Goal: Task Accomplishment & Management: Manage account settings

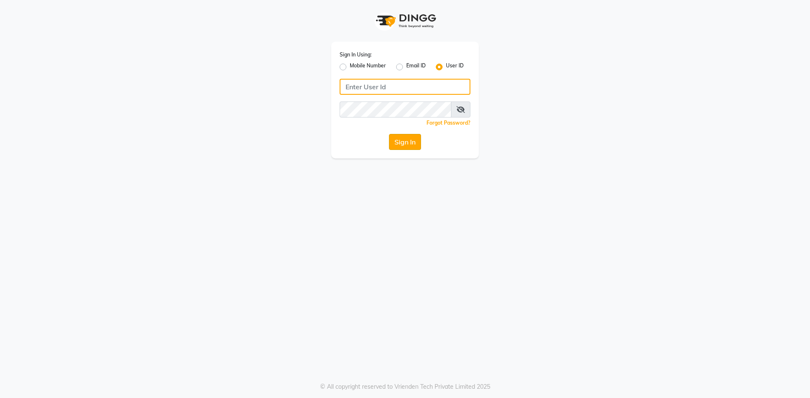
type input "bombay tattoo company"
click at [408, 142] on button "Sign In" at bounding box center [405, 142] width 32 height 16
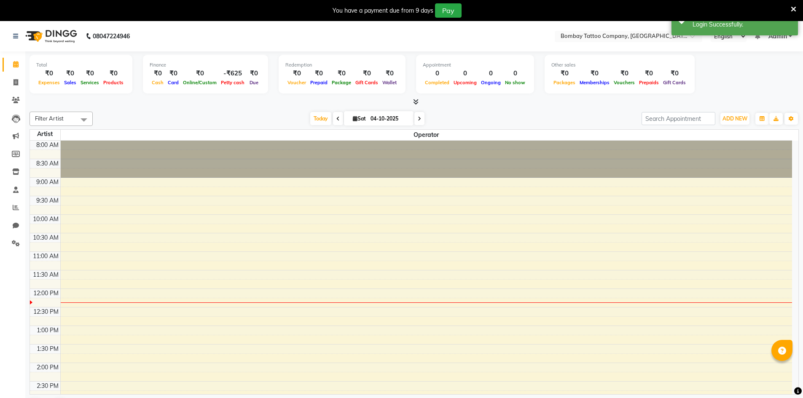
click at [793, 8] on icon at bounding box center [793, 9] width 5 height 8
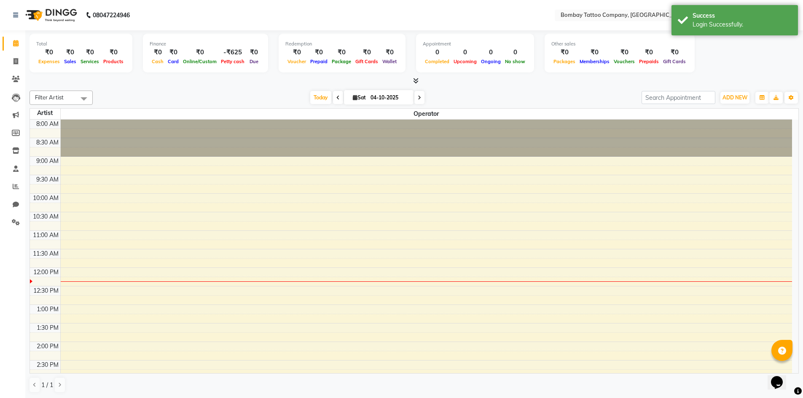
click at [785, 4] on nav "08047224946 Select Location × Bombay Tattoo Company, Goregaon English ENGLISH E…" at bounding box center [401, 15] width 803 height 30
click at [776, 20] on div "Success" at bounding box center [742, 15] width 99 height 9
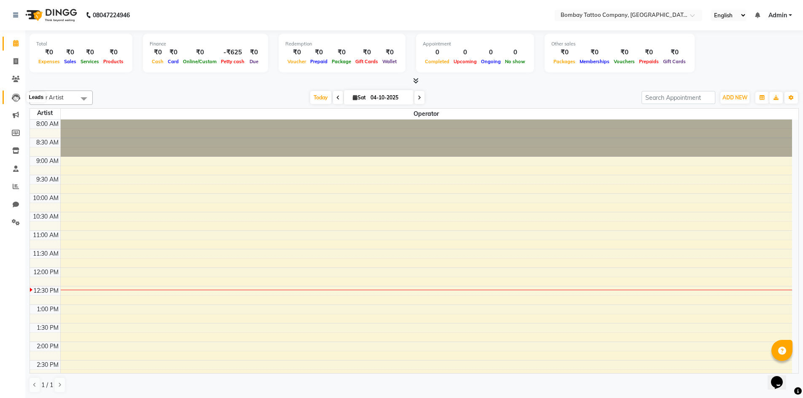
click at [15, 94] on icon at bounding box center [16, 98] width 8 height 8
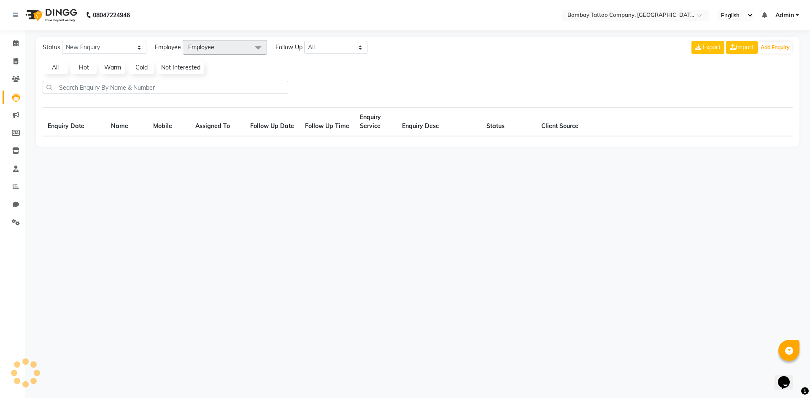
select select "10"
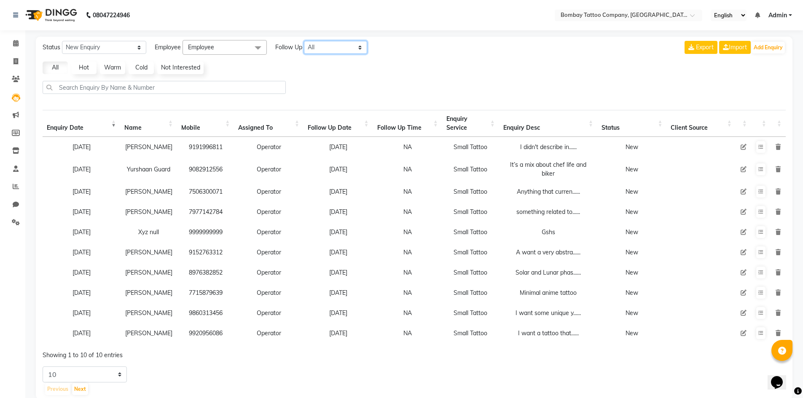
click at [353, 49] on select "All [DATE] [DATE] This Week This Month Custom" at bounding box center [335, 47] width 63 height 13
select select "today"
click at [304, 41] on select "All [DATE] [DATE] This Week This Month Custom" at bounding box center [335, 47] width 63 height 13
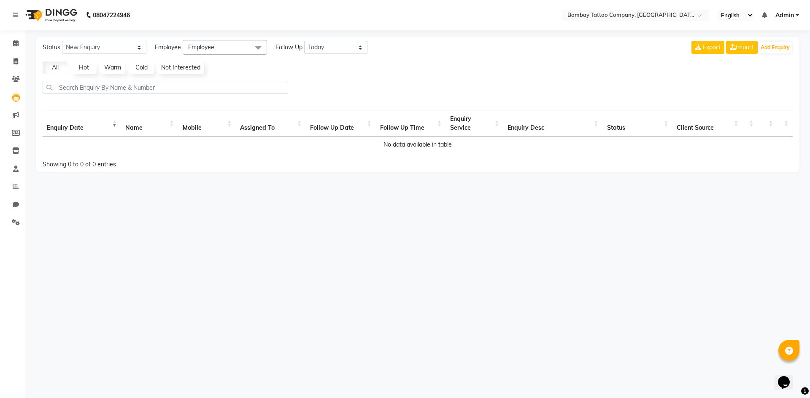
click at [234, 48] on span "Employee" at bounding box center [225, 47] width 84 height 15
click at [232, 98] on li "Operator" at bounding box center [224, 104] width 83 height 14
checkbox input "true"
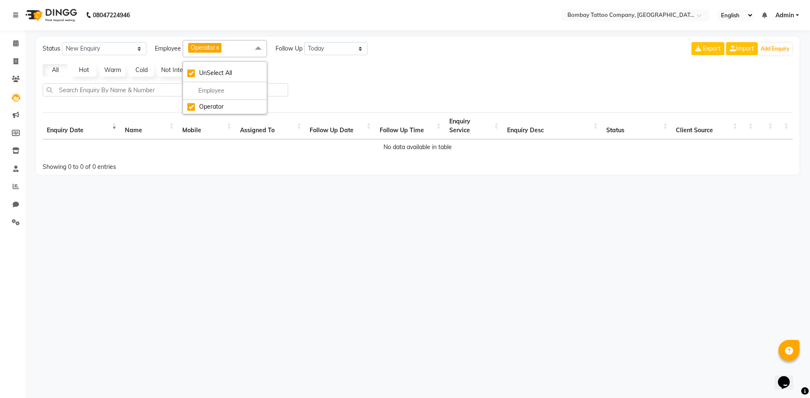
click at [330, 81] on div "Status New Enquiry Open Enquiry Converted Enquiry All All New Open Converted Em…" at bounding box center [417, 106] width 763 height 138
click at [113, 49] on select "New Enquiry Open Enquiry Converted Enquiry All" at bounding box center [104, 48] width 84 height 13
select select "Open"
click at [62, 42] on select "New Enquiry Open Enquiry Converted Enquiry All" at bounding box center [104, 48] width 84 height 13
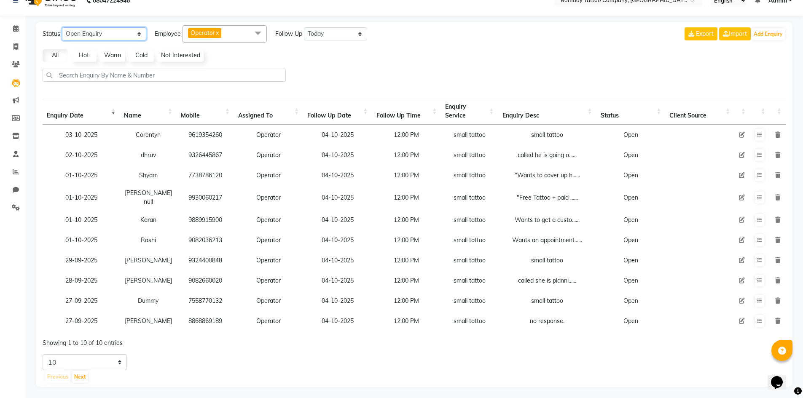
scroll to position [23, 0]
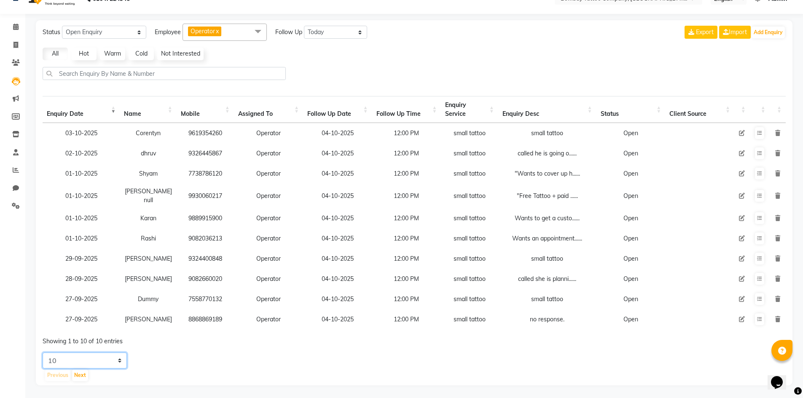
click at [105, 359] on select "5 10 20 50" at bounding box center [85, 361] width 84 height 16
click at [43, 353] on select "5 10 20 50" at bounding box center [85, 361] width 84 height 16
click at [112, 362] on select "5 10 20 50" at bounding box center [85, 361] width 84 height 16
select select "50"
click at [43, 353] on select "5 10 20 50" at bounding box center [85, 361] width 84 height 16
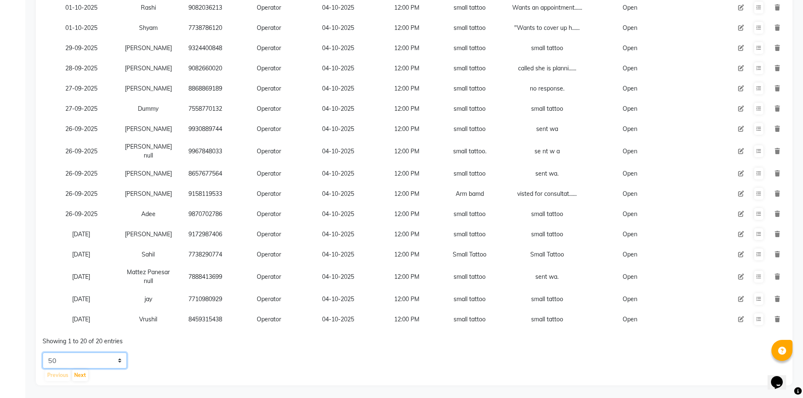
scroll to position [238, 0]
click at [123, 357] on select "5 10 20 50" at bounding box center [85, 361] width 84 height 16
click at [759, 274] on button at bounding box center [758, 277] width 9 height 12
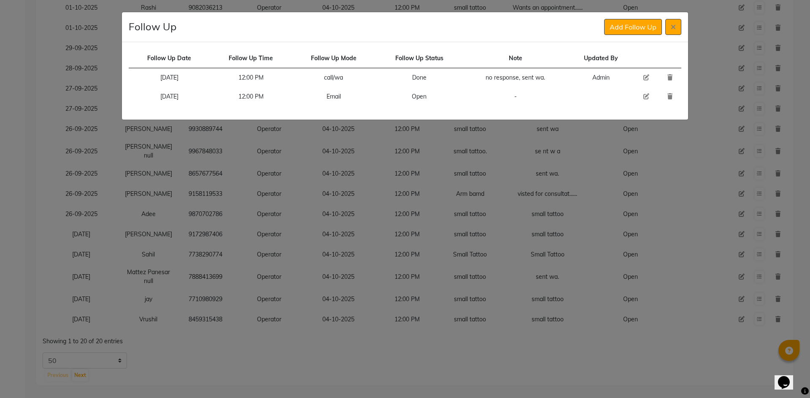
click at [645, 97] on icon at bounding box center [646, 97] width 6 height 6
select select "[DATE]"
select select "720"
select select "Open"
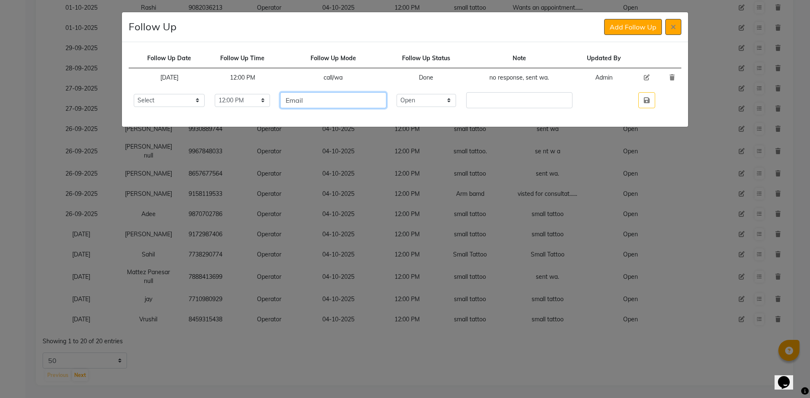
click at [359, 99] on input "Email" at bounding box center [333, 100] width 106 height 16
type input "f"
type input "WA"
click at [456, 97] on select "Select Open Pending Done" at bounding box center [426, 100] width 60 height 13
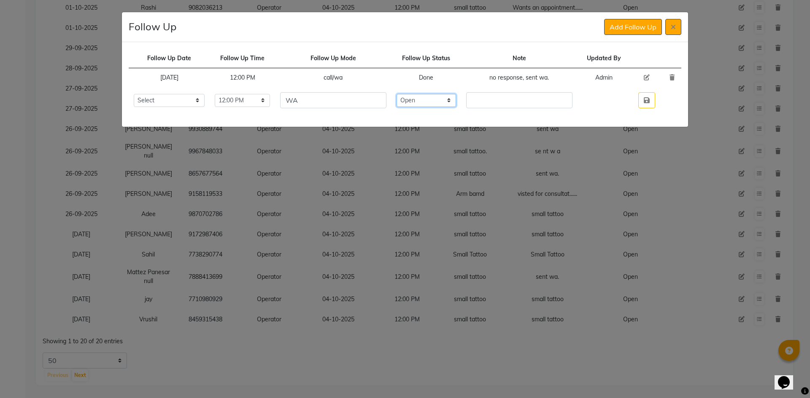
select select "Done"
click at [412, 94] on select "Select Open Pending Done" at bounding box center [426, 100] width 60 height 13
click at [493, 108] on td at bounding box center [519, 100] width 116 height 26
click at [492, 98] on input "text" at bounding box center [519, 100] width 106 height 16
type input "free tattoo"
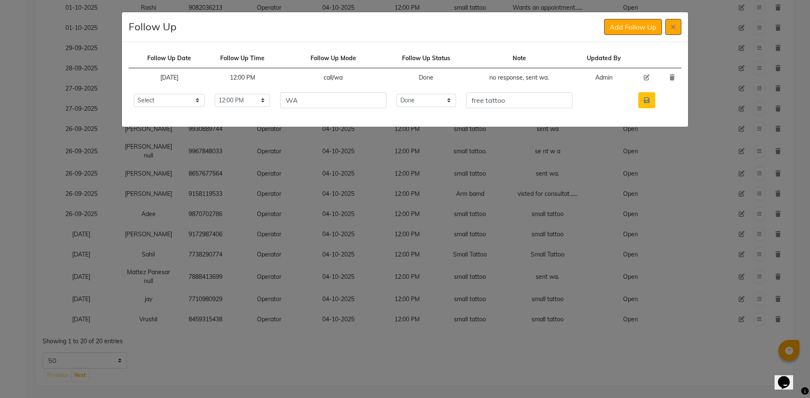
click at [646, 100] on icon "button" at bounding box center [646, 100] width 6 height 7
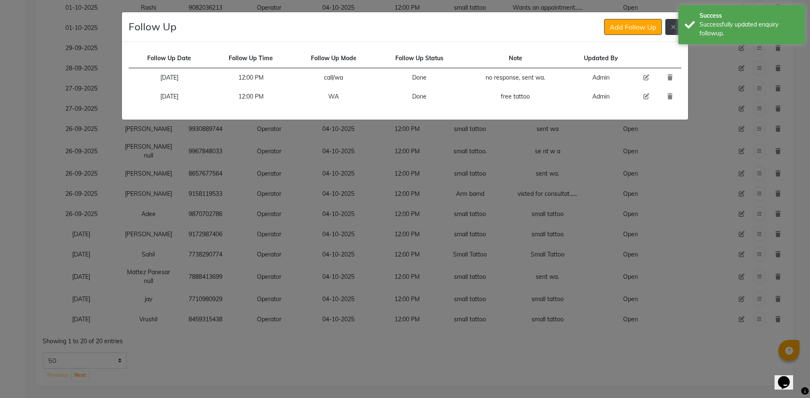
click at [669, 29] on button at bounding box center [673, 27] width 16 height 16
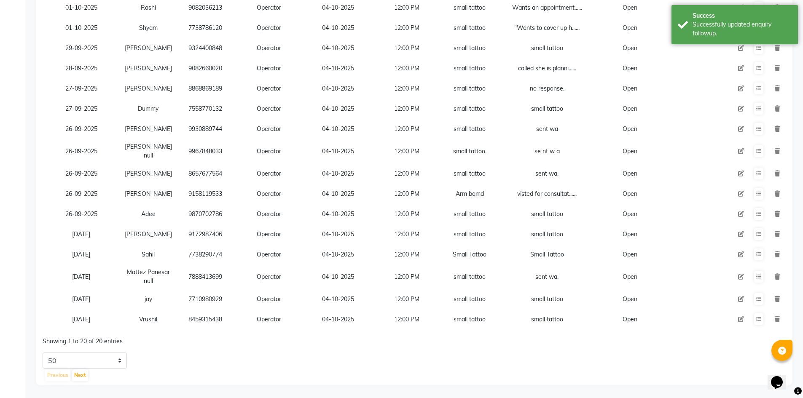
click at [740, 274] on icon at bounding box center [741, 277] width 6 height 6
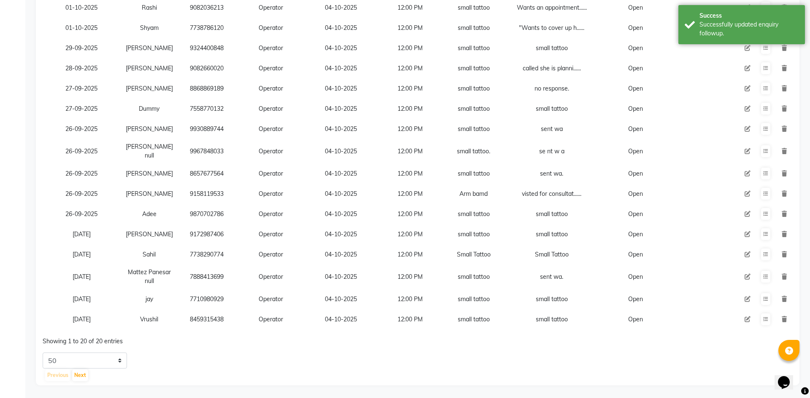
select select "90954"
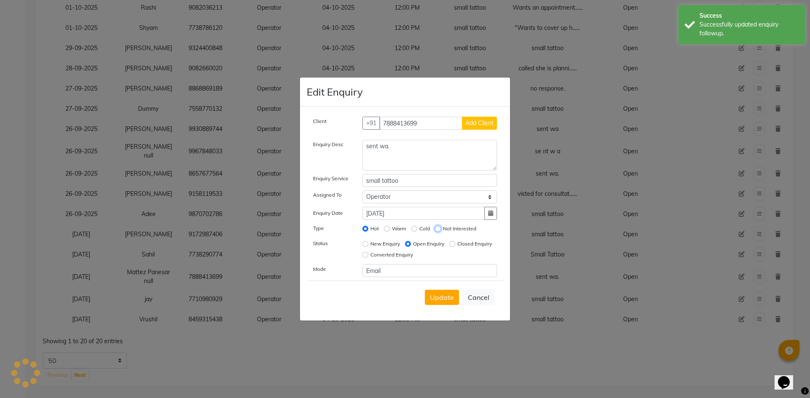
click at [440, 228] on input "Not Interested" at bounding box center [438, 229] width 6 height 6
radio input "true"
radio input "false"
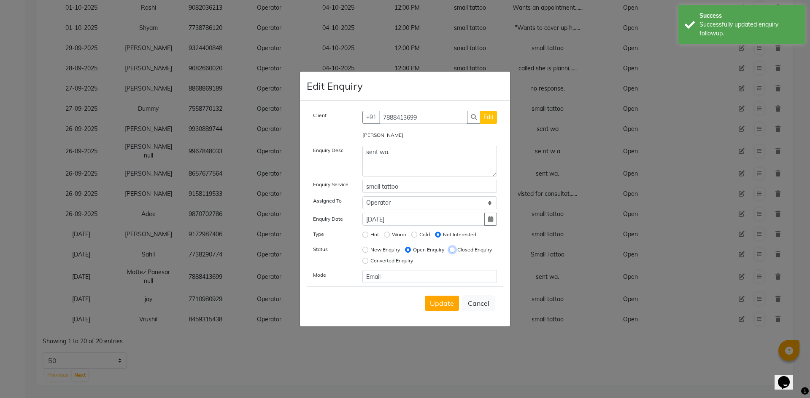
click at [449, 253] on input "Closed Enquiry" at bounding box center [452, 250] width 6 height 6
radio input "true"
radio input "false"
click at [439, 305] on span "Update" at bounding box center [442, 303] width 24 height 8
select select
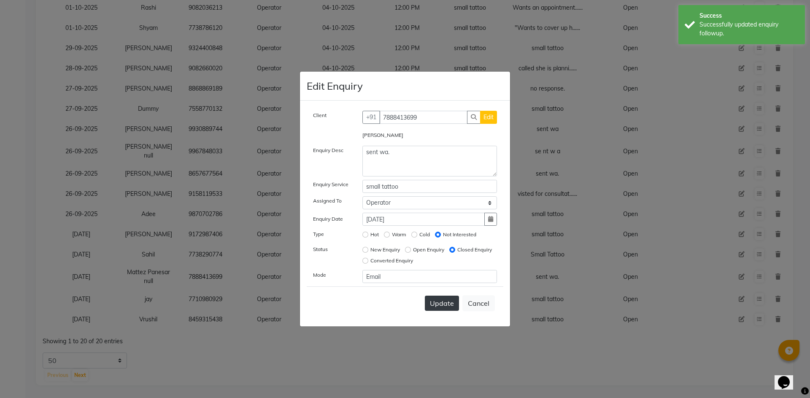
radio input "false"
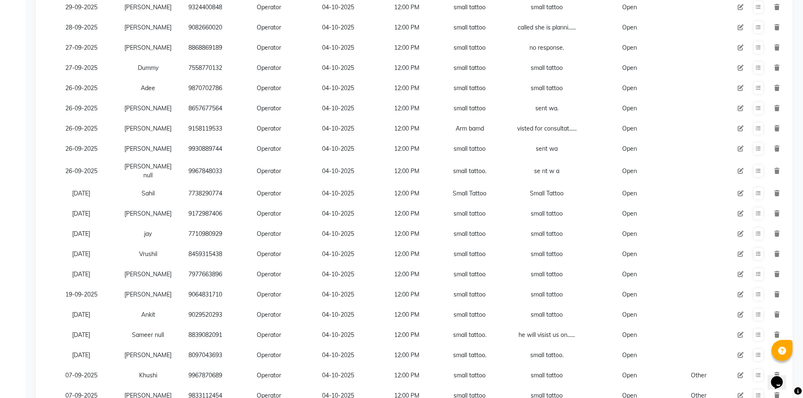
scroll to position [322, 0]
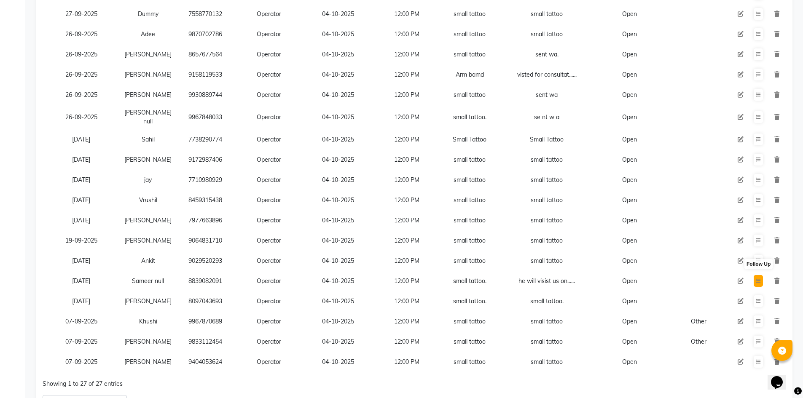
click at [755, 285] on button at bounding box center [758, 281] width 9 height 12
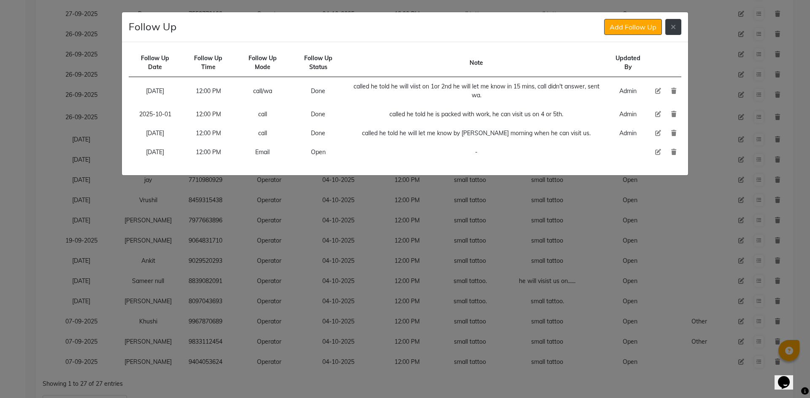
click at [678, 24] on button at bounding box center [673, 27] width 16 height 16
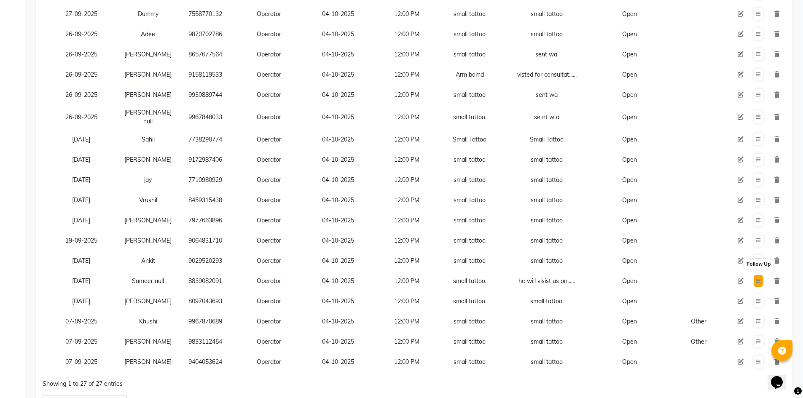
click at [760, 287] on button at bounding box center [758, 281] width 9 height 12
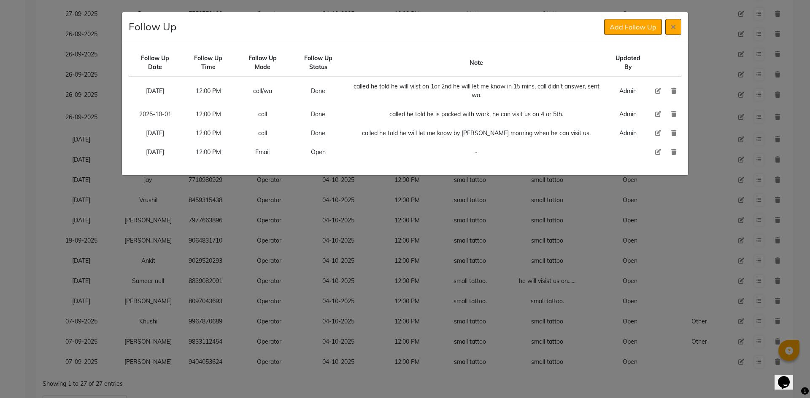
click at [659, 153] on icon at bounding box center [658, 152] width 6 height 6
select select "[DATE]"
select select "720"
select select "Open"
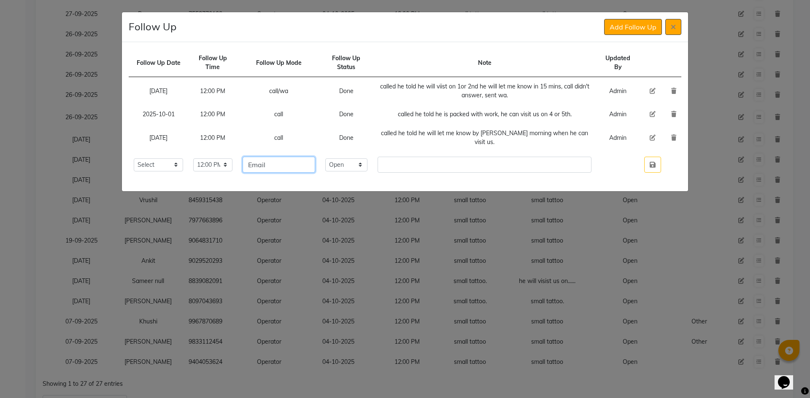
click at [315, 157] on input "Email" at bounding box center [278, 165] width 73 height 16
type input "call"
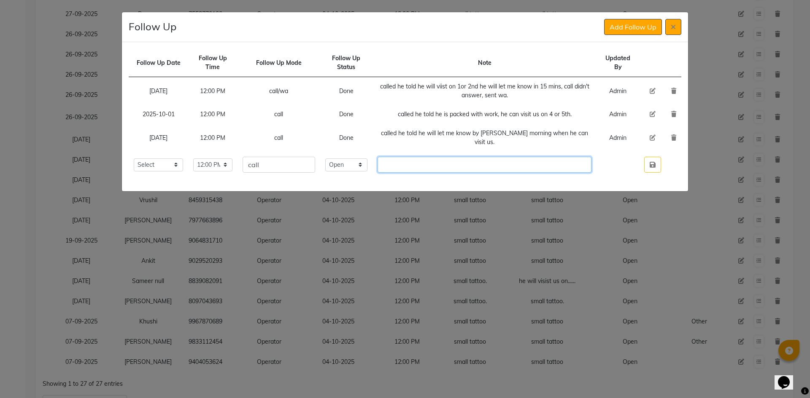
click at [449, 158] on input "text" at bounding box center [484, 165] width 214 height 16
click at [472, 157] on input "called he was sleping hr will call me later." at bounding box center [484, 165] width 214 height 16
click at [474, 157] on input "called he was sleping hr will call me later." at bounding box center [484, 165] width 214 height 16
type input "called he was sleping he will call me later."
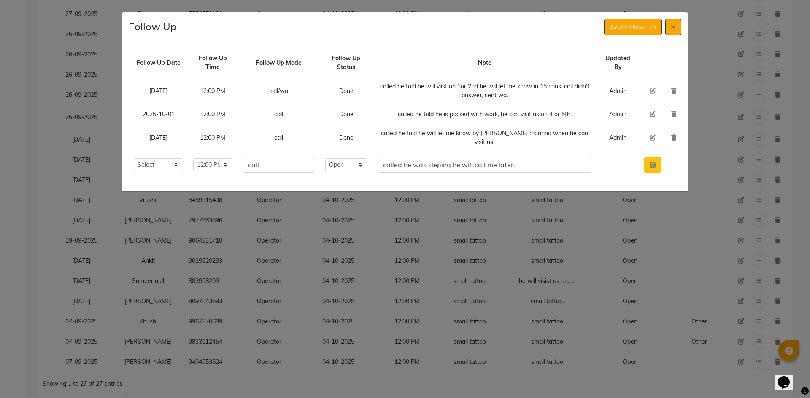
click at [659, 160] on button "button" at bounding box center [652, 165] width 17 height 16
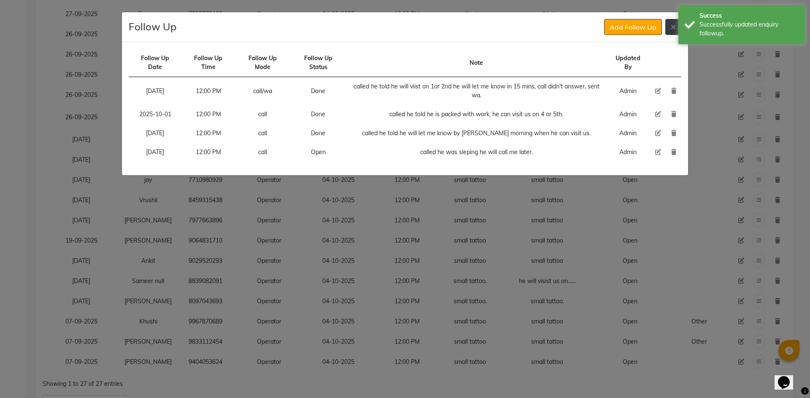
click at [675, 24] on icon at bounding box center [672, 27] width 5 height 7
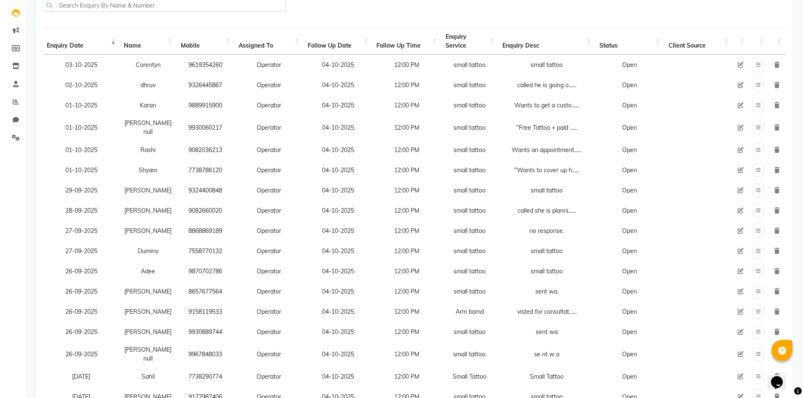
scroll to position [0, 0]
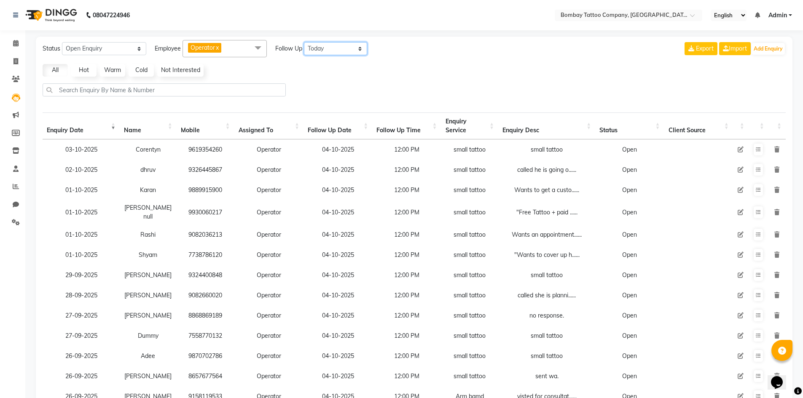
click at [338, 50] on select "All [DATE] [DATE] This Week This Month Custom" at bounding box center [335, 48] width 63 height 13
select select "custom"
click at [304, 42] on select "All [DATE] [DATE] This Week This Month Custom" at bounding box center [335, 48] width 63 height 13
select select "10"
select select "2025"
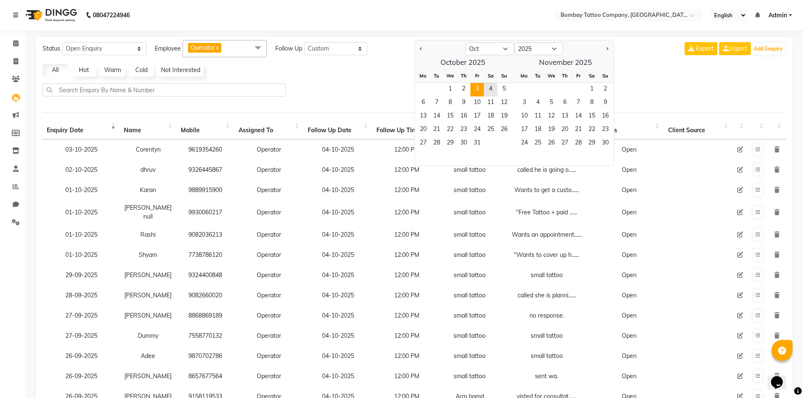
click at [474, 92] on span "3" at bounding box center [477, 89] width 13 height 13
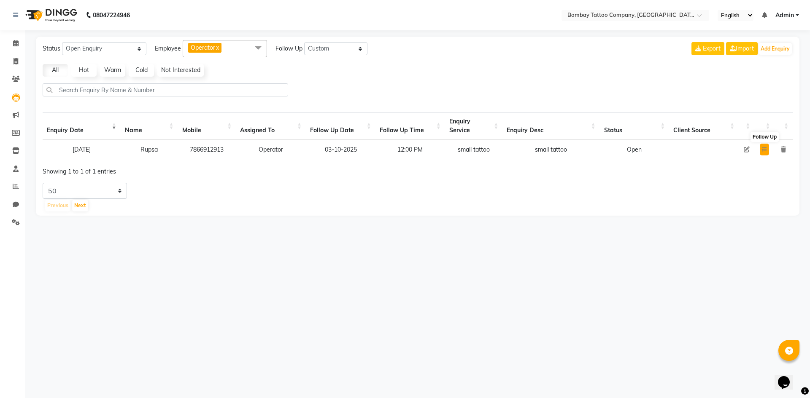
click at [764, 145] on button at bounding box center [763, 150] width 9 height 12
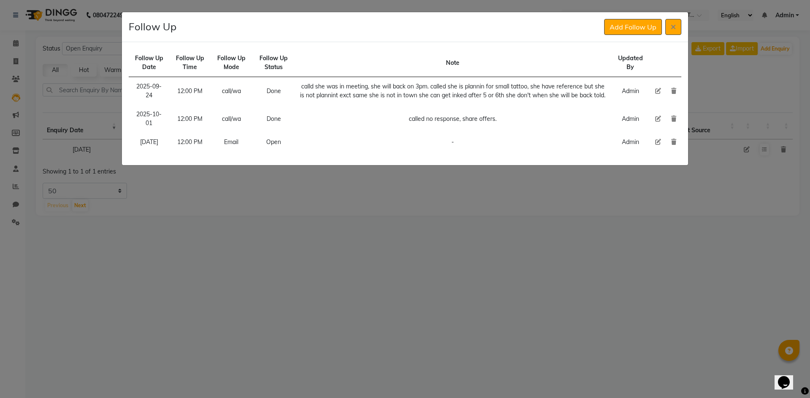
click at [656, 145] on icon at bounding box center [658, 142] width 6 height 6
select select "720"
select select "Open"
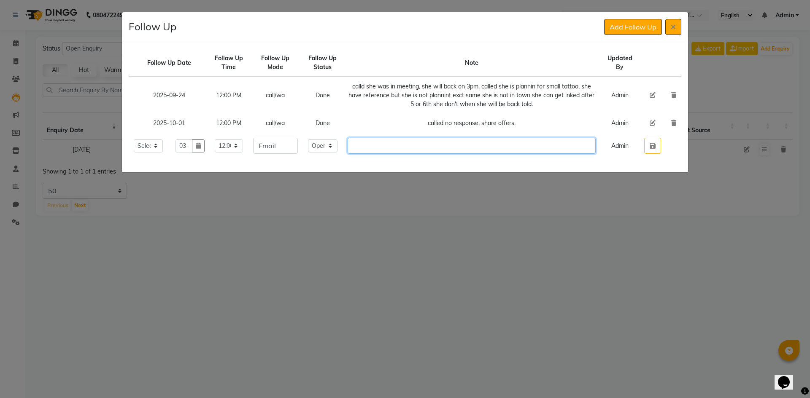
click at [409, 149] on input "text" at bounding box center [471, 146] width 248 height 16
type input "tattoodone."
click at [338, 146] on select "Select Open Pending Done" at bounding box center [323, 146] width 30 height 13
select select "Done"
click at [317, 140] on select "Select Open Pending Done" at bounding box center [323, 146] width 30 height 13
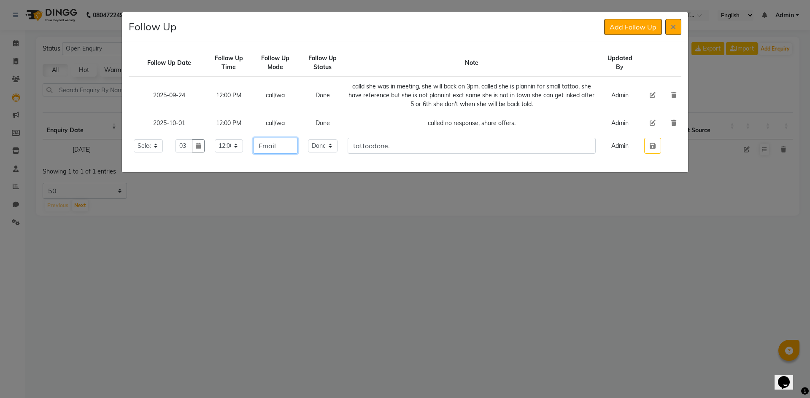
click at [292, 151] on input "Email" at bounding box center [275, 146] width 45 height 16
type input "Tattoo"
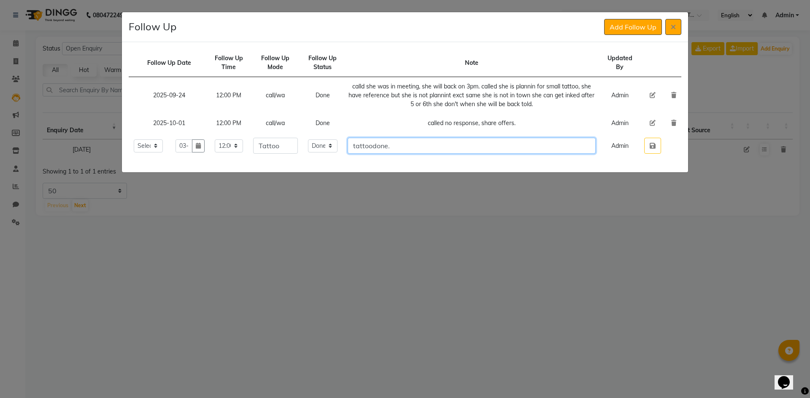
click at [382, 145] on input "tattoodone." at bounding box center [471, 146] width 248 height 16
type input "tattoo done."
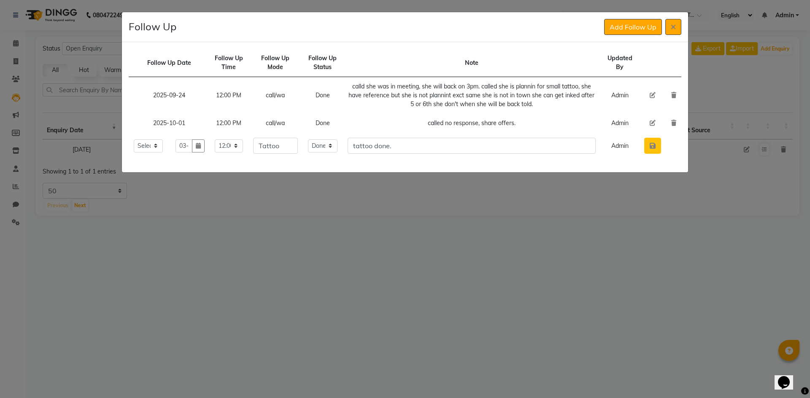
click at [656, 149] on button "button" at bounding box center [652, 146] width 17 height 16
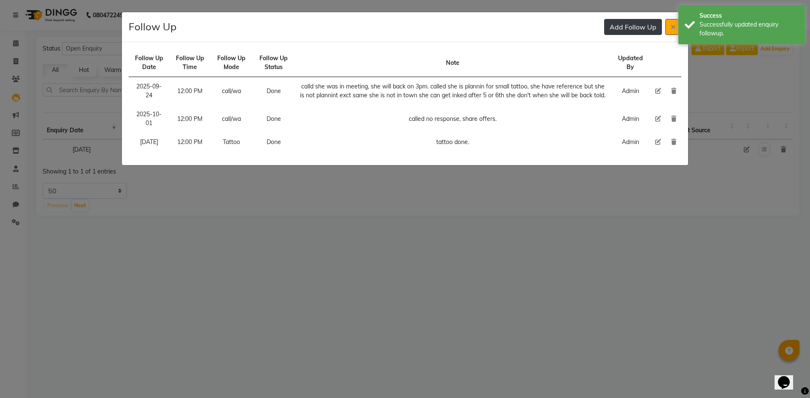
click at [620, 30] on button "Add Follow Up" at bounding box center [633, 27] width 58 height 16
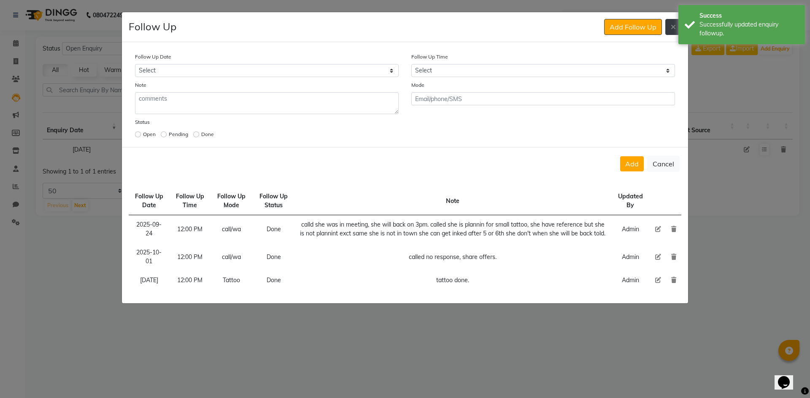
click at [670, 26] on icon at bounding box center [672, 27] width 5 height 7
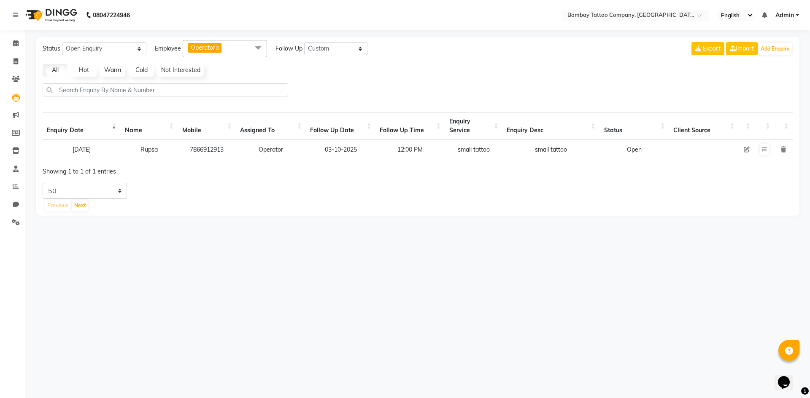
click at [747, 147] on icon at bounding box center [746, 150] width 6 height 6
select select "90954"
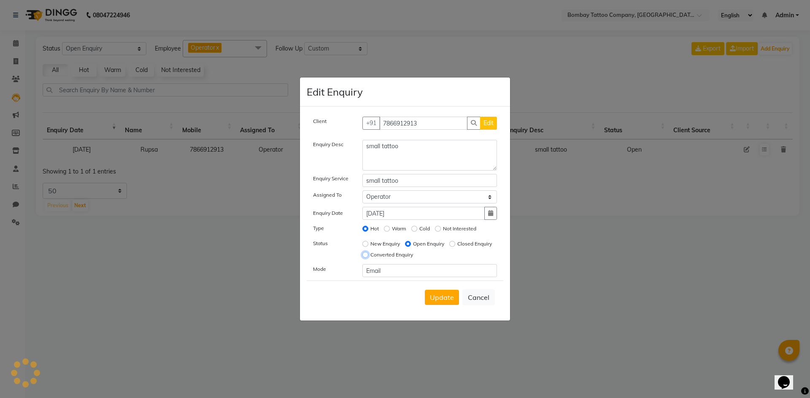
click at [368, 253] on input "Converted Enquiry" at bounding box center [365, 255] width 6 height 6
radio input "true"
radio input "false"
click at [439, 299] on span "Update" at bounding box center [442, 297] width 24 height 8
select select
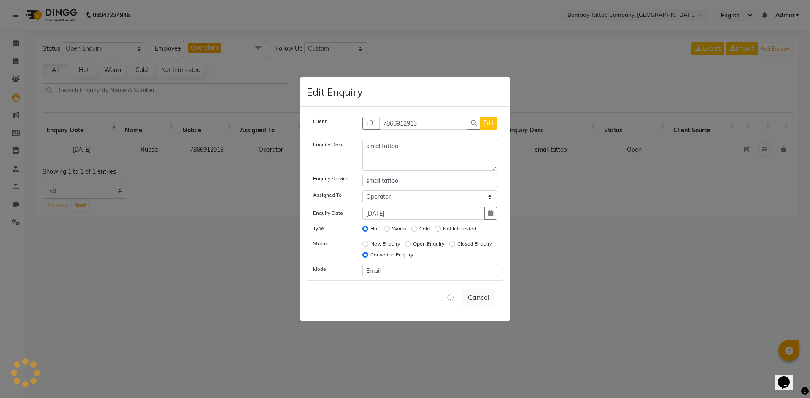
radio input "false"
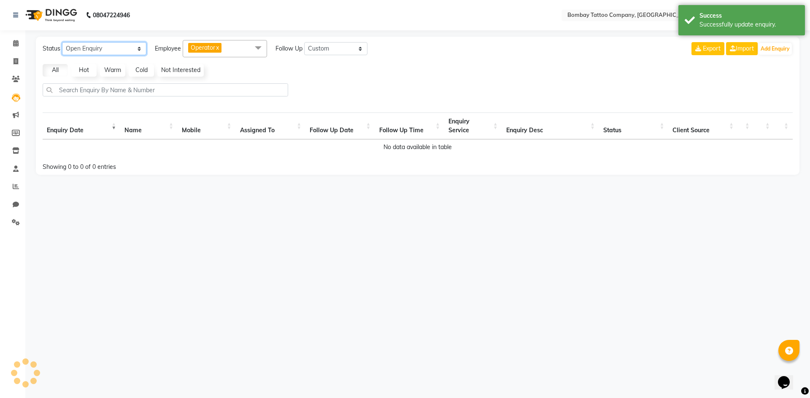
click at [140, 44] on select "New Enquiry Open Enquiry Converted Enquiry All" at bounding box center [104, 48] width 84 height 13
select select "New"
click at [62, 42] on select "New Enquiry Open Enquiry Converted Enquiry All" at bounding box center [104, 48] width 84 height 13
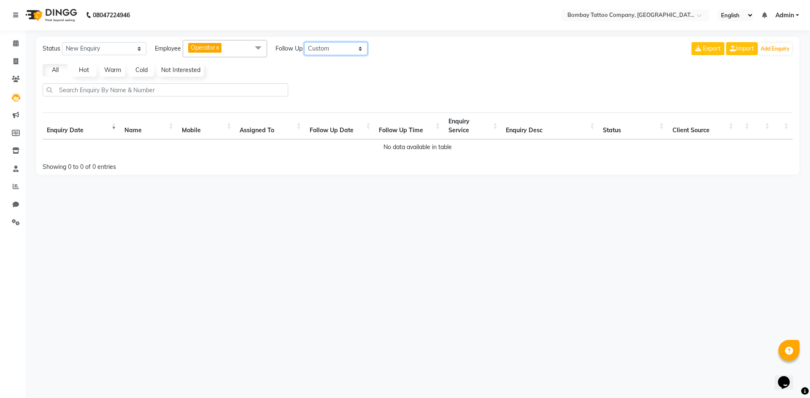
click at [323, 49] on select "All [DATE] [DATE] This Week This Month Custom" at bounding box center [335, 48] width 63 height 13
select select "today"
click at [304, 42] on select "All [DATE] [DATE] This Week This Month Custom" at bounding box center [335, 48] width 63 height 13
click at [97, 53] on select "New Enquiry Open Enquiry Converted Enquiry All" at bounding box center [104, 48] width 84 height 13
select select "Open"
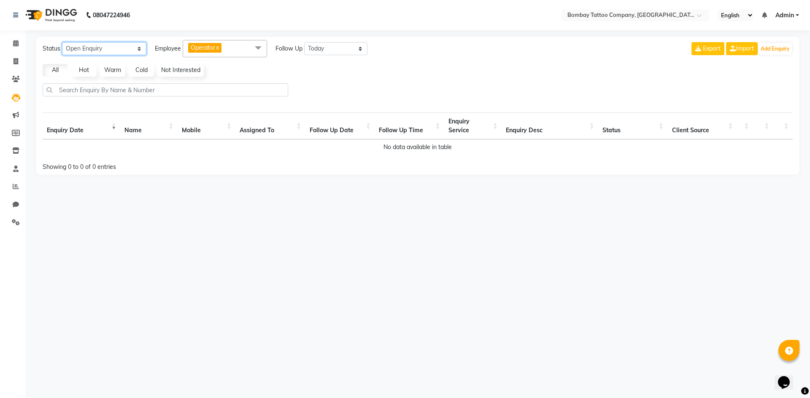
click at [62, 42] on select "New Enquiry Open Enquiry Converted Enquiry All" at bounding box center [104, 48] width 84 height 13
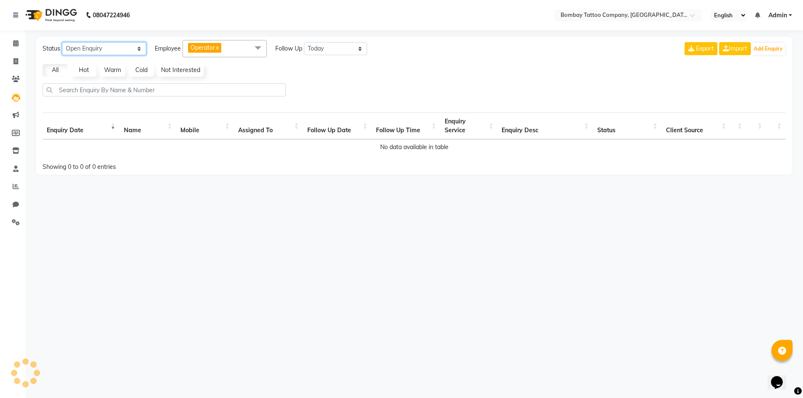
select select "50"
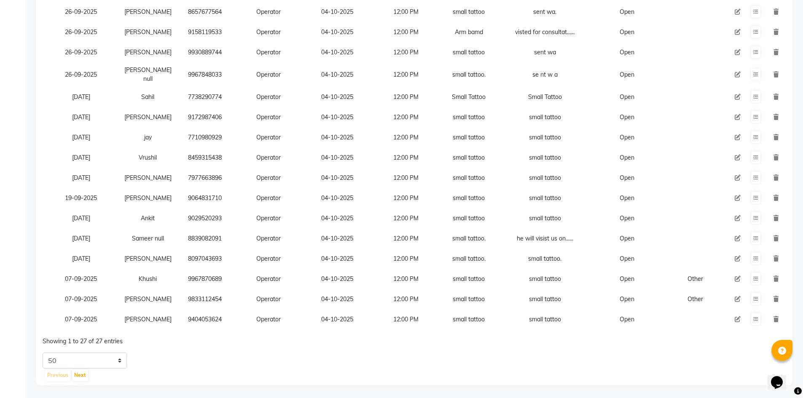
scroll to position [379, 0]
click at [753, 132] on button at bounding box center [755, 138] width 9 height 12
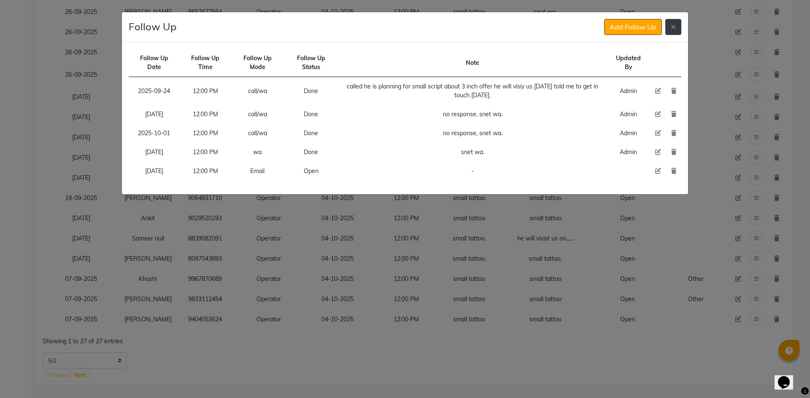
click at [671, 29] on icon at bounding box center [672, 27] width 5 height 7
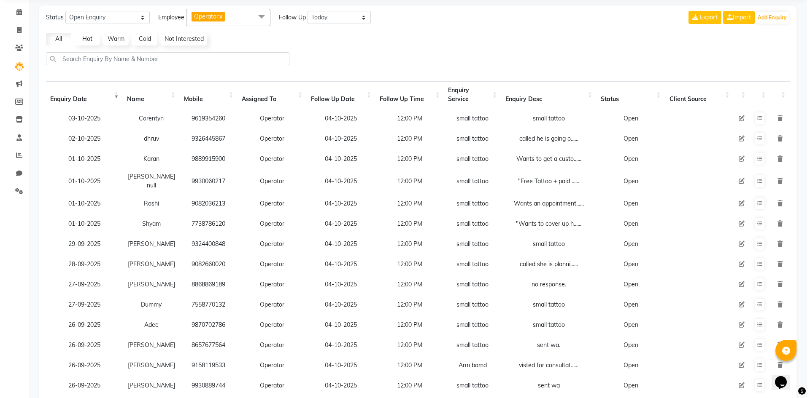
scroll to position [0, 0]
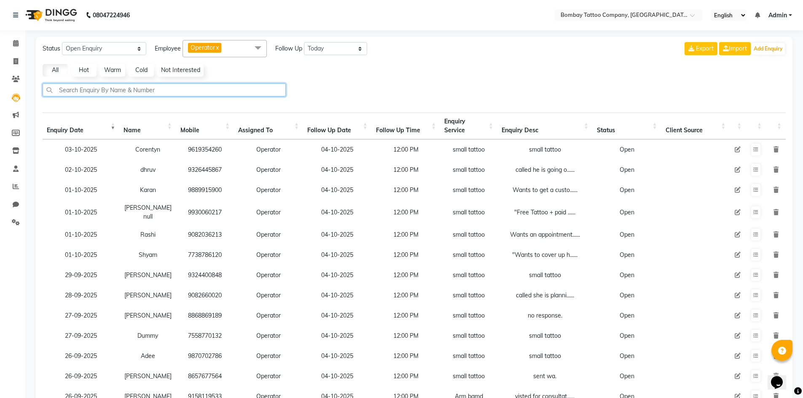
click at [167, 89] on input "text" at bounding box center [164, 89] width 243 height 13
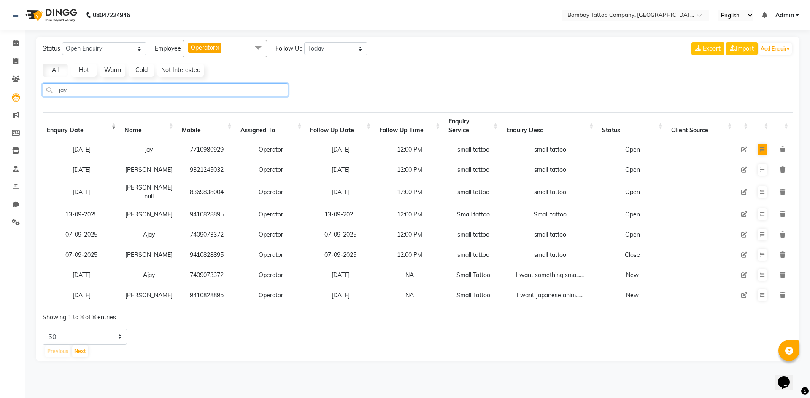
type input "jay"
click at [767, 151] on button at bounding box center [761, 150] width 9 height 12
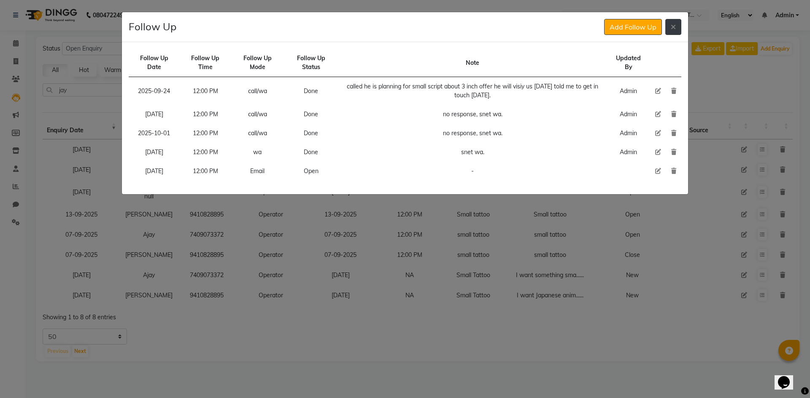
click at [674, 31] on button at bounding box center [673, 27] width 16 height 16
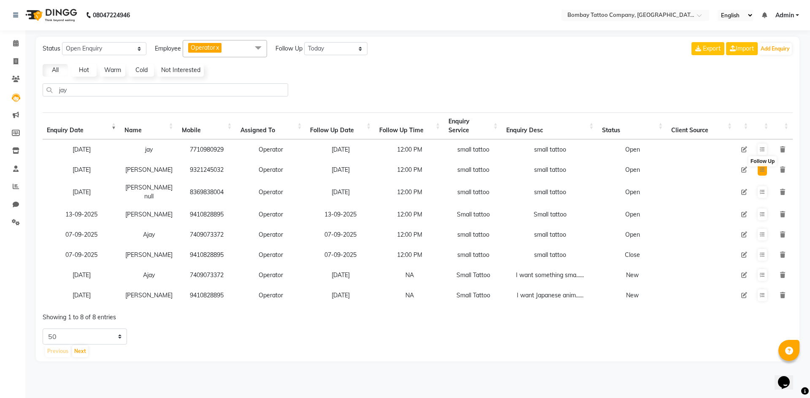
click at [759, 168] on icon at bounding box center [761, 169] width 5 height 5
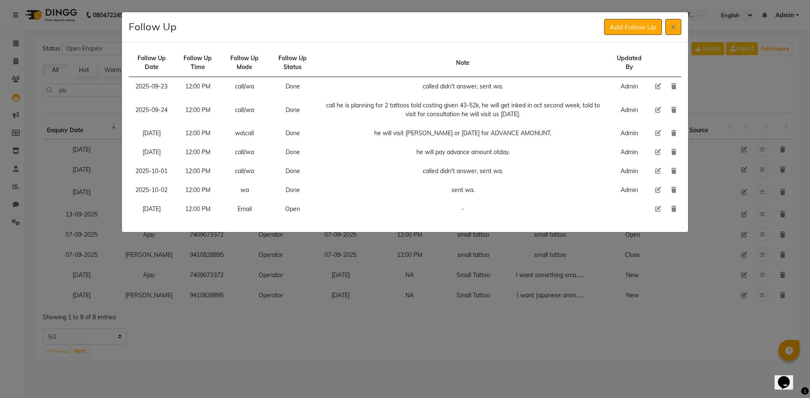
click at [659, 209] on icon at bounding box center [658, 209] width 6 height 6
select select "[DATE]"
select select "720"
select select "Open"
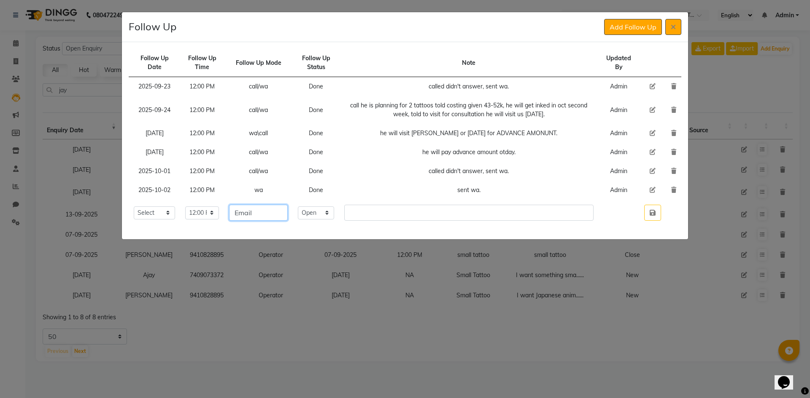
click at [269, 207] on input "Email" at bounding box center [258, 213] width 59 height 16
type input "call"
click at [336, 220] on td "Select Open Pending Done" at bounding box center [316, 213] width 46 height 26
click at [334, 218] on select "Select Open Pending Done" at bounding box center [316, 213] width 36 height 13
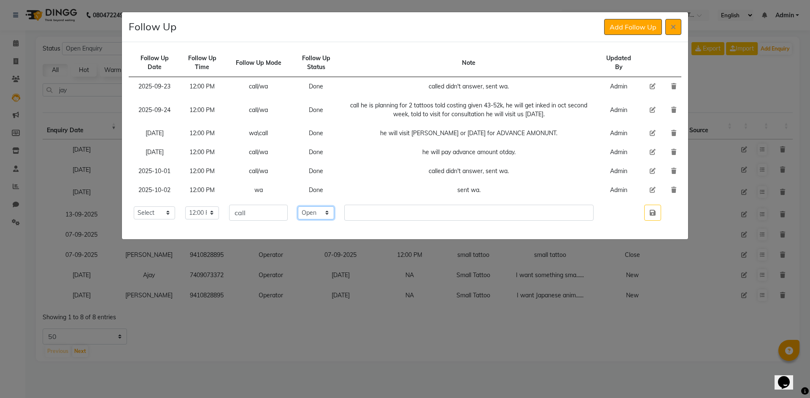
select select "Done"
click at [311, 207] on select "Select Open Pending Done" at bounding box center [316, 213] width 36 height 13
click at [382, 215] on input "text" at bounding box center [468, 213] width 249 height 16
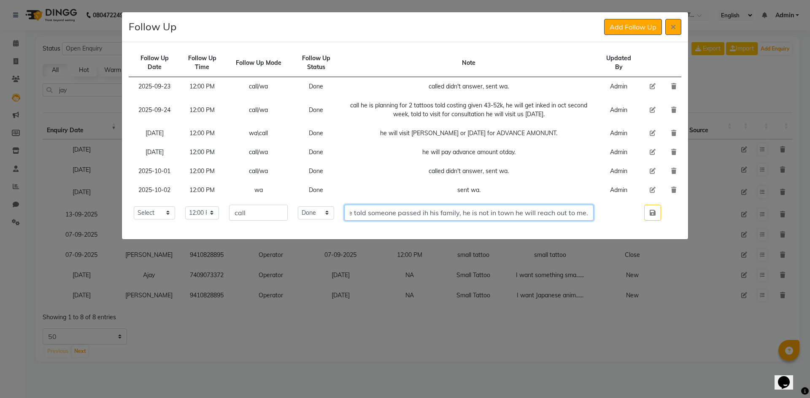
scroll to position [0, 90]
type input "called from my number, he told someone passed ih his family, he is not in town …"
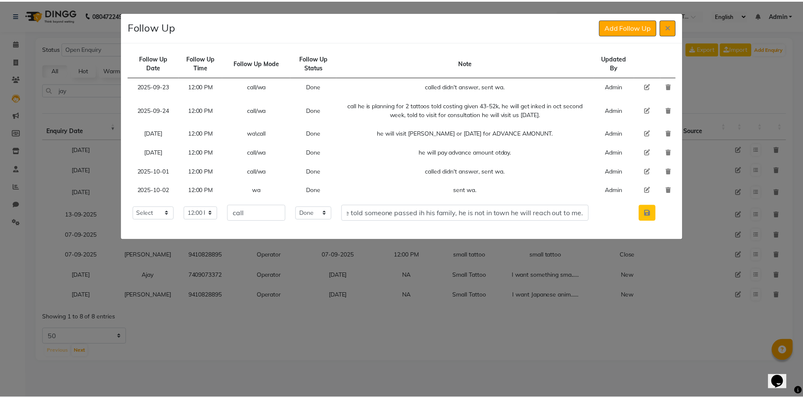
scroll to position [0, 0]
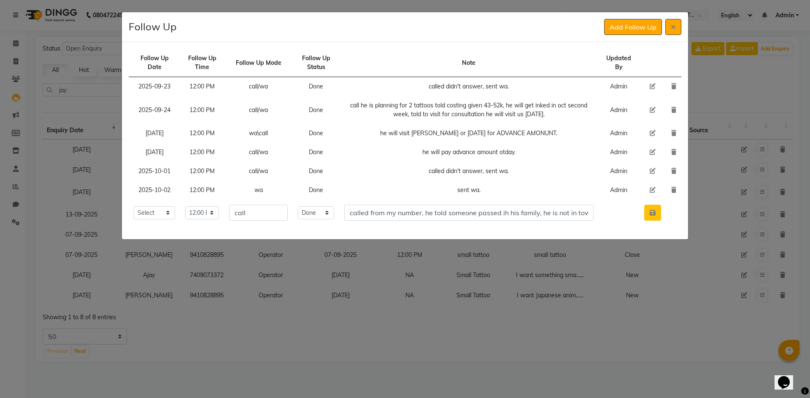
click at [654, 216] on button "button" at bounding box center [652, 213] width 17 height 16
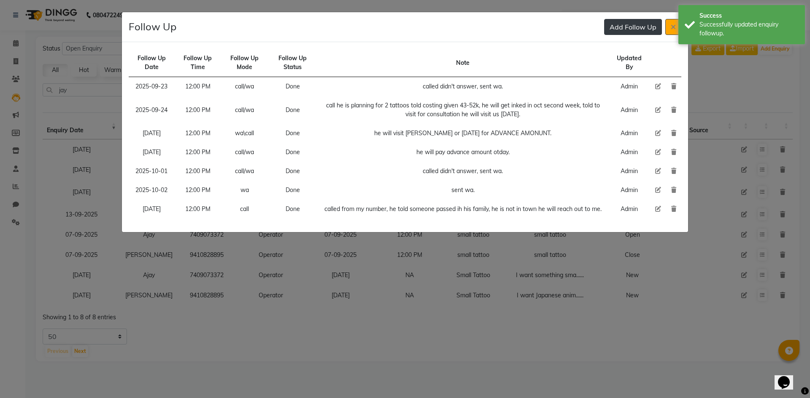
click at [614, 32] on button "Add Follow Up" at bounding box center [633, 27] width 58 height 16
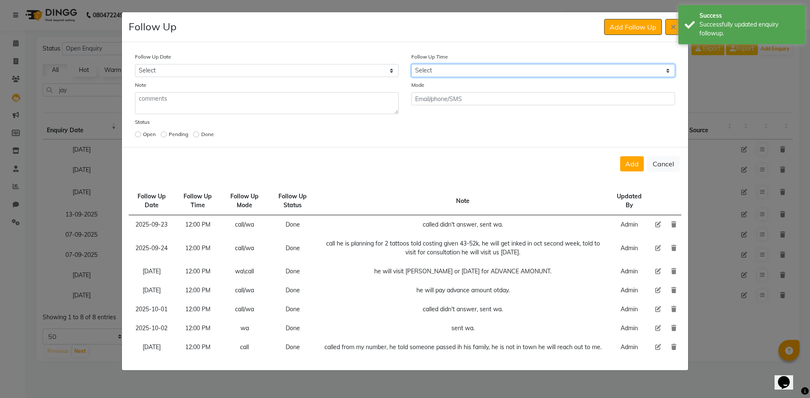
click at [452, 69] on select "Select 07:00 AM 07:15 AM 07:30 AM 07:45 AM 08:00 AM 08:15 AM 08:30 AM 08:45 AM …" at bounding box center [543, 70] width 264 height 13
select select "720"
click at [452, 69] on select "Select 07:00 AM 07:15 AM 07:30 AM 07:45 AM 08:00 AM 08:15 AM 08:30 AM 08:45 AM …" at bounding box center [543, 70] width 264 height 13
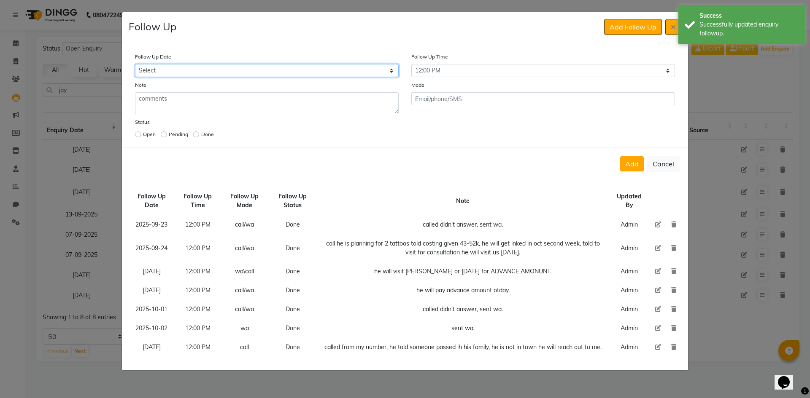
click at [369, 66] on select "Select [DATE] [DATE] [DATE] ([DATE]) [DATE] ([DATE]) [DATE] ([DATE]) [DATE] ([D…" at bounding box center [267, 70] width 264 height 13
select select "custom_date"
click at [135, 64] on select "Select [DATE] [DATE] [DATE] ([DATE]) [DATE] ([DATE]) [DATE] ([DATE]) [DATE] ([D…" at bounding box center [267, 70] width 264 height 13
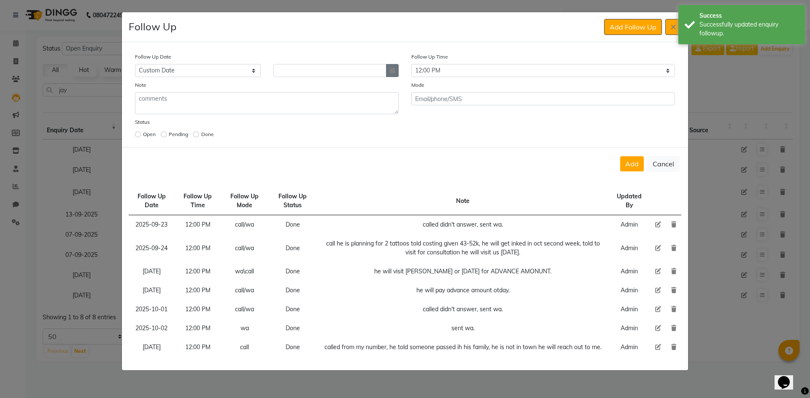
click at [398, 69] on button "button" at bounding box center [392, 70] width 13 height 13
select select "10"
select select "2025"
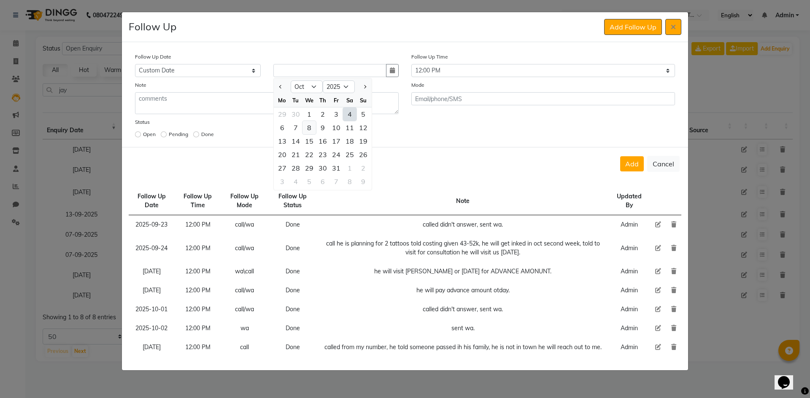
click at [309, 126] on div "8" at bounding box center [308, 127] width 13 height 13
type input "[DATE]"
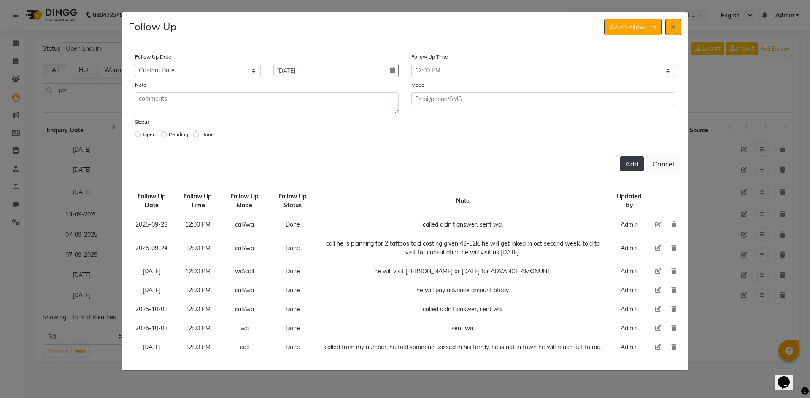
click at [626, 163] on button "Add" at bounding box center [632, 163] width 24 height 15
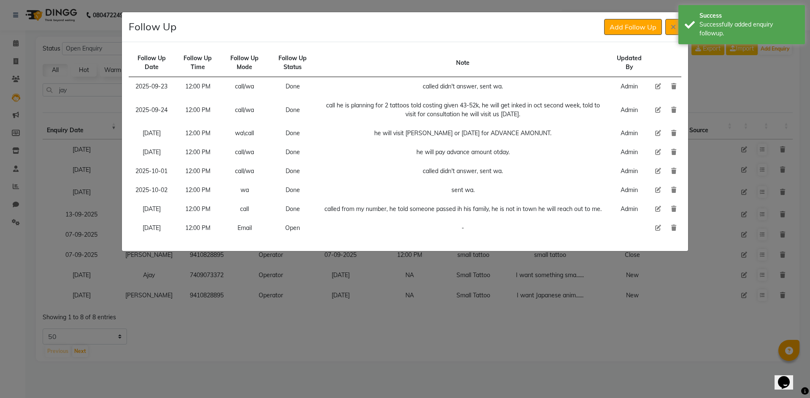
click at [657, 227] on icon at bounding box center [658, 228] width 6 height 6
select select "[DATE]"
select select "720"
select select "Open"
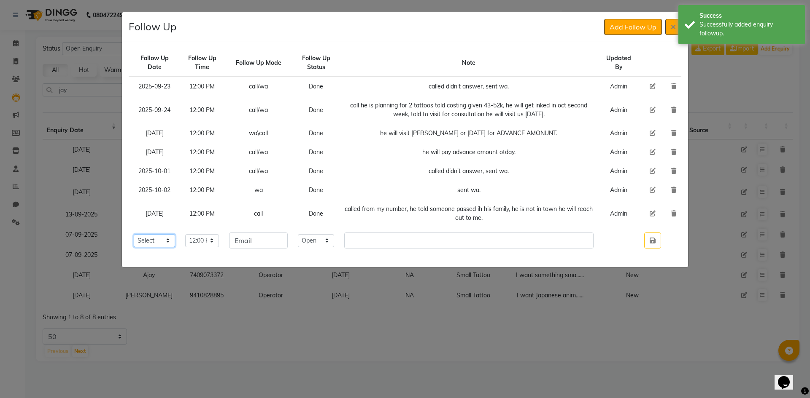
click at [146, 245] on select "Select [DATE] [DATE] [DATE] ([DATE]) [DATE] ([DATE]) [DATE] ([DATE]) [DATE] ([D…" at bounding box center [154, 240] width 41 height 13
select select "custom_date"
click at [134, 234] on select "Select [DATE] [DATE] [DATE] ([DATE]) [DATE] ([DATE]) [DATE] ([DATE]) [DATE] ([D…" at bounding box center [154, 240] width 41 height 13
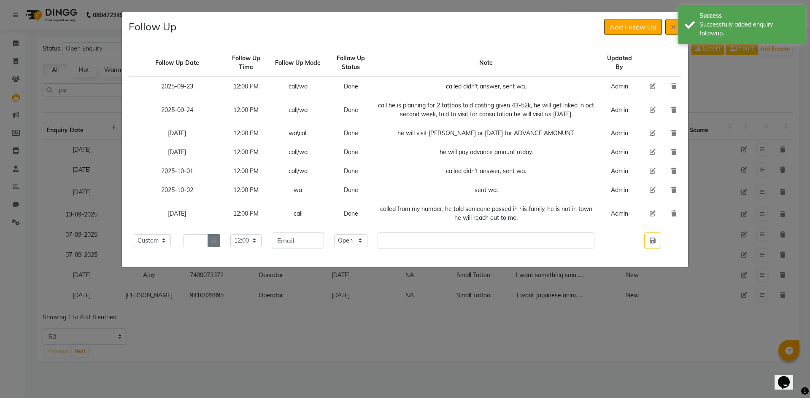
click at [216, 241] on icon "button" at bounding box center [213, 241] width 5 height 6
select select "10"
select select "2025"
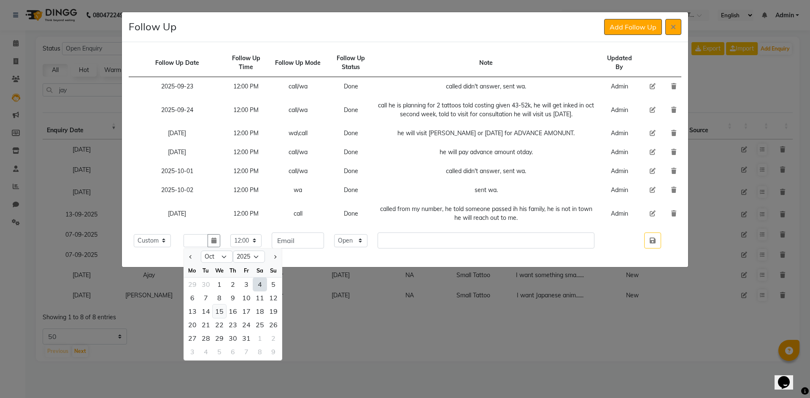
click at [226, 313] on div "15" at bounding box center [218, 311] width 13 height 13
type input "[DATE]"
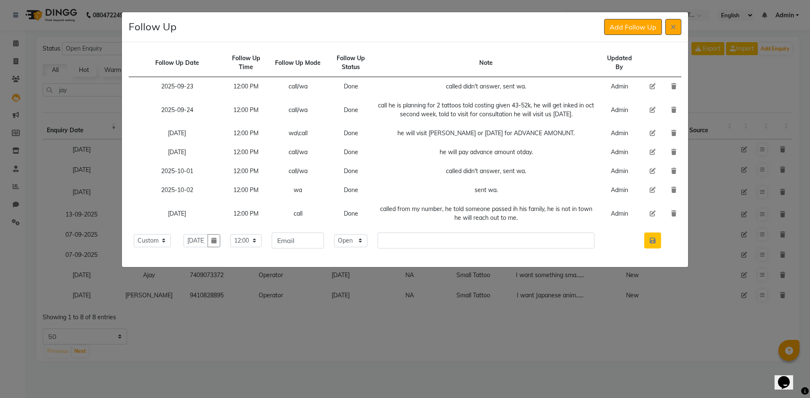
click at [655, 241] on icon "button" at bounding box center [652, 240] width 6 height 7
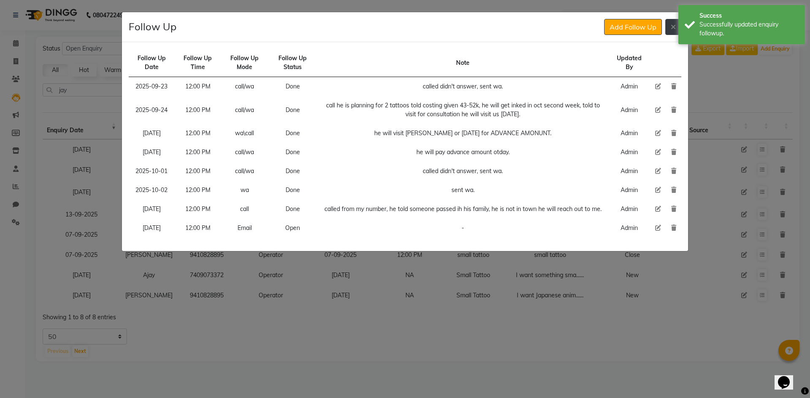
click at [674, 32] on button at bounding box center [673, 27] width 16 height 16
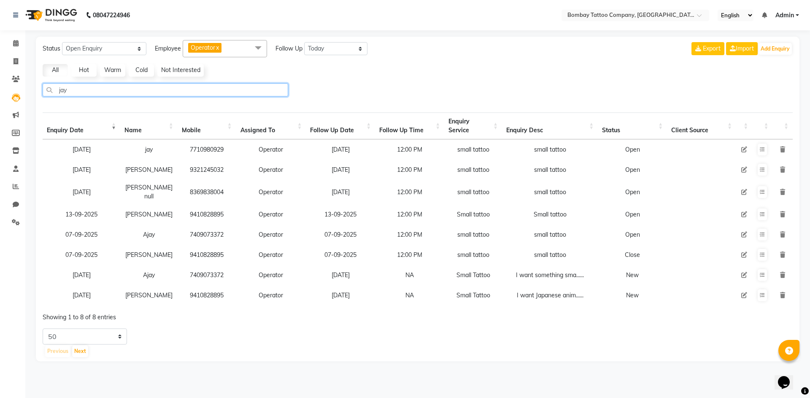
click at [121, 86] on input "jay" at bounding box center [165, 89] width 245 height 13
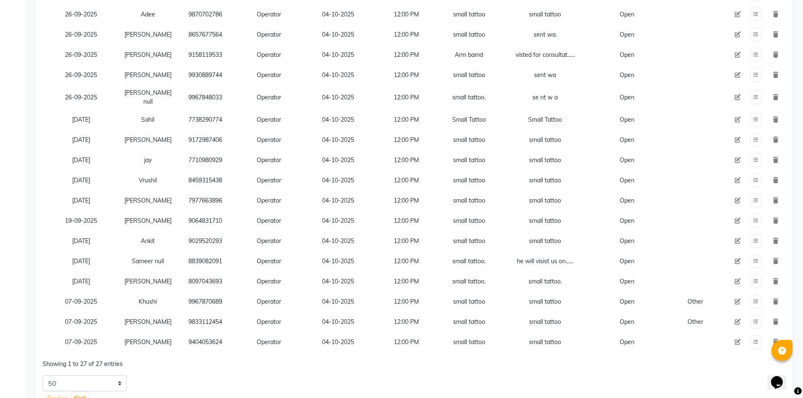
scroll to position [379, 0]
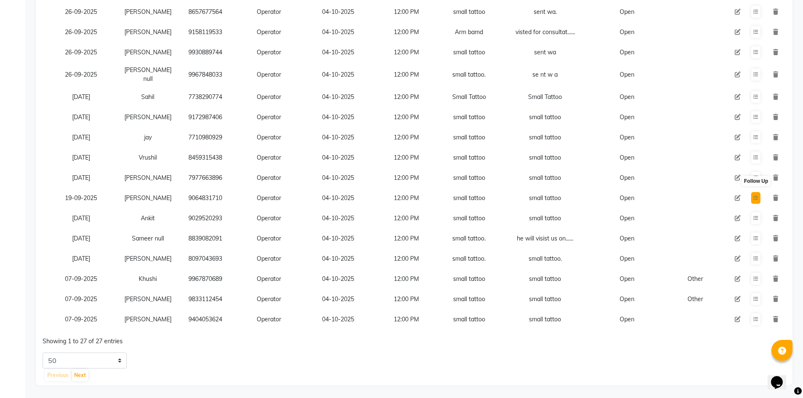
click at [757, 196] on icon at bounding box center [755, 198] width 5 height 5
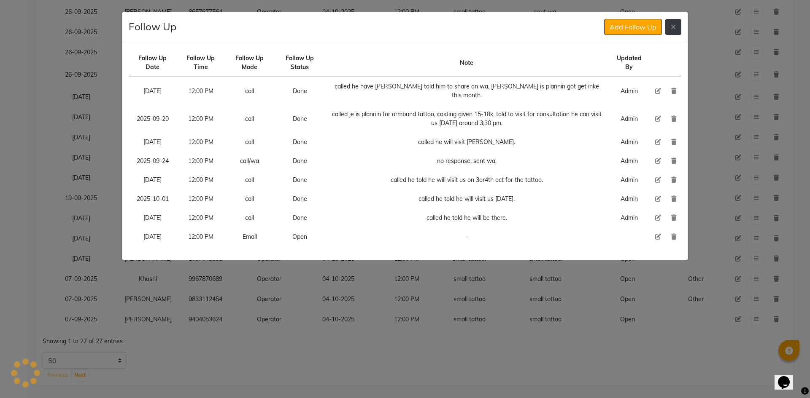
click at [672, 28] on icon at bounding box center [672, 27] width 5 height 7
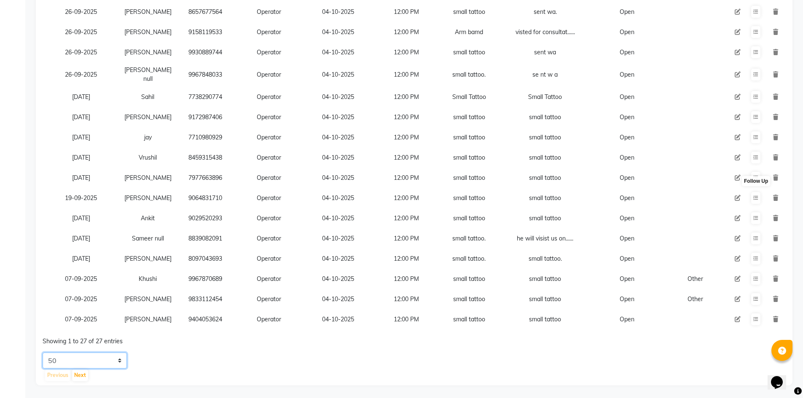
click at [105, 362] on select "5 10 20 50" at bounding box center [85, 361] width 84 height 16
click at [43, 353] on select "5 10 20 50" at bounding box center [85, 361] width 84 height 16
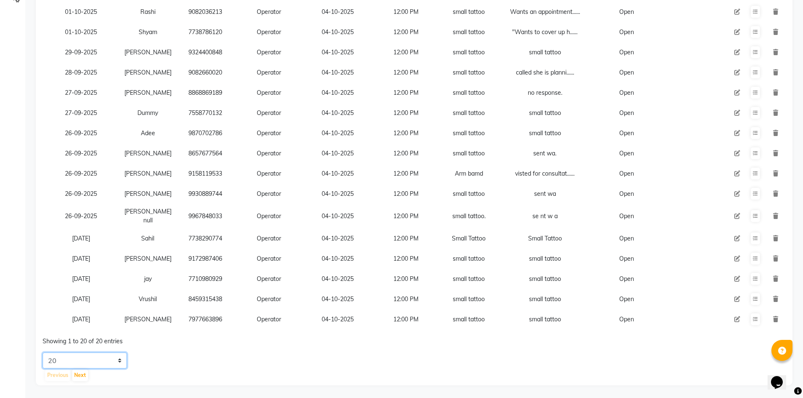
click at [110, 358] on select "5 10 20 50" at bounding box center [85, 361] width 84 height 16
select select "50"
click at [43, 353] on select "5 10 20 50" at bounding box center [85, 361] width 84 height 16
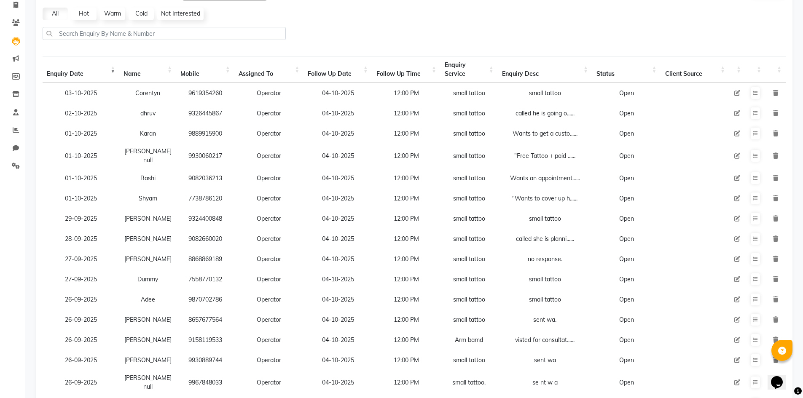
scroll to position [0, 0]
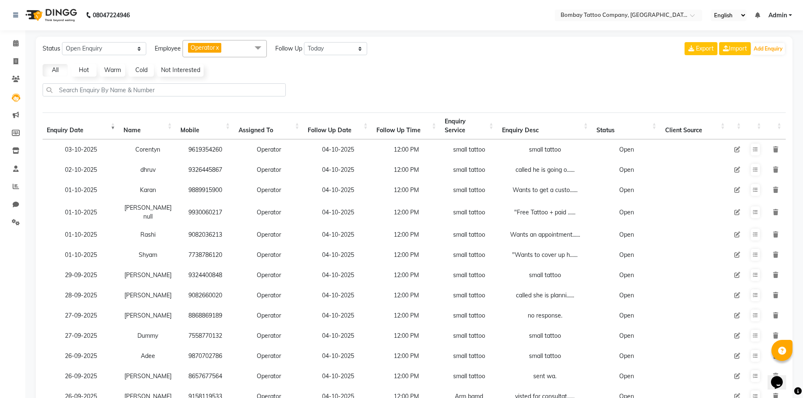
click at [758, 156] on td at bounding box center [755, 150] width 20 height 20
click at [757, 150] on icon at bounding box center [755, 149] width 5 height 5
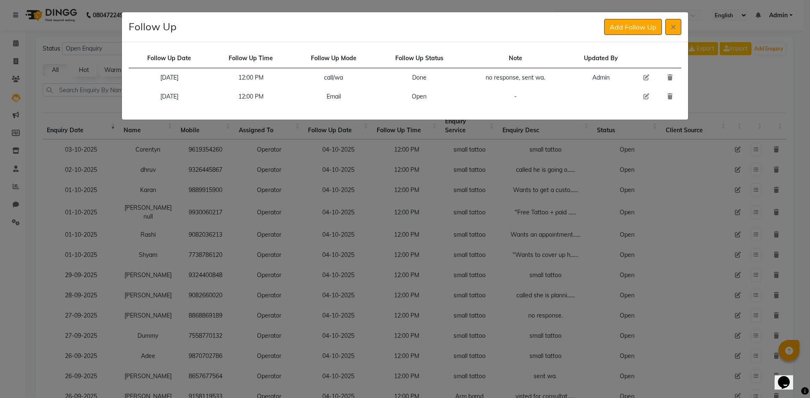
click at [646, 97] on icon at bounding box center [646, 97] width 6 height 6
select select "[DATE]"
select select "720"
select select "Open"
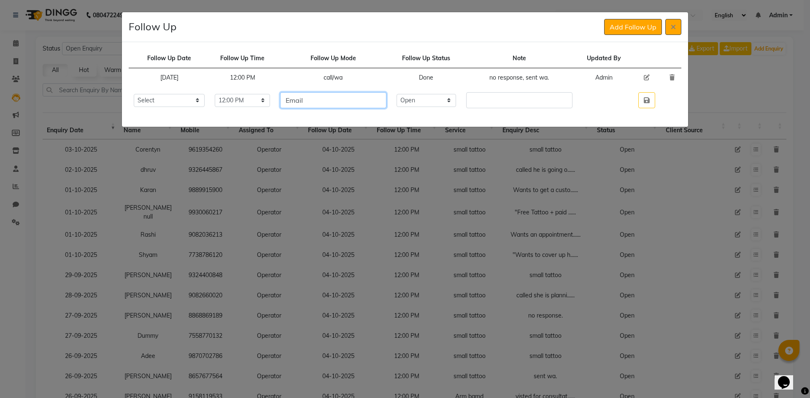
click at [352, 105] on input "Email" at bounding box center [333, 100] width 106 height 16
type input "tattoo"
drag, startPoint x: 430, startPoint y: 99, endPoint x: 431, endPoint y: 105, distance: 6.4
click at [430, 99] on select "Select Open Pending Done" at bounding box center [426, 100] width 60 height 13
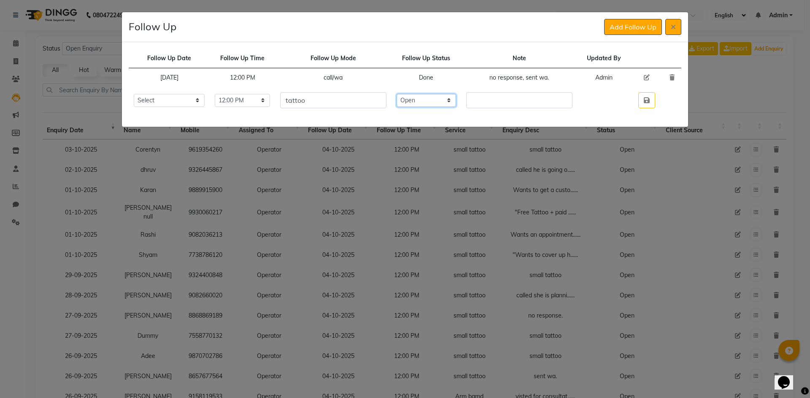
select select "Done"
click at [412, 94] on select "Select Open Pending Done" at bounding box center [426, 100] width 60 height 13
click at [492, 105] on input "text" at bounding box center [519, 100] width 106 height 16
type input "Got tattoo done."
drag, startPoint x: 646, startPoint y: 105, endPoint x: 655, endPoint y: 57, distance: 48.5
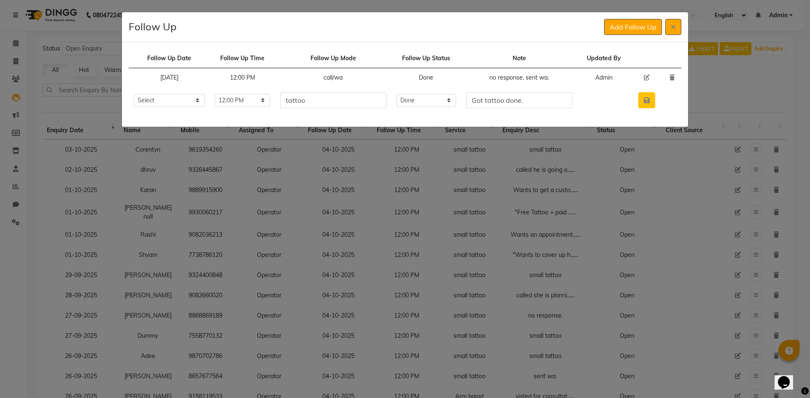
click at [646, 104] on button "button" at bounding box center [646, 100] width 17 height 16
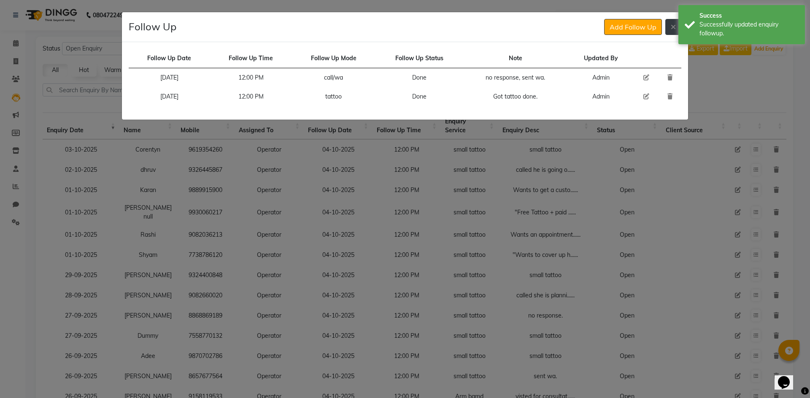
click at [675, 21] on button at bounding box center [673, 27] width 16 height 16
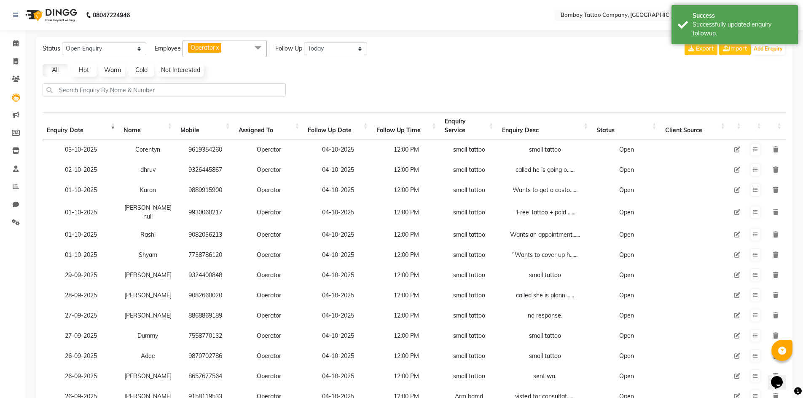
click at [739, 147] on icon at bounding box center [737, 150] width 6 height 6
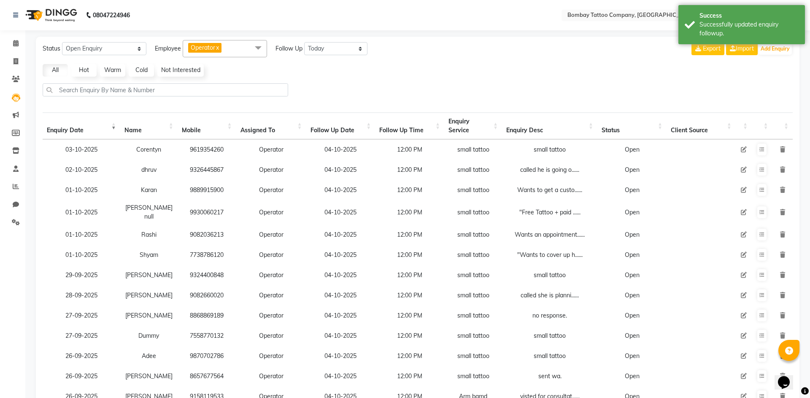
select select "90954"
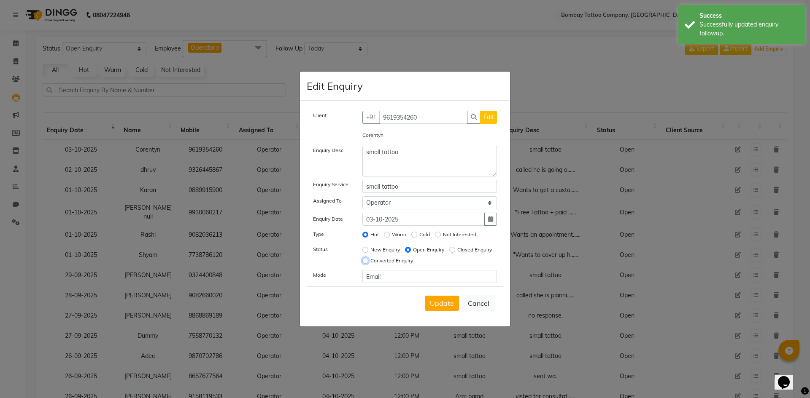
click at [368, 261] on input "Converted Enquiry" at bounding box center [365, 261] width 6 height 6
radio input "true"
radio input "false"
click at [440, 309] on button "Update" at bounding box center [442, 303] width 34 height 15
select select
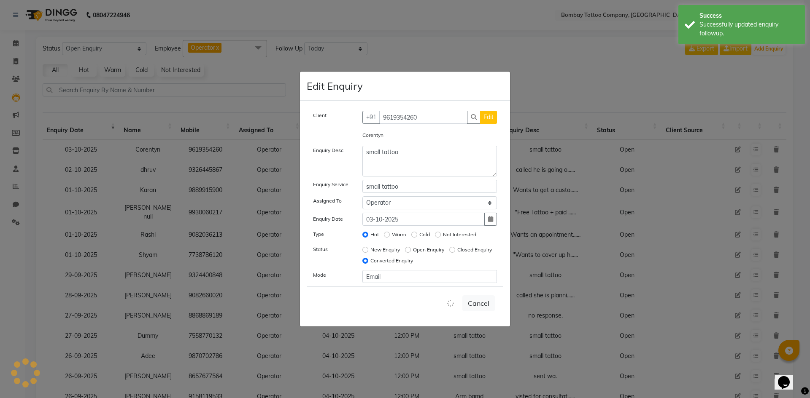
radio input "false"
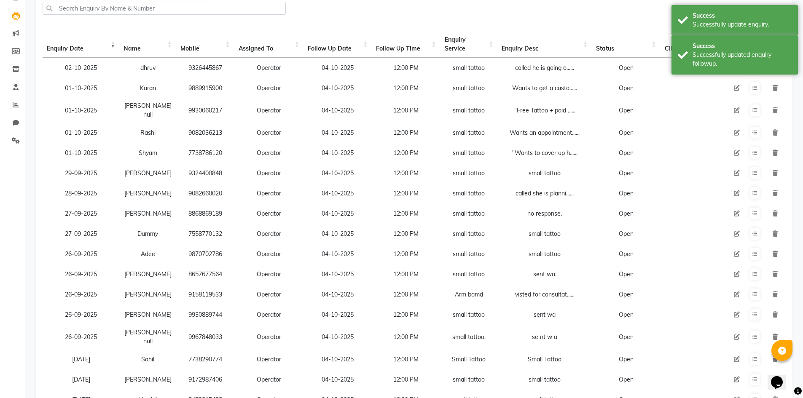
scroll to position [84, 0]
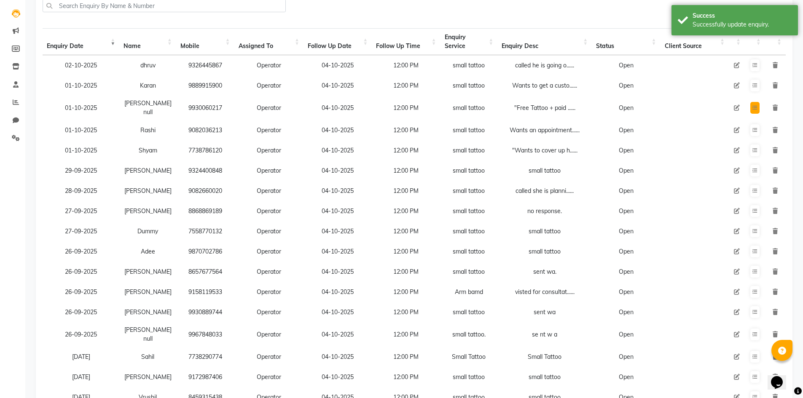
click at [755, 105] on icon at bounding box center [755, 107] width 5 height 5
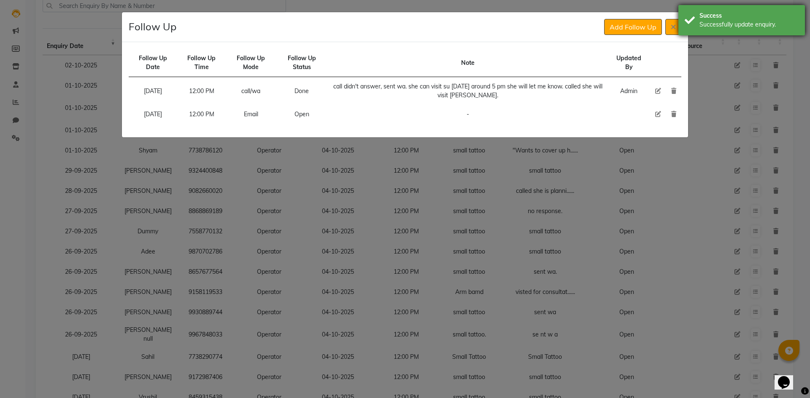
click at [703, 26] on div "Successfully update enquiry." at bounding box center [748, 24] width 99 height 9
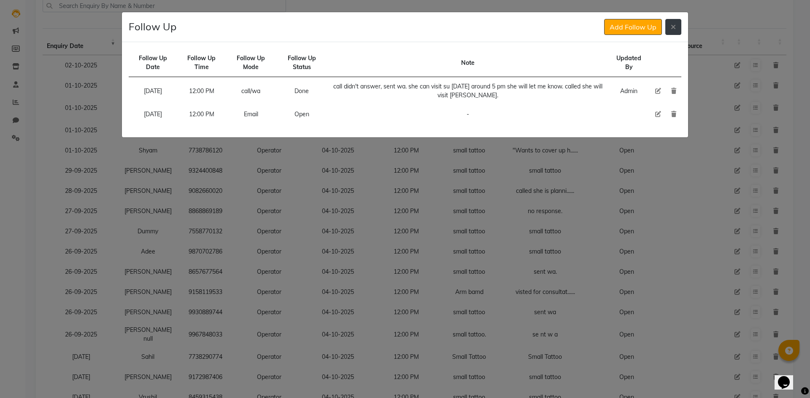
click at [678, 27] on button at bounding box center [673, 27] width 16 height 16
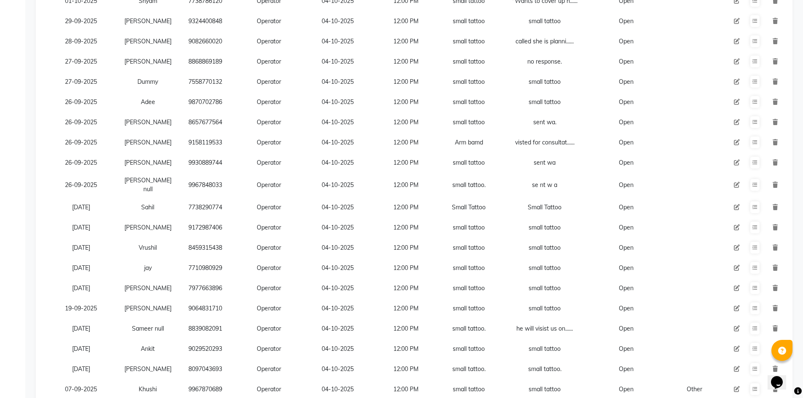
scroll to position [253, 0]
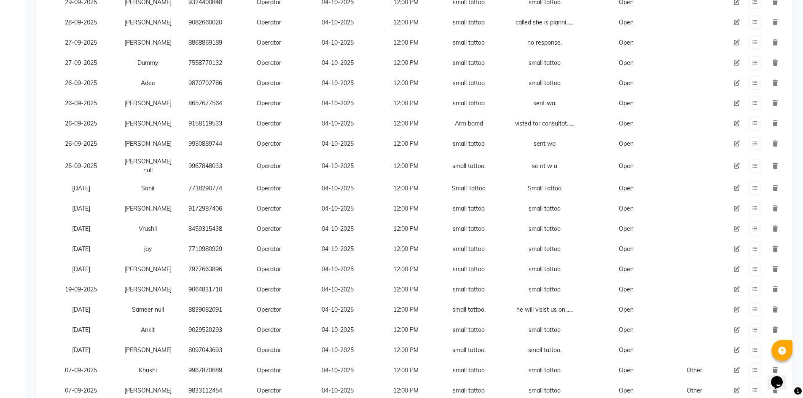
click at [212, 131] on td "9158119533" at bounding box center [205, 123] width 58 height 20
click at [537, 120] on div "visted for consultat......" at bounding box center [545, 123] width 86 height 9
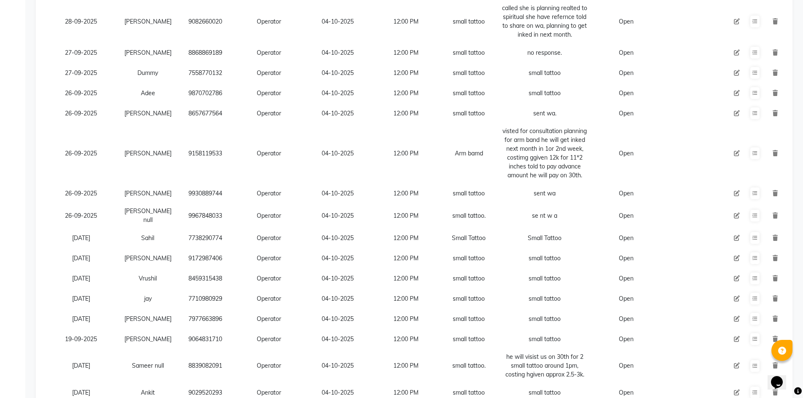
scroll to position [379, 0]
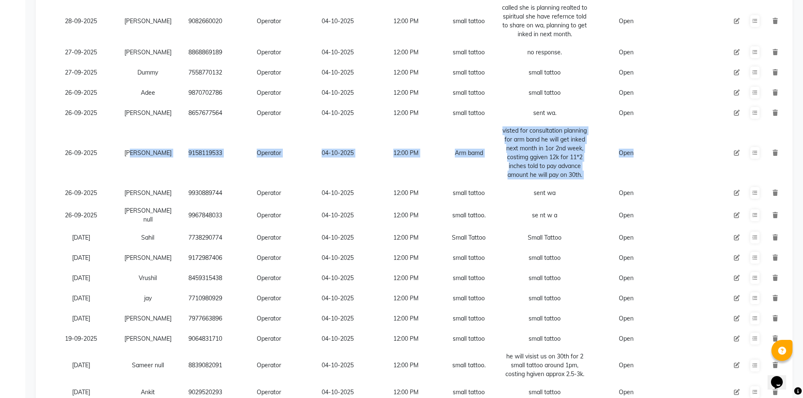
drag, startPoint x: 145, startPoint y: 163, endPoint x: 689, endPoint y: 171, distance: 544.4
click at [689, 171] on tr "[DATE] [PERSON_NAME] 9158119533 Operator [DATE] 12:00 PM Arm bamd visted for co…" at bounding box center [414, 153] width 743 height 60
click at [689, 170] on td at bounding box center [695, 153] width 68 height 60
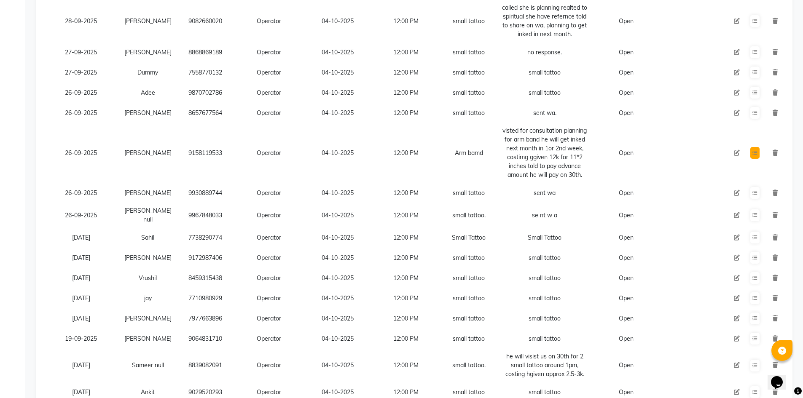
click at [758, 153] on button at bounding box center [754, 153] width 9 height 12
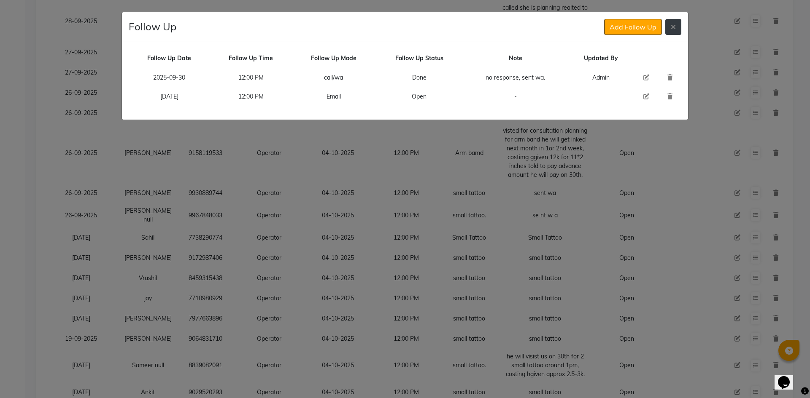
click at [673, 24] on icon at bounding box center [672, 27] width 5 height 7
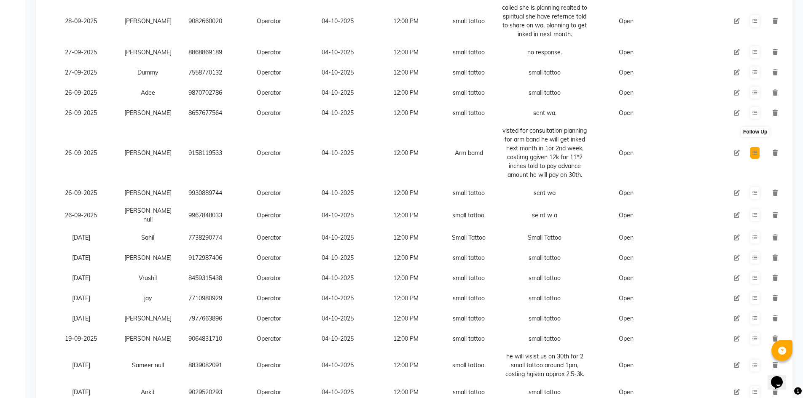
click at [755, 154] on icon at bounding box center [755, 153] width 5 height 5
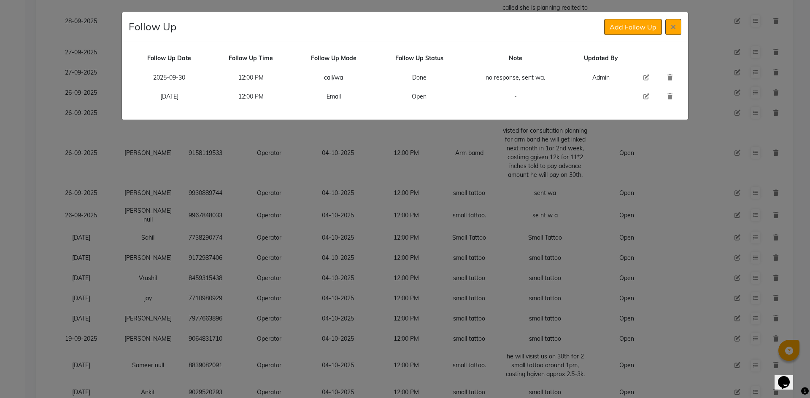
click at [646, 96] on icon at bounding box center [646, 97] width 6 height 6
select select "[DATE]"
select select "720"
select select "Open"
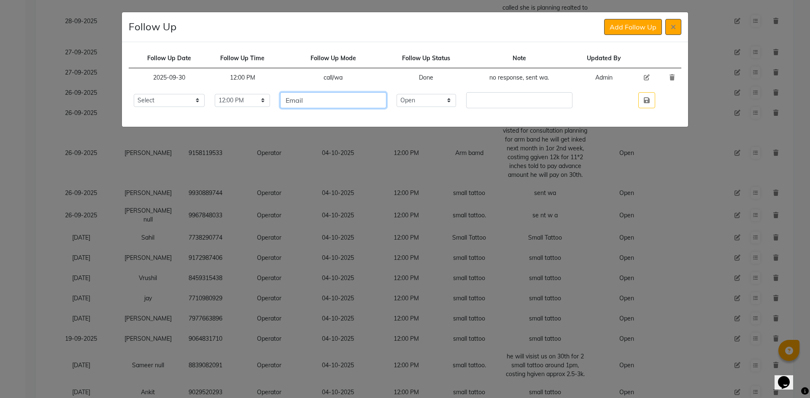
click at [339, 97] on input "Email" at bounding box center [333, 100] width 106 height 16
type input "E"
type input "call/wa"
click at [441, 99] on select "Select Open Pending Done" at bounding box center [426, 100] width 60 height 13
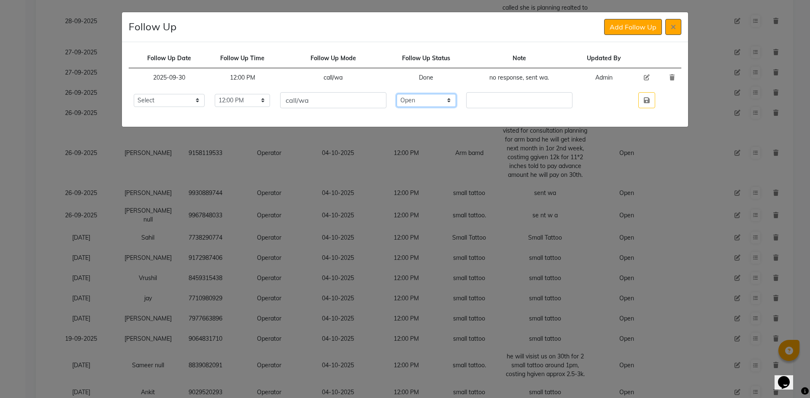
select select "Done"
click at [412, 94] on select "Select Open Pending Done" at bounding box center [426, 100] width 60 height 13
click at [506, 96] on input "text" at bounding box center [519, 100] width 106 height 16
type input "called didn't answer, sent wa."
click at [649, 101] on icon "button" at bounding box center [646, 100] width 6 height 7
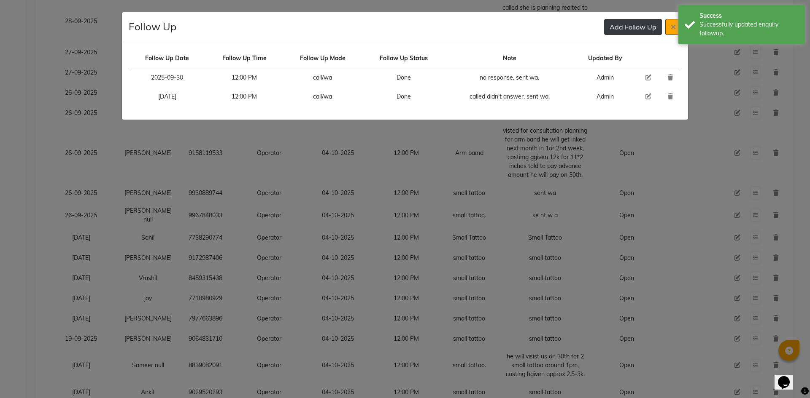
drag, startPoint x: 623, startPoint y: 28, endPoint x: 614, endPoint y: 34, distance: 10.3
click at [622, 30] on button "Add Follow Up" at bounding box center [633, 27] width 58 height 16
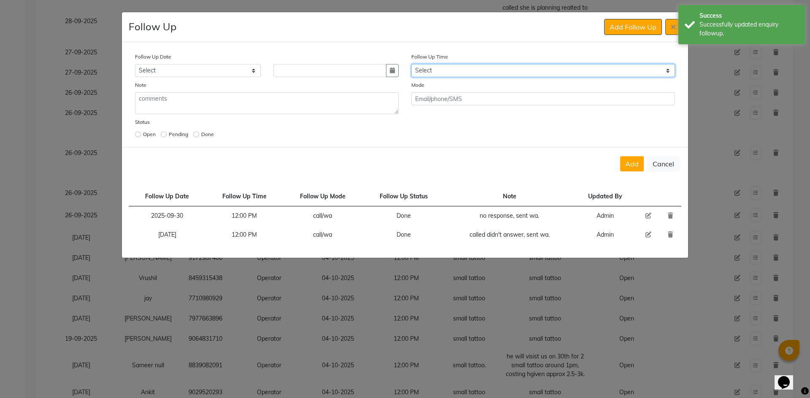
click at [451, 67] on select "Select 07:00 AM 07:15 AM 07:30 AM 07:45 AM 08:00 AM 08:15 AM 08:30 AM 08:45 AM …" at bounding box center [543, 70] width 264 height 13
select select "720"
click at [451, 69] on select "Select 07:00 AM 07:15 AM 07:30 AM 07:45 AM 08:00 AM 08:15 AM 08:30 AM 08:45 AM …" at bounding box center [543, 70] width 264 height 13
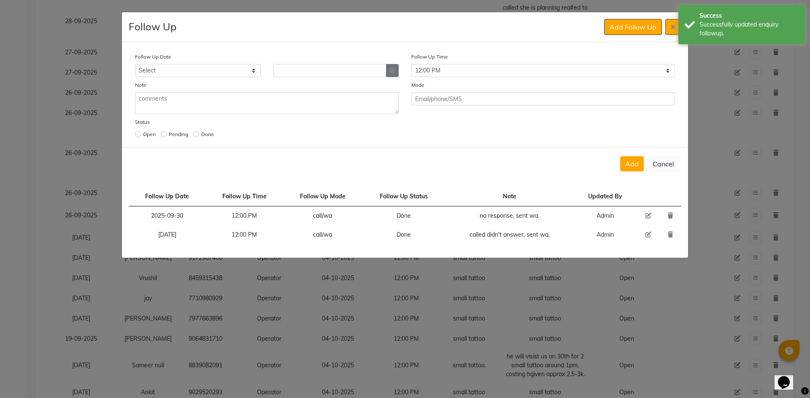
click at [392, 69] on icon "button" at bounding box center [392, 70] width 5 height 6
select select "10"
select select "2025"
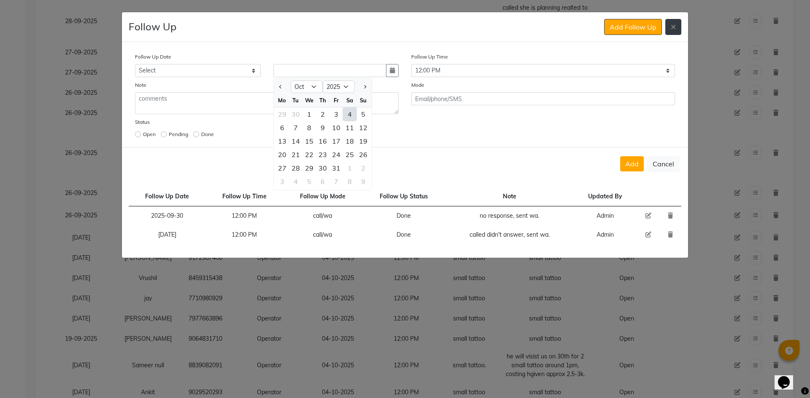
click at [667, 28] on button at bounding box center [673, 27] width 16 height 16
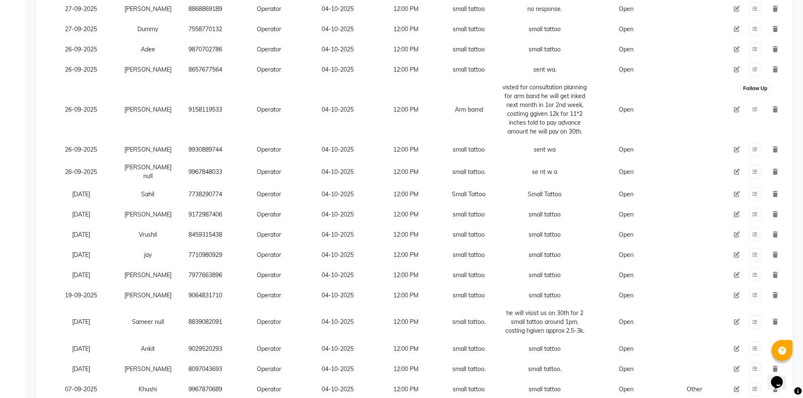
scroll to position [422, 0]
click at [759, 112] on button at bounding box center [754, 111] width 9 height 12
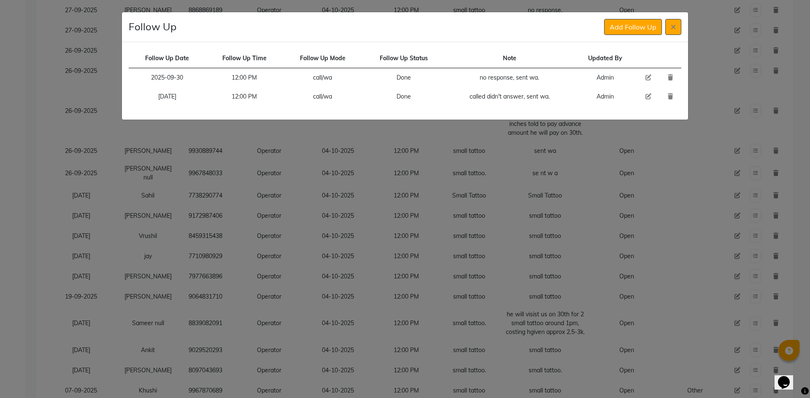
click at [636, 35] on div "Follow Up Add Follow Up" at bounding box center [405, 27] width 566 height 30
click at [629, 26] on button "Add Follow Up" at bounding box center [633, 27] width 58 height 16
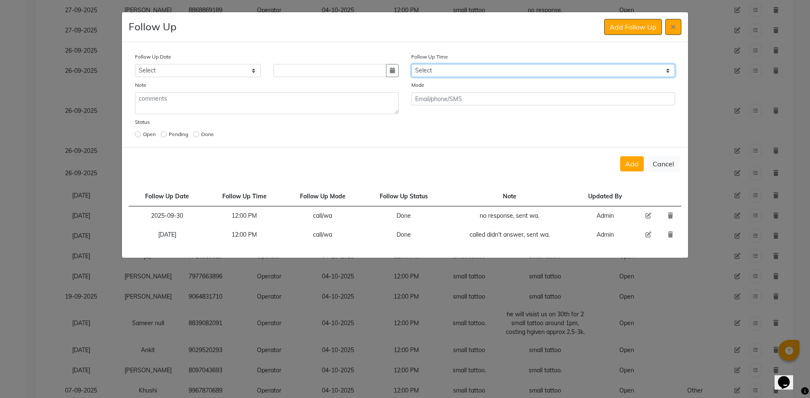
click at [433, 69] on select "Select 07:00 AM 07:15 AM 07:30 AM 07:45 AM 08:00 AM 08:15 AM 08:30 AM 08:45 AM …" at bounding box center [543, 70] width 264 height 13
select select "720"
click at [433, 69] on select "Select 07:00 AM 07:15 AM 07:30 AM 07:45 AM 08:00 AM 08:15 AM 08:30 AM 08:45 AM …" at bounding box center [543, 70] width 264 height 13
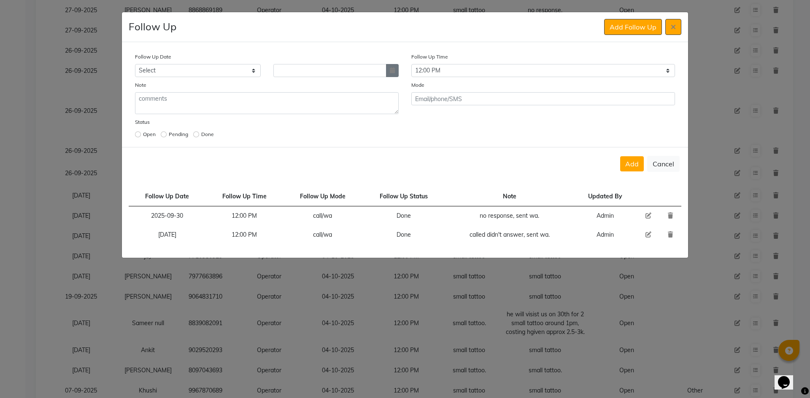
click at [394, 67] on icon "button" at bounding box center [392, 70] width 5 height 6
select select "10"
select select "2025"
type input "04-10-2025"
click at [386, 64] on button "button" at bounding box center [392, 70] width 13 height 13
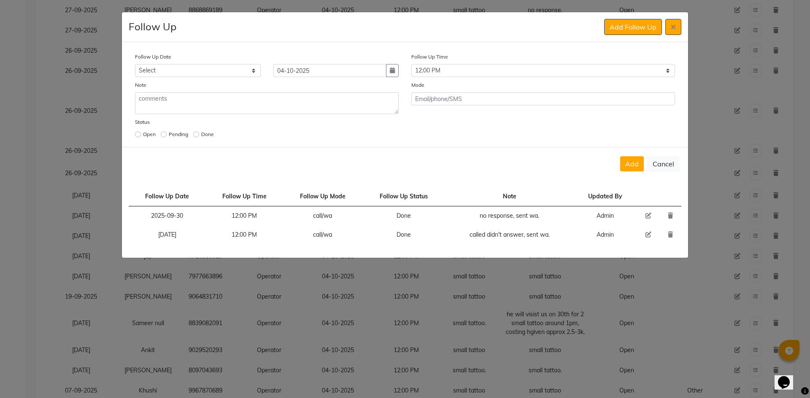
select select "10"
select select "2025"
click at [386, 64] on button "button" at bounding box center [392, 70] width 13 height 13
select select "10"
select select "2025"
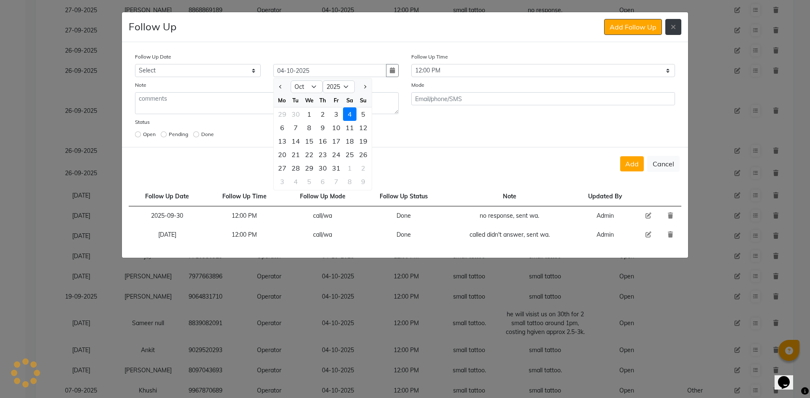
click at [670, 27] on button at bounding box center [673, 27] width 16 height 16
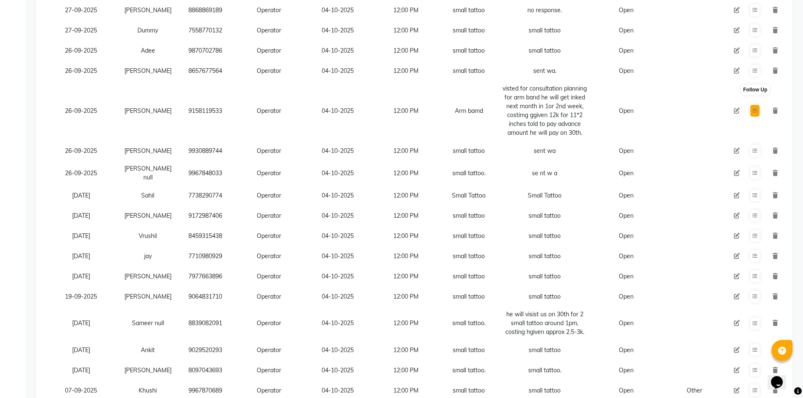
click at [754, 110] on icon at bounding box center [755, 110] width 5 height 5
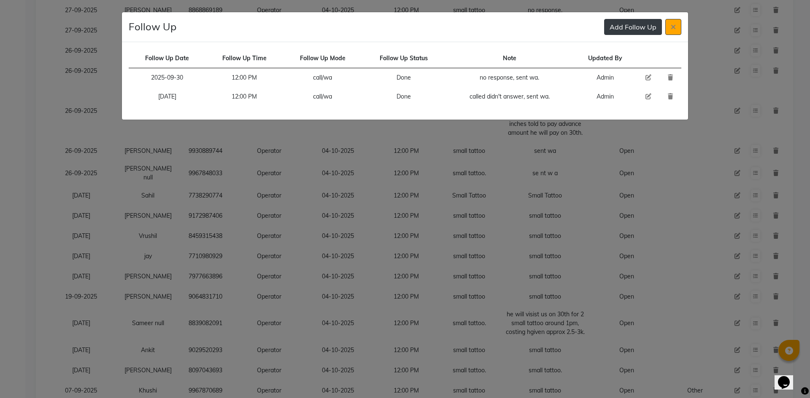
click at [619, 23] on button "Add Follow Up" at bounding box center [633, 27] width 58 height 16
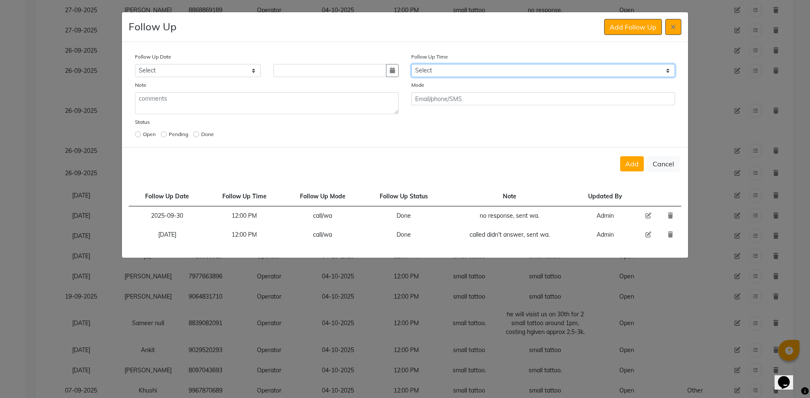
click at [477, 66] on select "Select 07:00 AM 07:15 AM 07:30 AM 07:45 AM 08:00 AM 08:15 AM 08:30 AM 08:45 AM …" at bounding box center [543, 70] width 264 height 13
select select "720"
click at [476, 68] on select "Select 07:00 AM 07:15 AM 07:30 AM 07:45 AM 08:00 AM 08:15 AM 08:30 AM 08:45 AM …" at bounding box center [543, 70] width 264 height 13
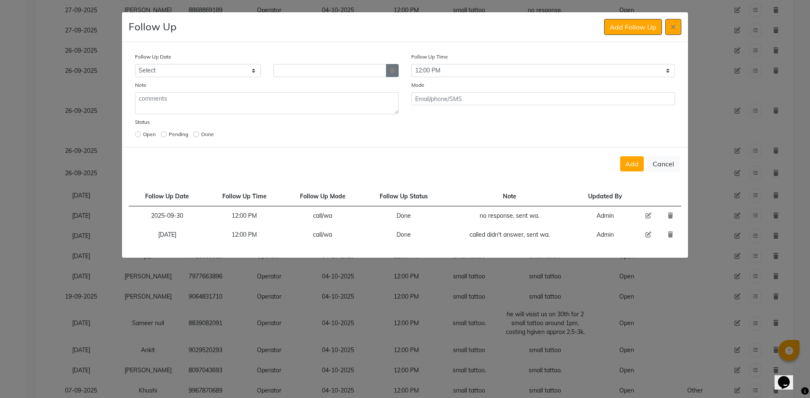
click at [387, 70] on button "button" at bounding box center [392, 70] width 13 height 13
select select "10"
select select "2025"
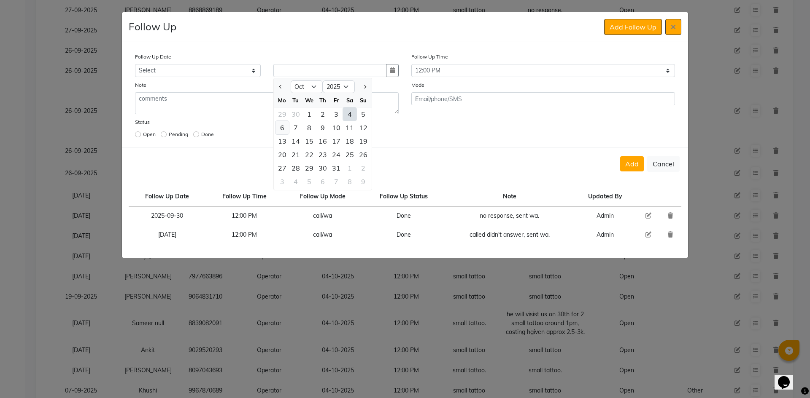
click at [286, 130] on div "6" at bounding box center [281, 127] width 13 height 13
type input "[DATE]"
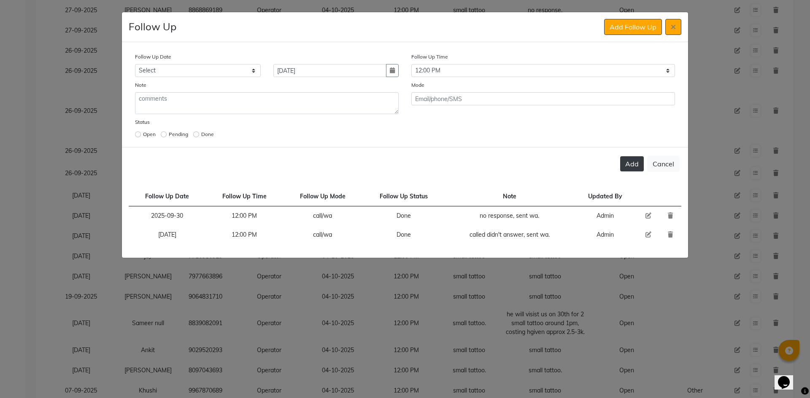
click at [631, 162] on button "Add" at bounding box center [632, 163] width 24 height 15
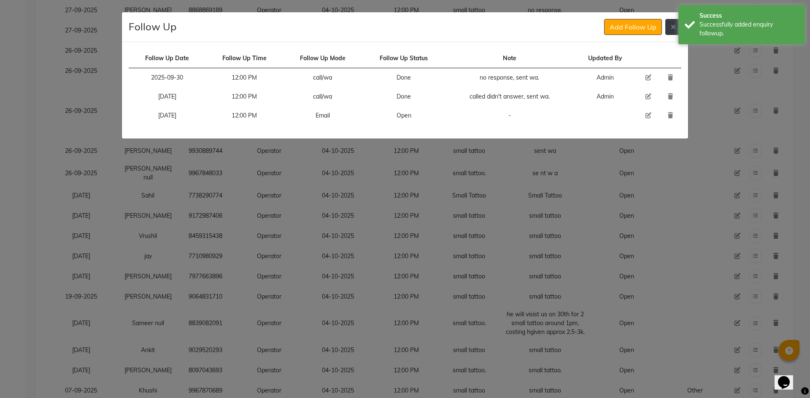
click at [669, 30] on button at bounding box center [673, 27] width 16 height 16
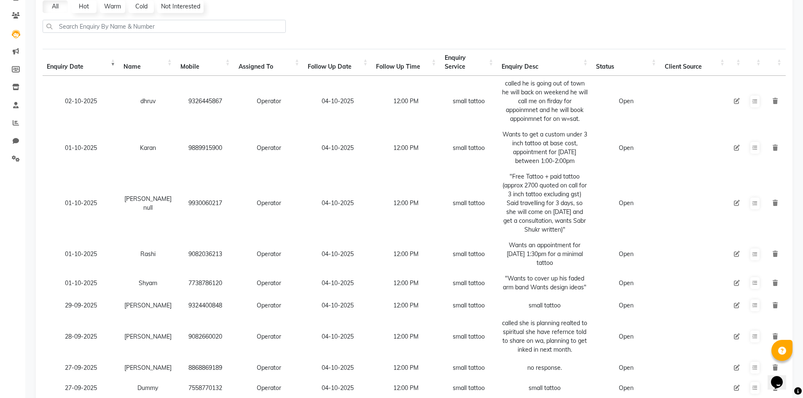
scroll to position [126, 0]
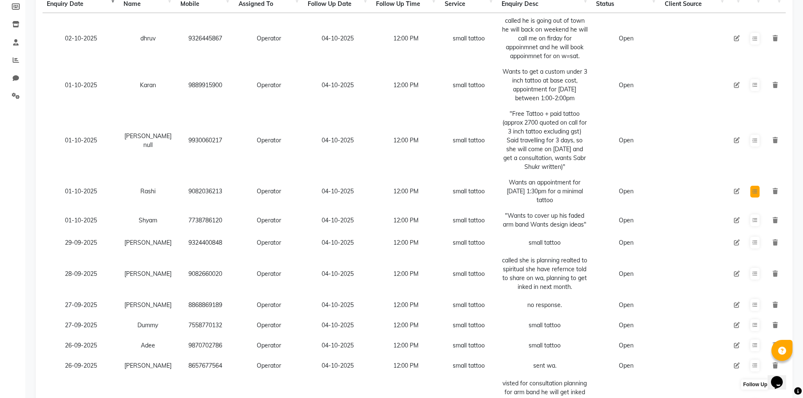
click at [755, 191] on icon at bounding box center [755, 191] width 5 height 5
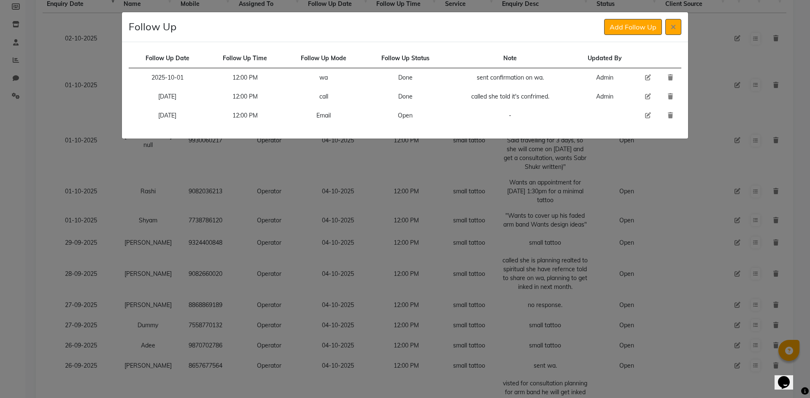
click at [648, 117] on icon at bounding box center [648, 116] width 6 height 6
select select "[DATE]"
select select "720"
select select "Open"
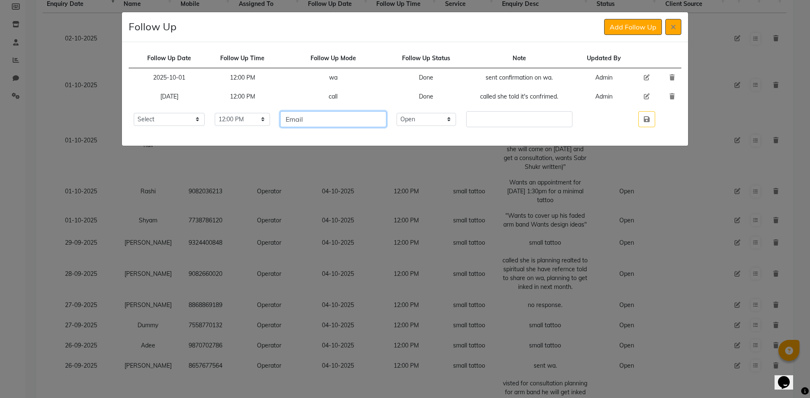
click at [360, 113] on input "Email" at bounding box center [333, 119] width 106 height 16
type input "call"
click at [441, 125] on select "Select Open Pending Done" at bounding box center [426, 119] width 60 height 13
select select "Done"
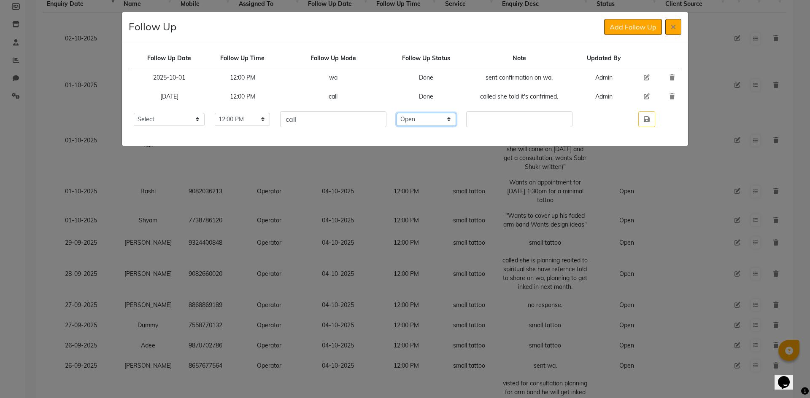
click at [412, 113] on select "Select Open Pending Done" at bounding box center [426, 119] width 60 height 13
click at [496, 126] on input "text" at bounding box center [519, 119] width 106 height 16
type input "free tattoo."
click at [649, 121] on icon "button" at bounding box center [646, 119] width 6 height 7
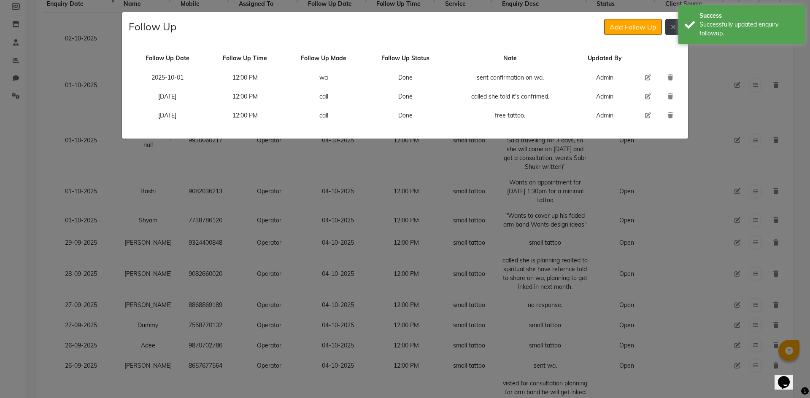
click at [676, 33] on button at bounding box center [673, 27] width 16 height 16
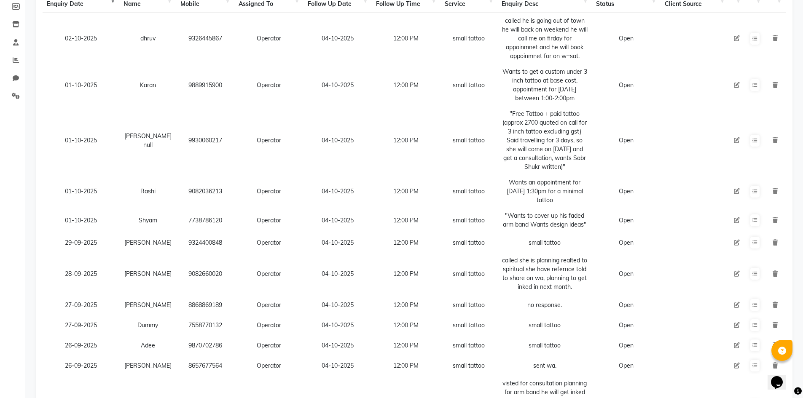
click at [738, 192] on icon at bounding box center [737, 191] width 6 height 6
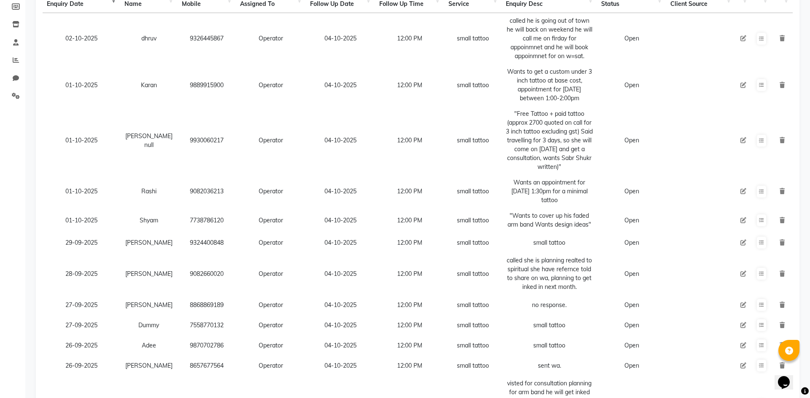
select select "90954"
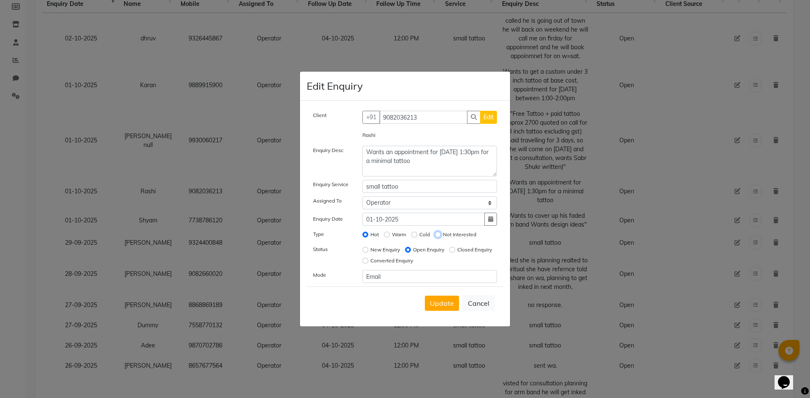
click at [436, 233] on input "Not Interested" at bounding box center [438, 235] width 6 height 6
radio input "true"
radio input "false"
click at [449, 253] on input "Closed Enquiry" at bounding box center [452, 250] width 6 height 6
radio input "true"
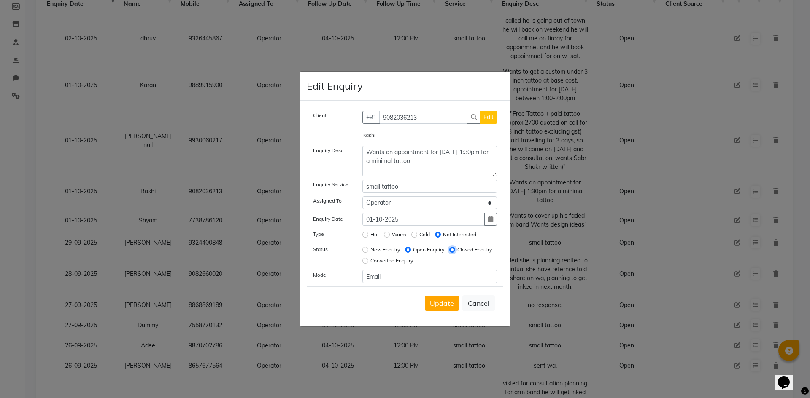
radio input "false"
click at [443, 306] on span "Update" at bounding box center [442, 303] width 24 height 8
select select
radio input "false"
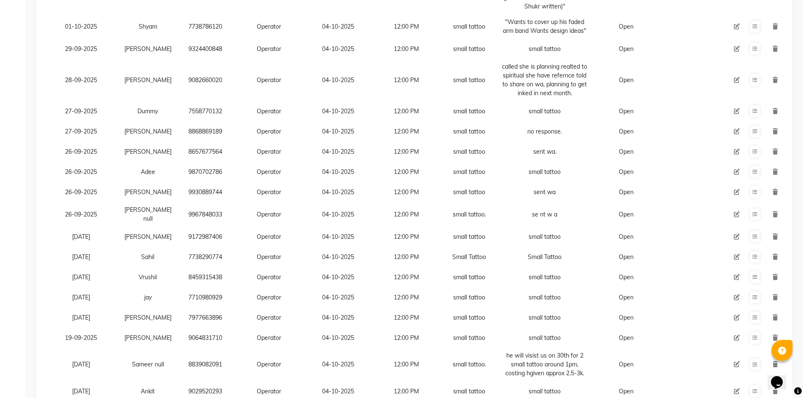
scroll to position [371, 0]
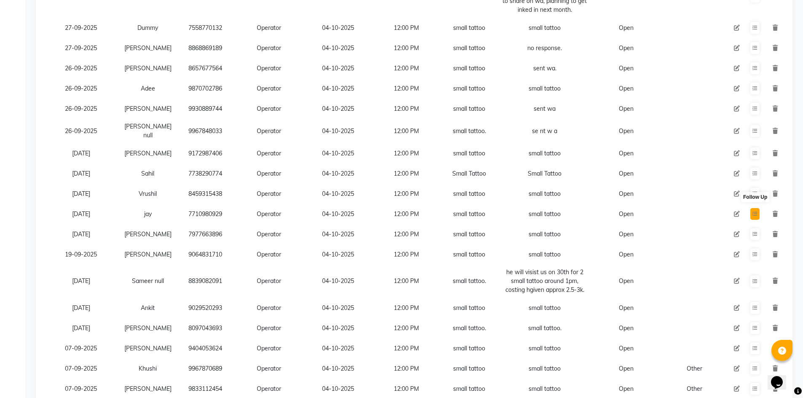
click at [756, 220] on button at bounding box center [754, 214] width 9 height 12
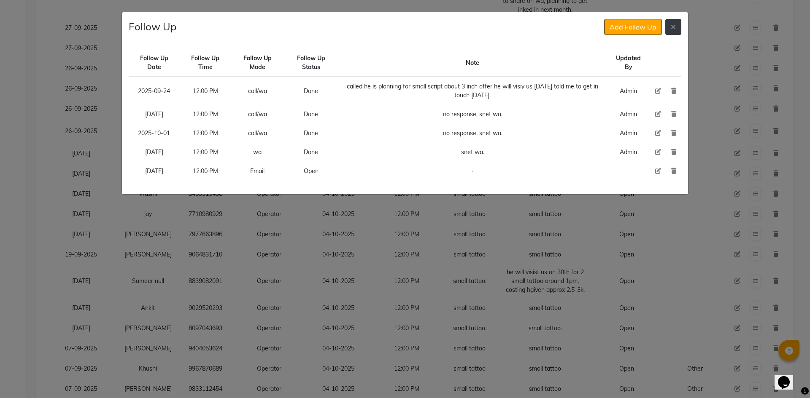
click at [672, 23] on button at bounding box center [673, 27] width 16 height 16
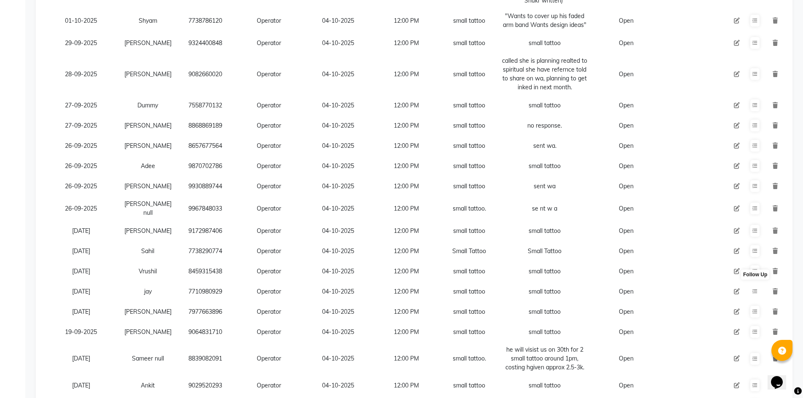
scroll to position [286, 0]
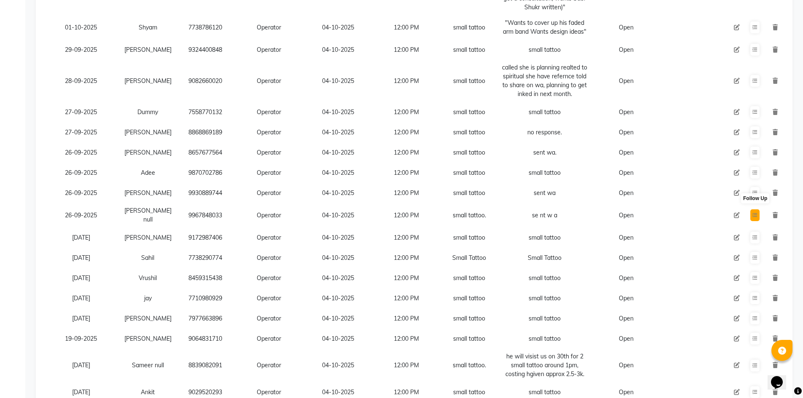
click at [755, 218] on icon at bounding box center [755, 215] width 5 height 5
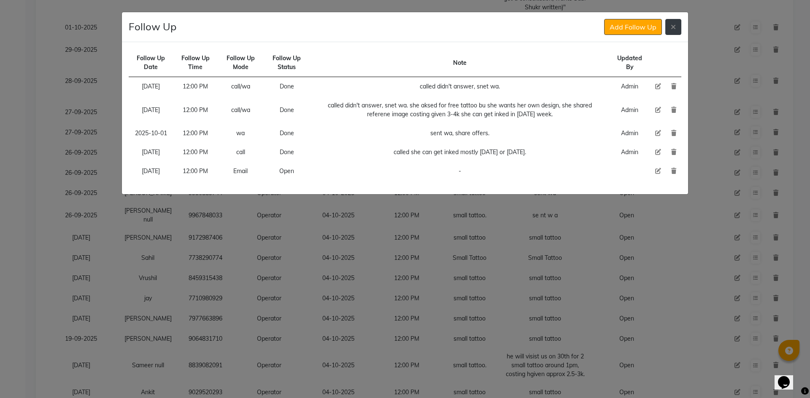
click at [672, 27] on icon at bounding box center [672, 27] width 5 height 7
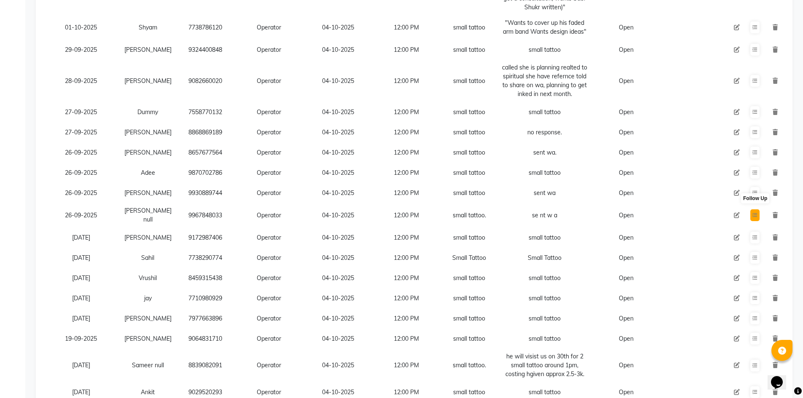
click at [758, 221] on button at bounding box center [754, 216] width 9 height 12
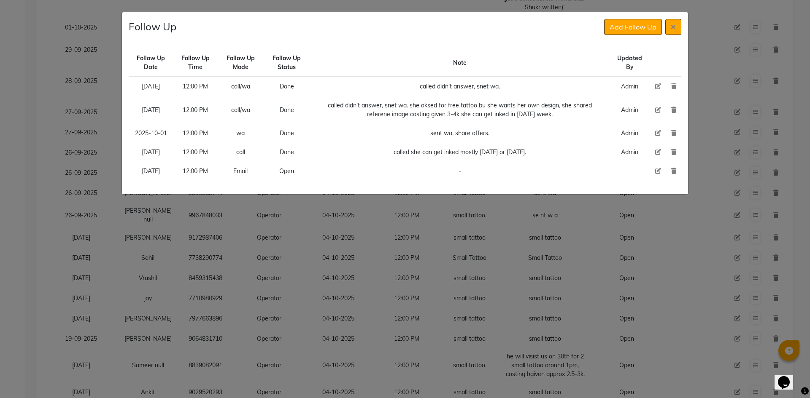
click at [659, 172] on icon at bounding box center [658, 171] width 6 height 6
select select "[DATE]"
select select "720"
select select "Open"
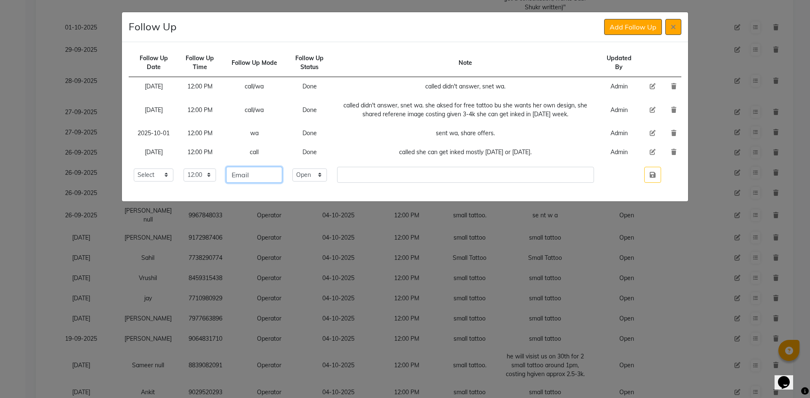
click at [266, 178] on input "Email" at bounding box center [254, 175] width 56 height 16
type input "call"
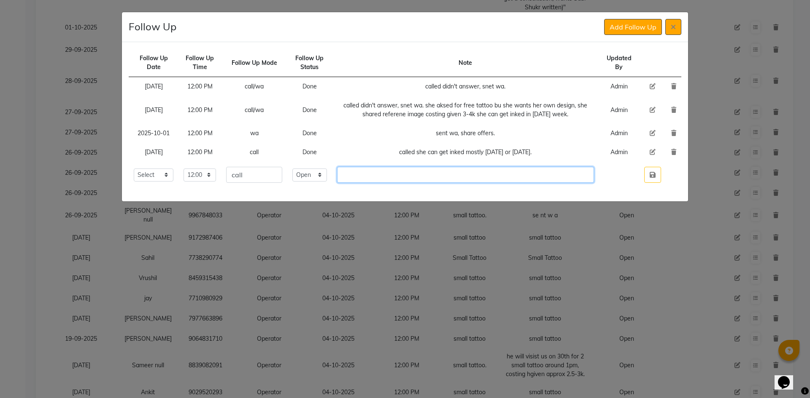
click at [383, 174] on input "text" at bounding box center [465, 175] width 257 height 16
click at [390, 175] on input "called ddn't answer." at bounding box center [465, 175] width 257 height 16
click at [428, 175] on input "called didn't answer." at bounding box center [465, 175] width 257 height 16
type input "called didn't answer."
click at [667, 182] on table "Follow Up Date Follow Up Time Follow Up Mode Follow Up Status Note Updated By […" at bounding box center [405, 118] width 552 height 139
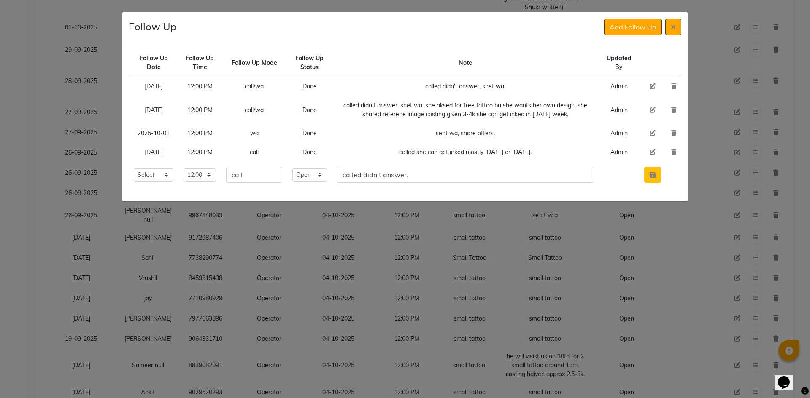
click at [654, 176] on icon "button" at bounding box center [652, 175] width 6 height 7
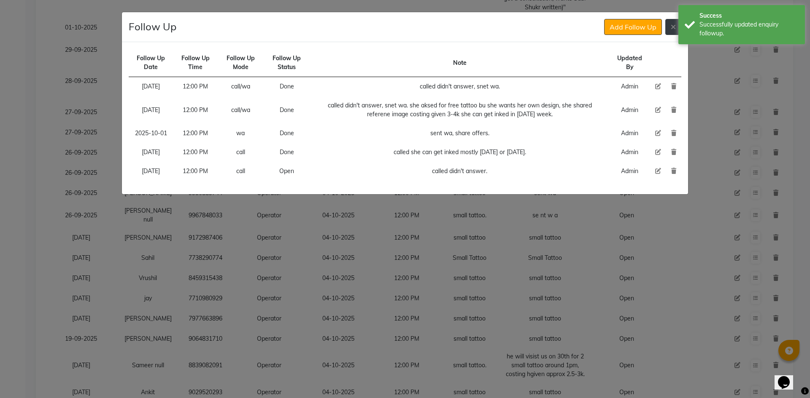
click at [675, 30] on button at bounding box center [673, 27] width 16 height 16
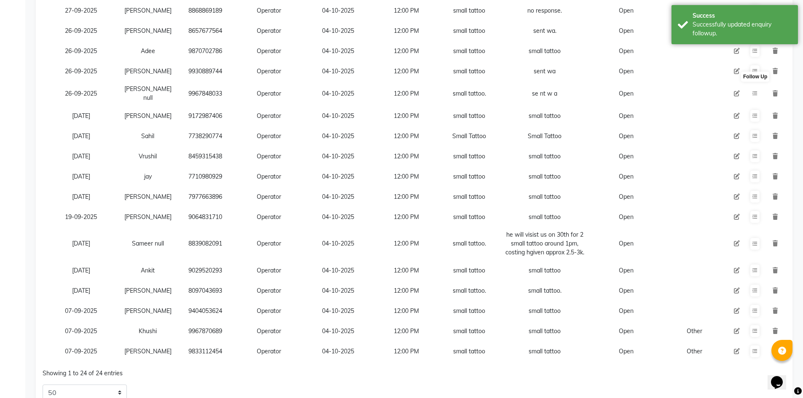
scroll to position [455, 0]
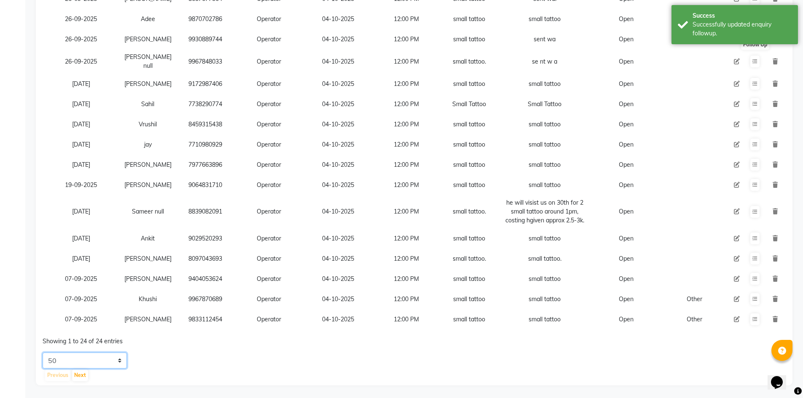
click at [118, 355] on select "5 10 20 50" at bounding box center [85, 361] width 84 height 16
click at [43, 353] on select "5 10 20 50" at bounding box center [85, 361] width 84 height 16
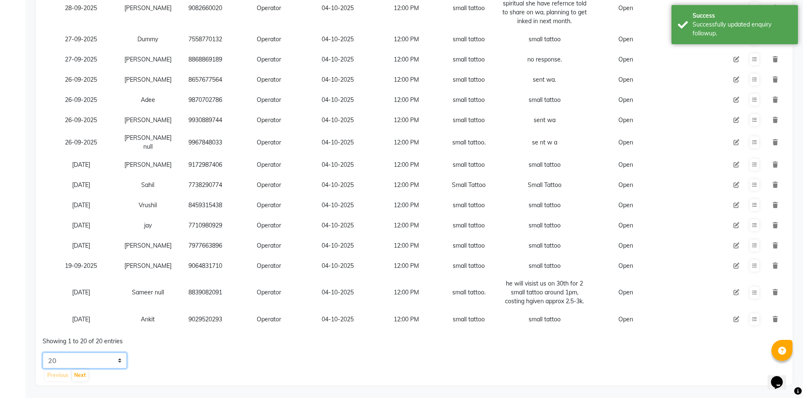
click at [111, 356] on select "5 10 20 50" at bounding box center [85, 361] width 84 height 16
select select "50"
click at [43, 353] on select "5 10 20 50" at bounding box center [85, 361] width 84 height 16
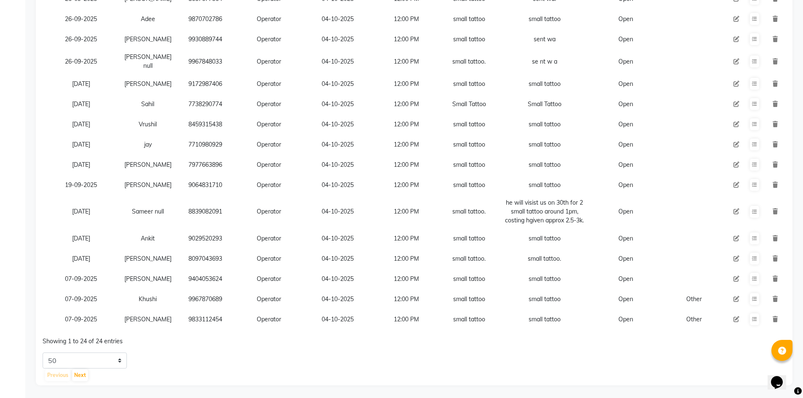
click at [204, 195] on td "8839082091" at bounding box center [205, 211] width 58 height 33
click at [756, 183] on icon at bounding box center [754, 185] width 5 height 5
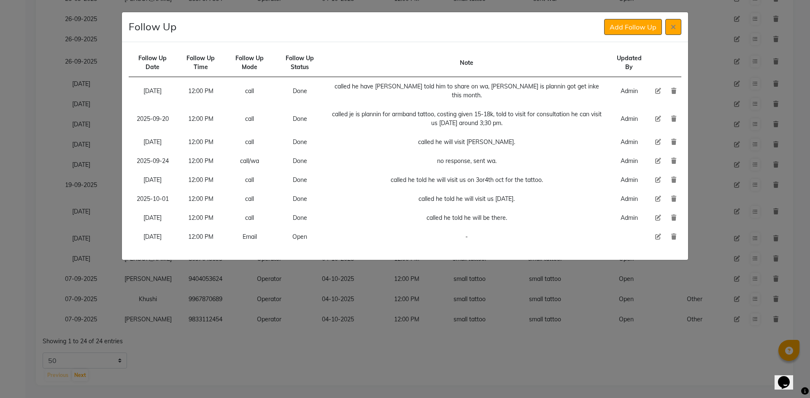
click at [656, 234] on icon at bounding box center [658, 237] width 6 height 6
select select "[DATE]"
select select "720"
select select "Open"
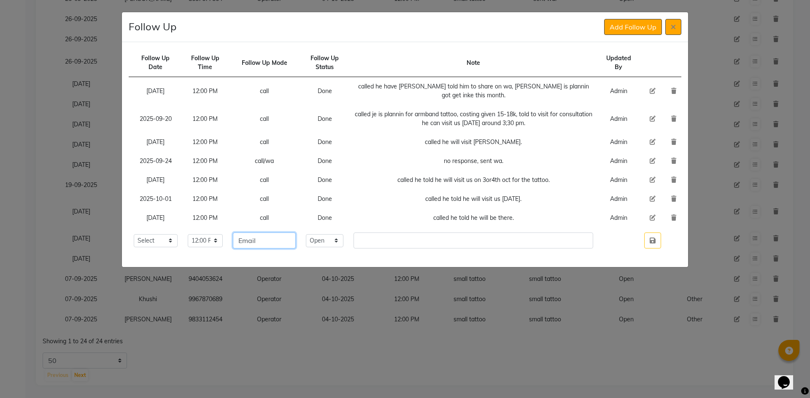
click at [296, 242] on input "Email" at bounding box center [264, 241] width 63 height 16
type input "call/wa"
click at [343, 244] on select "Select Open Pending Done" at bounding box center [325, 240] width 38 height 13
select select "Done"
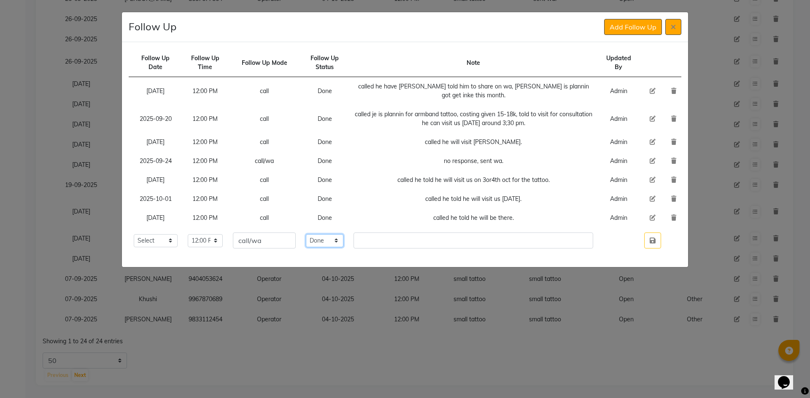
click at [319, 234] on select "Select Open Pending Done" at bounding box center [325, 240] width 38 height 13
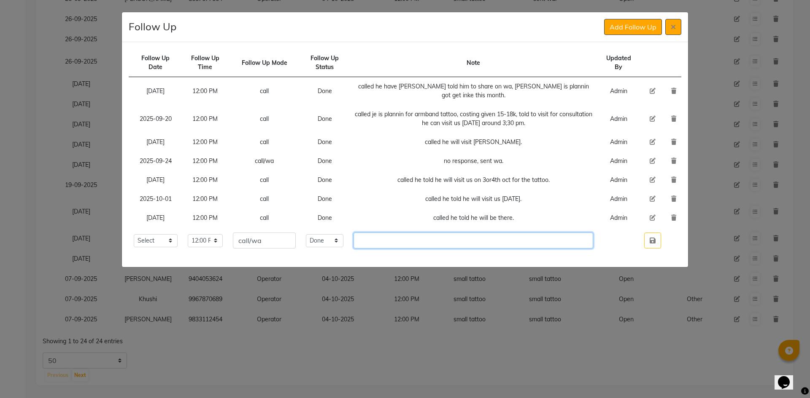
click at [387, 241] on input "text" at bounding box center [472, 241] width 239 height 16
type input "c"
click at [466, 160] on td "no response, sent wa." at bounding box center [472, 161] width 249 height 19
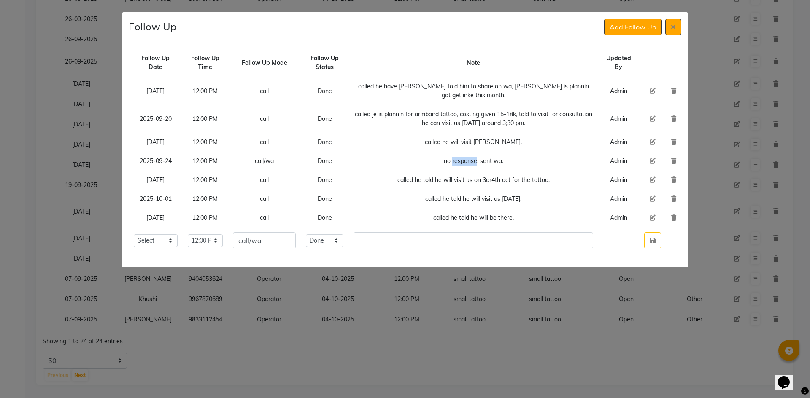
click at [466, 160] on td "no response, sent wa." at bounding box center [472, 161] width 249 height 19
copy td "no response, sent wa."
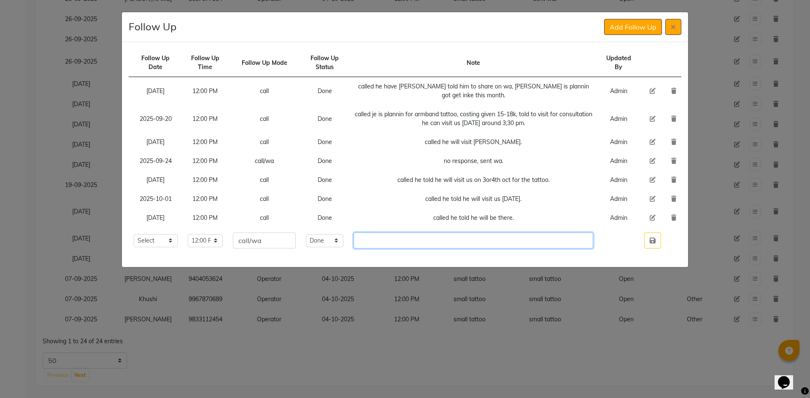
click at [404, 238] on input "text" at bounding box center [472, 241] width 239 height 16
paste input "no response, sent wa."
type input "no response, sent wa."
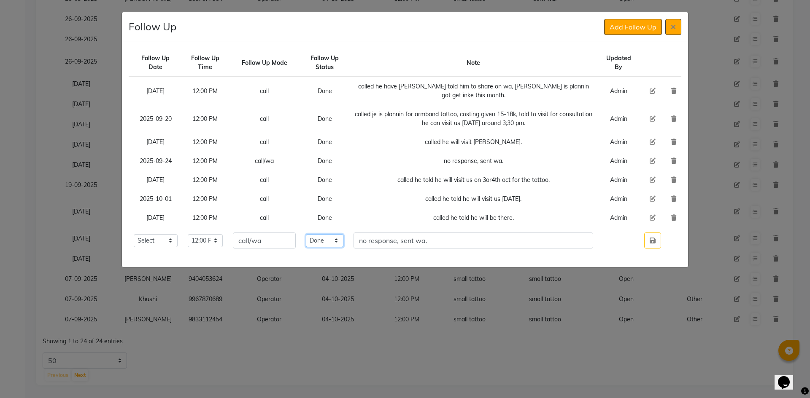
drag, startPoint x: 339, startPoint y: 242, endPoint x: 336, endPoint y: 245, distance: 4.3
click at [339, 242] on select "Select Open Pending Done" at bounding box center [325, 240] width 38 height 13
select select "Open"
click at [319, 234] on select "Select Open Pending Done" at bounding box center [325, 240] width 38 height 13
click at [651, 247] on button "button" at bounding box center [652, 241] width 17 height 16
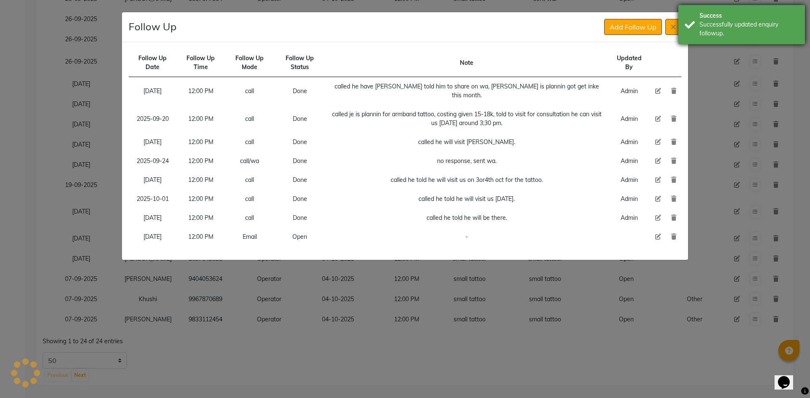
click at [678, 33] on div "Success Successfully updated enquiry followup." at bounding box center [741, 24] width 126 height 39
click at [675, 32] on button at bounding box center [673, 27] width 16 height 16
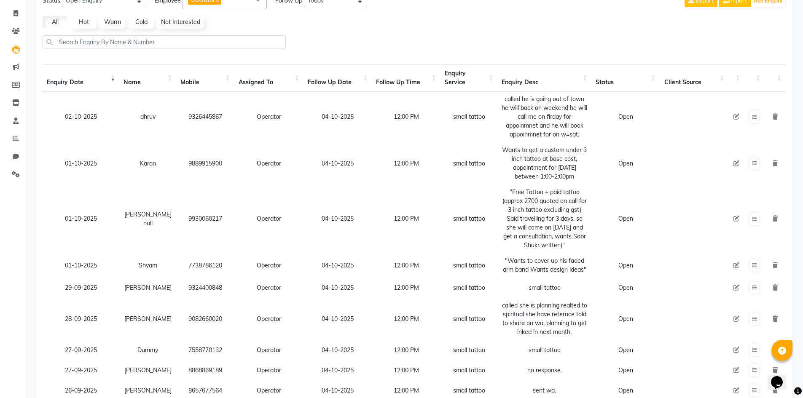
scroll to position [0, 0]
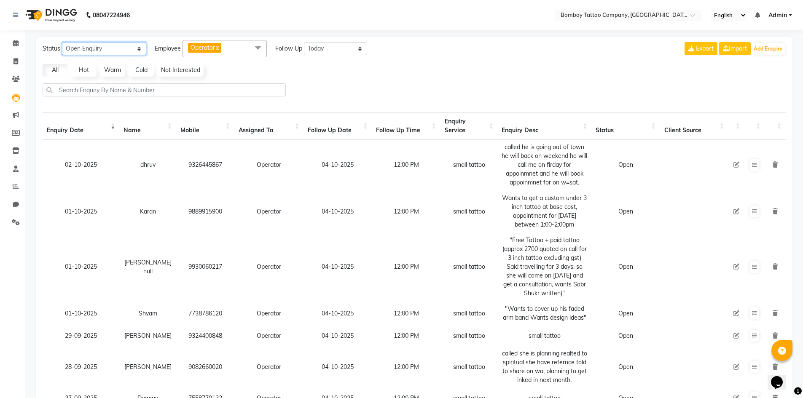
click at [121, 49] on select "New Enquiry Open Enquiry Converted Enquiry All" at bounding box center [104, 48] width 84 height 13
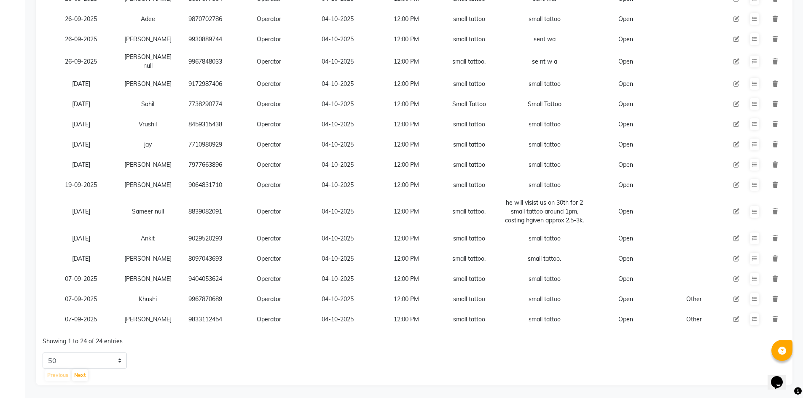
scroll to position [455, 0]
click at [100, 355] on select "5 10 20 50" at bounding box center [85, 361] width 84 height 16
select select "5"
click at [43, 353] on select "5 10 20 50" at bounding box center [85, 361] width 84 height 16
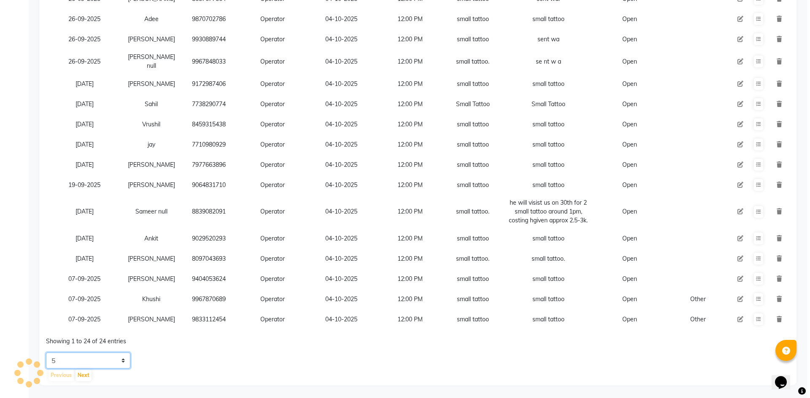
scroll to position [23, 0]
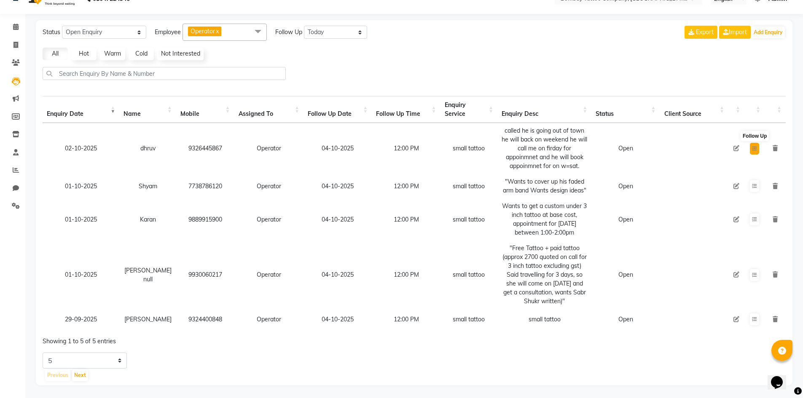
click at [754, 146] on icon at bounding box center [754, 148] width 5 height 5
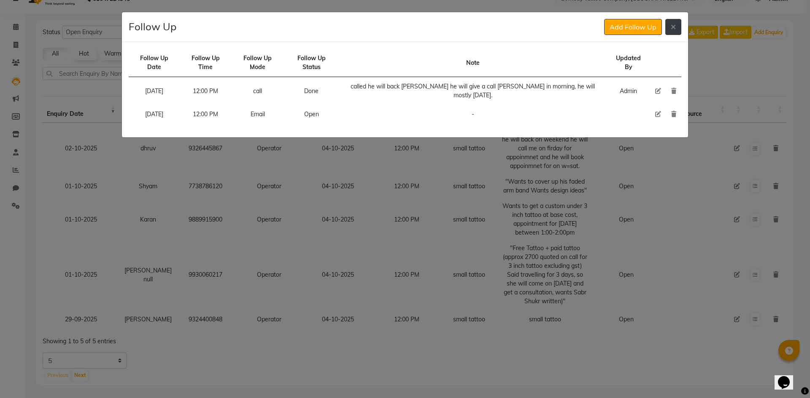
click at [671, 30] on icon at bounding box center [672, 27] width 5 height 7
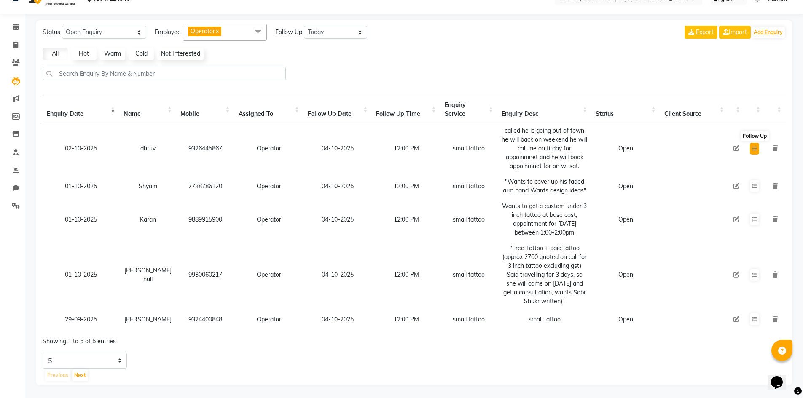
click at [750, 143] on button at bounding box center [754, 149] width 9 height 12
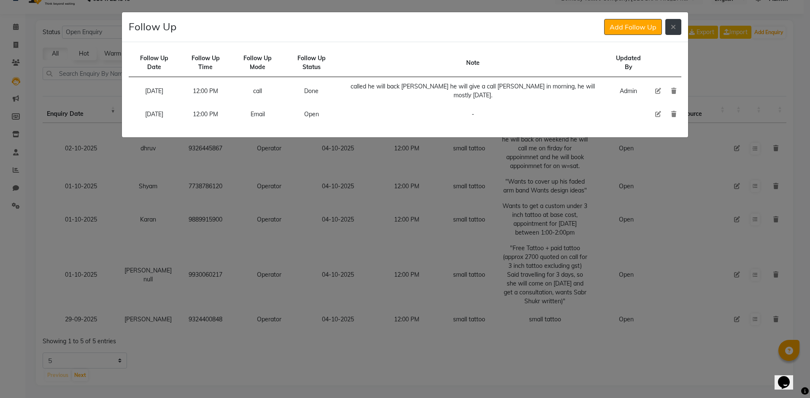
click at [673, 27] on icon at bounding box center [672, 27] width 5 height 7
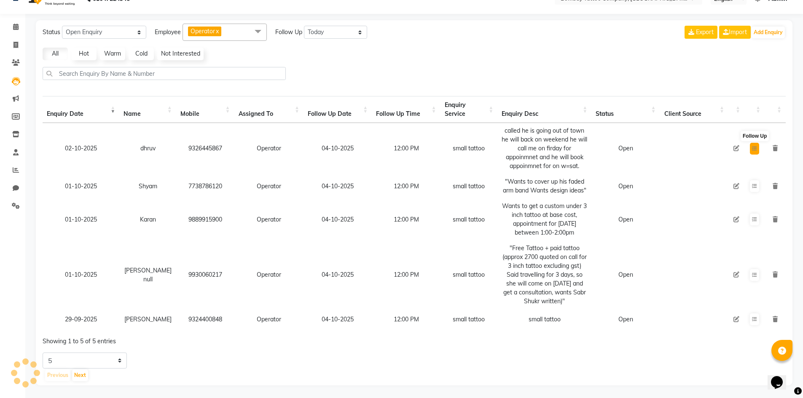
click at [753, 146] on icon at bounding box center [754, 148] width 5 height 5
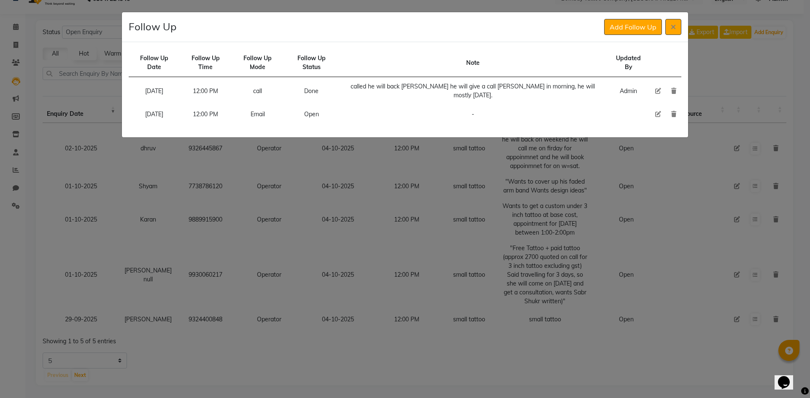
click at [656, 111] on icon at bounding box center [658, 114] width 6 height 6
select select "[DATE]"
select select "720"
select select "Open"
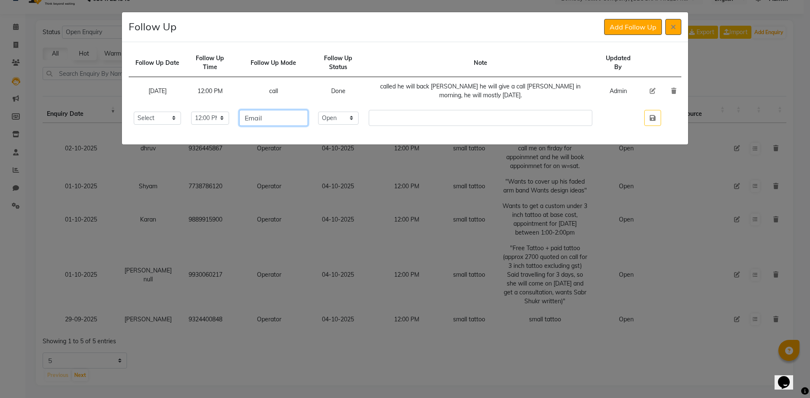
click at [308, 115] on input "Email" at bounding box center [273, 118] width 69 height 16
click at [308, 116] on input "Email" at bounding box center [273, 118] width 69 height 16
type input "E"
type input "call"
click at [430, 119] on input "text" at bounding box center [479, 118] width 223 height 16
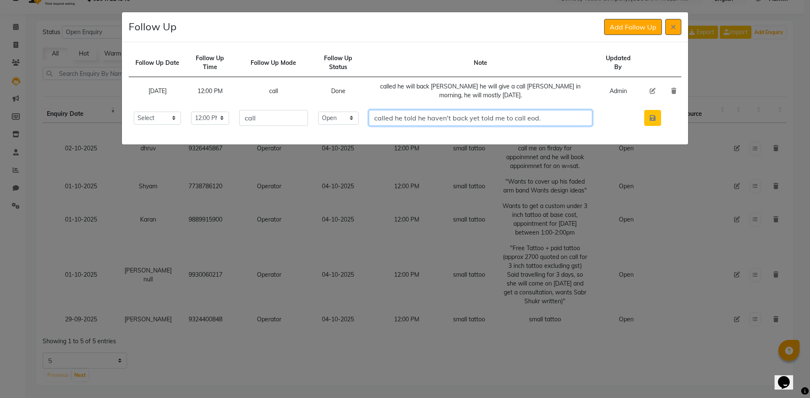
type input "called he told he haven't back yet told me to call eod."
click at [655, 121] on button "button" at bounding box center [652, 118] width 17 height 16
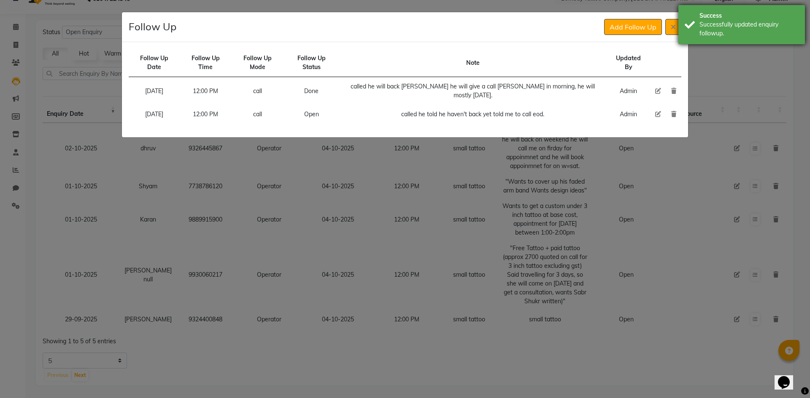
click at [679, 30] on div "Success Successfully updated enquiry followup." at bounding box center [741, 24] width 126 height 39
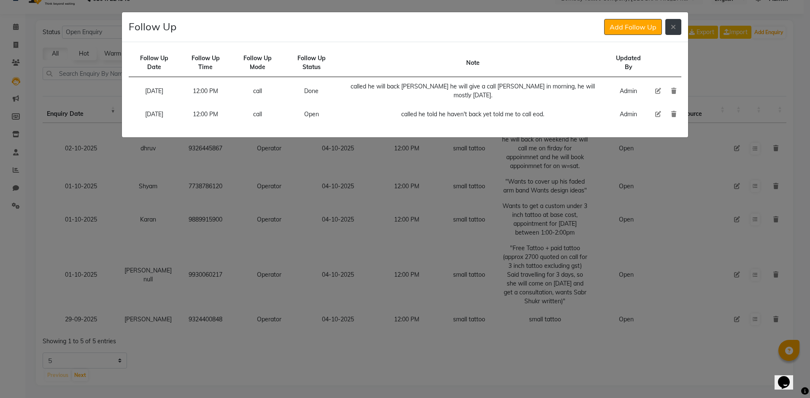
click at [674, 30] on icon at bounding box center [672, 27] width 5 height 7
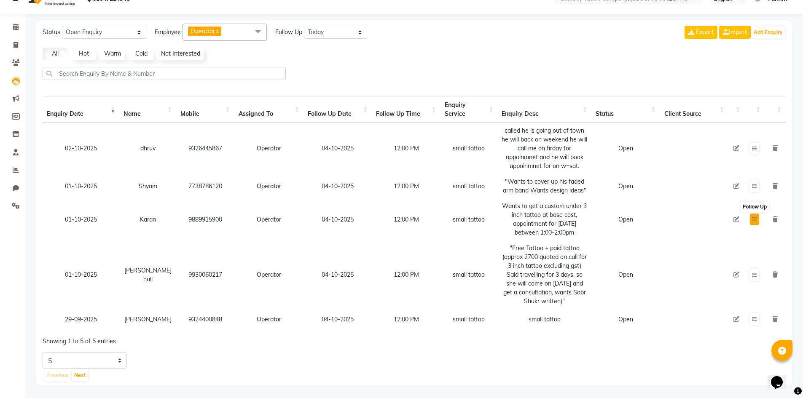
click at [753, 217] on icon at bounding box center [754, 219] width 5 height 5
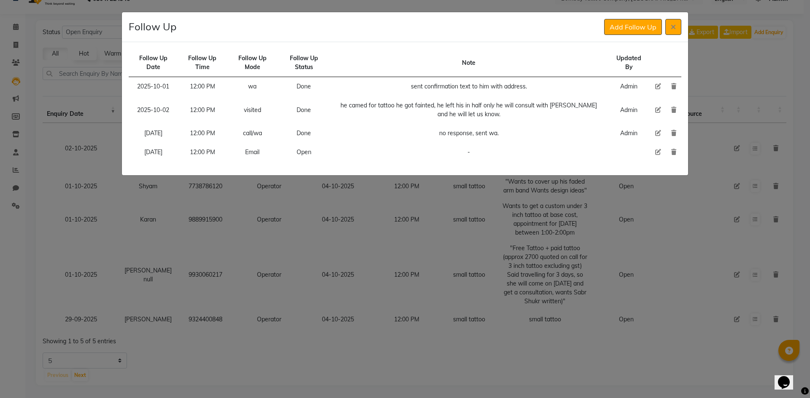
click at [654, 152] on td at bounding box center [658, 152] width 16 height 19
click at [672, 154] on icon at bounding box center [673, 152] width 5 height 6
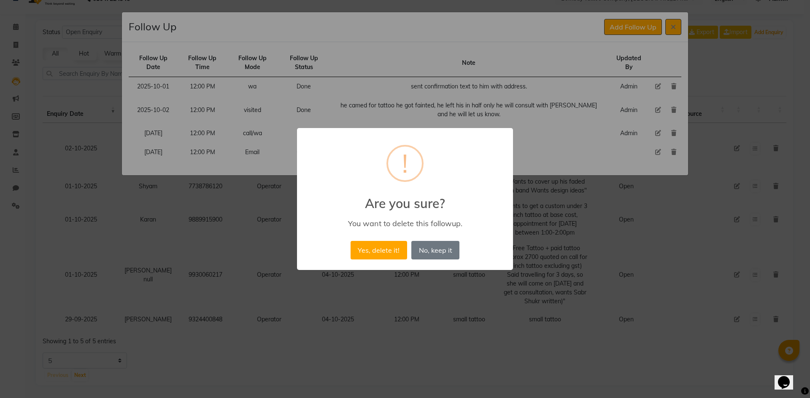
click at [376, 236] on div "× ! Are you sure? You want to delete this followup. Yes, delete it! No No, keep…" at bounding box center [405, 199] width 216 height 143
click at [378, 245] on button "Yes, delete it!" at bounding box center [378, 250] width 56 height 19
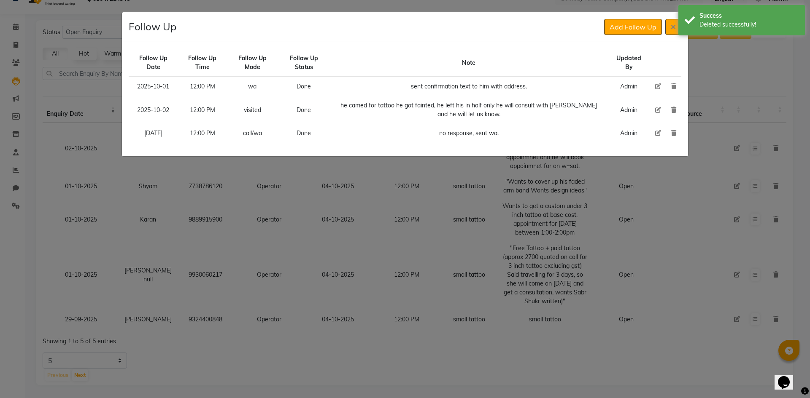
click at [657, 133] on icon at bounding box center [658, 133] width 6 height 6
select select "720"
select select "Done"
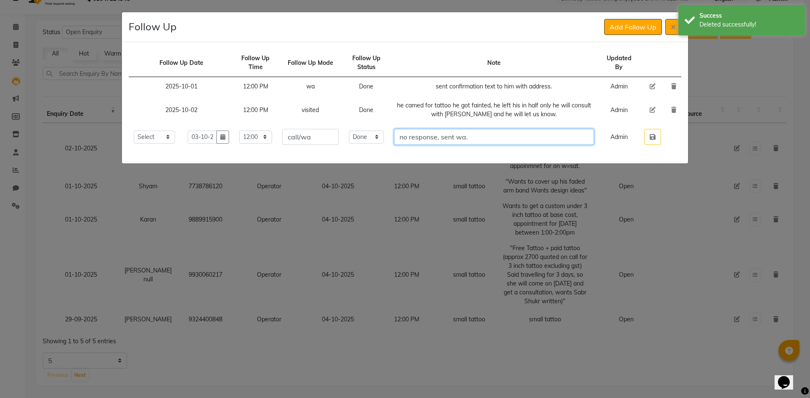
click at [527, 140] on input "no response, sent wa." at bounding box center [494, 137] width 200 height 16
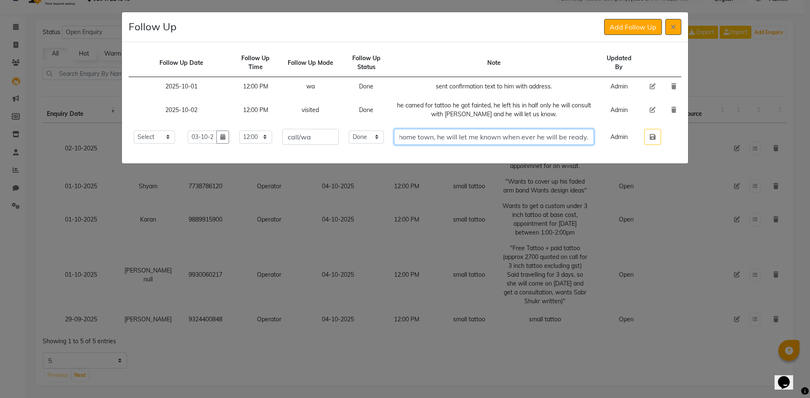
scroll to position [0, 226]
type input "no response, sent wa. called his teeth got fratcure, he is going his home town,…"
click at [649, 140] on button "button" at bounding box center [652, 137] width 17 height 16
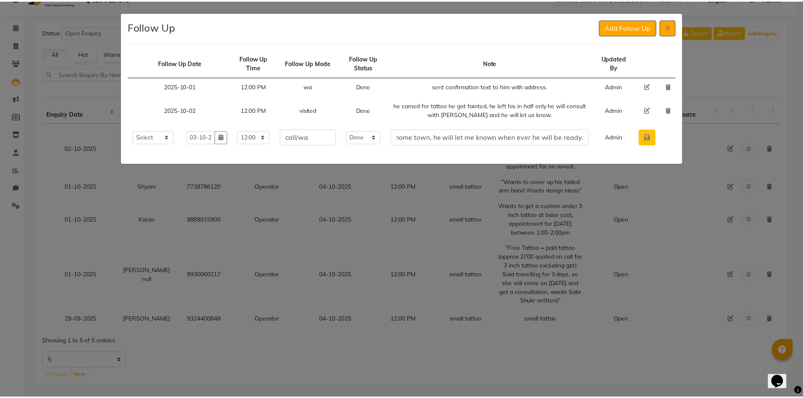
scroll to position [0, 0]
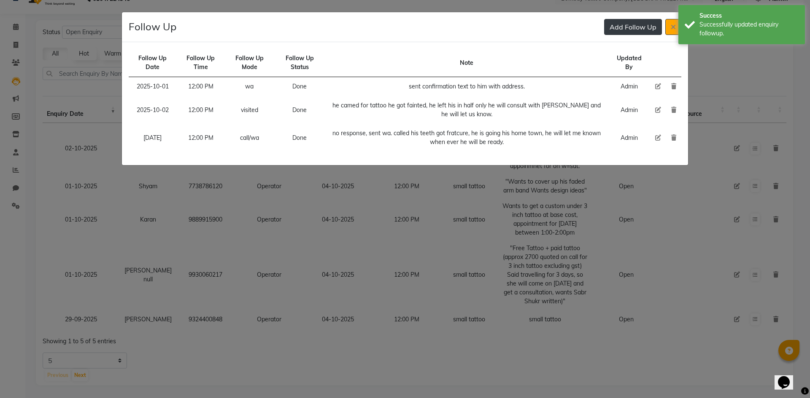
click at [614, 22] on button "Add Follow Up" at bounding box center [633, 27] width 58 height 16
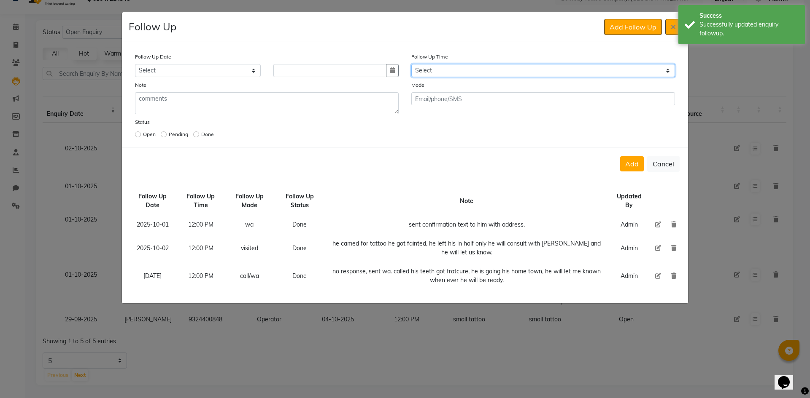
click at [490, 70] on select "Select 07:00 AM 07:15 AM 07:30 AM 07:45 AM 08:00 AM 08:15 AM 08:30 AM 08:45 AM …" at bounding box center [543, 70] width 264 height 13
select select "720"
click at [490, 70] on select "Select 07:00 AM 07:15 AM 07:30 AM 07:45 AM 08:00 AM 08:15 AM 08:30 AM 08:45 AM …" at bounding box center [543, 70] width 264 height 13
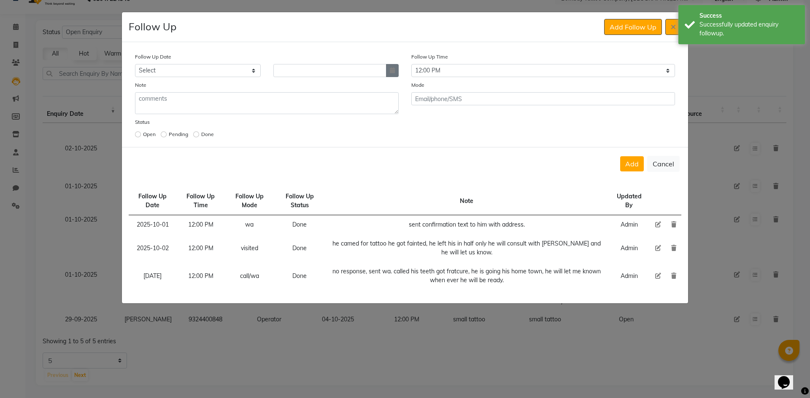
click at [390, 77] on button "button" at bounding box center [392, 70] width 13 height 13
select select "10"
select select "2025"
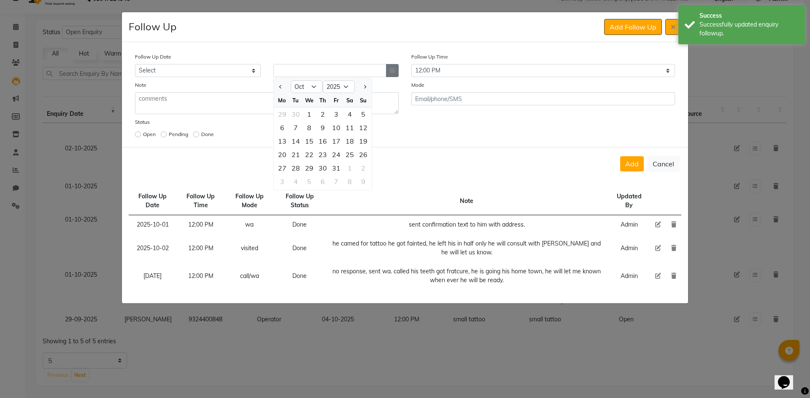
click at [390, 73] on button "button" at bounding box center [392, 70] width 13 height 13
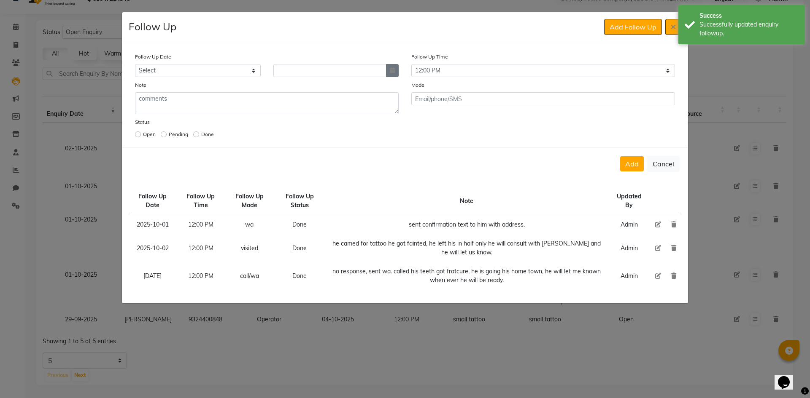
click at [393, 70] on icon "button" at bounding box center [392, 70] width 5 height 6
select select "10"
select select "2025"
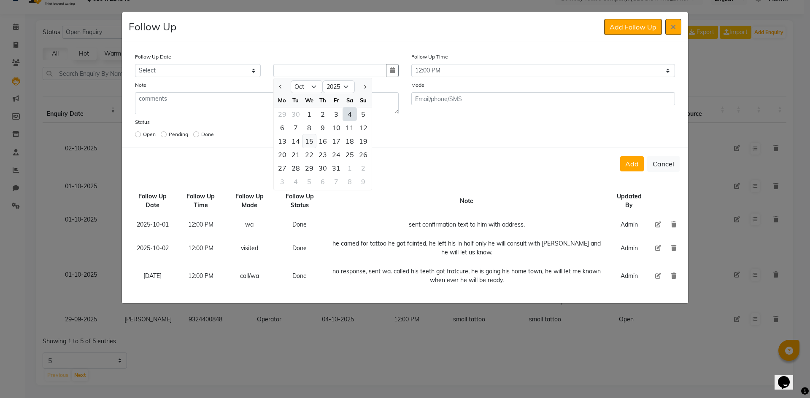
click at [313, 140] on div "15" at bounding box center [308, 140] width 13 height 13
type input "[DATE]"
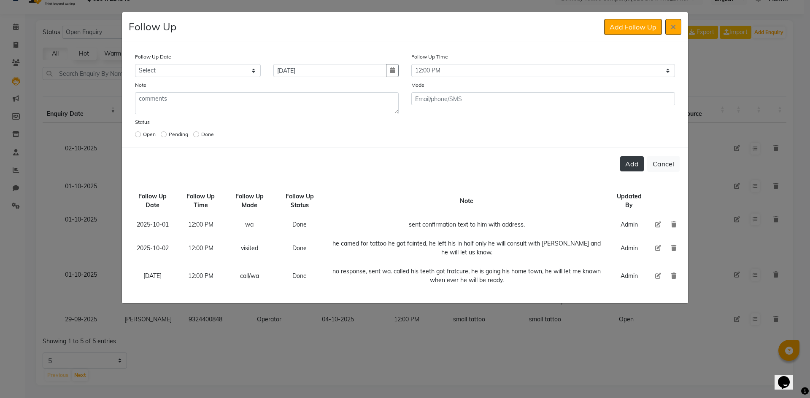
click at [638, 160] on button "Add" at bounding box center [632, 163] width 24 height 15
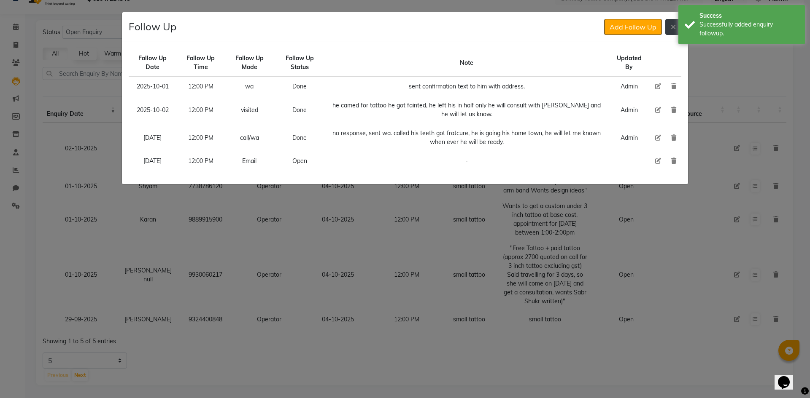
click at [672, 23] on button at bounding box center [673, 27] width 16 height 16
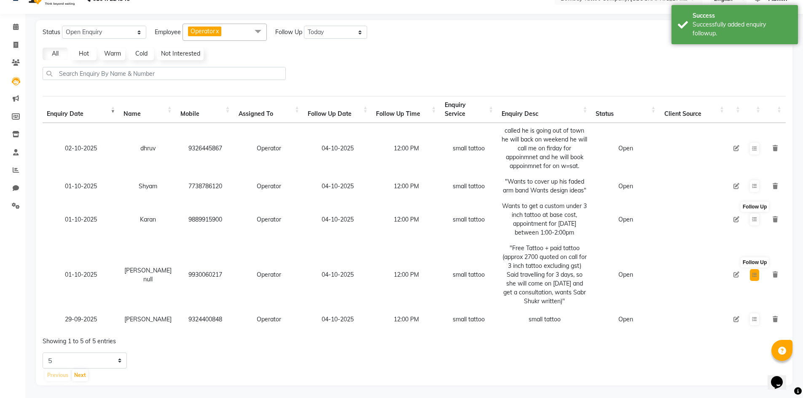
click at [752, 273] on icon at bounding box center [754, 275] width 5 height 5
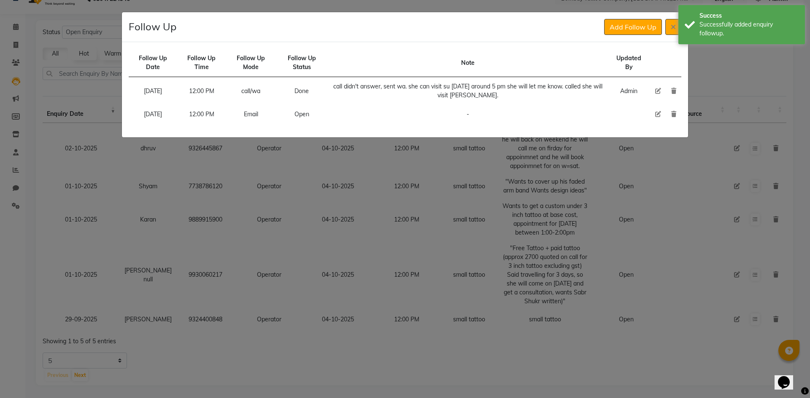
click at [659, 115] on icon at bounding box center [658, 114] width 6 height 6
select select "[DATE]"
select select "720"
select select "Open"
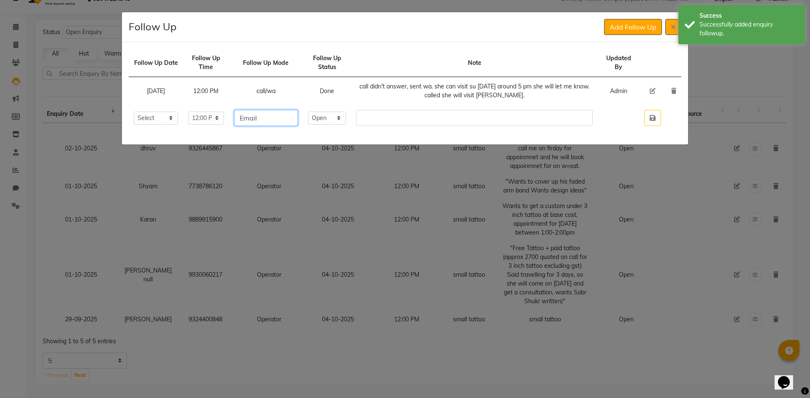
click at [289, 118] on input "Email" at bounding box center [266, 118] width 64 height 16
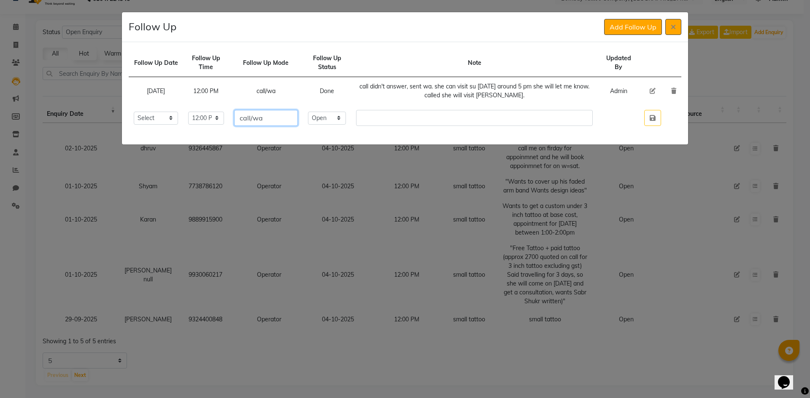
type input "call/wa"
click at [341, 122] on select "Select Open Pending Done" at bounding box center [327, 118] width 38 height 13
select select "Done"
click at [334, 112] on select "Select Open Pending Done" at bounding box center [327, 118] width 38 height 13
click at [419, 110] on input "text" at bounding box center [474, 118] width 237 height 16
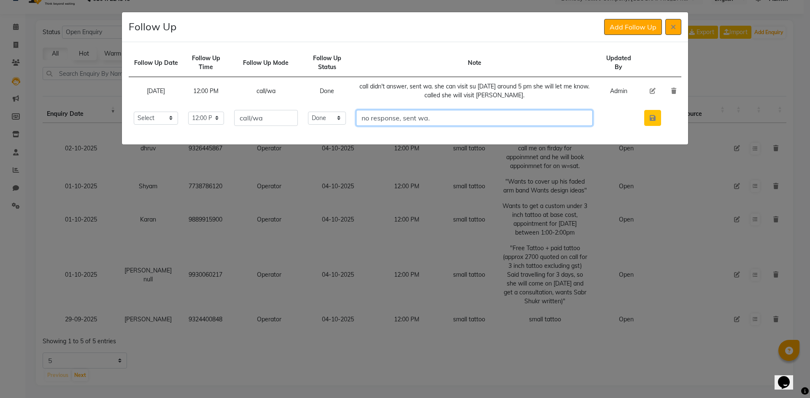
type input "no response, sent wa."
click at [656, 120] on button "button" at bounding box center [652, 118] width 17 height 16
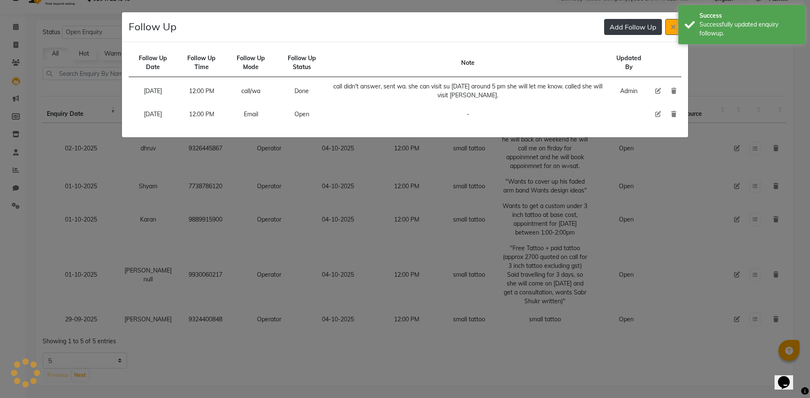
click at [624, 24] on button "Add Follow Up" at bounding box center [633, 27] width 58 height 16
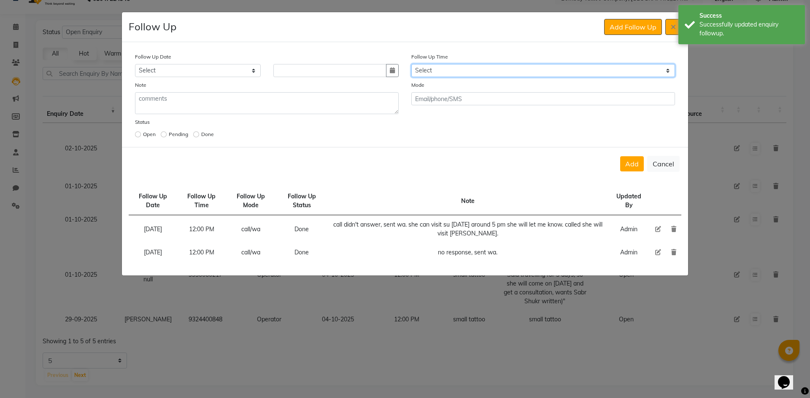
click at [454, 73] on select "Select 07:00 AM 07:15 AM 07:30 AM 07:45 AM 08:00 AM 08:15 AM 08:30 AM 08:45 AM …" at bounding box center [543, 70] width 264 height 13
select select "720"
click at [453, 73] on select "Select 07:00 AM 07:15 AM 07:30 AM 07:45 AM 08:00 AM 08:15 AM 08:30 AM 08:45 AM …" at bounding box center [543, 70] width 264 height 13
click at [398, 73] on div at bounding box center [336, 70] width 138 height 13
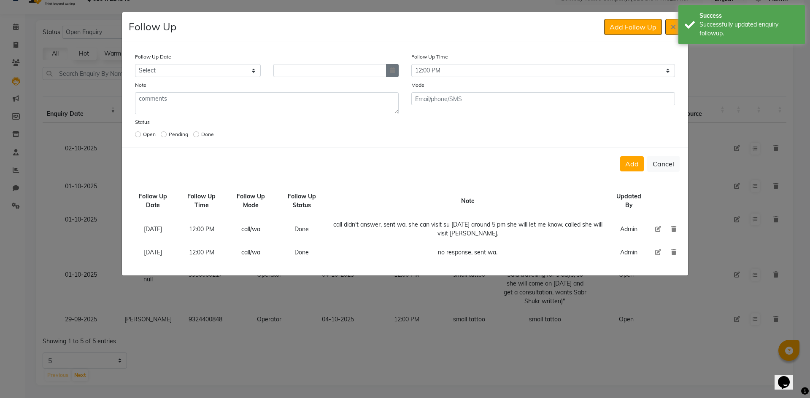
click at [393, 72] on icon "button" at bounding box center [392, 70] width 5 height 6
select select "10"
select select "2025"
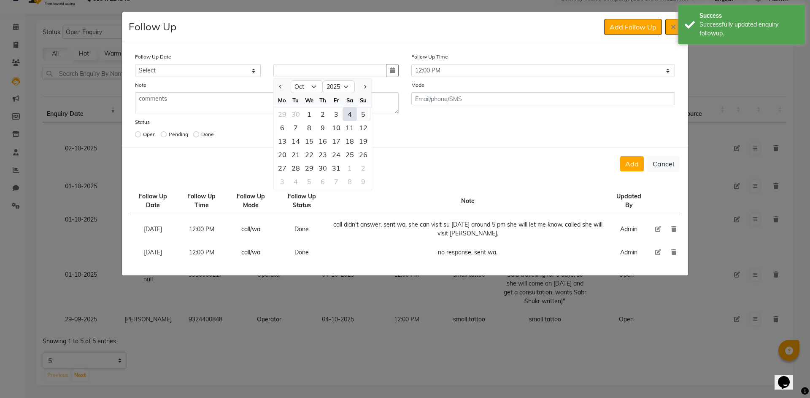
click at [368, 113] on div "5" at bounding box center [362, 114] width 13 height 13
type input "05-10-2025"
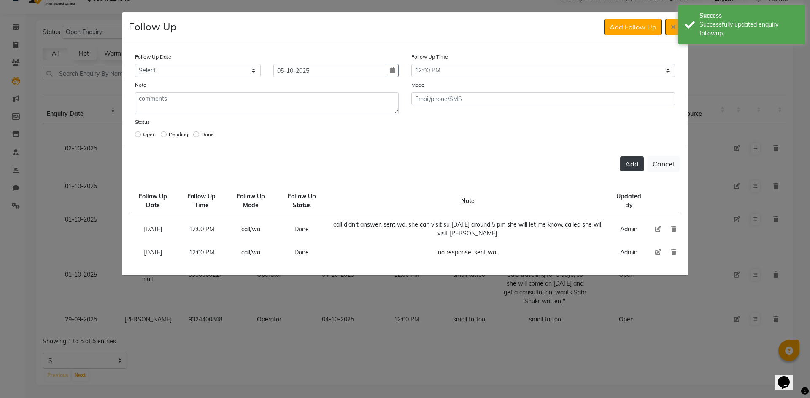
click at [640, 169] on button "Add" at bounding box center [632, 163] width 24 height 15
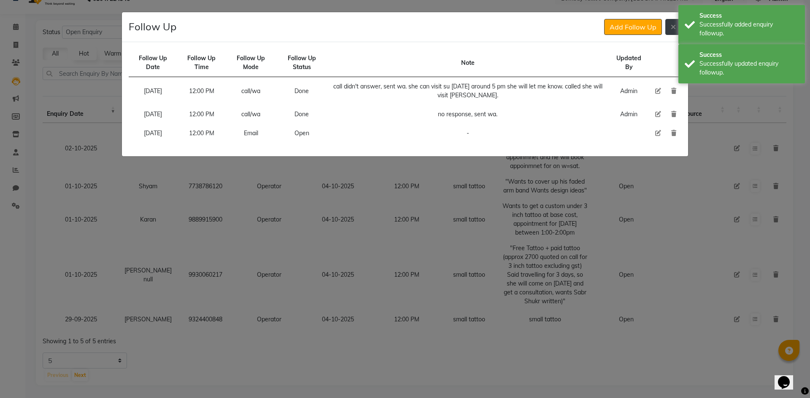
click at [666, 30] on button at bounding box center [673, 27] width 16 height 16
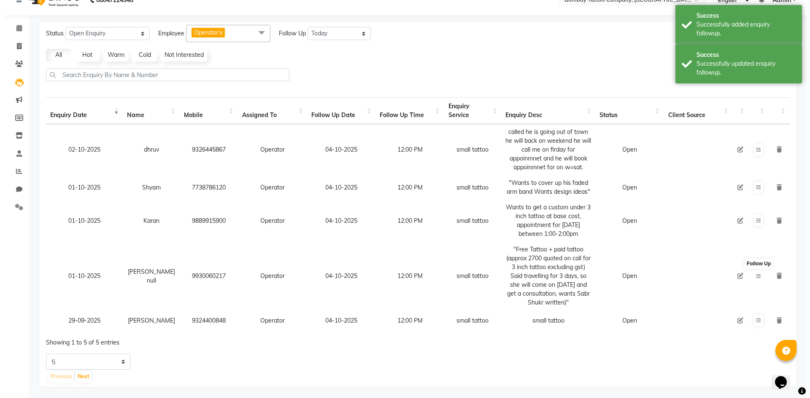
scroll to position [23, 0]
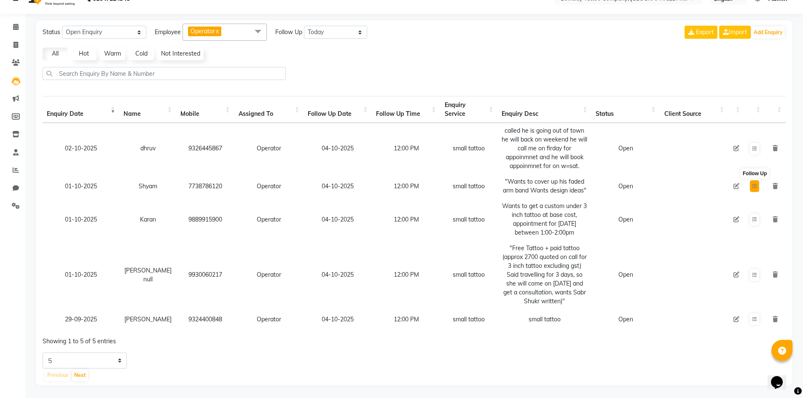
click at [758, 180] on button at bounding box center [754, 186] width 9 height 12
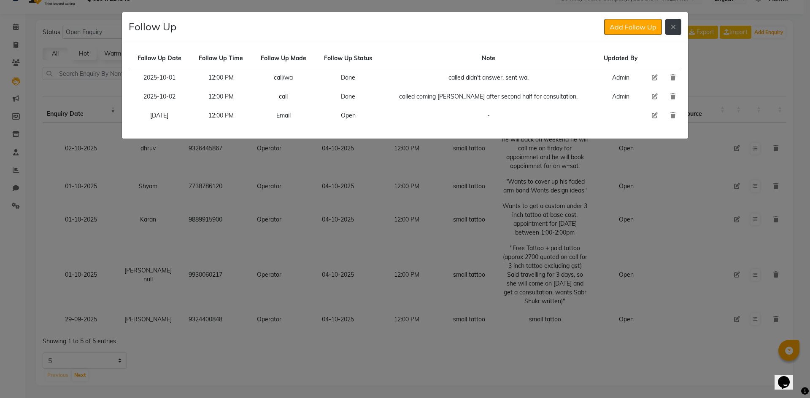
click at [666, 27] on button at bounding box center [673, 27] width 16 height 16
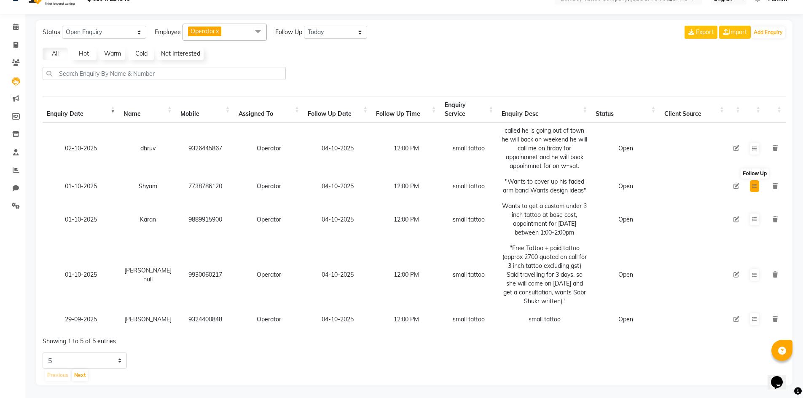
click at [750, 182] on button at bounding box center [754, 186] width 9 height 12
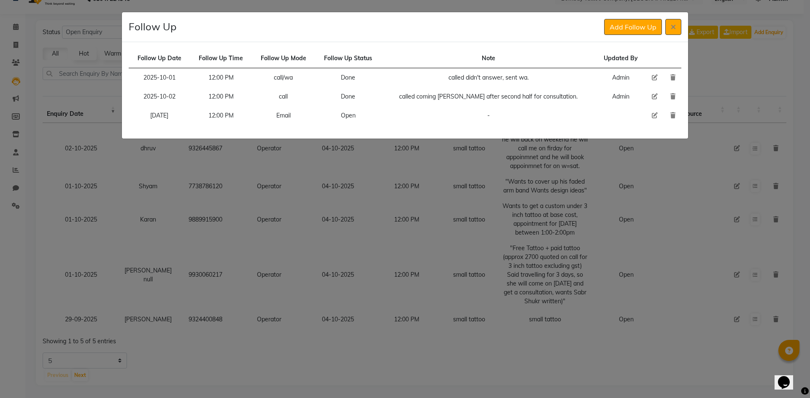
click at [646, 115] on td at bounding box center [655, 115] width 18 height 19
click at [651, 115] on icon at bounding box center [654, 116] width 6 height 6
select select "[DATE]"
select select "720"
select select "Open"
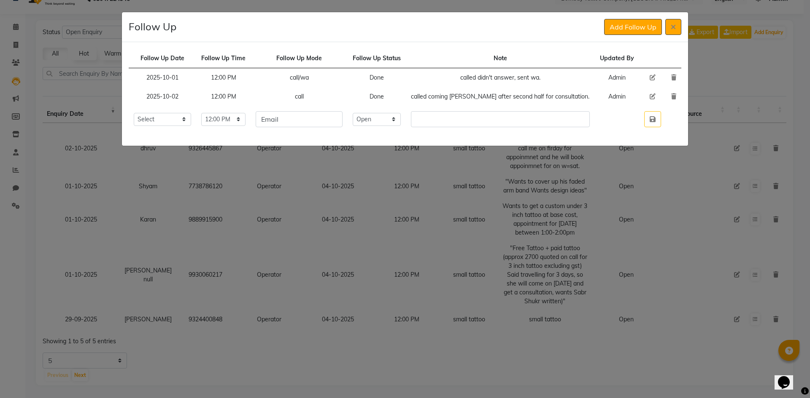
click at [501, 78] on td "called didn't answer, sent wa." at bounding box center [500, 77] width 189 height 19
copy td "called didn't answer, sent wa."
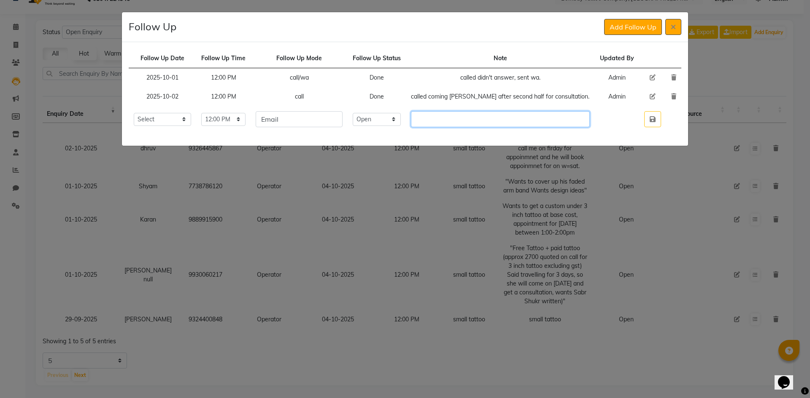
click at [479, 115] on input "text" at bounding box center [500, 119] width 179 height 16
paste input "called didn't answer, sent wa."
type input "called didn't answer, sent wa."
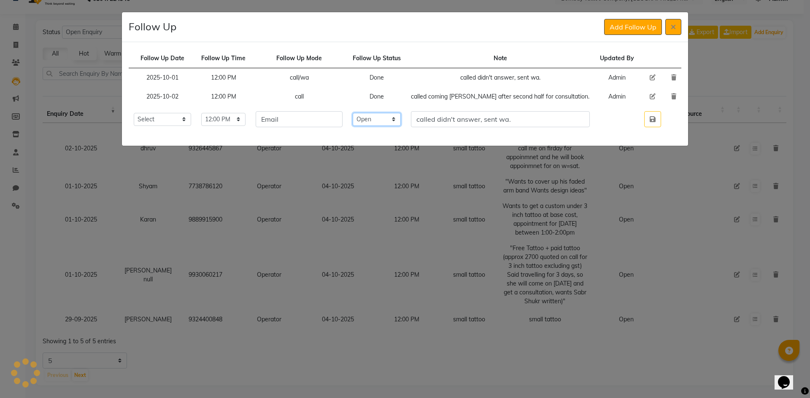
click at [401, 122] on select "Select Open Pending Done" at bounding box center [376, 119] width 48 height 13
select select "Done"
click at [387, 113] on select "Select Open Pending Done" at bounding box center [376, 119] width 48 height 13
click at [334, 129] on td "Email" at bounding box center [298, 119] width 97 height 26
click at [336, 121] on input "Email" at bounding box center [299, 119] width 86 height 16
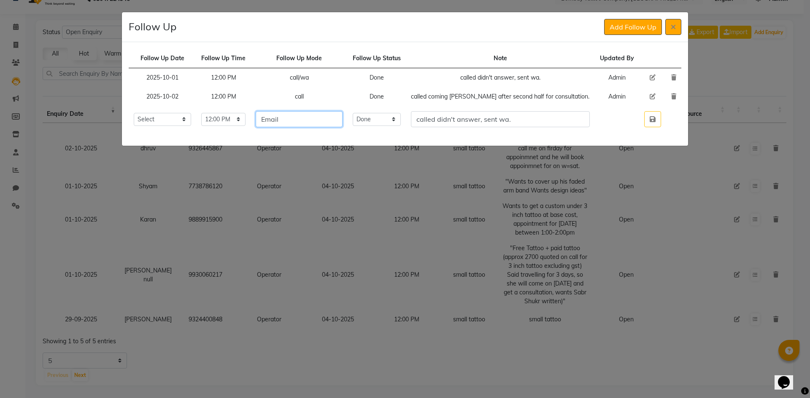
click at [336, 121] on input "Email" at bounding box center [299, 119] width 86 height 16
type input "wa"
click at [647, 117] on button "button" at bounding box center [652, 119] width 17 height 16
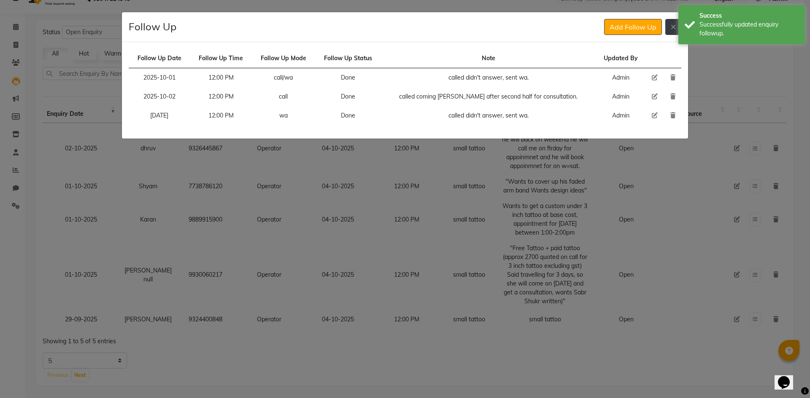
click at [670, 33] on button at bounding box center [673, 27] width 16 height 16
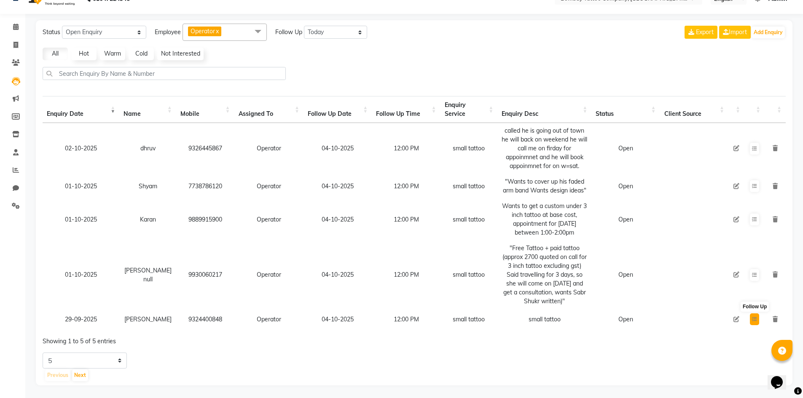
click at [754, 317] on icon at bounding box center [754, 319] width 5 height 5
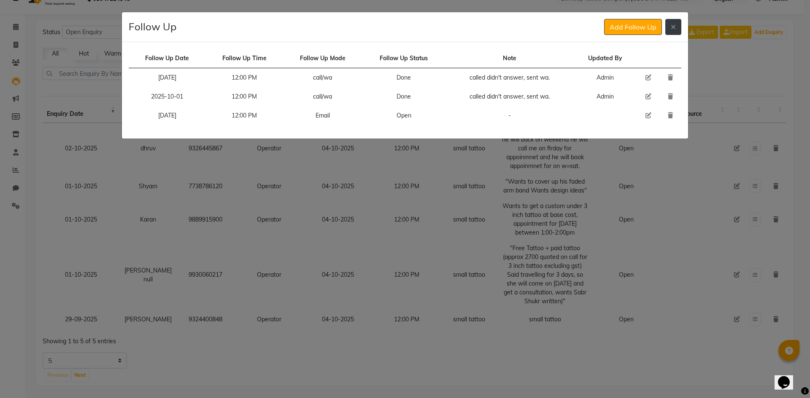
click at [675, 32] on button at bounding box center [673, 27] width 16 height 16
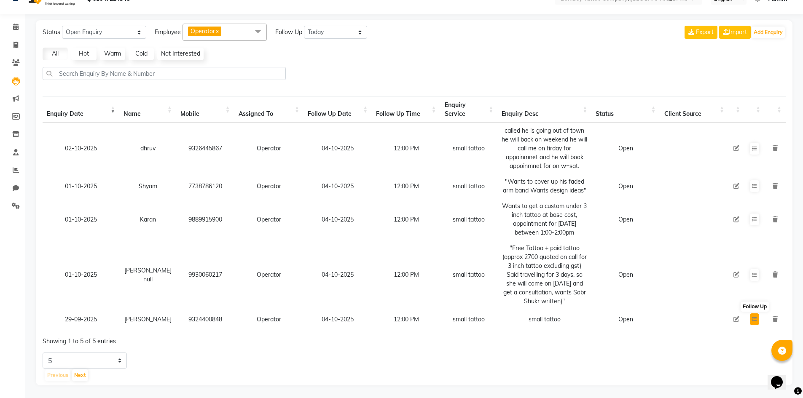
click at [753, 317] on icon at bounding box center [754, 319] width 5 height 5
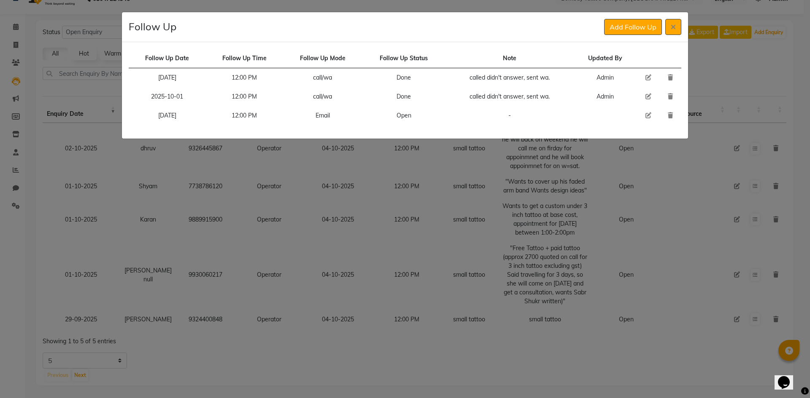
click at [645, 115] on icon at bounding box center [648, 116] width 6 height 6
select select "[DATE]"
select select "720"
select select "Open"
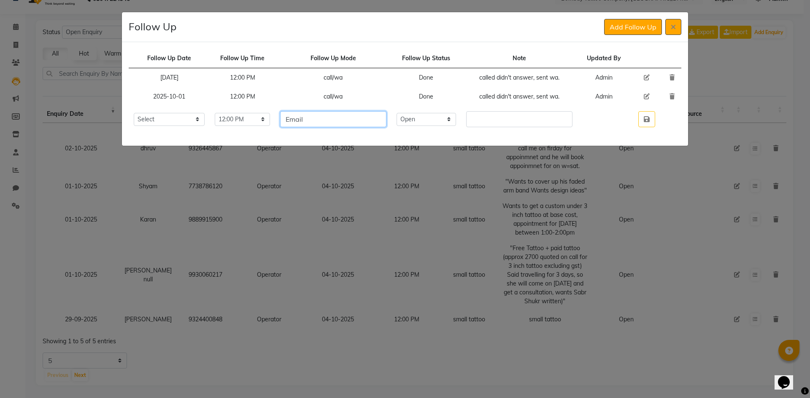
click at [386, 116] on input "Email" at bounding box center [333, 119] width 106 height 16
type input "call/wa"
click at [456, 124] on select "Select Open Pending Done" at bounding box center [426, 119] width 60 height 13
select select "Done"
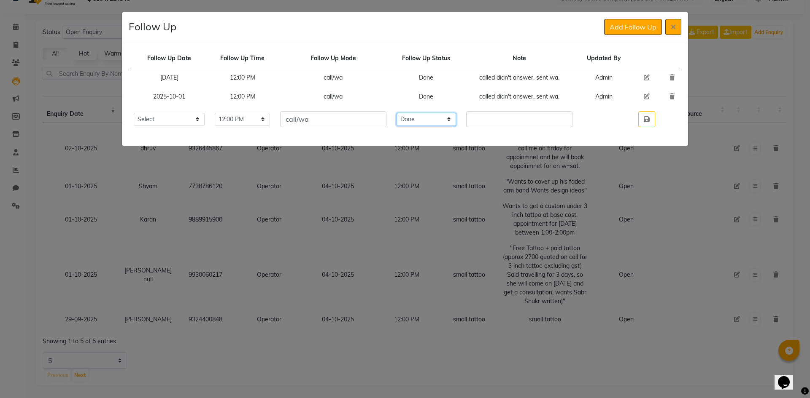
click at [412, 113] on select "Select Open Pending Done" at bounding box center [426, 119] width 60 height 13
click at [493, 126] on input "text" at bounding box center [519, 119] width 106 height 16
type input "no response, sent wa, closing the lead."
click at [652, 114] on button "button" at bounding box center [646, 119] width 17 height 16
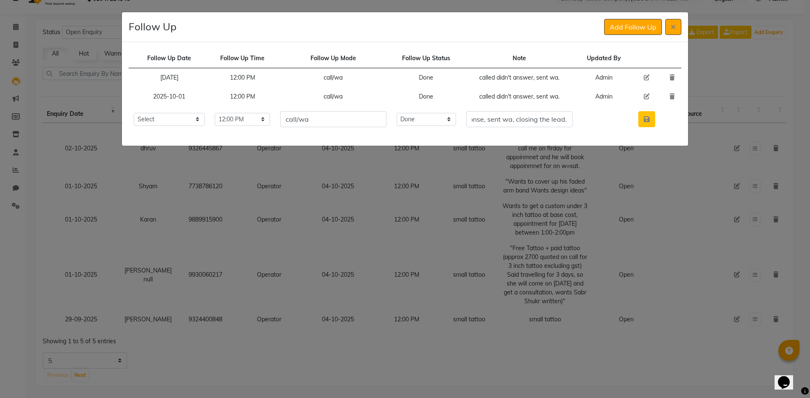
scroll to position [0, 0]
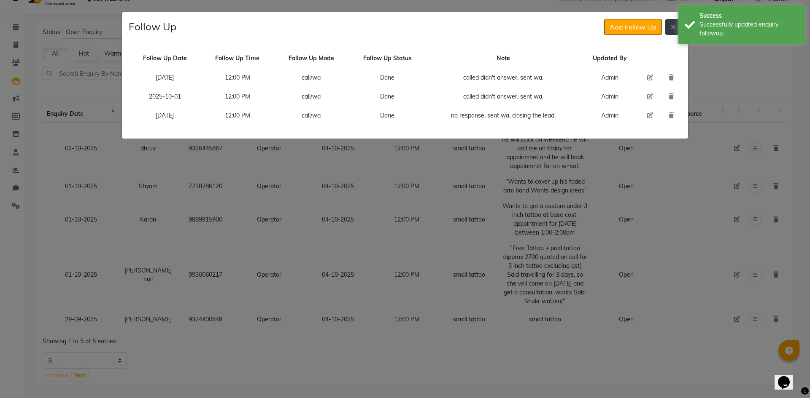
click at [670, 26] on button at bounding box center [673, 27] width 16 height 16
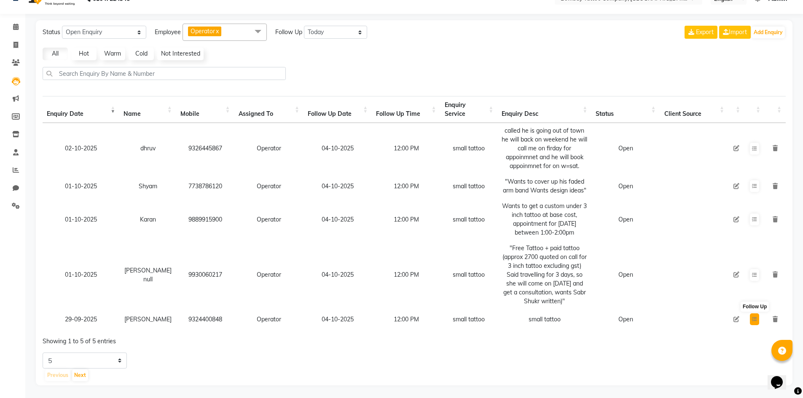
click at [752, 317] on icon at bounding box center [754, 319] width 5 height 5
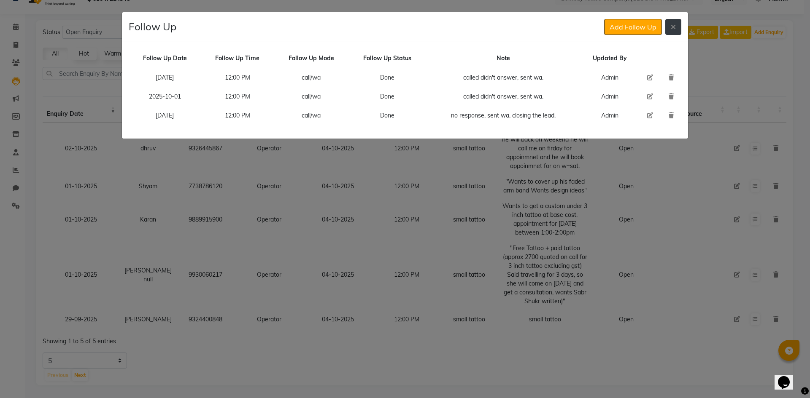
click at [672, 32] on button at bounding box center [673, 27] width 16 height 16
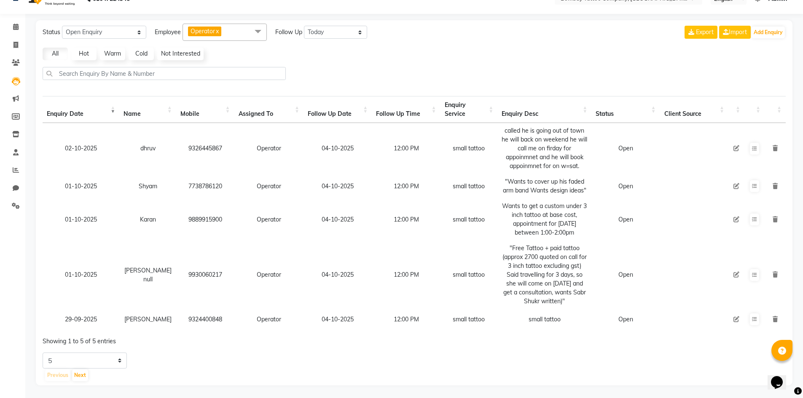
click at [734, 317] on icon at bounding box center [737, 320] width 6 height 6
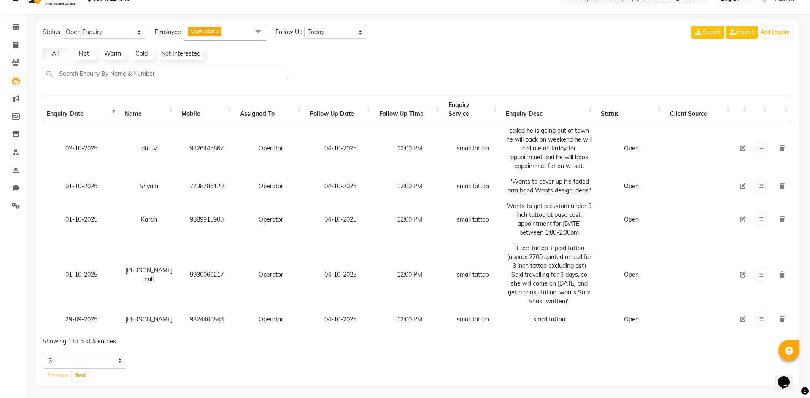
select select "90954"
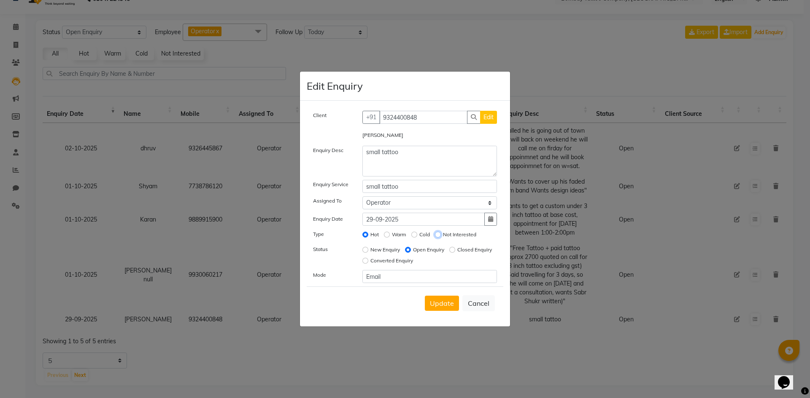
click at [436, 235] on input "Not Interested" at bounding box center [438, 235] width 6 height 6
radio input "true"
radio input "false"
click at [449, 253] on input "Closed Enquiry" at bounding box center [452, 250] width 6 height 6
radio input "true"
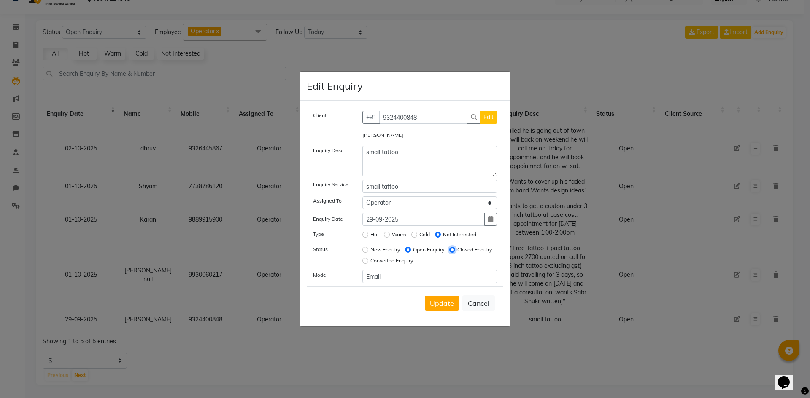
radio input "false"
click at [449, 303] on span "Update" at bounding box center [442, 303] width 24 height 8
select select
radio input "false"
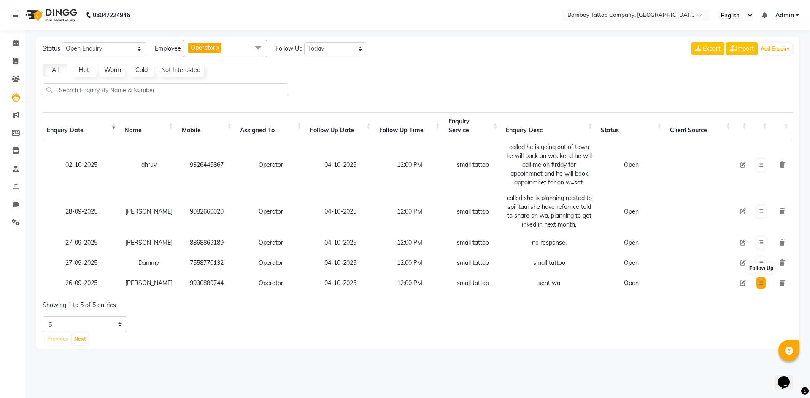
click at [761, 285] on icon at bounding box center [760, 283] width 5 height 5
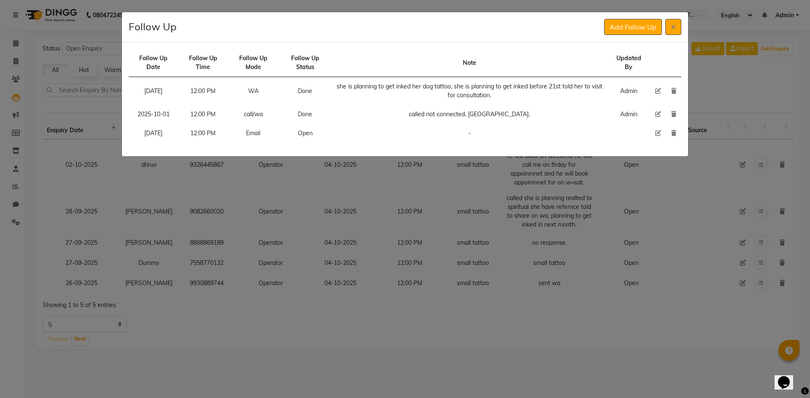
click at [659, 134] on icon at bounding box center [658, 133] width 6 height 6
select select "[DATE]"
select select "720"
select select "Open"
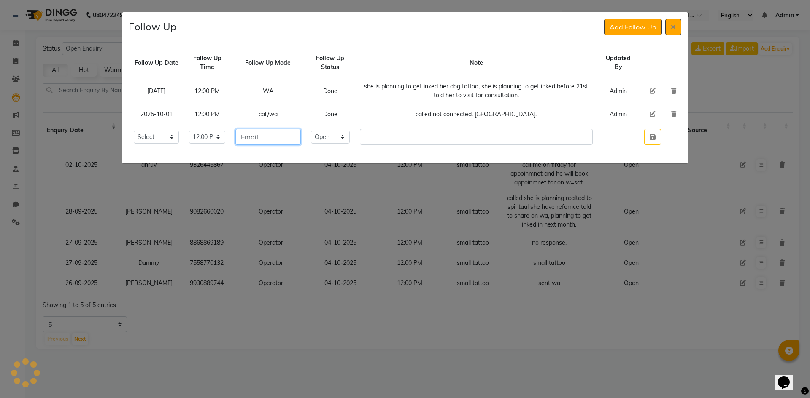
click at [292, 132] on input "Email" at bounding box center [267, 137] width 65 height 16
type input "call/wa"
click at [349, 141] on select "Select Open Pending Done" at bounding box center [330, 137] width 39 height 13
click at [328, 131] on select "Select Open Pending Done" at bounding box center [330, 137] width 39 height 13
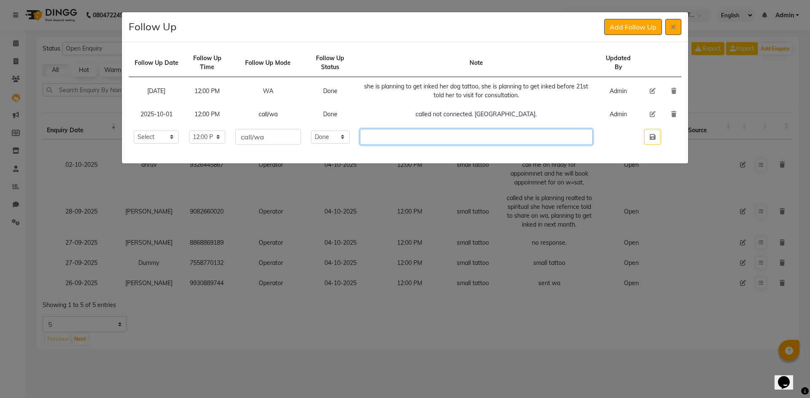
click at [410, 133] on input "text" at bounding box center [476, 137] width 233 height 16
click at [648, 137] on button "button" at bounding box center [652, 137] width 17 height 16
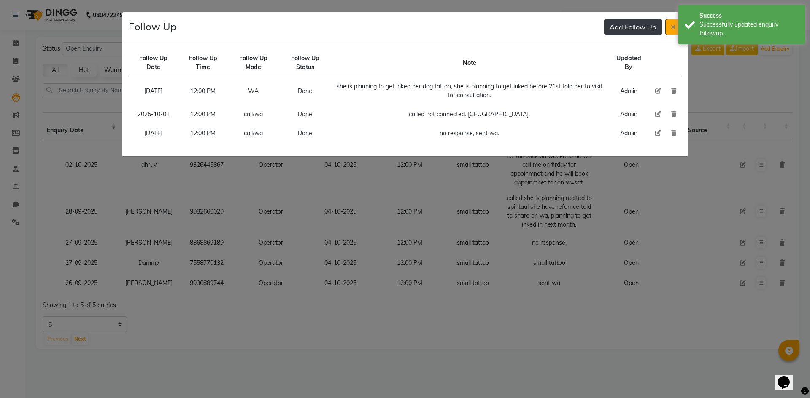
click at [634, 31] on button "Add Follow Up" at bounding box center [633, 27] width 58 height 16
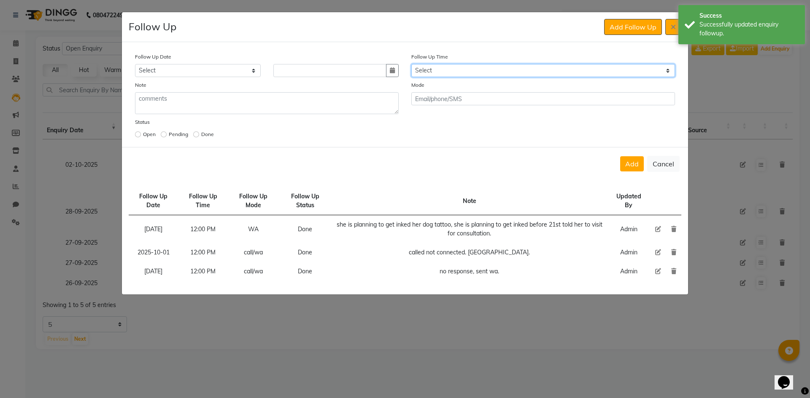
click at [481, 67] on select "Select 07:00 AM 07:15 AM 07:30 AM 07:45 AM 08:00 AM 08:15 AM 08:30 AM 08:45 AM …" at bounding box center [543, 70] width 264 height 13
click at [402, 73] on div at bounding box center [336, 70] width 138 height 13
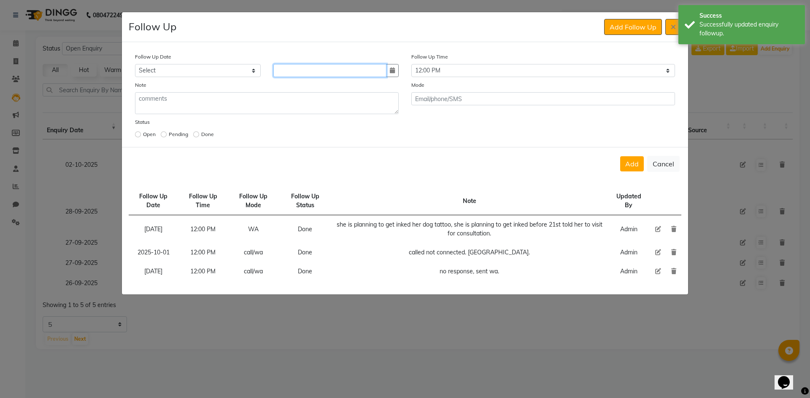
click at [385, 71] on input at bounding box center [329, 70] width 113 height 13
click at [398, 73] on div at bounding box center [336, 70] width 138 height 13
click at [394, 72] on icon "button" at bounding box center [392, 70] width 5 height 6
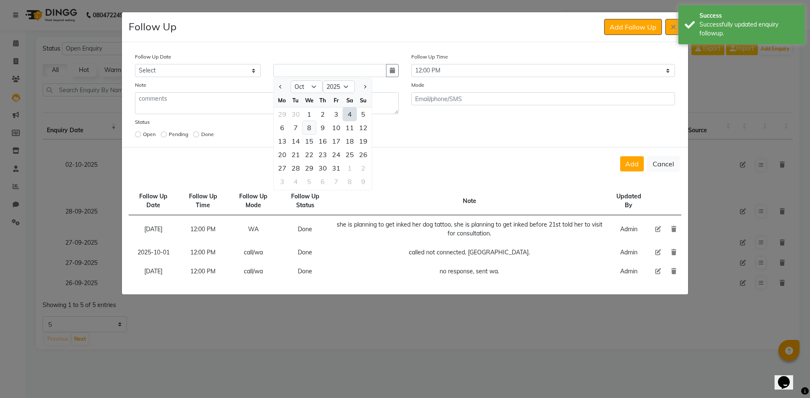
click at [313, 132] on div "8" at bounding box center [308, 127] width 13 height 13
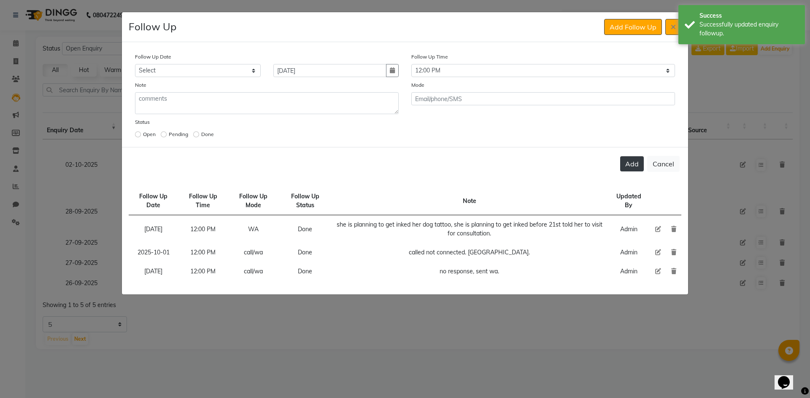
click at [628, 163] on button "Add" at bounding box center [632, 163] width 24 height 15
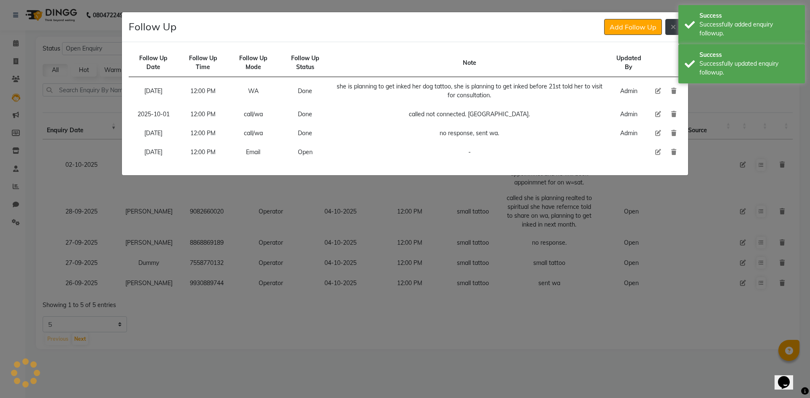
click at [677, 32] on button at bounding box center [673, 27] width 16 height 16
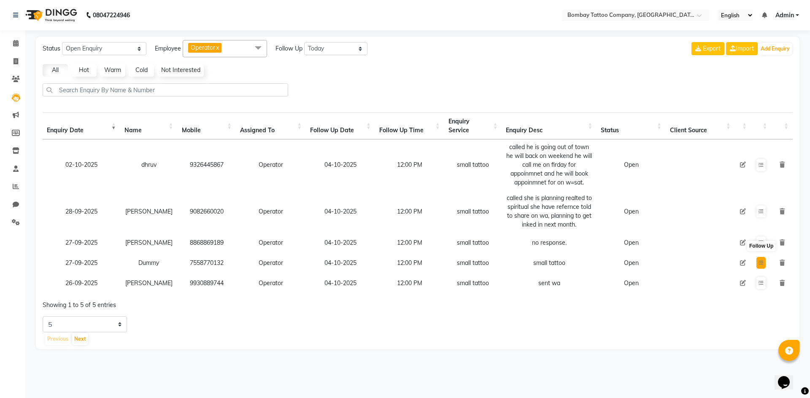
click at [760, 264] on icon at bounding box center [760, 263] width 5 height 5
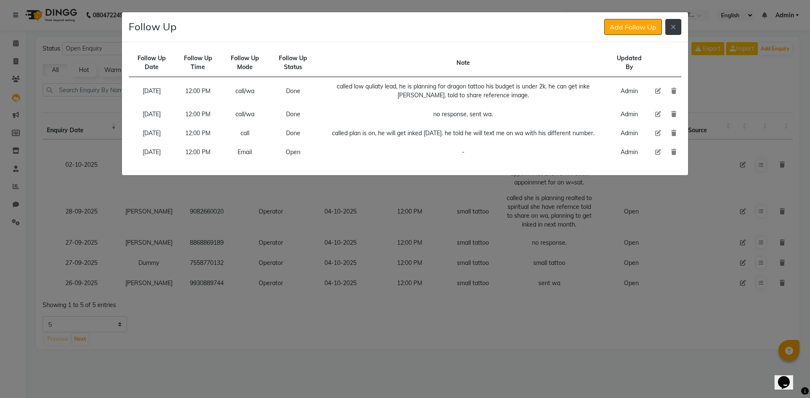
click at [679, 24] on button at bounding box center [673, 27] width 16 height 16
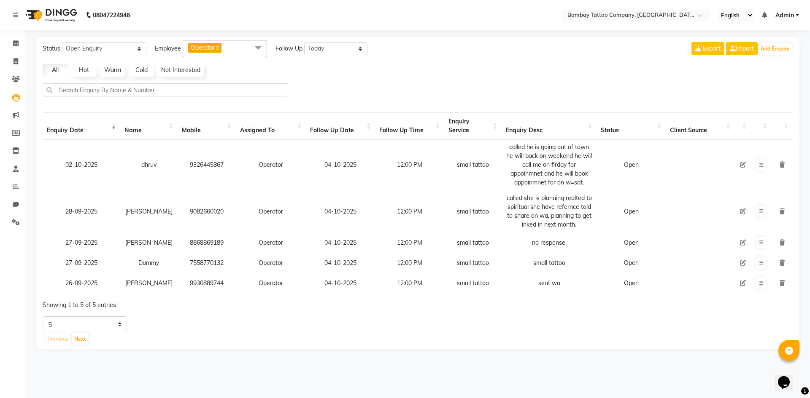
drag, startPoint x: 608, startPoint y: 192, endPoint x: 377, endPoint y: 321, distance: 264.3
drag, startPoint x: 377, startPoint y: 321, endPoint x: 344, endPoint y: 307, distance: 35.5
click at [344, 307] on div "Showing 1 to 5 of 5 entries" at bounding box center [195, 303] width 305 height 14
click at [756, 261] on button at bounding box center [760, 263] width 9 height 12
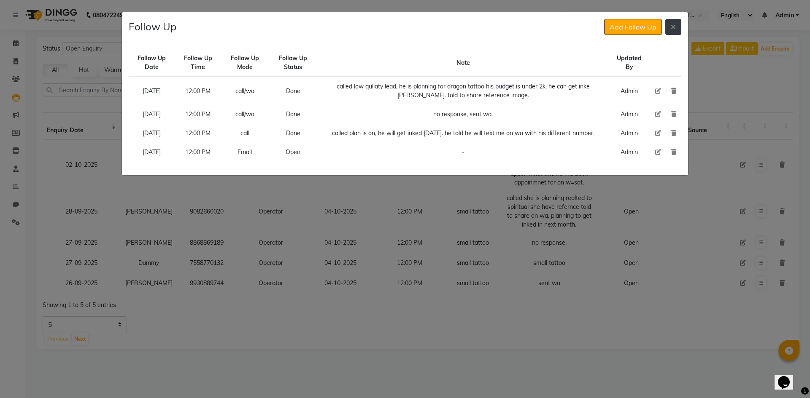
click at [672, 35] on button at bounding box center [673, 27] width 16 height 16
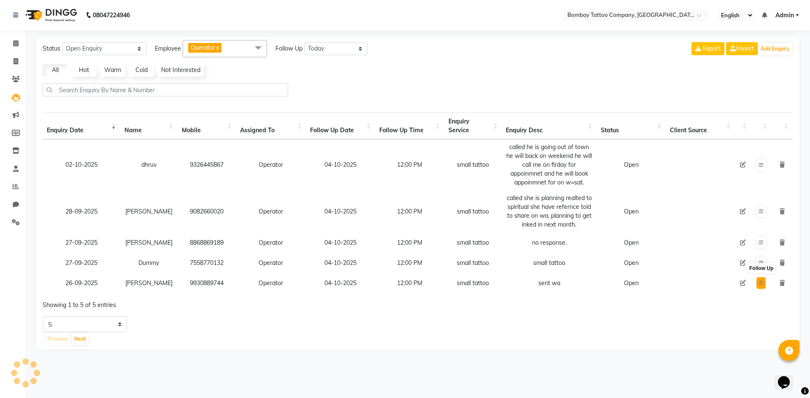
click at [760, 284] on icon at bounding box center [760, 283] width 5 height 5
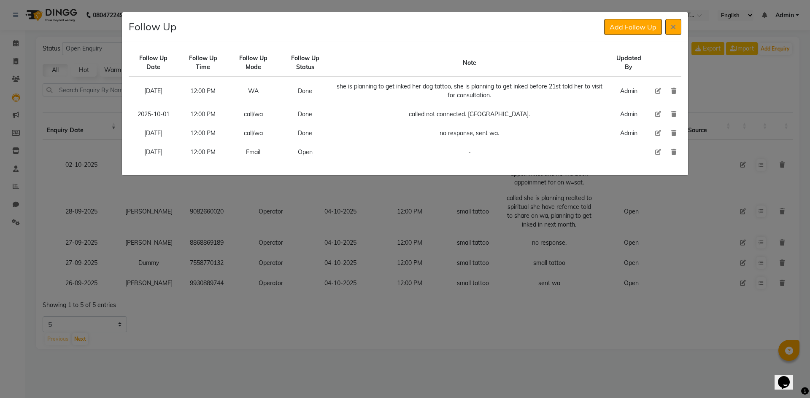
click at [660, 152] on icon at bounding box center [658, 152] width 6 height 6
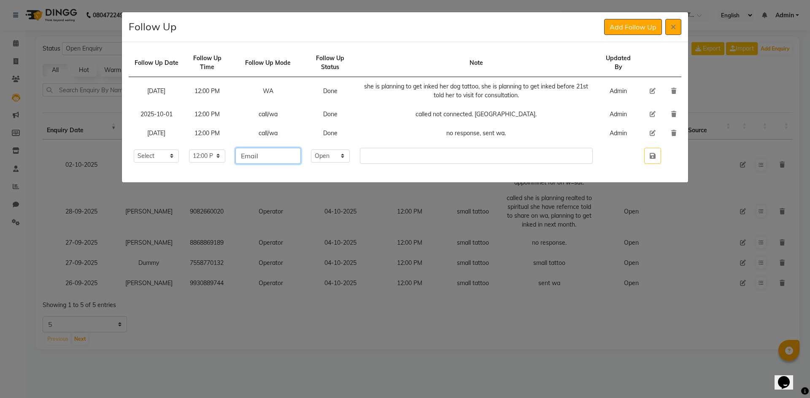
click at [301, 158] on input "Email" at bounding box center [267, 156] width 65 height 16
click at [654, 133] on icon at bounding box center [652, 133] width 6 height 6
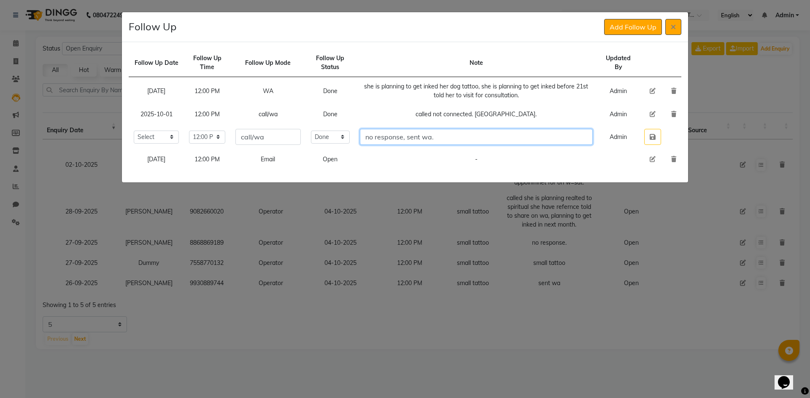
click at [446, 139] on input "no response, sent wa." at bounding box center [476, 137] width 233 height 16
click at [473, 138] on input "no response, sent wa." at bounding box center [476, 137] width 233 height 16
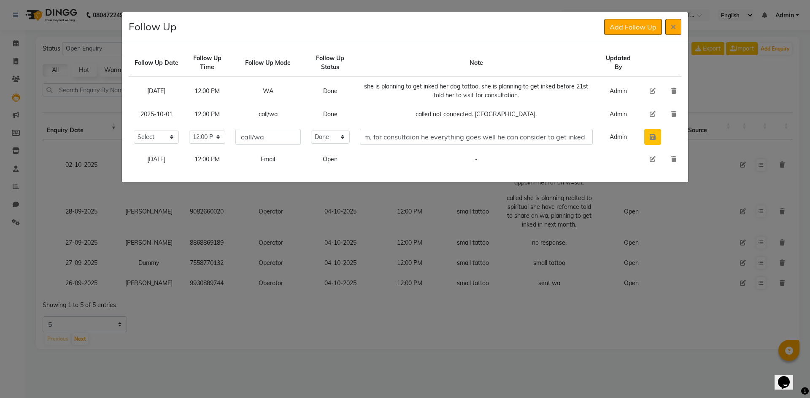
click at [656, 136] on button "button" at bounding box center [652, 137] width 17 height 16
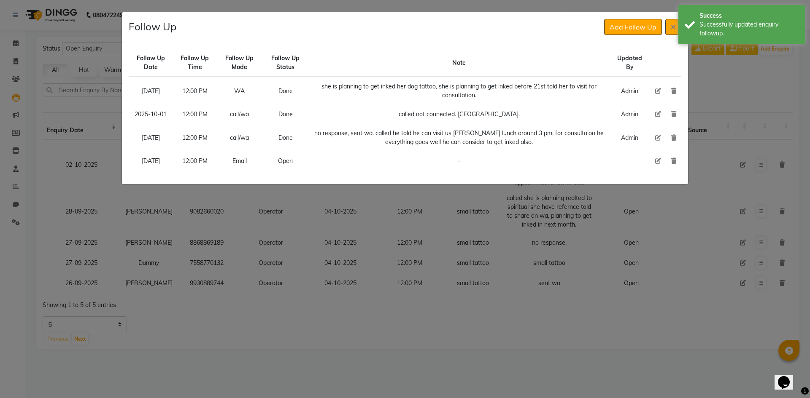
click at [656, 159] on icon at bounding box center [658, 161] width 6 height 6
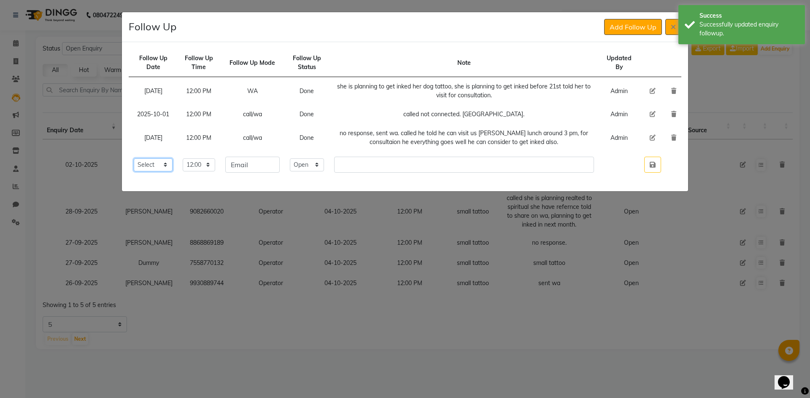
click at [171, 164] on select "Select [DATE] [DATE] [DATE] ([DATE]) [DATE] ([DATE]) [DATE] ([DATE]) [DATE] ([D…" at bounding box center [153, 165] width 39 height 13
click at [134, 159] on select "Select [DATE] [DATE] [DATE] ([DATE]) [DATE] ([DATE]) [DATE] ([DATE]) [DATE] ([D…" at bounding box center [153, 165] width 39 height 13
drag, startPoint x: 651, startPoint y: 161, endPoint x: 463, endPoint y: 203, distance: 192.3
click at [646, 161] on button "button" at bounding box center [652, 165] width 17 height 16
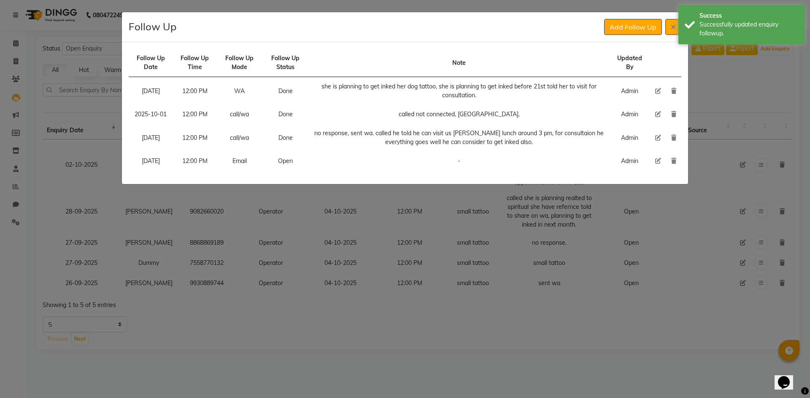
click at [658, 136] on icon at bounding box center [658, 138] width 6 height 6
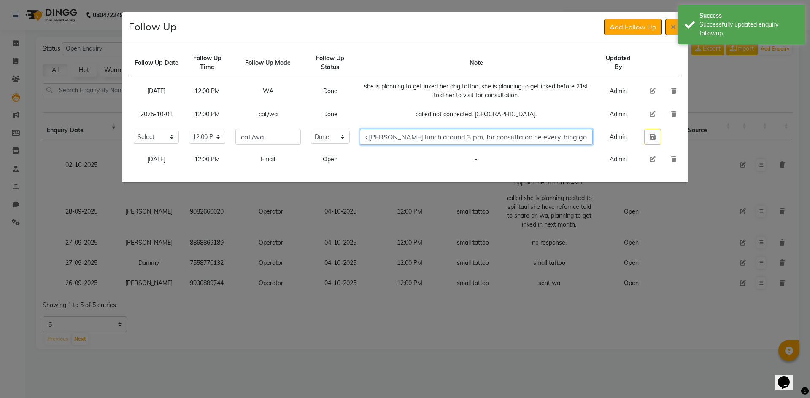
scroll to position [0, 269]
drag, startPoint x: 588, startPoint y: 139, endPoint x: 613, endPoint y: 137, distance: 24.5
click at [615, 136] on tr "Select [DATE] [DATE] [DATE] ([DATE]) [DATE] ([DATE]) [DATE] ([DATE]) [DATE] ([D…" at bounding box center [405, 137] width 552 height 26
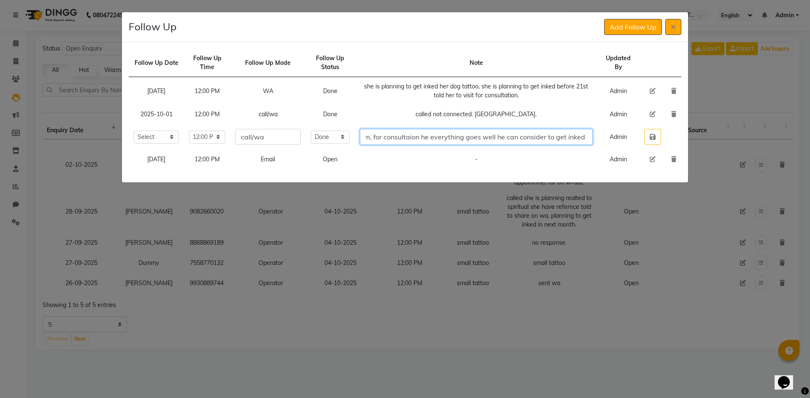
click at [589, 139] on input "no response, sent wa. called he told he can visit us [PERSON_NAME] lunch around…" at bounding box center [476, 137] width 233 height 16
click at [649, 136] on icon "button" at bounding box center [652, 137] width 6 height 7
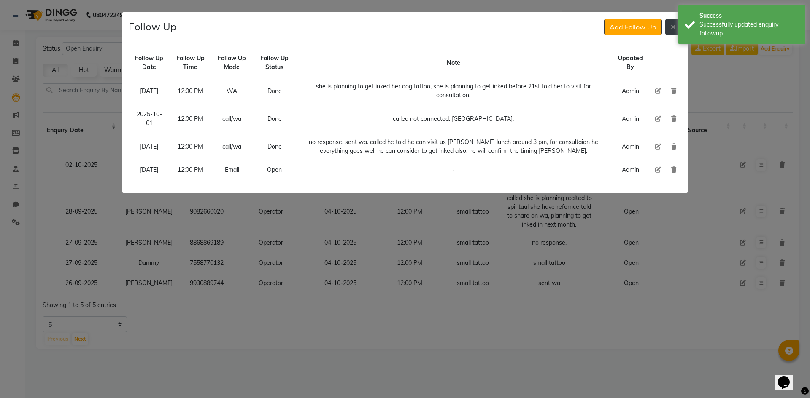
click at [673, 27] on icon at bounding box center [672, 27] width 5 height 7
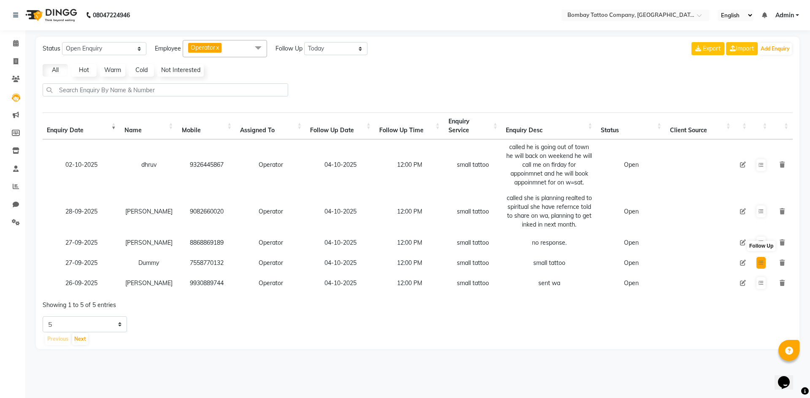
click at [762, 268] on button at bounding box center [760, 263] width 9 height 12
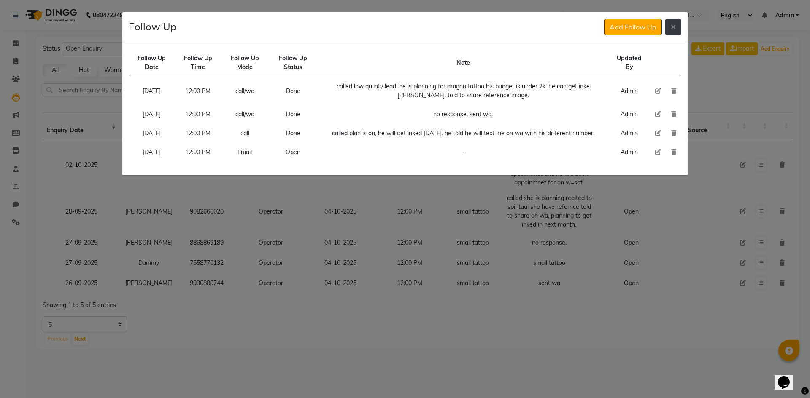
click at [671, 33] on button at bounding box center [673, 27] width 16 height 16
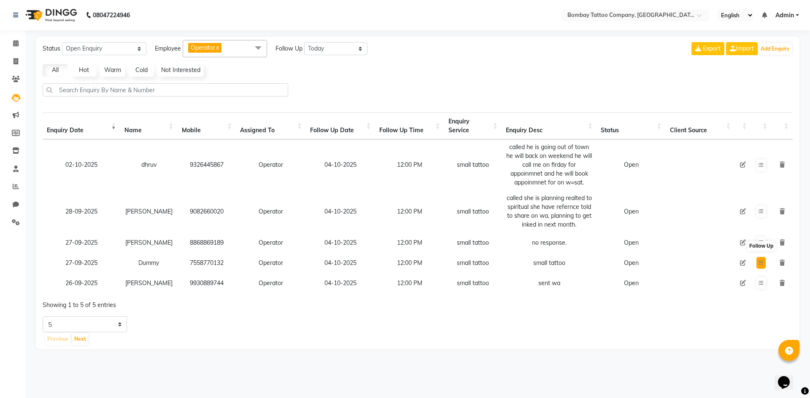
click at [761, 265] on icon at bounding box center [760, 263] width 5 height 5
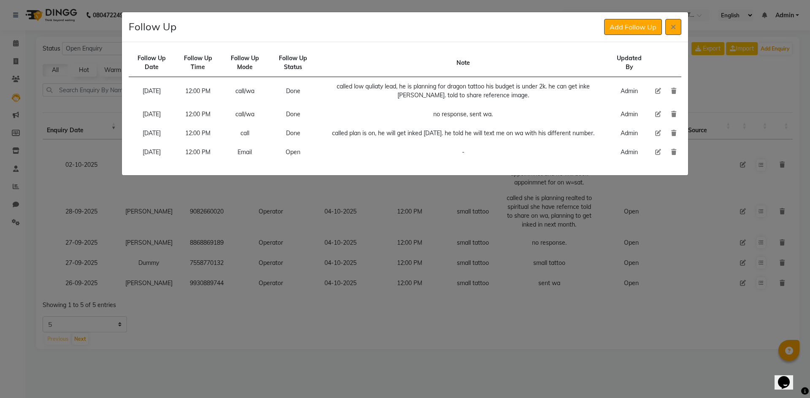
click at [658, 155] on icon at bounding box center [658, 152] width 6 height 6
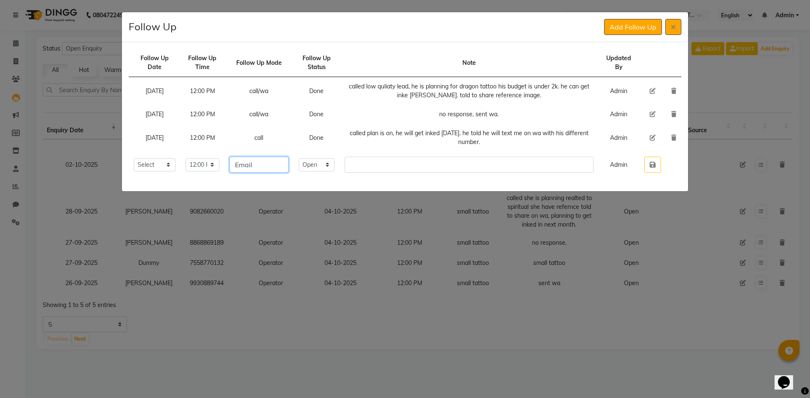
click at [288, 162] on input "Email" at bounding box center [258, 165] width 59 height 16
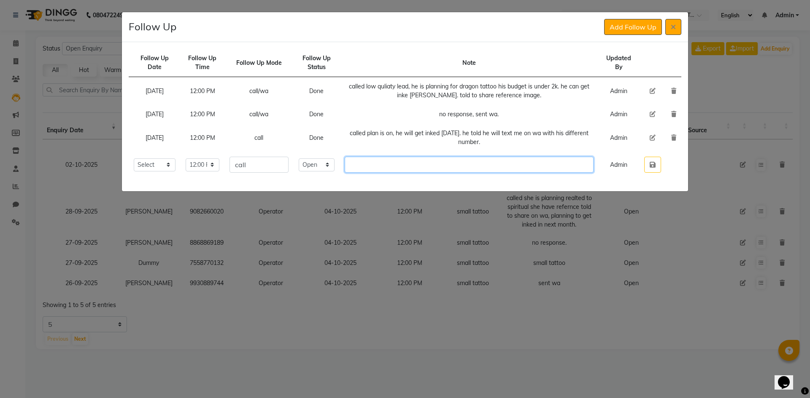
click at [385, 164] on input "text" at bounding box center [468, 165] width 249 height 16
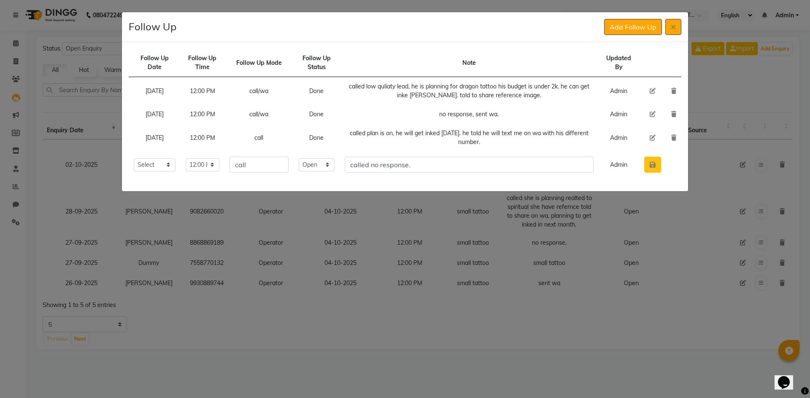
click at [647, 167] on button "button" at bounding box center [652, 165] width 17 height 16
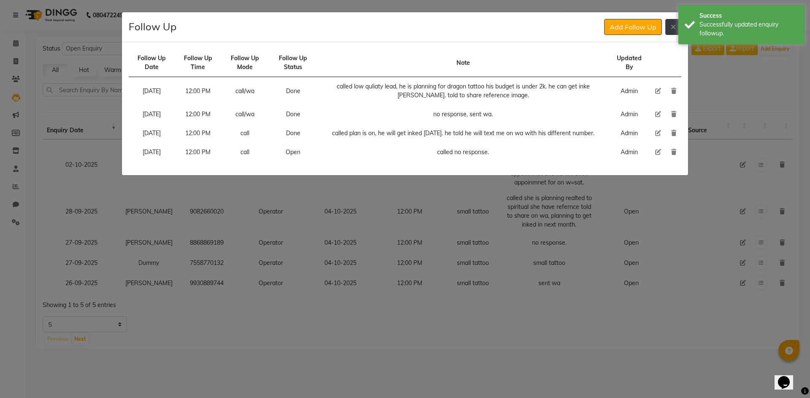
click at [669, 27] on button at bounding box center [673, 27] width 16 height 16
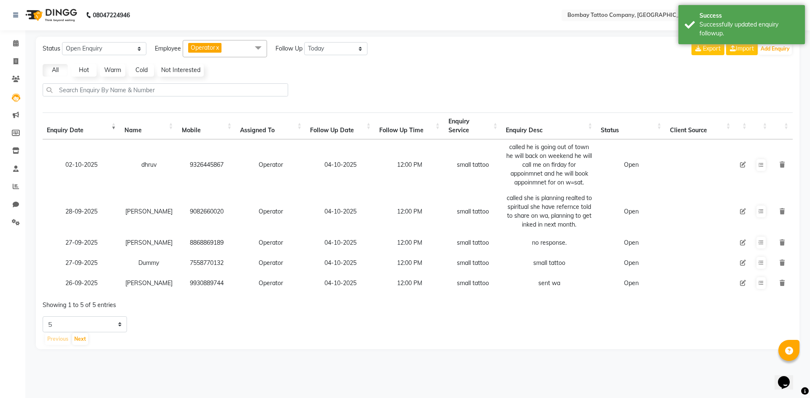
drag, startPoint x: 306, startPoint y: 193, endPoint x: 294, endPoint y: 206, distance: 17.9
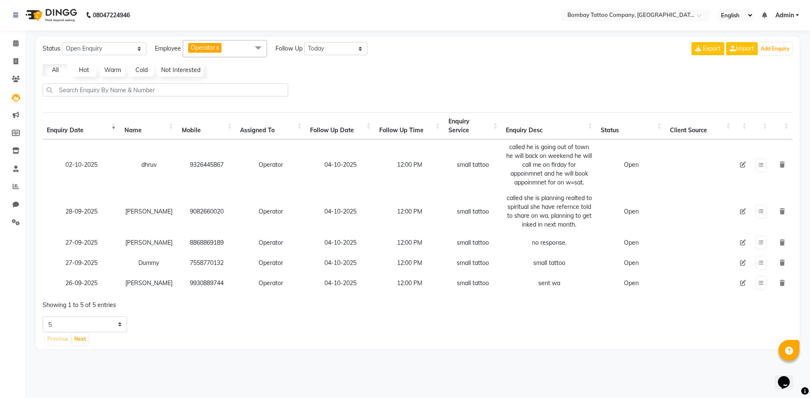
drag, startPoint x: 294, startPoint y: 206, endPoint x: 292, endPoint y: 192, distance: 14.1
click at [292, 192] on td "Operator" at bounding box center [271, 212] width 70 height 42
click at [759, 167] on icon at bounding box center [760, 165] width 5 height 5
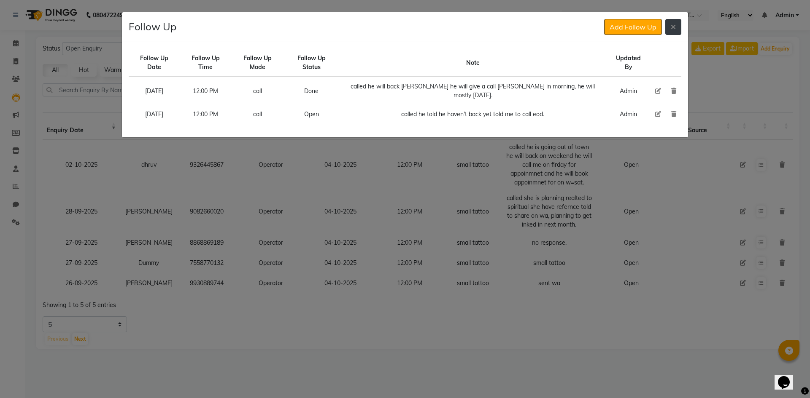
click at [674, 30] on icon at bounding box center [672, 27] width 5 height 7
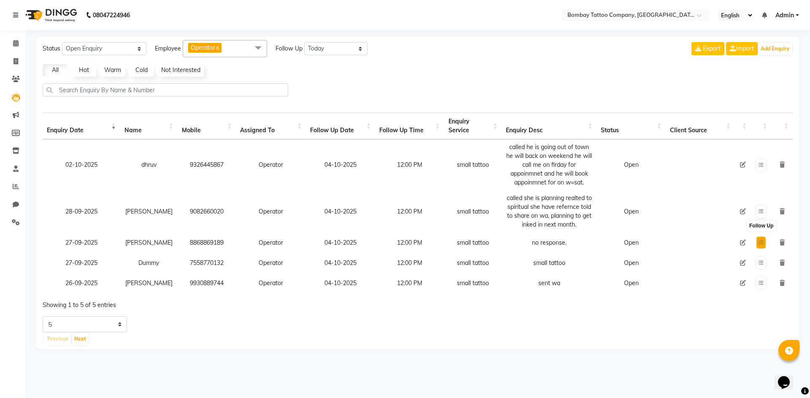
click at [759, 246] on button at bounding box center [760, 243] width 9 height 12
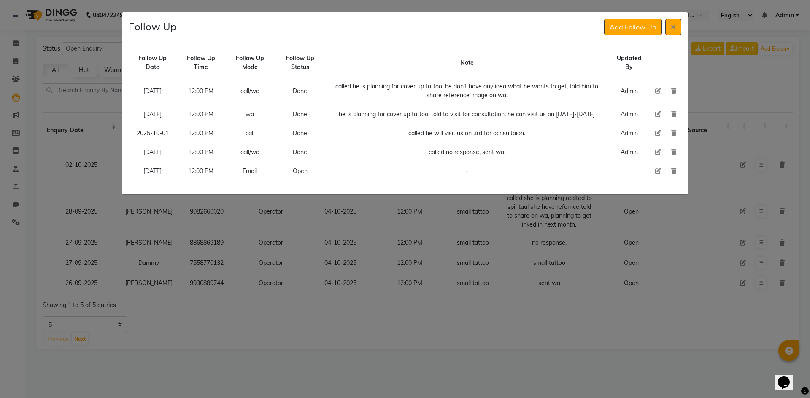
click at [660, 168] on icon at bounding box center [658, 171] width 6 height 6
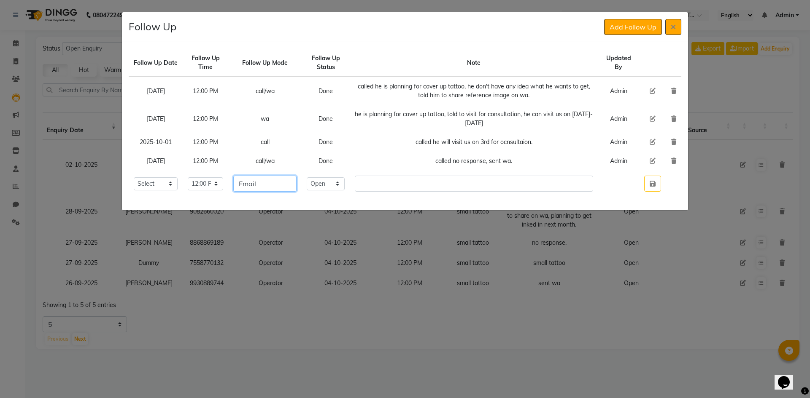
click at [285, 188] on input "Email" at bounding box center [264, 184] width 63 height 16
click at [344, 183] on select "Select Open Pending Done" at bounding box center [326, 184] width 38 height 13
click at [321, 178] on select "Select Open Pending Done" at bounding box center [326, 184] width 38 height 13
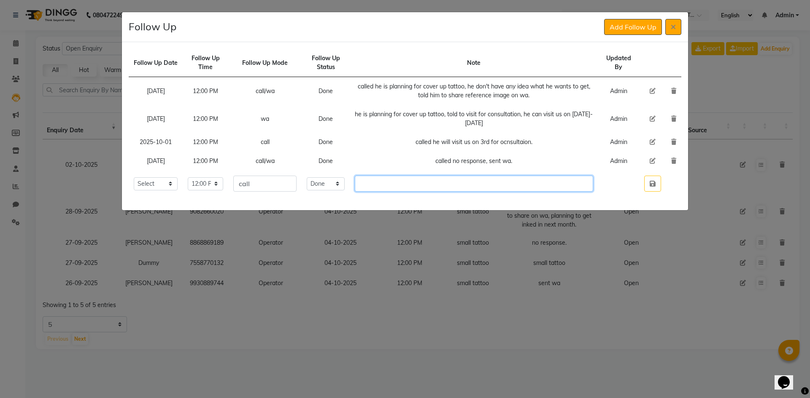
click at [389, 185] on input "text" at bounding box center [474, 184] width 238 height 16
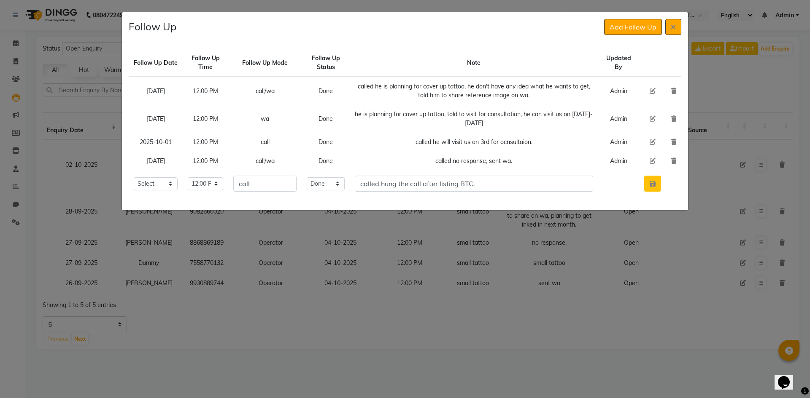
click at [652, 178] on button "button" at bounding box center [652, 184] width 17 height 16
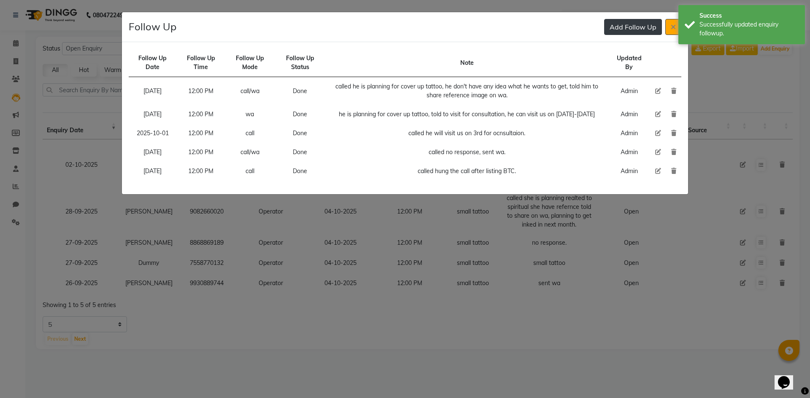
click at [635, 21] on button "Add Follow Up" at bounding box center [633, 27] width 58 height 16
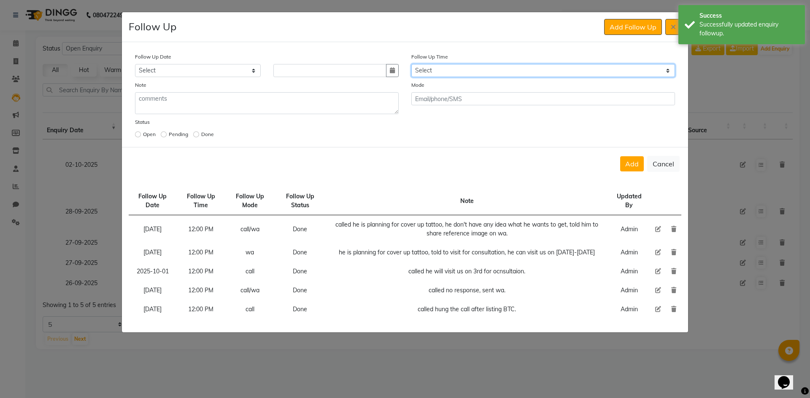
click at [506, 69] on select "Select 07:00 AM 07:15 AM 07:30 AM 07:45 AM 08:00 AM 08:15 AM 08:30 AM 08:45 AM …" at bounding box center [543, 70] width 264 height 13
click at [502, 72] on select "Select 07:00 AM 07:15 AM 07:30 AM 07:45 AM 08:00 AM 08:15 AM 08:30 AM 08:45 AM …" at bounding box center [543, 70] width 264 height 13
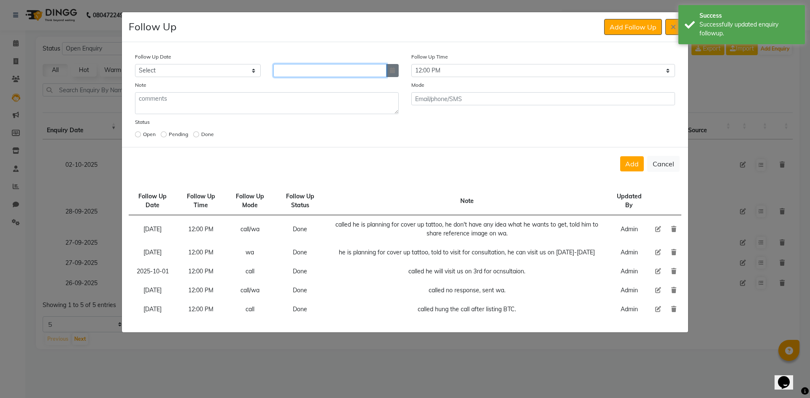
drag, startPoint x: 382, startPoint y: 71, endPoint x: 387, endPoint y: 70, distance: 4.7
click at [386, 70] on input at bounding box center [329, 70] width 113 height 13
click at [396, 70] on button "button" at bounding box center [392, 70] width 13 height 13
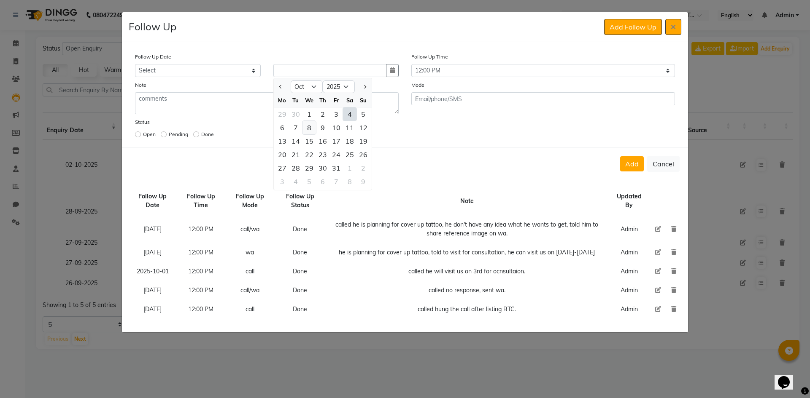
click at [312, 129] on div "8" at bounding box center [308, 127] width 13 height 13
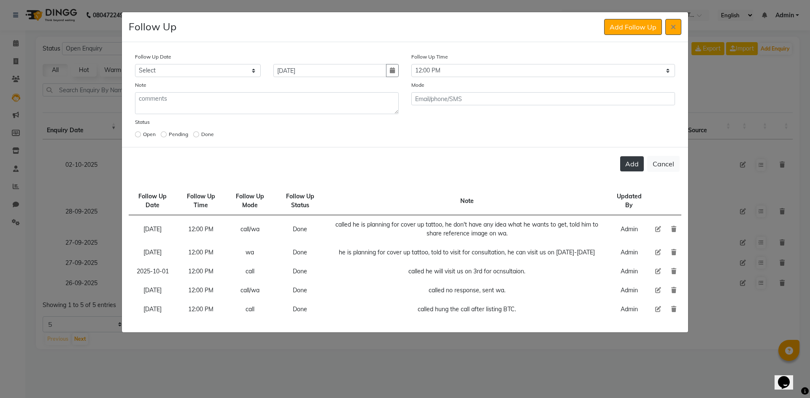
click at [628, 159] on button "Add" at bounding box center [632, 163] width 24 height 15
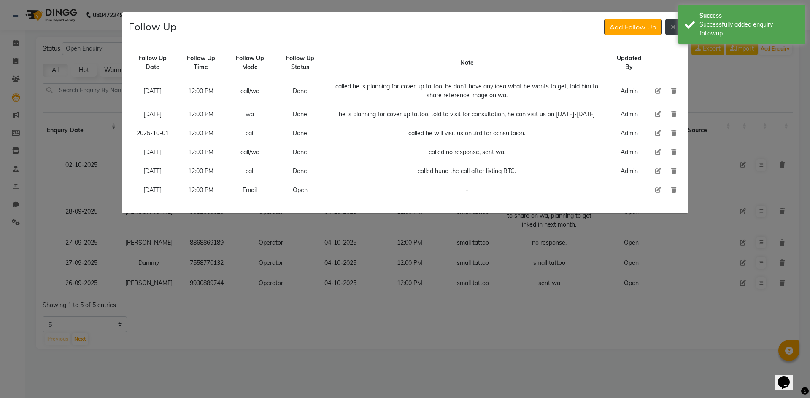
click at [677, 27] on button at bounding box center [673, 27] width 16 height 16
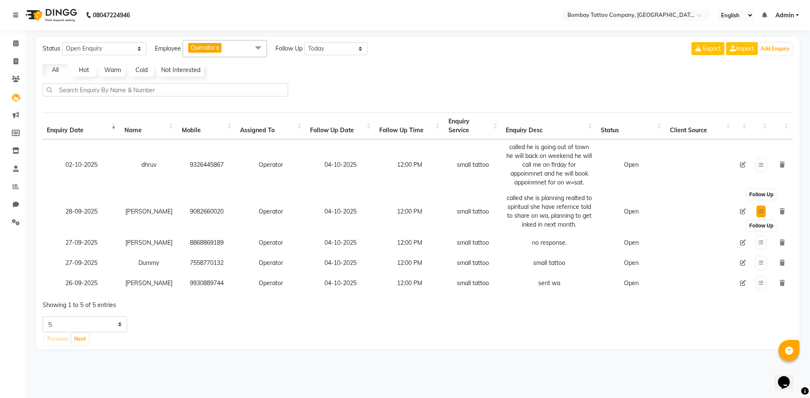
click at [759, 211] on icon at bounding box center [760, 211] width 5 height 5
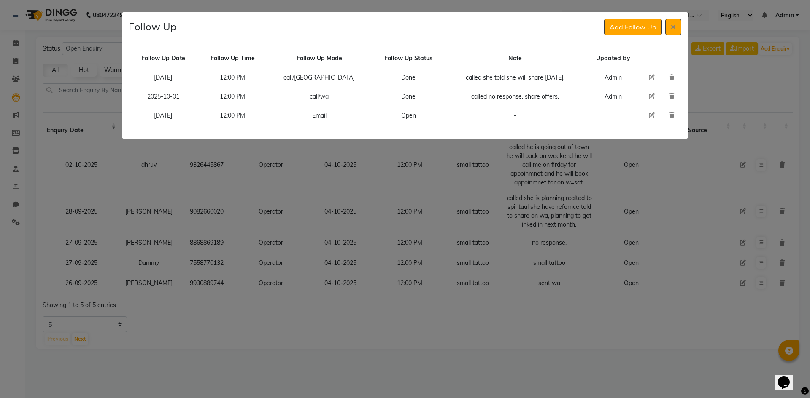
click at [648, 116] on icon at bounding box center [651, 116] width 6 height 6
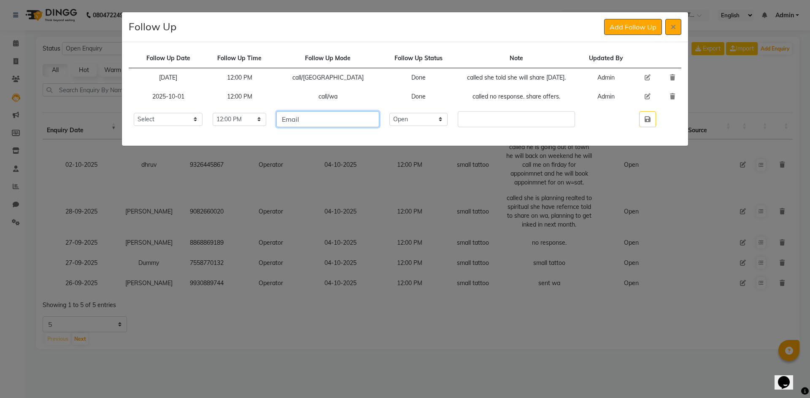
click at [377, 121] on input "Email" at bounding box center [327, 119] width 103 height 16
click at [447, 124] on select "Select Open Pending Done" at bounding box center [418, 119] width 58 height 13
click at [410, 113] on select "Select Open Pending Done" at bounding box center [418, 119] width 58 height 13
click at [447, 116] on select "Select Open Pending Done" at bounding box center [418, 119] width 58 height 13
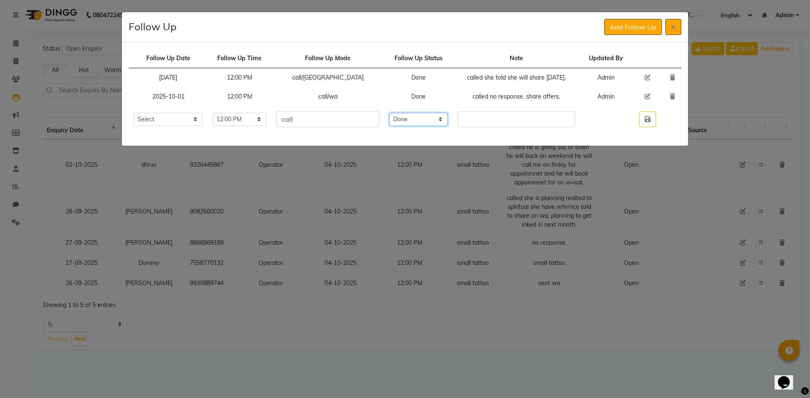
click at [410, 113] on select "Select Open Pending Done" at bounding box center [418, 119] width 58 height 13
click at [483, 125] on input "text" at bounding box center [515, 119] width 117 height 16
click at [654, 118] on button "button" at bounding box center [647, 119] width 17 height 16
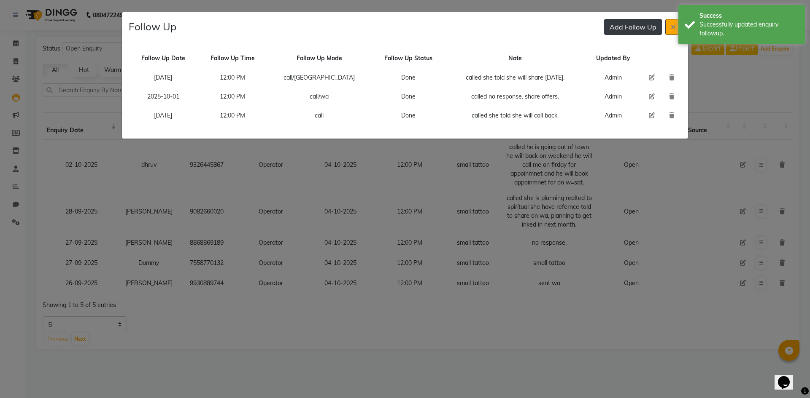
click at [628, 23] on button "Add Follow Up" at bounding box center [633, 27] width 58 height 16
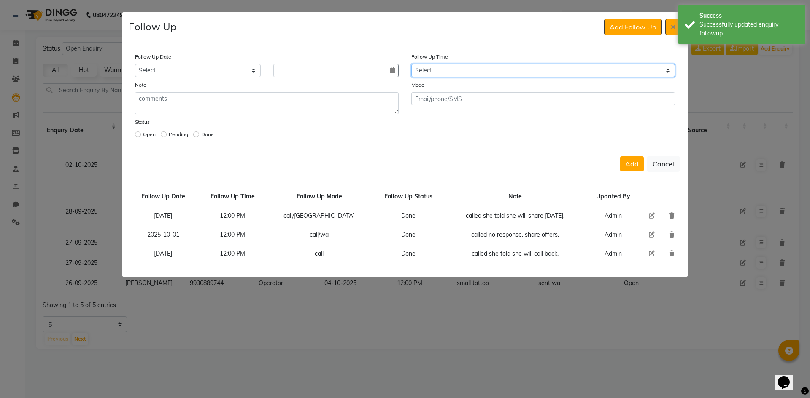
click at [524, 74] on select "Select 07:00 AM 07:15 AM 07:30 AM 07:45 AM 08:00 AM 08:15 AM 08:30 AM 08:45 AM …" at bounding box center [543, 70] width 264 height 13
click at [471, 77] on select "Select 07:00 AM 07:15 AM 07:30 AM 07:45 AM 08:00 AM 08:15 AM 08:30 AM 08:45 AM …" at bounding box center [543, 70] width 264 height 13
click at [399, 69] on div at bounding box center [336, 70] width 138 height 13
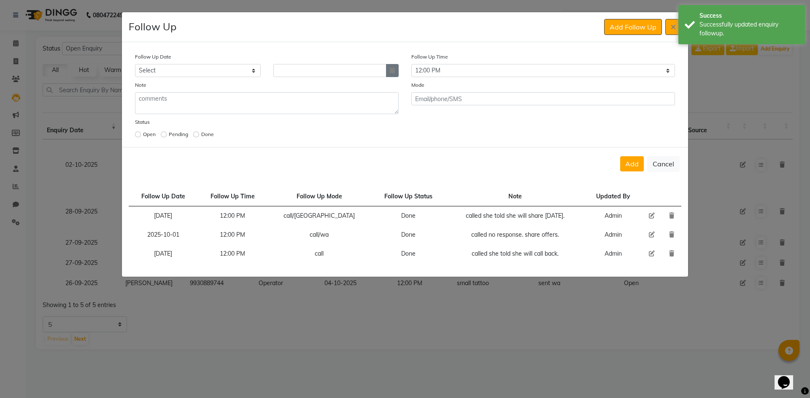
click at [395, 71] on button "button" at bounding box center [392, 70] width 13 height 13
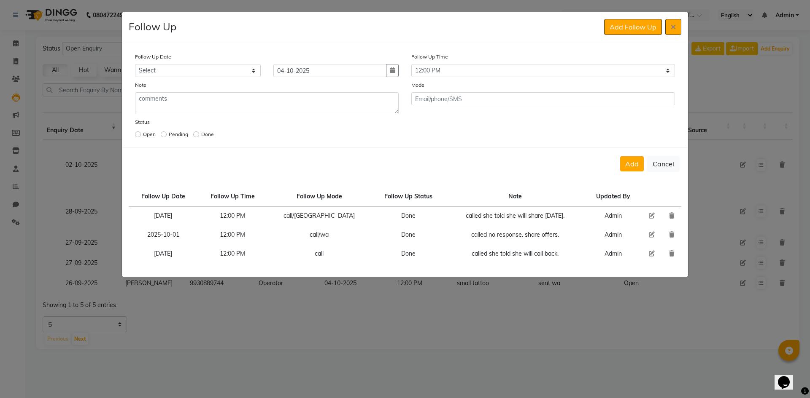
click at [386, 64] on button "button" at bounding box center [392, 70] width 13 height 13
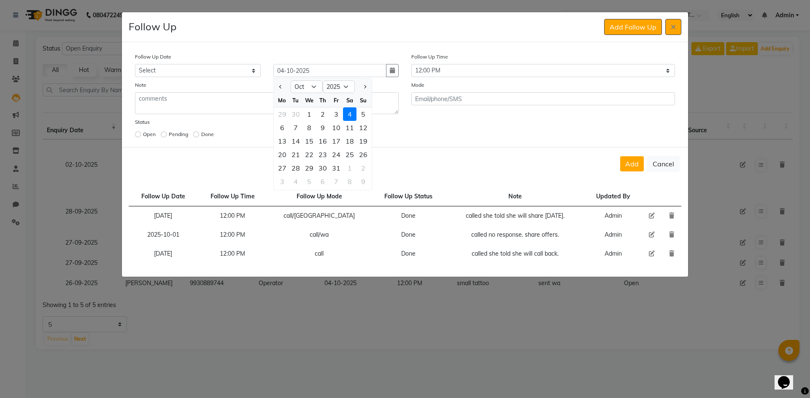
click at [633, 196] on td "Updated By" at bounding box center [612, 196] width 56 height 19
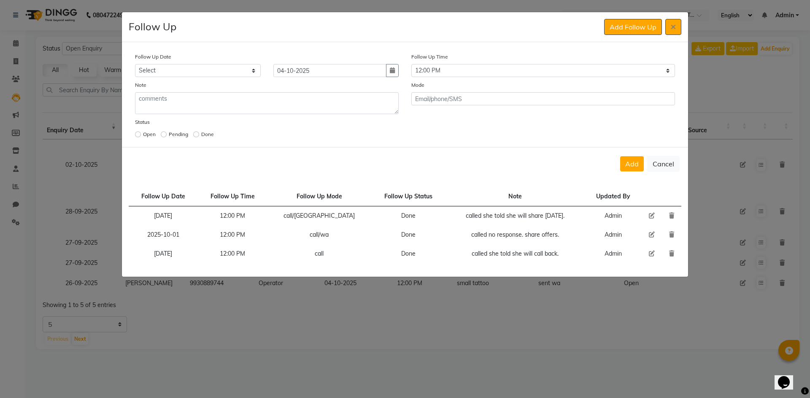
click at [399, 73] on div "04-10-2025" at bounding box center [336, 70] width 138 height 13
click at [396, 70] on button "button" at bounding box center [392, 70] width 13 height 13
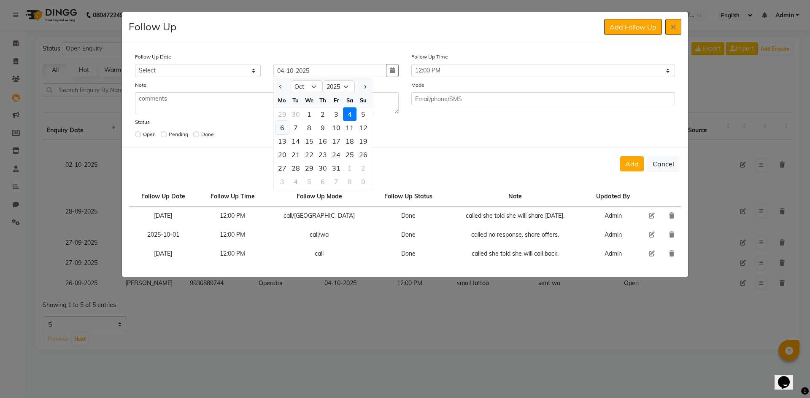
click at [283, 128] on div "6" at bounding box center [281, 127] width 13 height 13
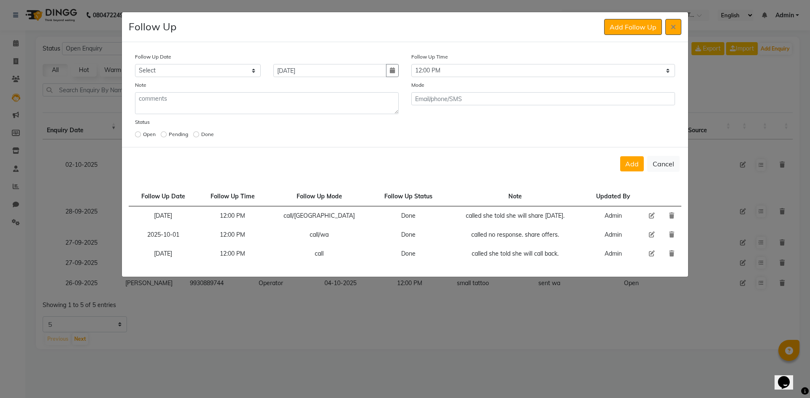
drag, startPoint x: 640, startPoint y: 158, endPoint x: 635, endPoint y: 157, distance: 6.0
click at [639, 157] on button "Add" at bounding box center [632, 163] width 24 height 15
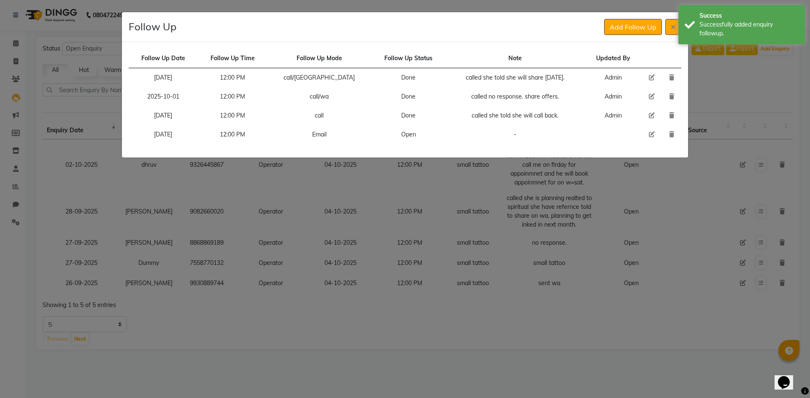
drag, startPoint x: 672, startPoint y: 32, endPoint x: 566, endPoint y: 148, distance: 157.0
click at [669, 33] on button at bounding box center [673, 27] width 16 height 16
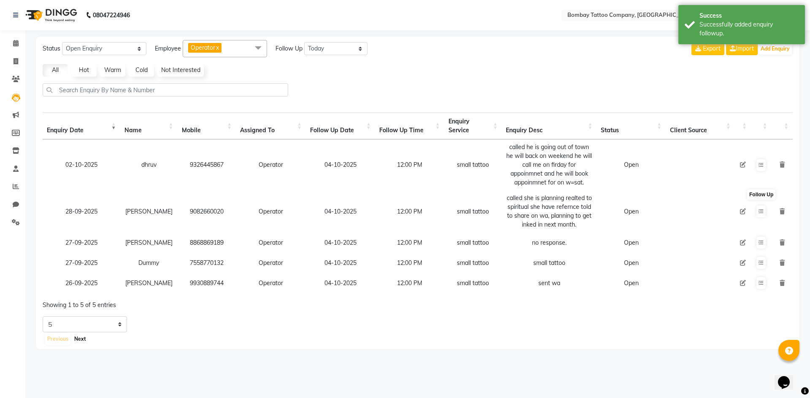
click at [80, 345] on button "Next" at bounding box center [80, 340] width 16 height 12
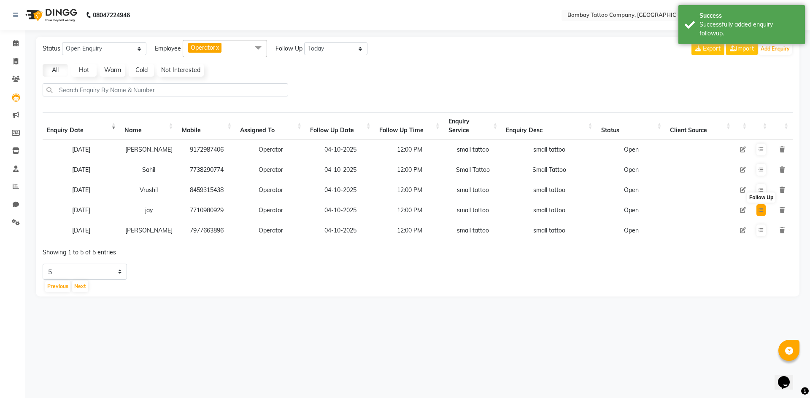
click at [760, 215] on button at bounding box center [760, 210] width 9 height 12
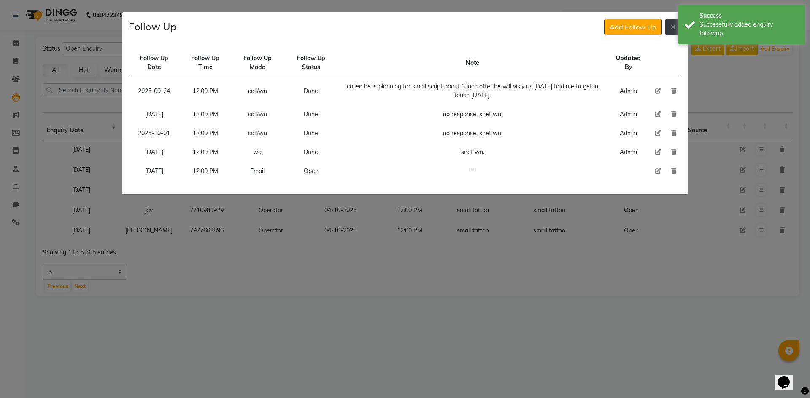
click at [673, 31] on button at bounding box center [673, 27] width 16 height 16
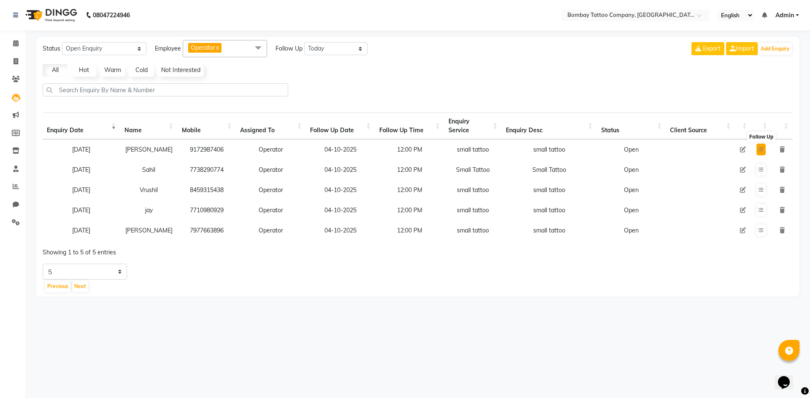
click at [761, 146] on button at bounding box center [760, 150] width 9 height 12
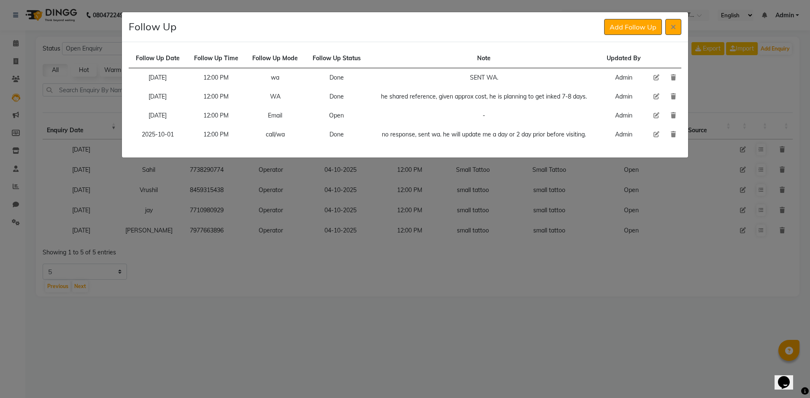
click at [658, 116] on icon at bounding box center [656, 116] width 6 height 6
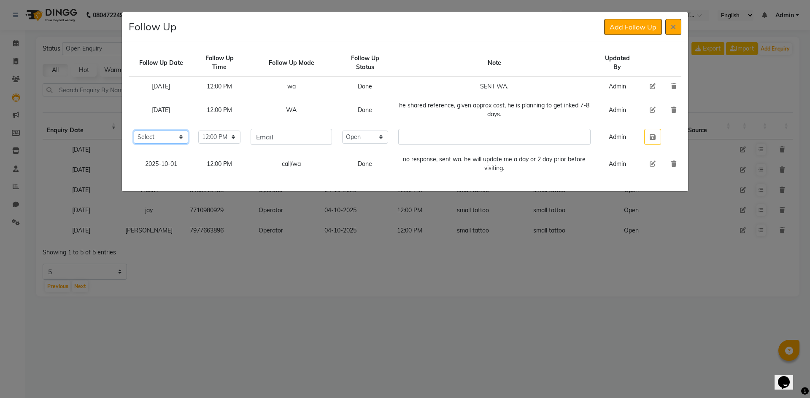
click at [188, 140] on select "Select [DATE] [DATE] [DATE] ([DATE]) [DATE] ([DATE]) [DATE] ([DATE]) [DATE] ([D…" at bounding box center [161, 137] width 54 height 13
click at [134, 131] on select "Select [DATE] [DATE] [DATE] ([DATE]) [DATE] ([DATE]) [DATE] ([DATE]) [DATE] ([D…" at bounding box center [161, 137] width 54 height 13
click at [657, 135] on button "button" at bounding box center [652, 137] width 17 height 16
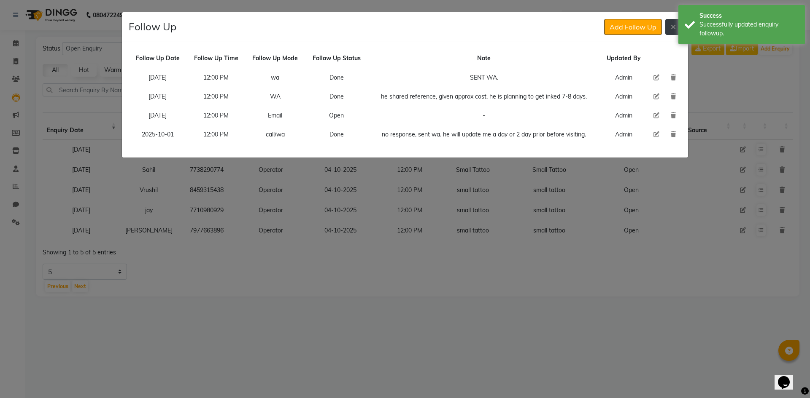
click at [667, 32] on button at bounding box center [673, 27] width 16 height 16
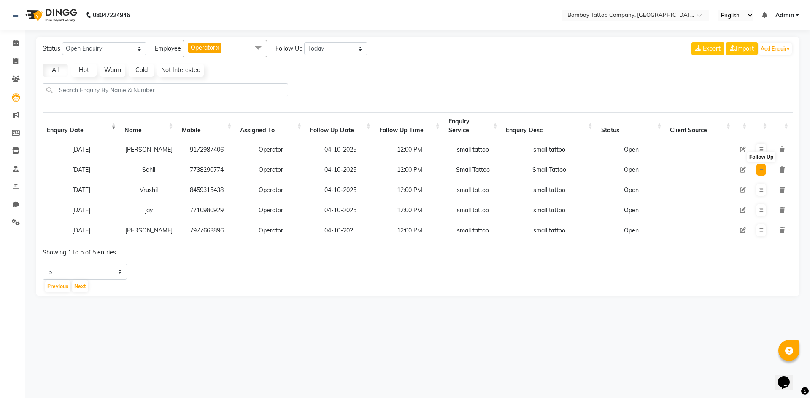
click at [762, 164] on button at bounding box center [760, 170] width 9 height 12
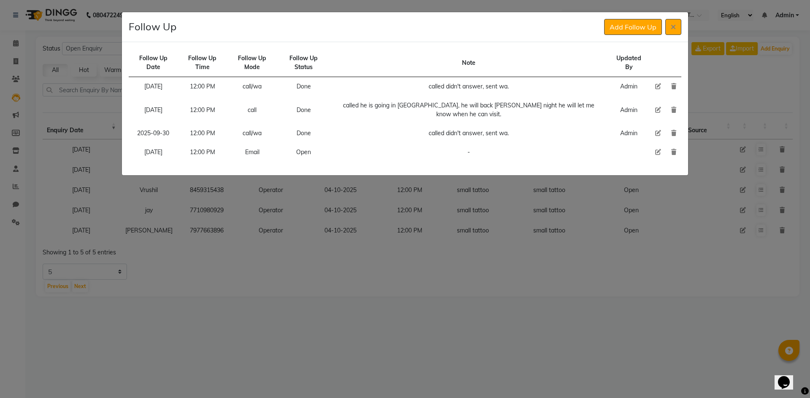
click at [656, 149] on icon at bounding box center [658, 152] width 6 height 6
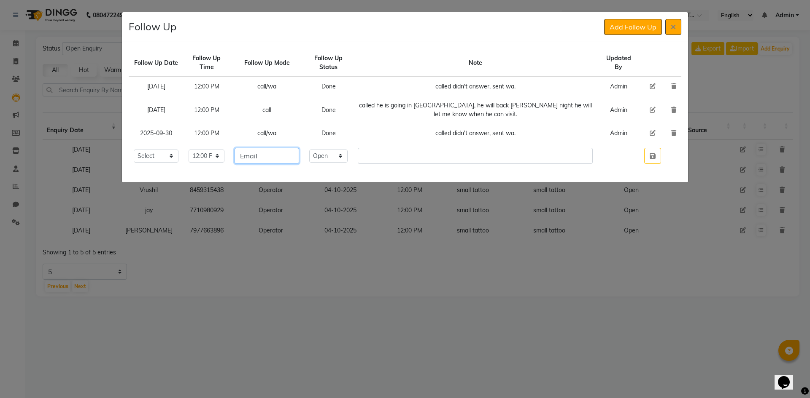
click at [299, 158] on input "Email" at bounding box center [266, 156] width 65 height 16
click at [347, 154] on select "Select Open Pending Done" at bounding box center [328, 156] width 38 height 13
click at [347, 150] on select "Select Open Pending Done" at bounding box center [328, 156] width 38 height 13
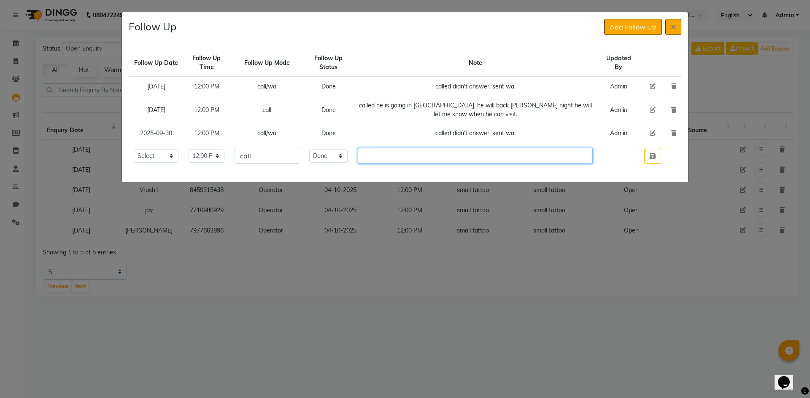
click at [412, 156] on input "text" at bounding box center [475, 156] width 235 height 16
click at [649, 157] on icon "button" at bounding box center [652, 156] width 6 height 7
click at [650, 147] on td at bounding box center [652, 156] width 27 height 26
click at [649, 155] on div "Follow Up Date Follow Up Time Follow Up Mode Follow Up Status Note Updated By […" at bounding box center [405, 112] width 566 height 140
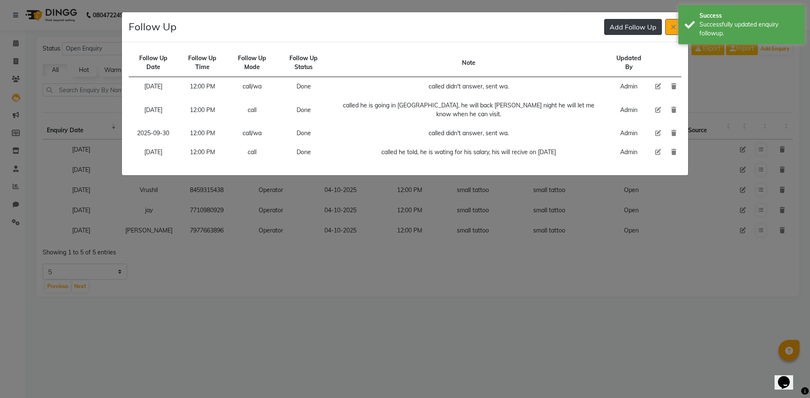
click at [639, 33] on button "Add Follow Up" at bounding box center [633, 27] width 58 height 16
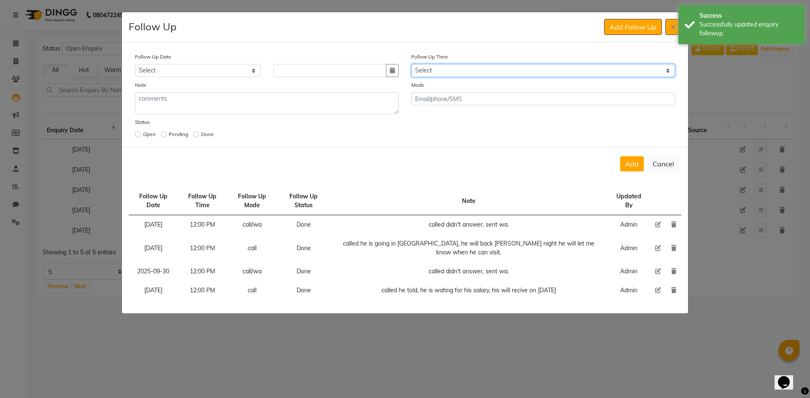
click at [546, 72] on select "Select 07:00 AM 07:15 AM 07:30 AM 07:45 AM 08:00 AM 08:15 AM 08:30 AM 08:45 AM …" at bounding box center [543, 70] width 264 height 13
click at [544, 72] on select "Select 07:00 AM 07:15 AM 07:30 AM 07:45 AM 08:00 AM 08:15 AM 08:30 AM 08:45 AM …" at bounding box center [543, 70] width 264 height 13
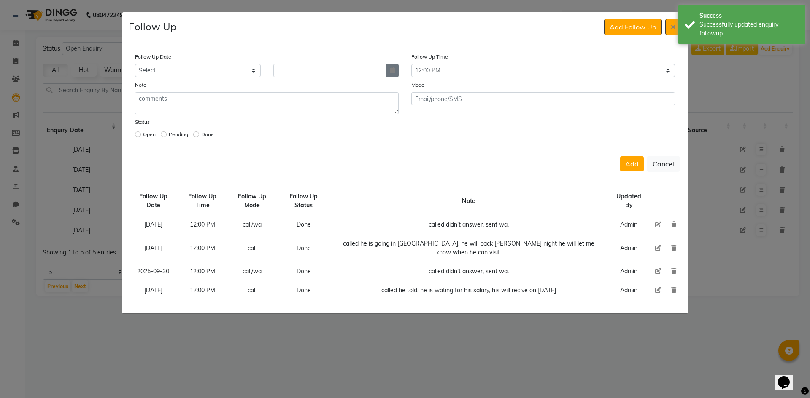
click at [396, 69] on button "button" at bounding box center [392, 70] width 13 height 13
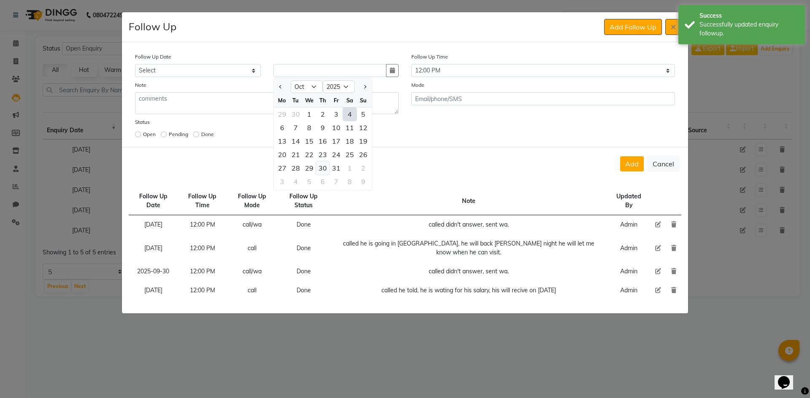
click at [324, 169] on div "30" at bounding box center [322, 167] width 13 height 13
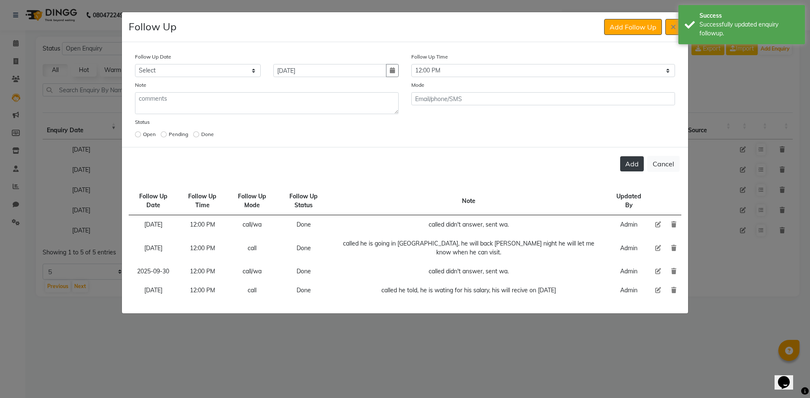
drag, startPoint x: 636, startPoint y: 162, endPoint x: 637, endPoint y: 152, distance: 10.2
click at [636, 161] on button "Add" at bounding box center [632, 163] width 24 height 15
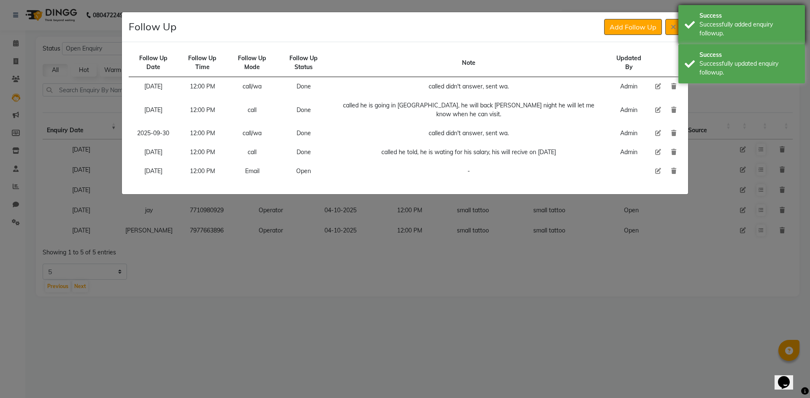
click at [678, 26] on div "Success Successfully added enquiry followup." at bounding box center [741, 24] width 126 height 39
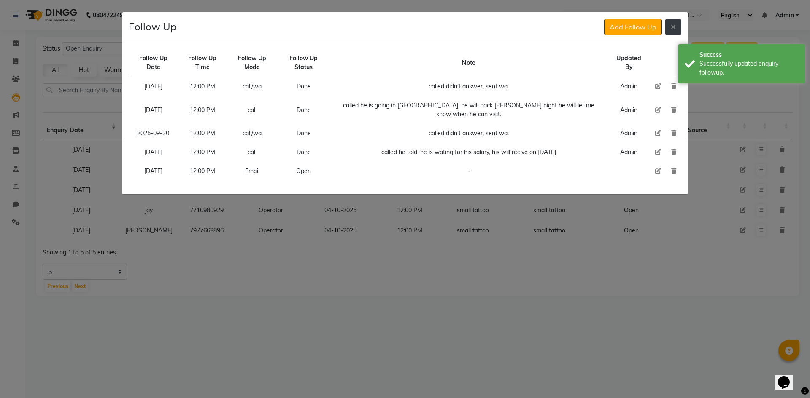
click at [677, 27] on button at bounding box center [673, 27] width 16 height 16
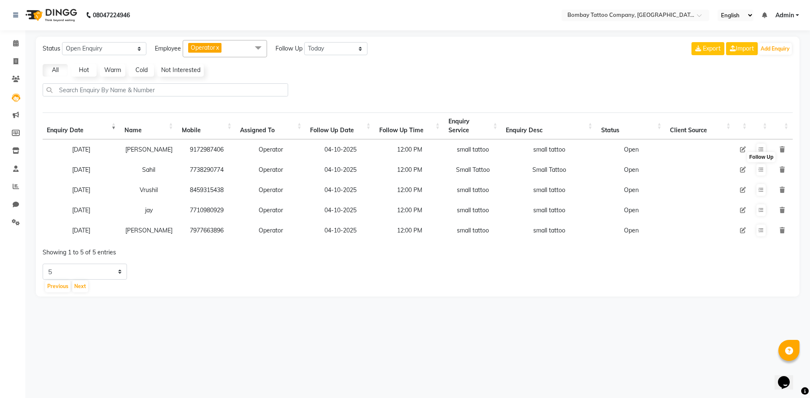
click at [207, 201] on td "7710980929" at bounding box center [207, 210] width 59 height 20
click at [760, 188] on icon at bounding box center [760, 190] width 5 height 5
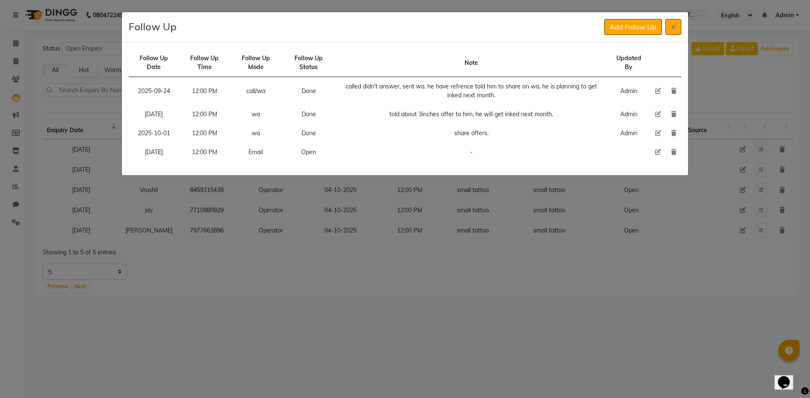
click at [659, 151] on icon at bounding box center [658, 152] width 6 height 6
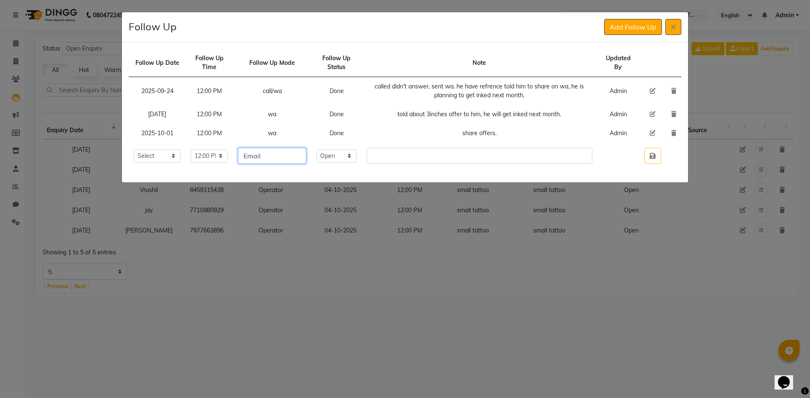
click at [284, 148] on input "Email" at bounding box center [272, 156] width 68 height 16
click at [284, 149] on input "Email" at bounding box center [272, 156] width 68 height 16
click at [356, 162] on select "Select Open Pending Done" at bounding box center [336, 156] width 40 height 13
click at [332, 150] on select "Select Open Pending Done" at bounding box center [336, 156] width 40 height 13
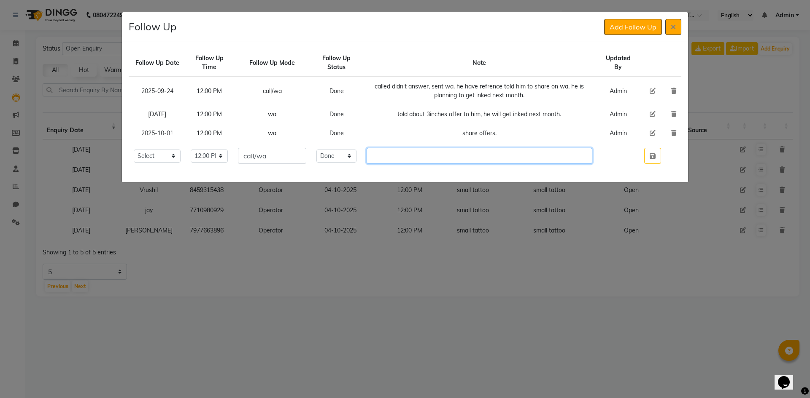
click at [402, 159] on input "text" at bounding box center [479, 156] width 226 height 16
drag, startPoint x: 652, startPoint y: 158, endPoint x: 648, endPoint y: 153, distance: 5.7
click at [652, 157] on icon "button" at bounding box center [652, 156] width 6 height 7
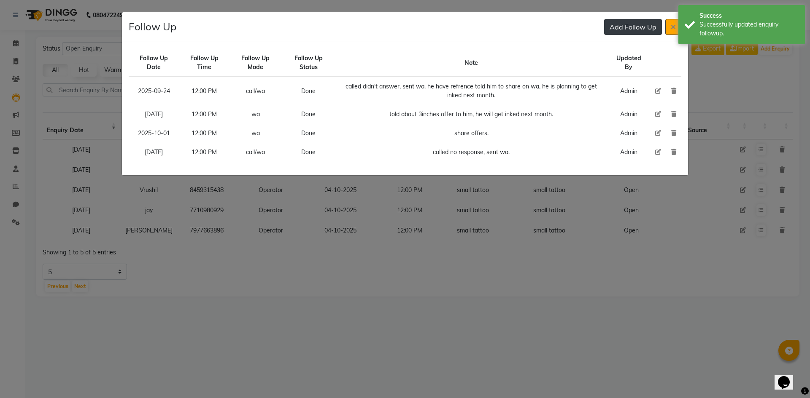
click at [629, 23] on button "Add Follow Up" at bounding box center [633, 27] width 58 height 16
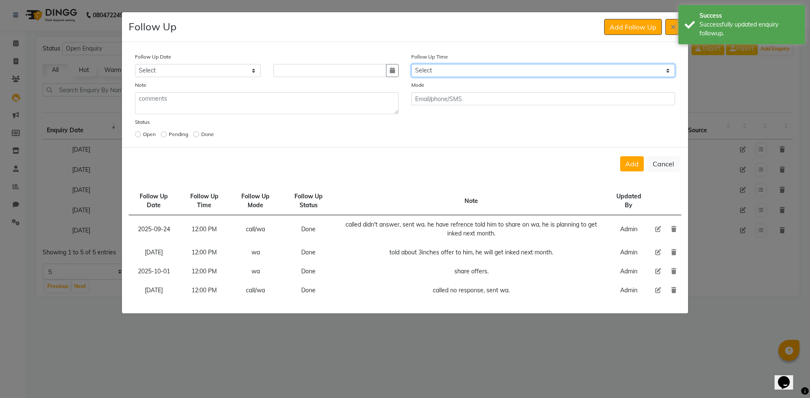
click at [467, 73] on select "Select 07:00 AM 07:15 AM 07:30 AM 07:45 AM 08:00 AM 08:15 AM 08:30 AM 08:45 AM …" at bounding box center [543, 70] width 264 height 13
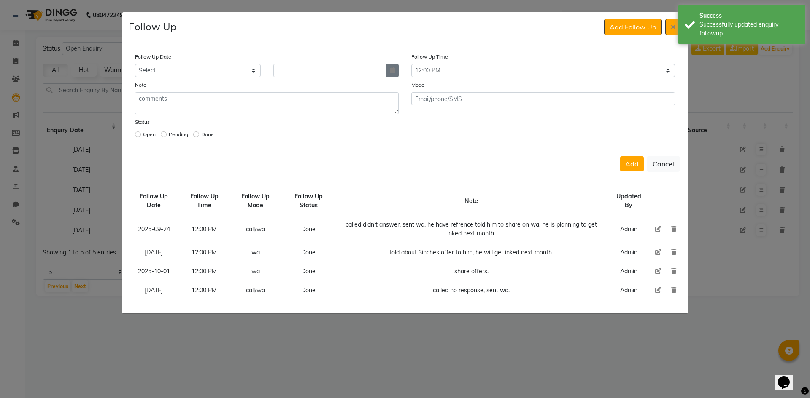
click at [392, 69] on icon "button" at bounding box center [392, 70] width 5 height 6
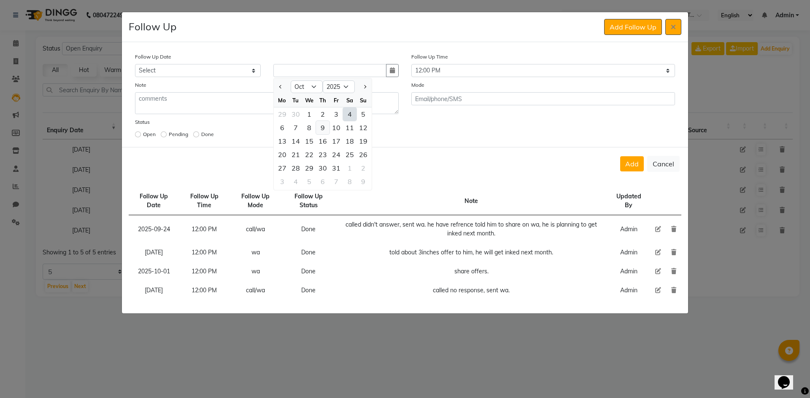
click at [325, 126] on div "9" at bounding box center [322, 127] width 13 height 13
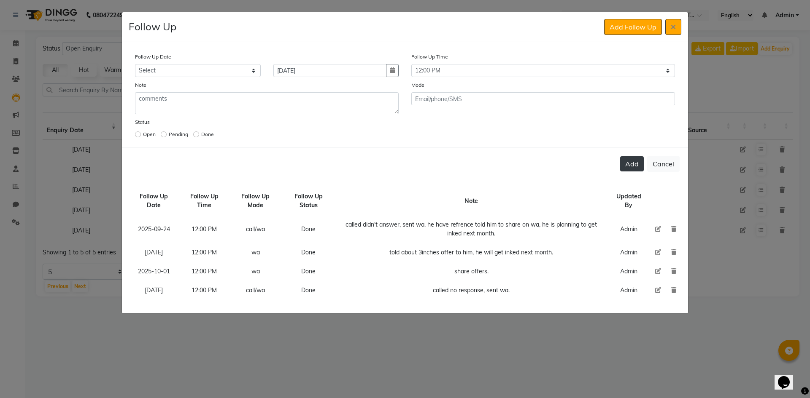
click at [632, 163] on button "Add" at bounding box center [632, 163] width 24 height 15
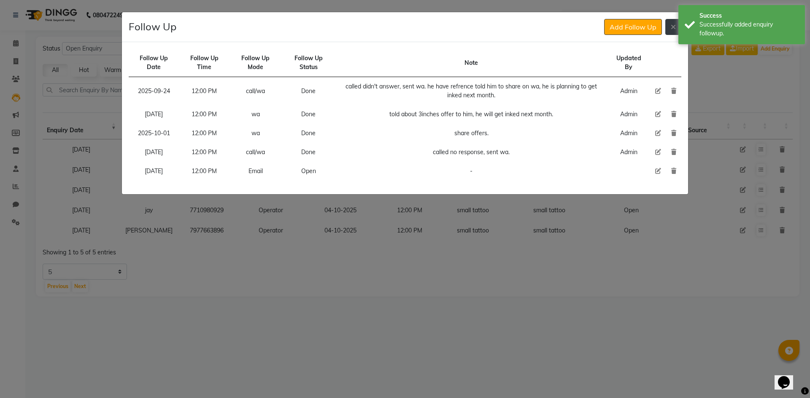
click at [672, 32] on button at bounding box center [673, 27] width 16 height 16
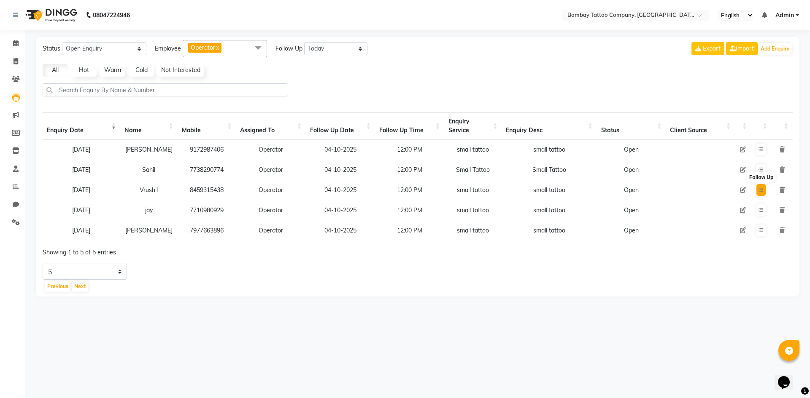
click at [762, 191] on icon at bounding box center [760, 190] width 5 height 5
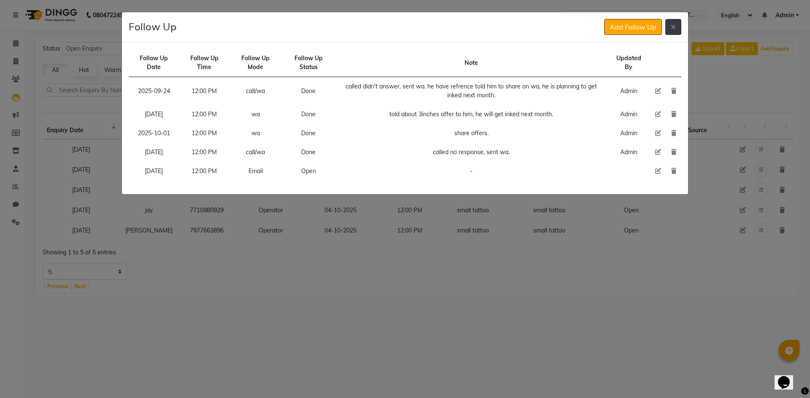
click at [673, 29] on icon at bounding box center [672, 27] width 5 height 7
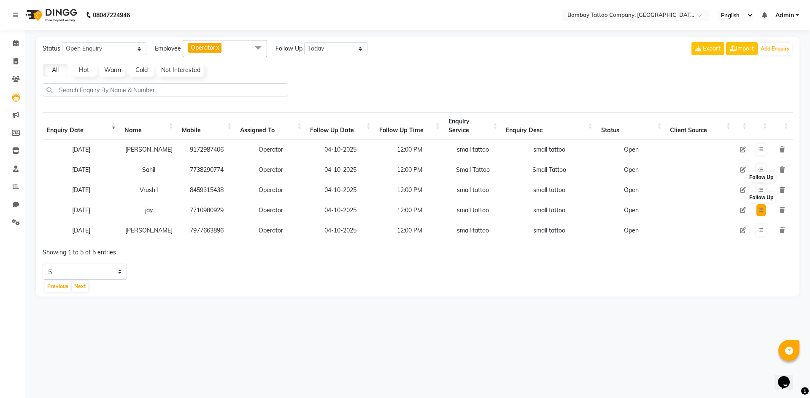
click at [758, 207] on button at bounding box center [760, 210] width 9 height 12
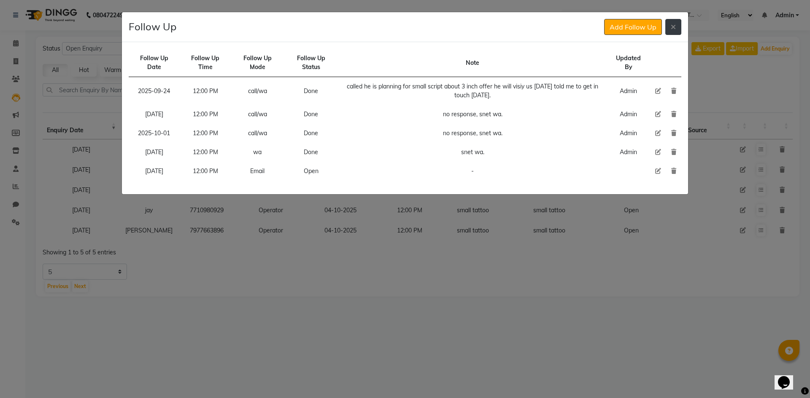
click at [670, 27] on button at bounding box center [673, 27] width 16 height 16
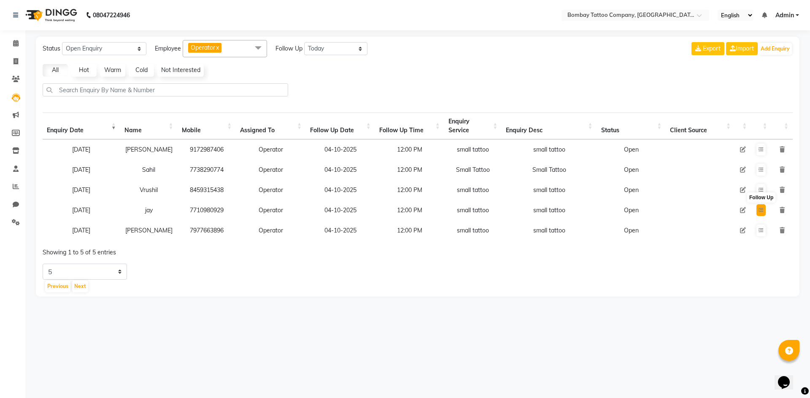
click at [761, 212] on icon at bounding box center [760, 210] width 5 height 5
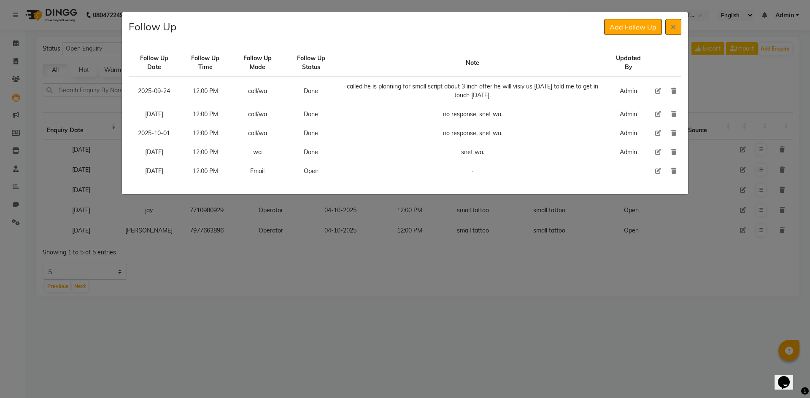
click at [656, 172] on icon at bounding box center [658, 171] width 6 height 6
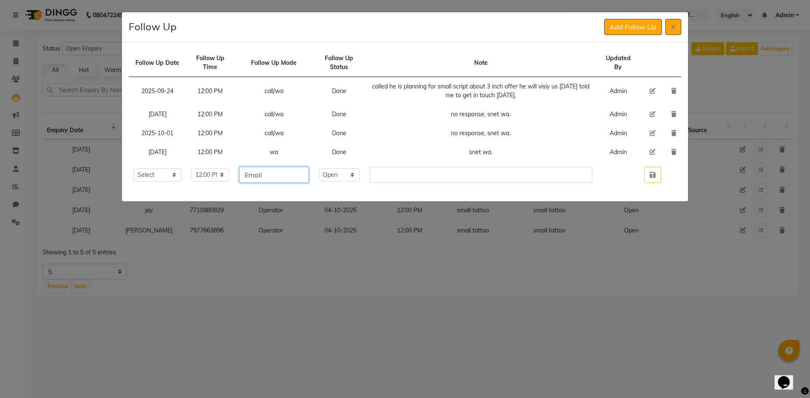
click at [293, 180] on input "Email" at bounding box center [273, 175] width 69 height 16
click at [358, 173] on select "Select Open Pending Done" at bounding box center [339, 175] width 40 height 13
click at [333, 169] on select "Select Open Pending Done" at bounding box center [339, 175] width 40 height 13
click at [464, 133] on td "no response, snet wa." at bounding box center [480, 133] width 233 height 19
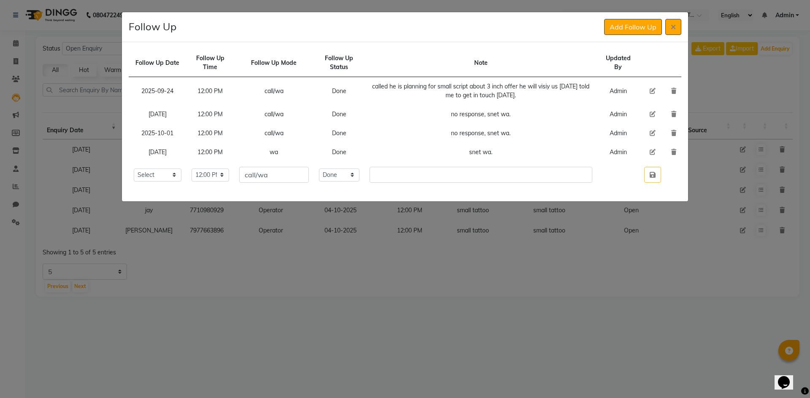
click at [462, 133] on td "no response, snet wa." at bounding box center [480, 133] width 233 height 19
copy td "no response, snet wa."
click at [432, 171] on input "text" at bounding box center [480, 175] width 223 height 16
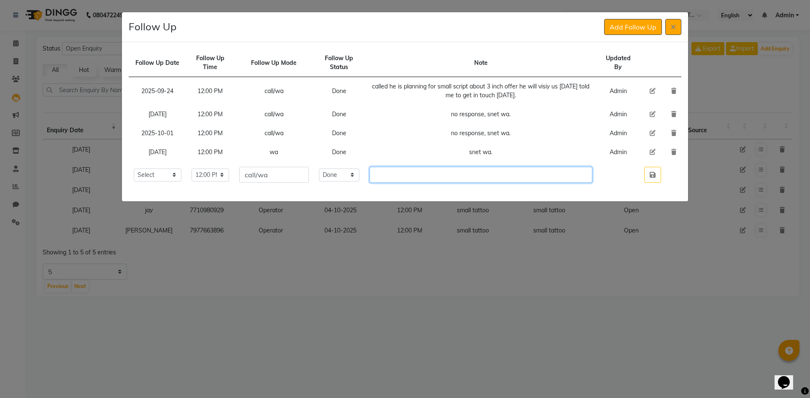
paste input "no response, snet wa."
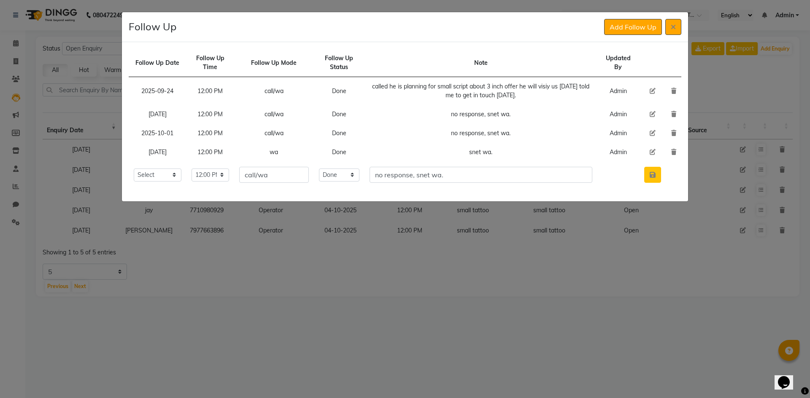
click at [655, 177] on icon "button" at bounding box center [652, 175] width 6 height 7
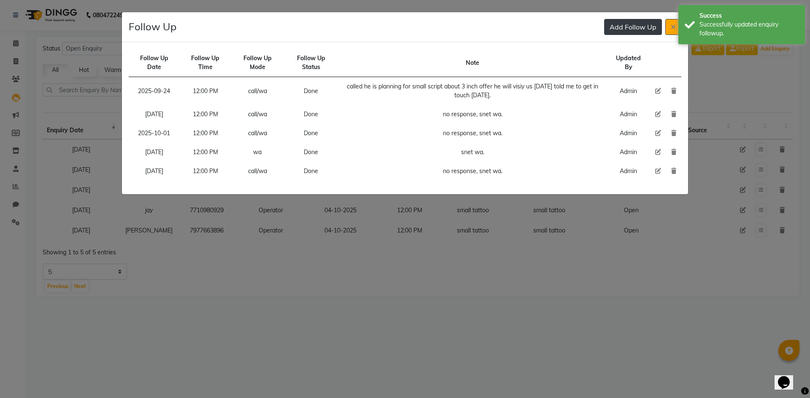
click at [624, 22] on button "Add Follow Up" at bounding box center [633, 27] width 58 height 16
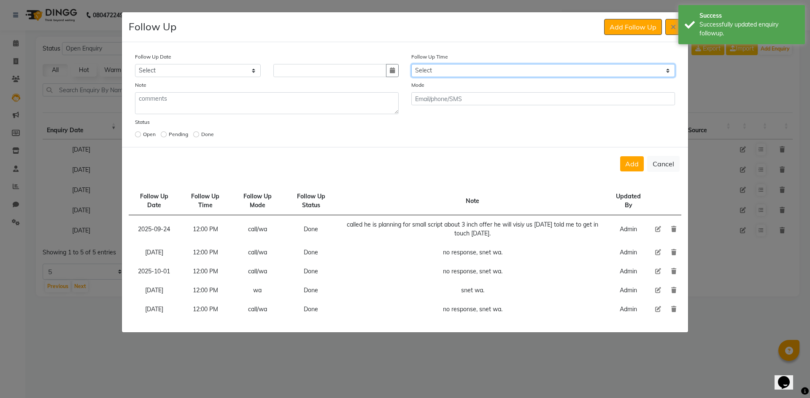
click at [448, 68] on select "Select 07:00 AM 07:15 AM 07:30 AM 07:45 AM 08:00 AM 08:15 AM 08:30 AM 08:45 AM …" at bounding box center [543, 70] width 264 height 13
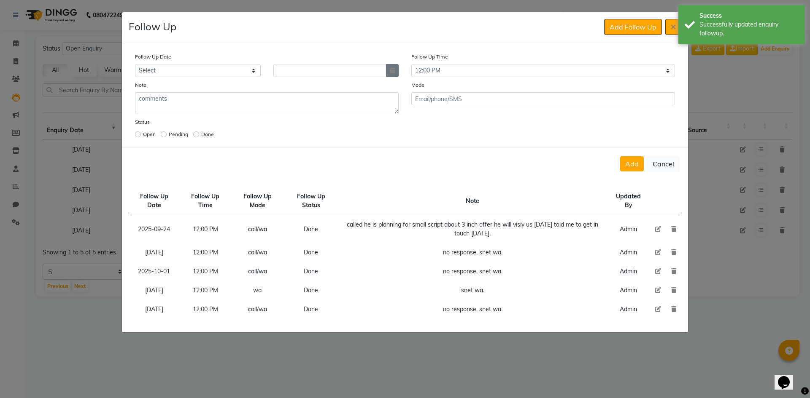
click at [394, 70] on icon "button" at bounding box center [392, 70] width 5 height 6
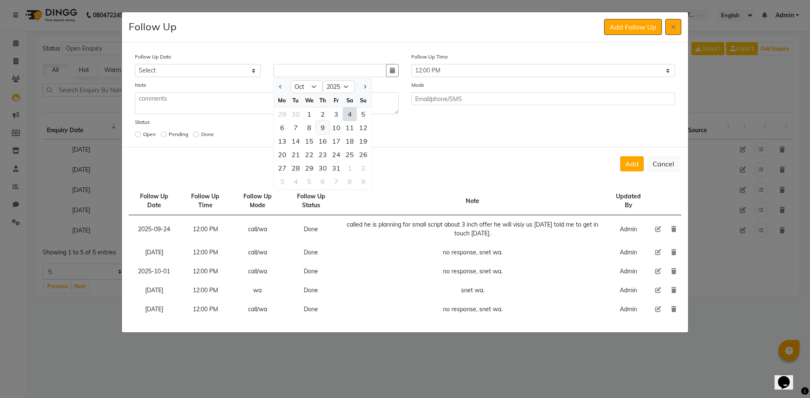
click at [327, 130] on div "9" at bounding box center [322, 127] width 13 height 13
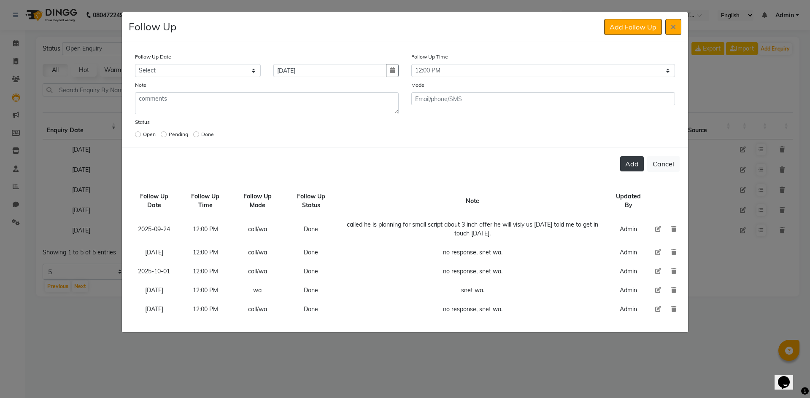
drag, startPoint x: 607, startPoint y: 154, endPoint x: 635, endPoint y: 162, distance: 29.5
click at [633, 162] on div "Add Cancel" at bounding box center [405, 163] width 566 height 33
click at [638, 164] on button "Add" at bounding box center [632, 163] width 24 height 15
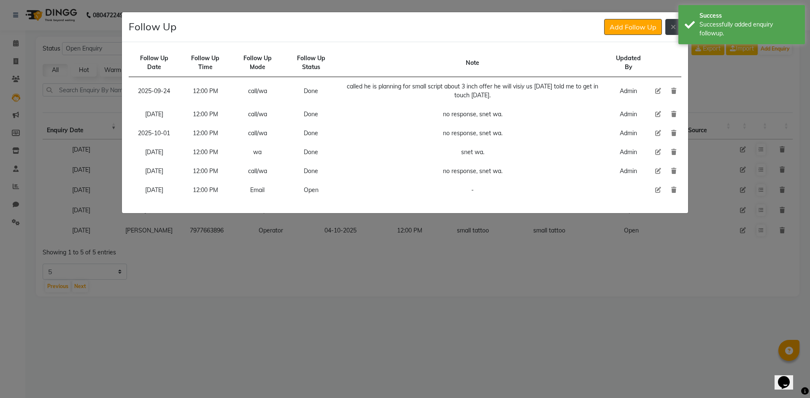
click at [670, 28] on button at bounding box center [673, 27] width 16 height 16
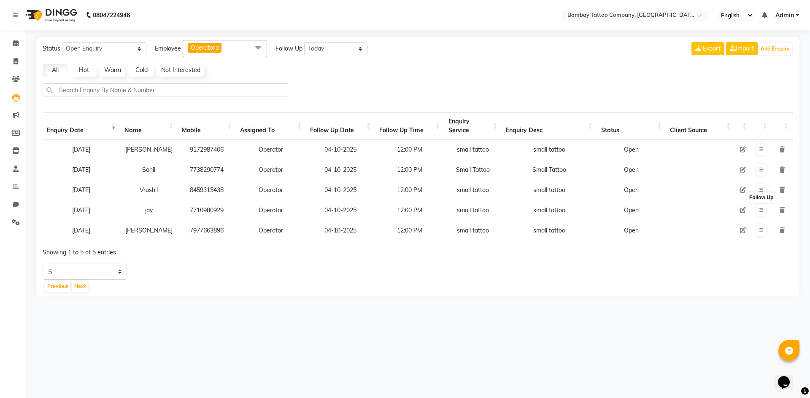
drag, startPoint x: 212, startPoint y: 244, endPoint x: 202, endPoint y: 246, distance: 10.7
click at [214, 245] on div "Showing 1 to 5 of 5 entries" at bounding box center [195, 250] width 305 height 14
click at [761, 234] on button at bounding box center [760, 231] width 9 height 12
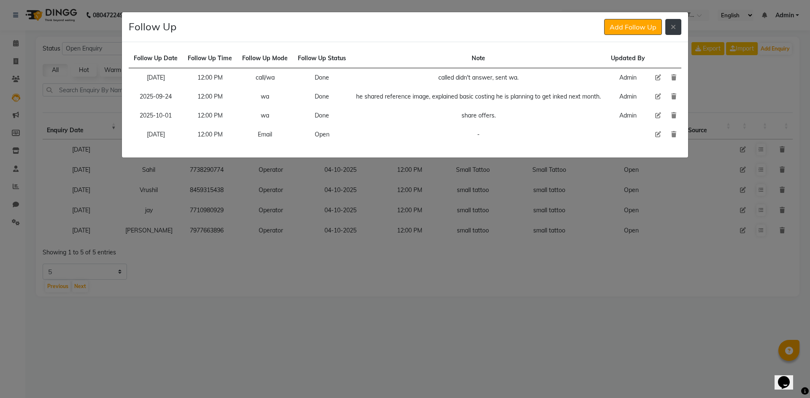
click at [673, 27] on icon at bounding box center [672, 27] width 5 height 7
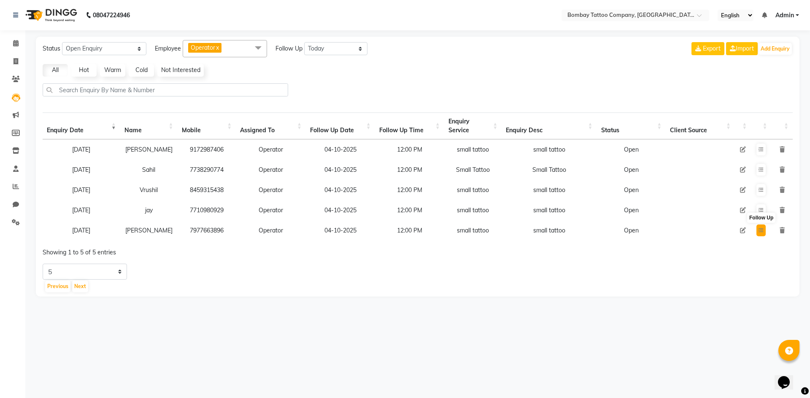
click at [762, 236] on button at bounding box center [760, 231] width 9 height 12
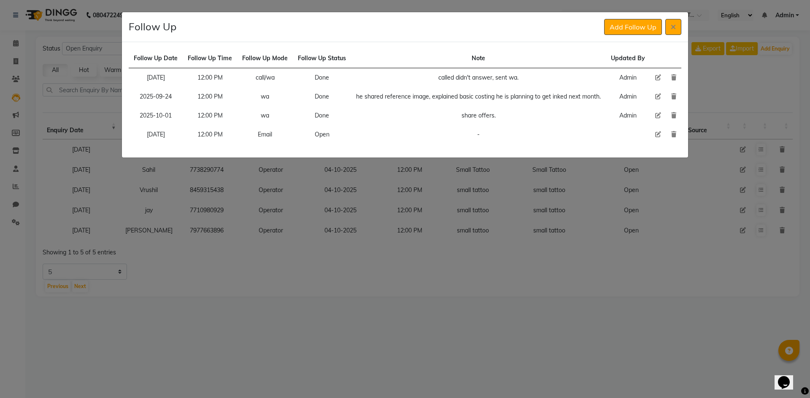
click at [658, 134] on icon at bounding box center [658, 135] width 6 height 6
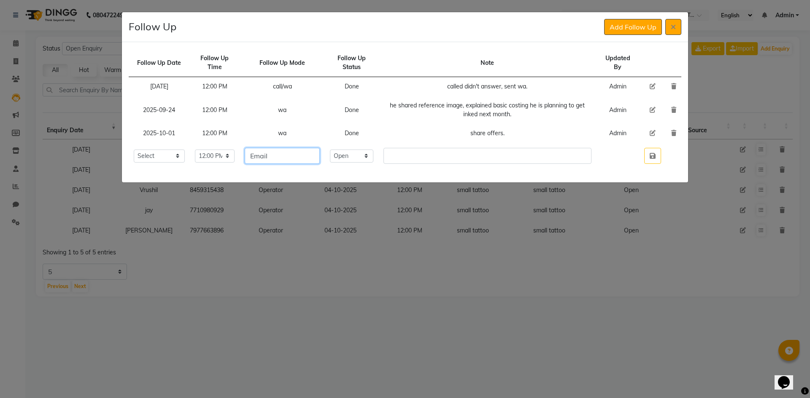
click at [313, 150] on input "Email" at bounding box center [282, 156] width 75 height 16
drag, startPoint x: 357, startPoint y: 156, endPoint x: 356, endPoint y: 161, distance: 4.7
click at [357, 156] on select "Select Open Pending Done" at bounding box center [351, 156] width 43 height 13
click at [346, 150] on select "Select Open Pending Done" at bounding box center [351, 156] width 43 height 13
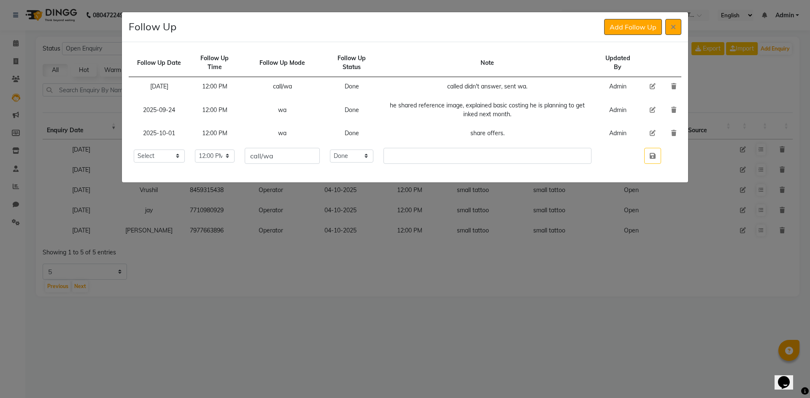
click at [460, 87] on td "called didn't answer, sent wa." at bounding box center [487, 86] width 218 height 19
click at [460, 86] on td "called didn't answer, sent wa." at bounding box center [487, 86] width 218 height 19
copy td "called didn't answer, sent wa."
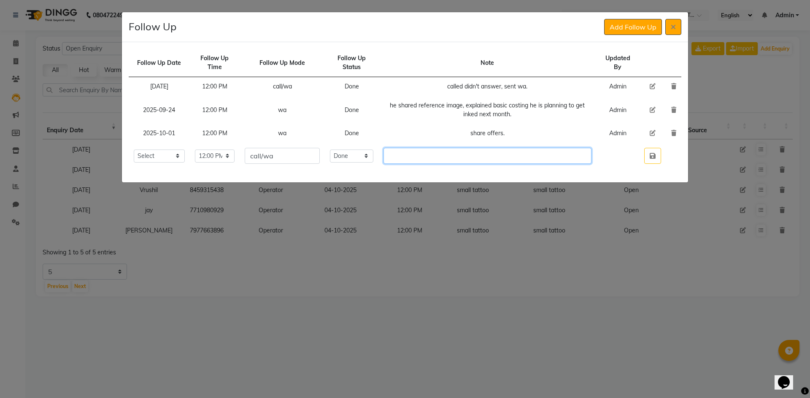
click at [425, 156] on input "text" at bounding box center [487, 156] width 208 height 16
paste input "called didn't answer, sent wa."
drag, startPoint x: 654, startPoint y: 157, endPoint x: 642, endPoint y: 132, distance: 27.5
click at [652, 157] on icon "button" at bounding box center [652, 156] width 6 height 7
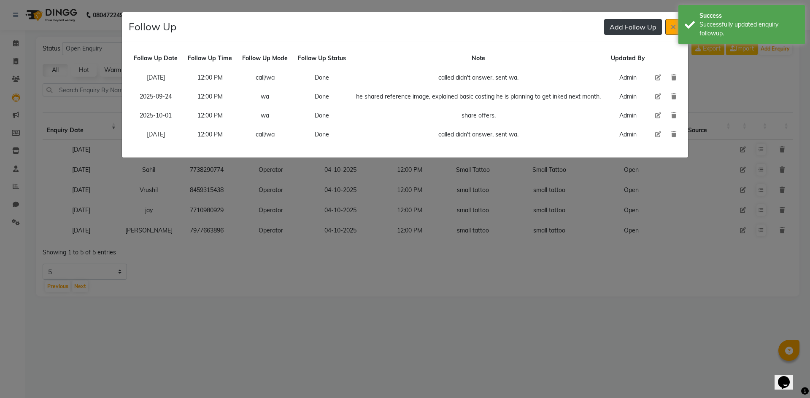
drag, startPoint x: 627, startPoint y: 30, endPoint x: 621, endPoint y: 39, distance: 11.5
click at [627, 30] on button "Add Follow Up" at bounding box center [633, 27] width 58 height 16
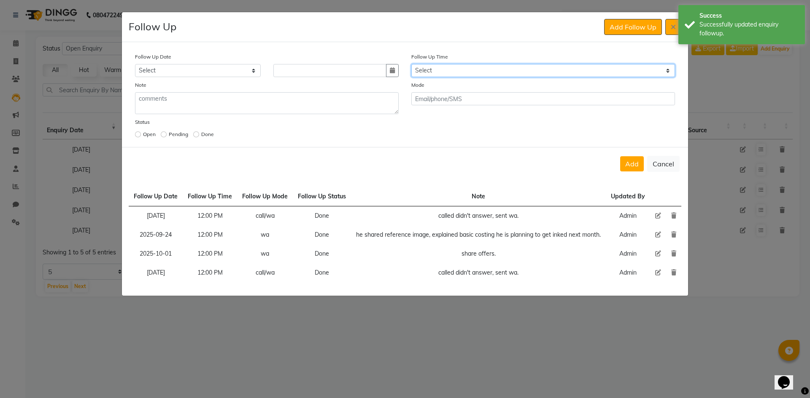
click at [455, 72] on select "Select 07:00 AM 07:15 AM 07:30 AM 07:45 AM 08:00 AM 08:15 AM 08:30 AM 08:45 AM …" at bounding box center [543, 70] width 264 height 13
click at [455, 71] on select "Select 07:00 AM 07:15 AM 07:30 AM 07:45 AM 08:00 AM 08:15 AM 08:30 AM 08:45 AM …" at bounding box center [543, 70] width 264 height 13
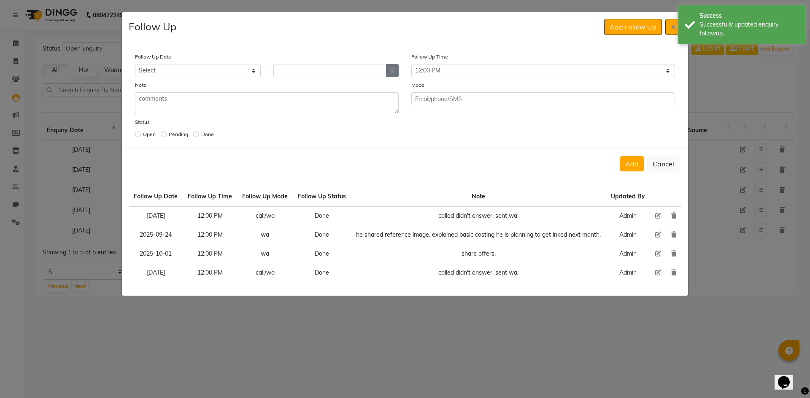
click at [395, 66] on button "button" at bounding box center [392, 70] width 13 height 13
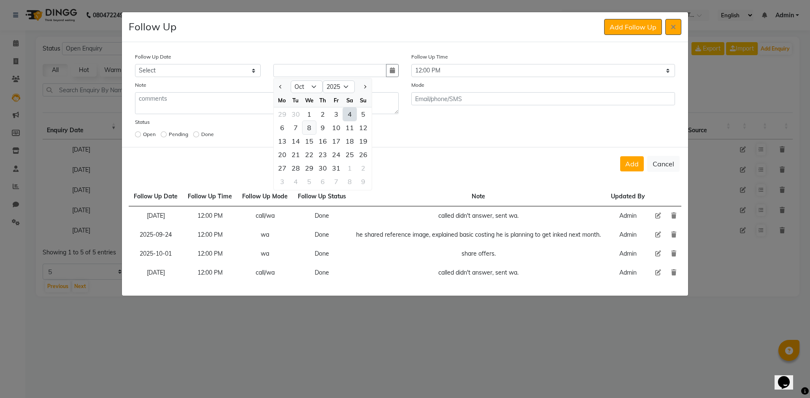
click at [312, 129] on div "8" at bounding box center [308, 127] width 13 height 13
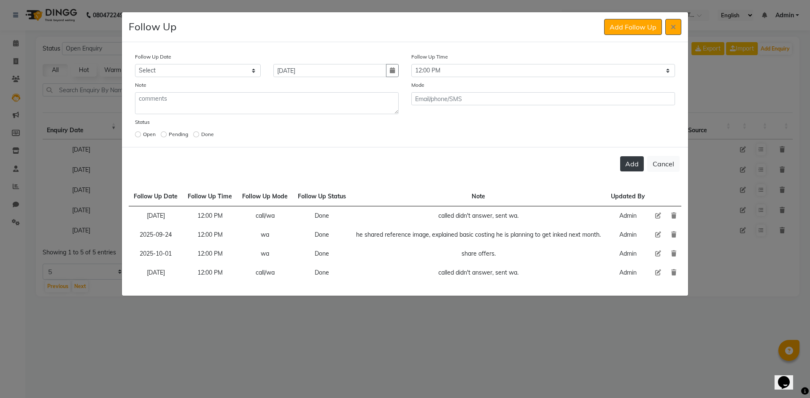
click at [629, 160] on button "Add" at bounding box center [632, 163] width 24 height 15
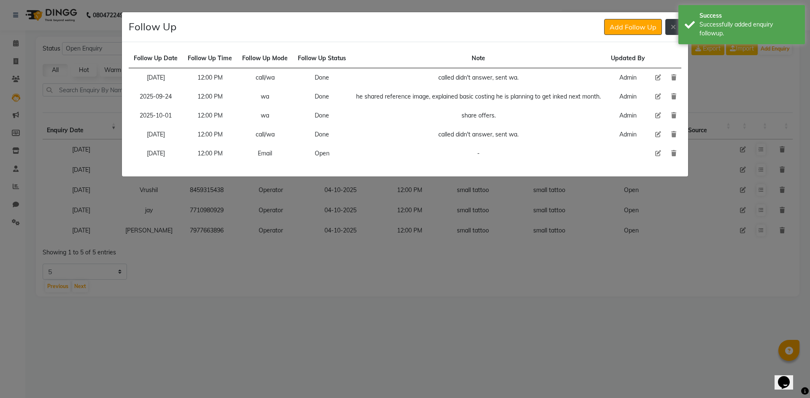
click at [673, 28] on icon at bounding box center [672, 27] width 5 height 7
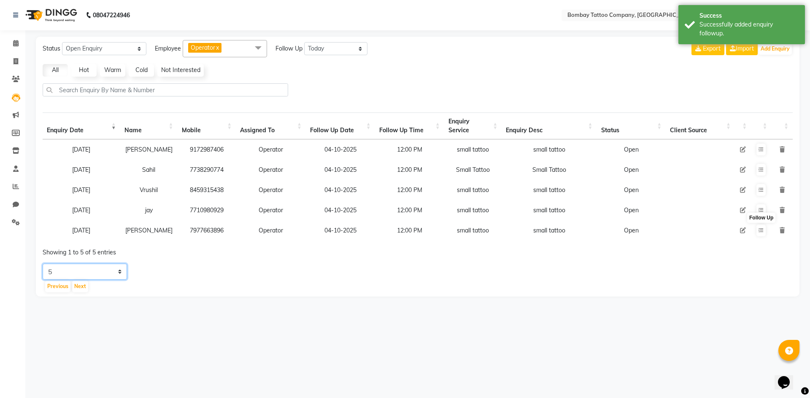
click at [85, 280] on select "5 10 20 50" at bounding box center [85, 272] width 84 height 16
click at [43, 270] on select "5 10 20 50" at bounding box center [85, 272] width 84 height 16
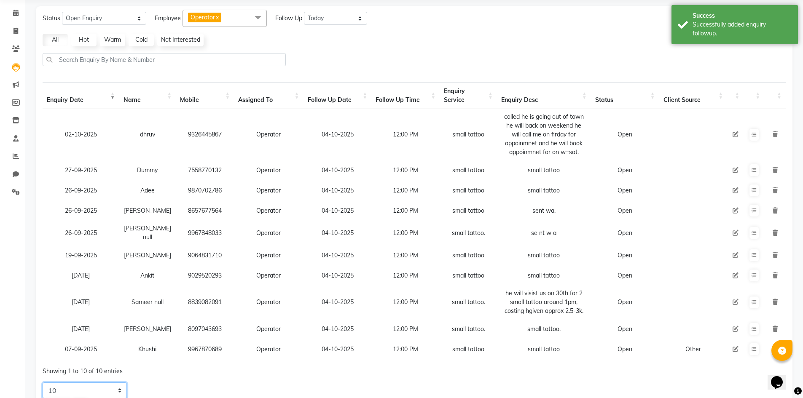
scroll to position [71, 0]
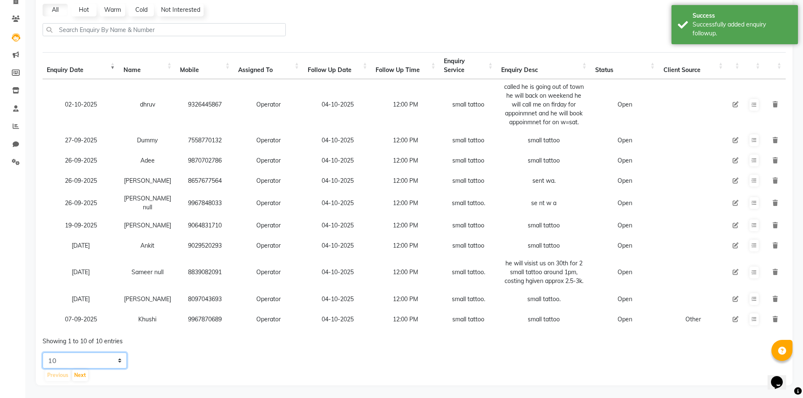
click at [121, 361] on select "5 10 20 50" at bounding box center [85, 361] width 84 height 16
click at [43, 353] on select "5 10 20 50" at bounding box center [85, 361] width 84 height 16
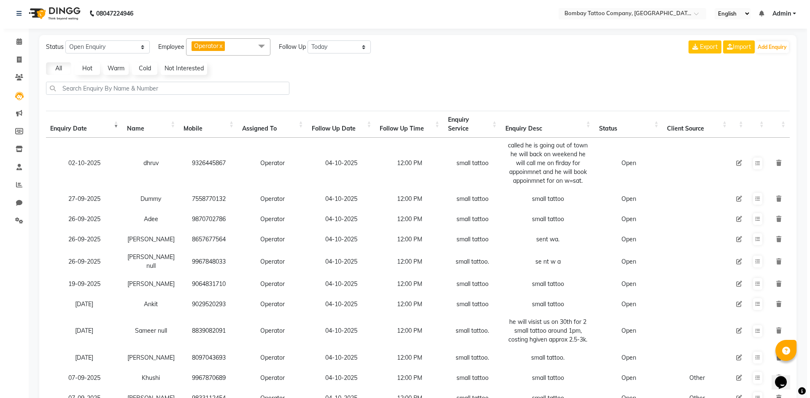
scroll to position [0, 0]
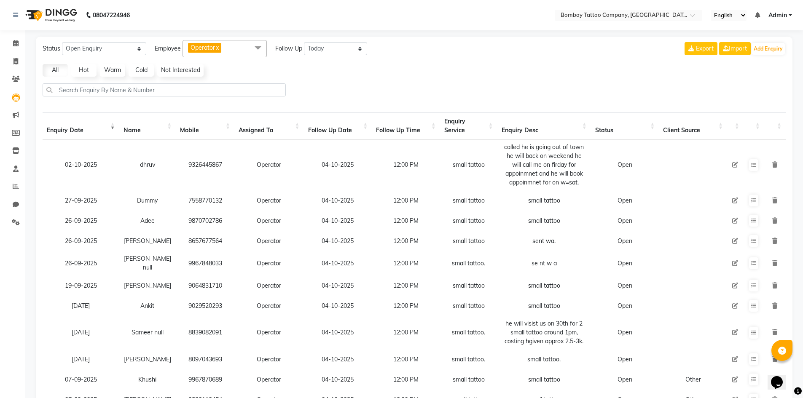
click at [777, 39] on div "Status New Enquiry Open Enquiry Converted Enquiry All All New Open Converted Em…" at bounding box center [414, 262] width 757 height 450
click at [775, 44] on button "Add Enquiry" at bounding box center [768, 49] width 33 height 12
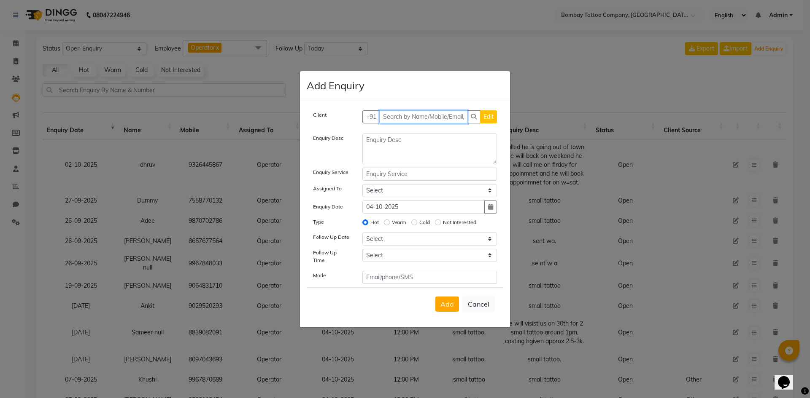
click at [439, 117] on input "text" at bounding box center [423, 116] width 89 height 13
paste input "9152349843"
click at [491, 121] on span "Add Client" at bounding box center [479, 117] width 28 height 8
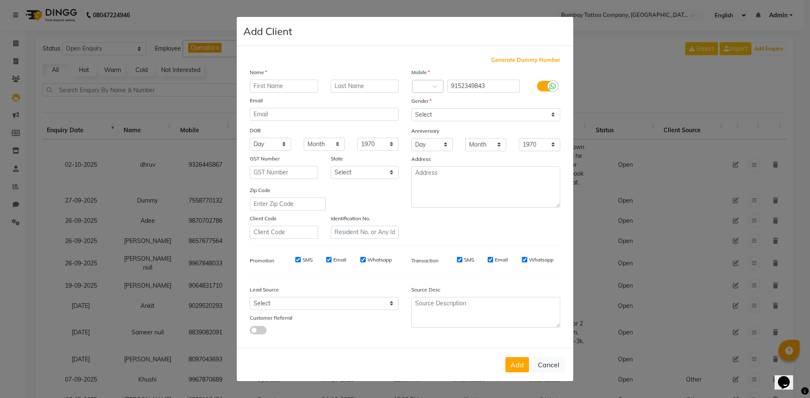
click at [277, 86] on input "text" at bounding box center [284, 86] width 68 height 13
paste input "Shruti"
click at [448, 118] on select "Select [DEMOGRAPHIC_DATA] [DEMOGRAPHIC_DATA] Other Prefer Not To Say" at bounding box center [485, 114] width 149 height 13
click at [411, 108] on select "Select [DEMOGRAPHIC_DATA] [DEMOGRAPHIC_DATA] Other Prefer Not To Say" at bounding box center [485, 114] width 149 height 13
drag, startPoint x: 522, startPoint y: 370, endPoint x: 503, endPoint y: 338, distance: 37.0
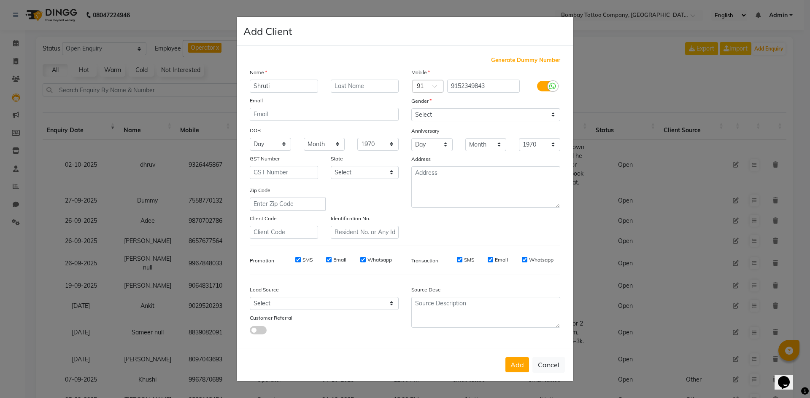
click at [524, 369] on button "Add" at bounding box center [517, 365] width 24 height 15
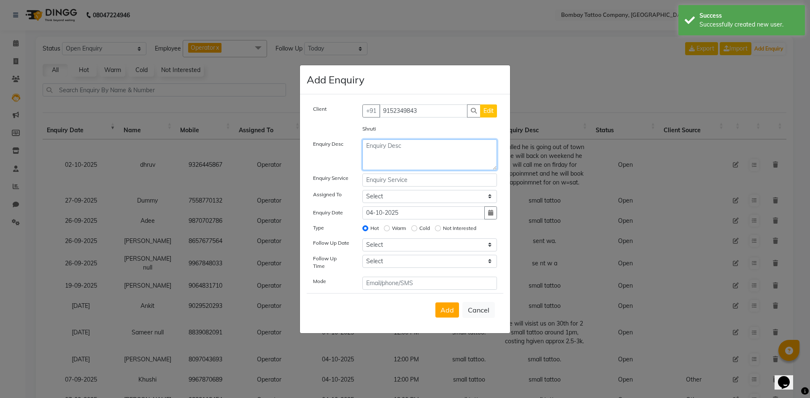
click at [397, 154] on textarea at bounding box center [429, 155] width 135 height 31
click at [400, 185] on input "text" at bounding box center [429, 180] width 135 height 13
click at [404, 203] on select "Select Operator" at bounding box center [429, 196] width 135 height 13
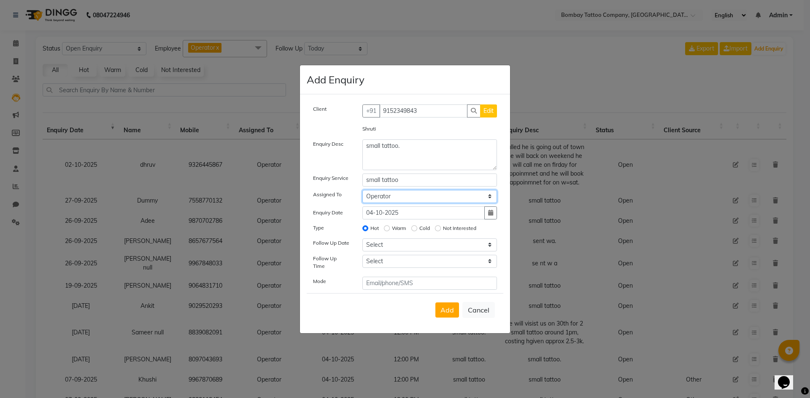
click at [362, 193] on select "Select Operator" at bounding box center [429, 196] width 135 height 13
click at [394, 249] on select "Select [DATE] [DATE] [DATE] ([DATE]) [DATE] ([DATE]) [DATE] ([DATE]) [DATE] ([D…" at bounding box center [429, 245] width 135 height 13
click at [362, 241] on select "Select [DATE] [DATE] [DATE] ([DATE]) [DATE] ([DATE]) [DATE] ([DATE]) [DATE] ([D…" at bounding box center [429, 245] width 135 height 13
click at [404, 268] on select "Select 07:00 AM 07:15 AM 07:30 AM 07:45 AM 08:00 AM 08:15 AM 08:30 AM 08:45 AM …" at bounding box center [429, 261] width 135 height 13
drag, startPoint x: 405, startPoint y: 266, endPoint x: 436, endPoint y: 294, distance: 41.2
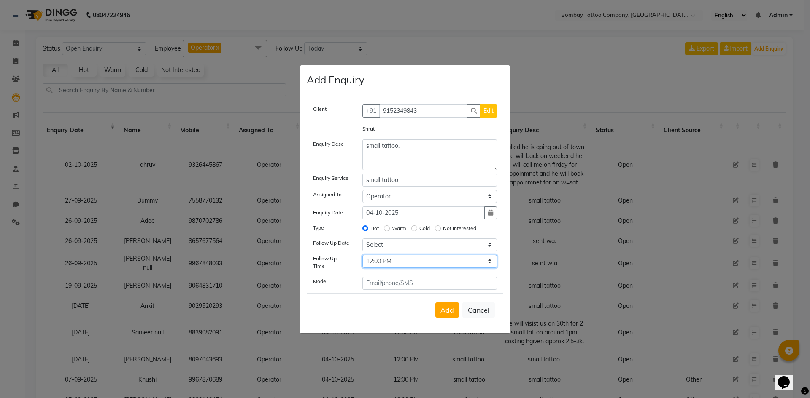
click at [406, 266] on select "Select 07:00 AM 07:15 AM 07:30 AM 07:45 AM 08:00 AM 08:15 AM 08:30 AM 08:45 AM …" at bounding box center [429, 261] width 135 height 13
click at [450, 312] on button "Add" at bounding box center [447, 310] width 24 height 15
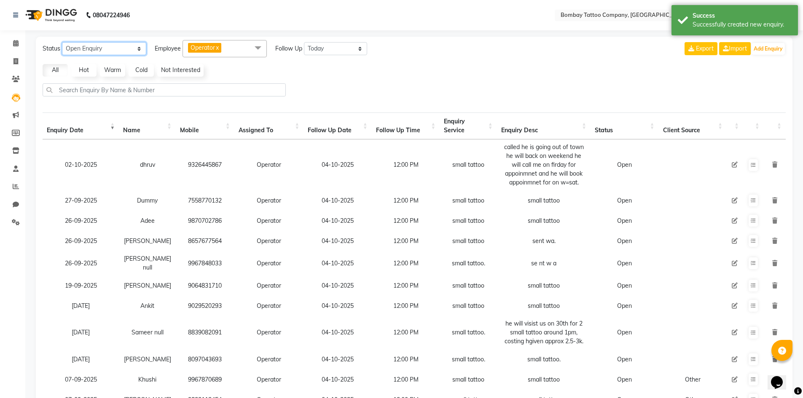
click at [116, 48] on select "New Enquiry Open Enquiry Converted Enquiry All" at bounding box center [104, 48] width 84 height 13
click at [62, 42] on select "New Enquiry Open Enquiry Converted Enquiry All" at bounding box center [104, 48] width 84 height 13
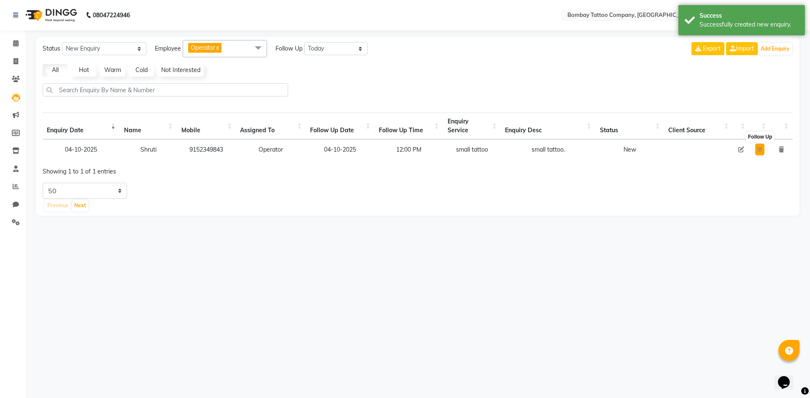
click at [761, 151] on icon at bounding box center [759, 149] width 5 height 5
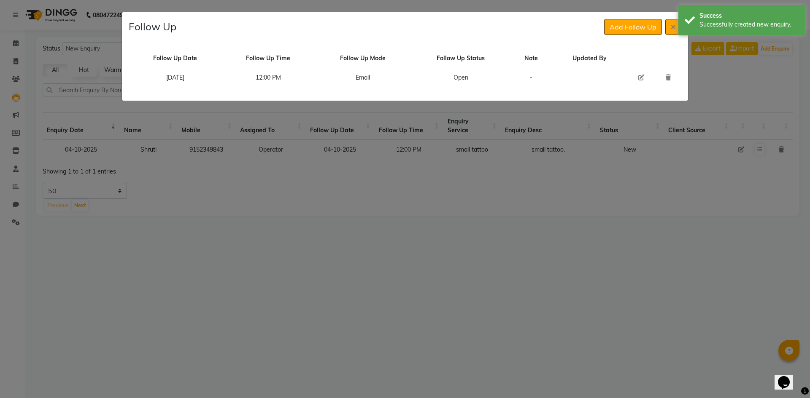
click at [643, 77] on icon at bounding box center [641, 78] width 6 height 6
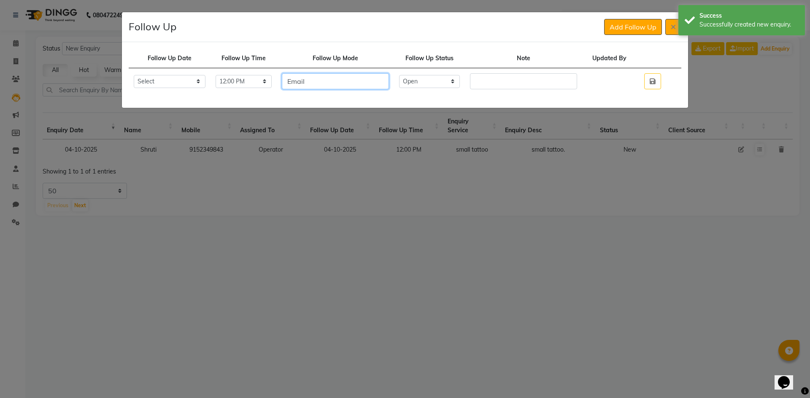
click at [325, 83] on input "Email" at bounding box center [335, 81] width 107 height 16
click at [450, 88] on select "Select Open Pending Done" at bounding box center [429, 81] width 61 height 13
click at [414, 75] on select "Select Open Pending Done" at bounding box center [429, 81] width 61 height 13
click at [480, 83] on input "text" at bounding box center [523, 81] width 107 height 16
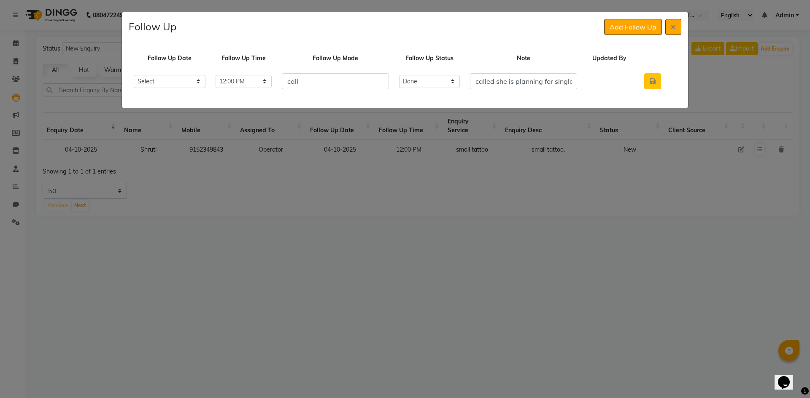
drag, startPoint x: 656, startPoint y: 85, endPoint x: 652, endPoint y: 75, distance: 10.4
click at [656, 84] on button "button" at bounding box center [652, 81] width 17 height 16
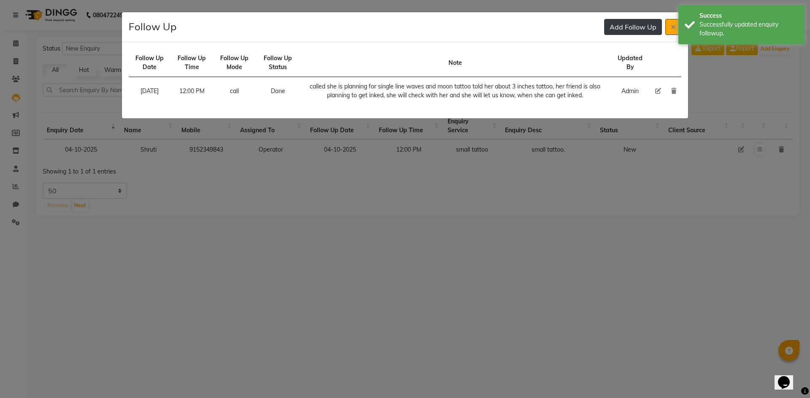
click at [630, 30] on button "Add Follow Up" at bounding box center [633, 27] width 58 height 16
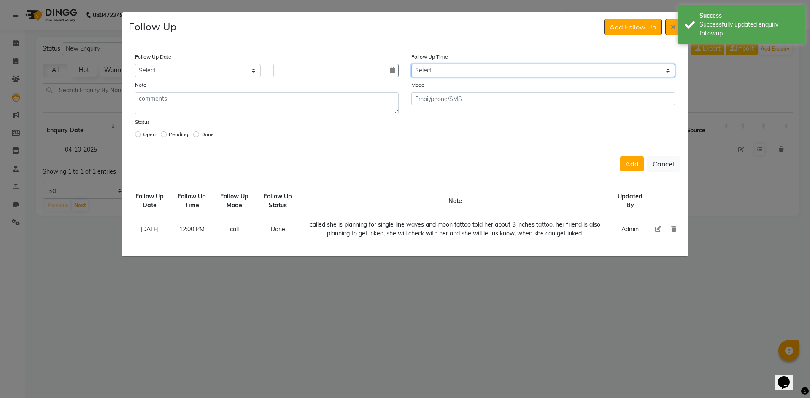
click at [540, 70] on select "Select 07:00 AM 07:15 AM 07:30 AM 07:45 AM 08:00 AM 08:15 AM 08:30 AM 08:45 AM …" at bounding box center [543, 70] width 264 height 13
click at [538, 73] on select "Select 07:00 AM 07:15 AM 07:30 AM 07:45 AM 08:00 AM 08:15 AM 08:30 AM 08:45 AM …" at bounding box center [543, 70] width 264 height 13
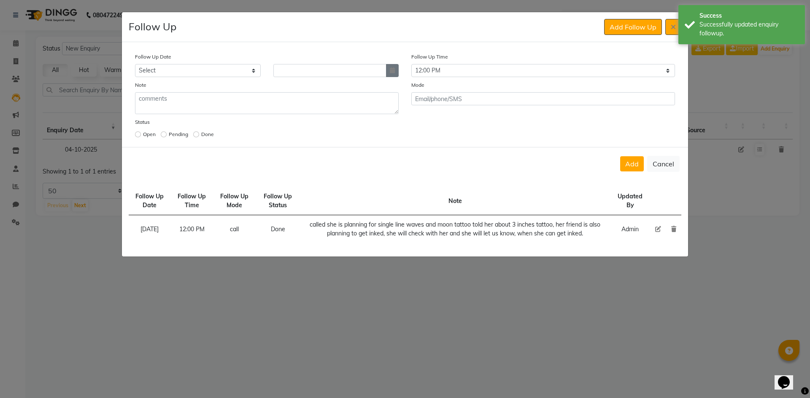
click at [389, 70] on button "button" at bounding box center [392, 70] width 13 height 13
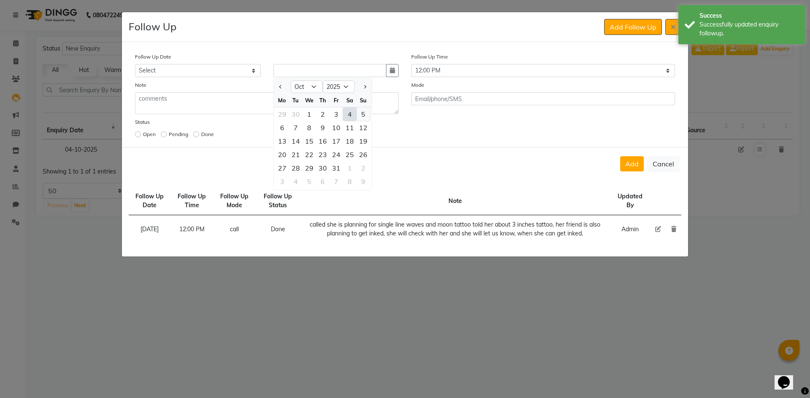
click at [368, 115] on div "5" at bounding box center [362, 114] width 13 height 13
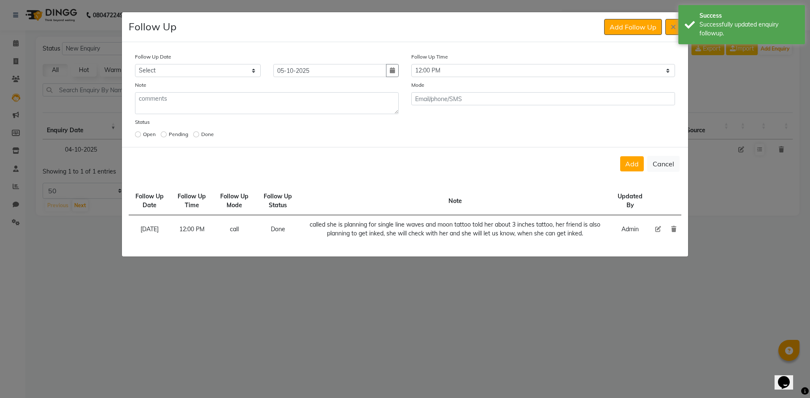
click at [620, 160] on div "Add Cancel" at bounding box center [405, 163] width 566 height 33
click at [632, 158] on button "Add" at bounding box center [632, 163] width 24 height 15
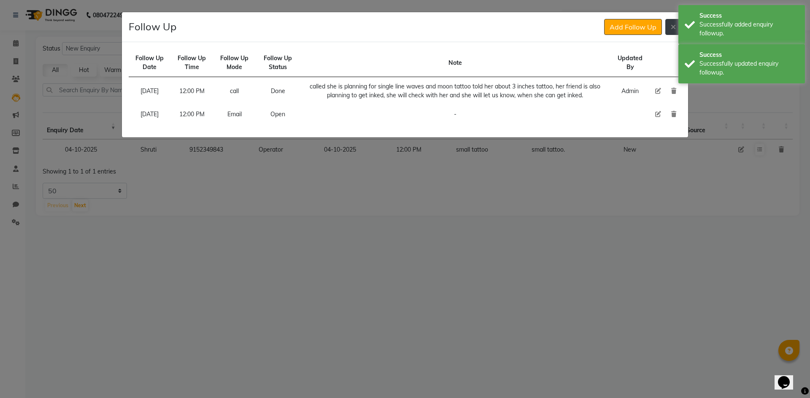
click at [674, 30] on button at bounding box center [673, 27] width 16 height 16
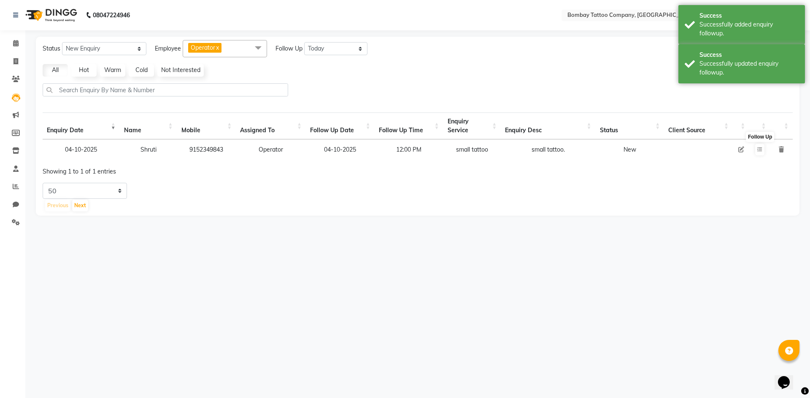
click at [741, 148] on icon at bounding box center [741, 150] width 6 height 6
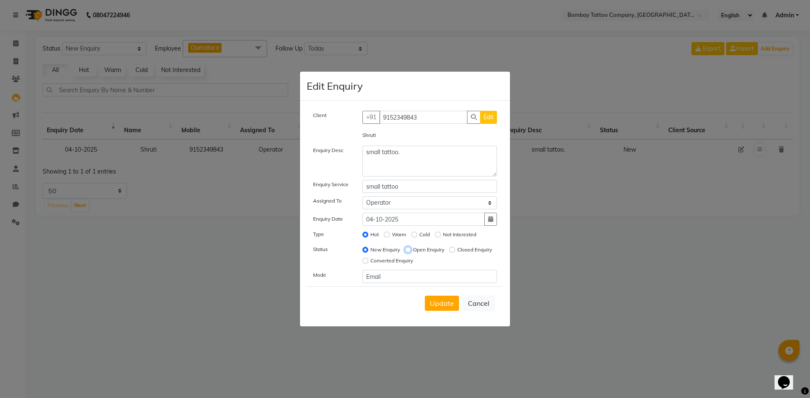
click at [408, 251] on input "Open Enquiry" at bounding box center [408, 250] width 6 height 6
click at [445, 306] on span "Update" at bounding box center [442, 303] width 24 height 8
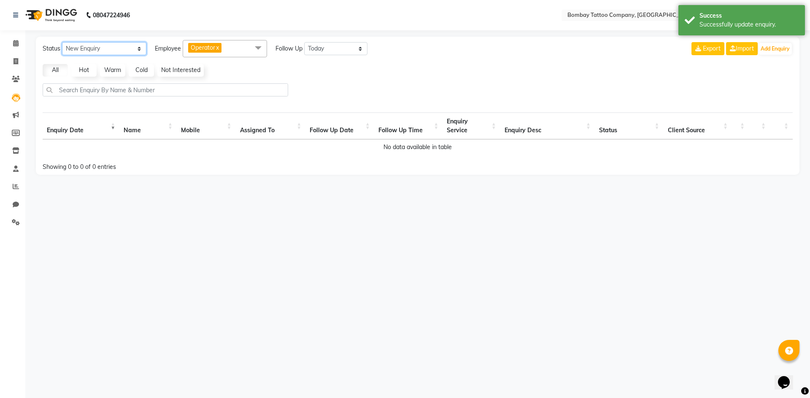
click at [123, 47] on select "New Enquiry Open Enquiry Converted Enquiry All" at bounding box center [104, 48] width 84 height 13
click at [62, 42] on select "New Enquiry Open Enquiry Converted Enquiry All" at bounding box center [104, 48] width 84 height 13
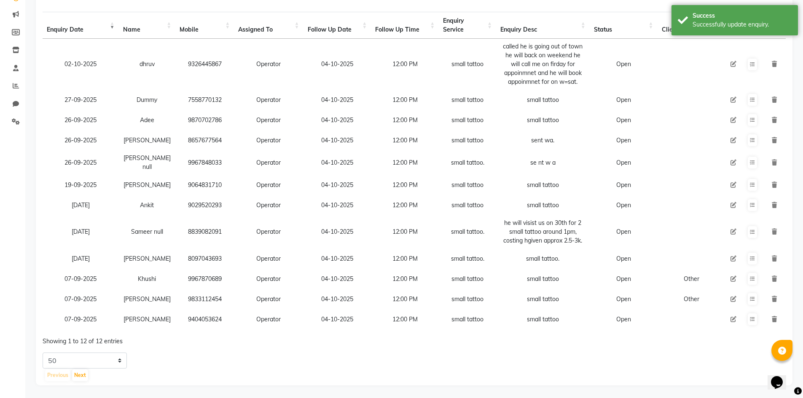
scroll to position [111, 0]
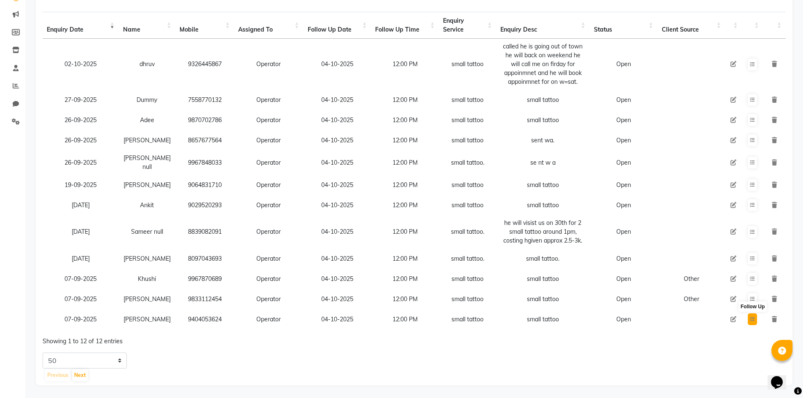
click at [751, 317] on button at bounding box center [752, 320] width 9 height 12
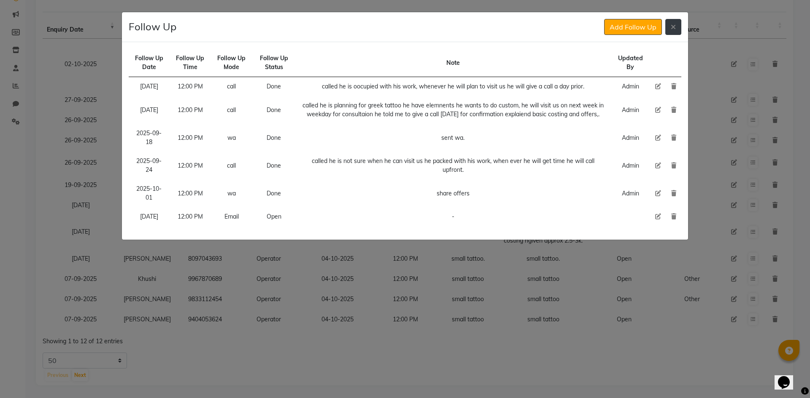
click at [670, 26] on button at bounding box center [673, 27] width 16 height 16
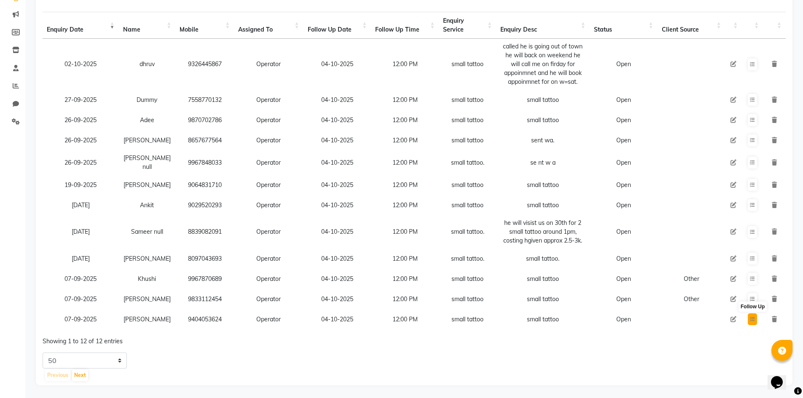
click at [756, 315] on button at bounding box center [752, 320] width 9 height 12
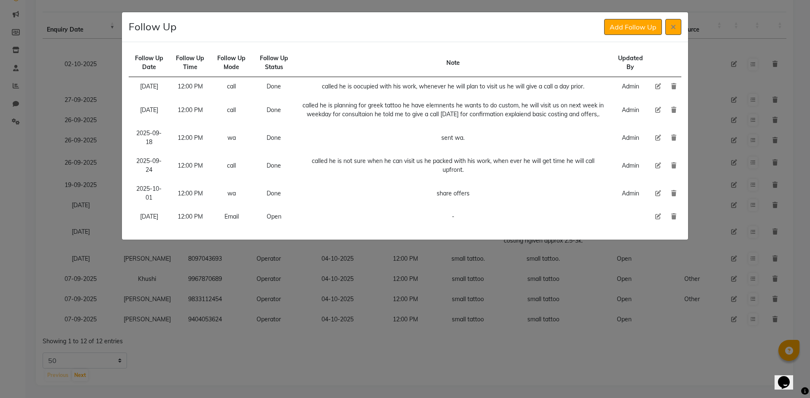
click at [660, 220] on icon at bounding box center [658, 217] width 6 height 6
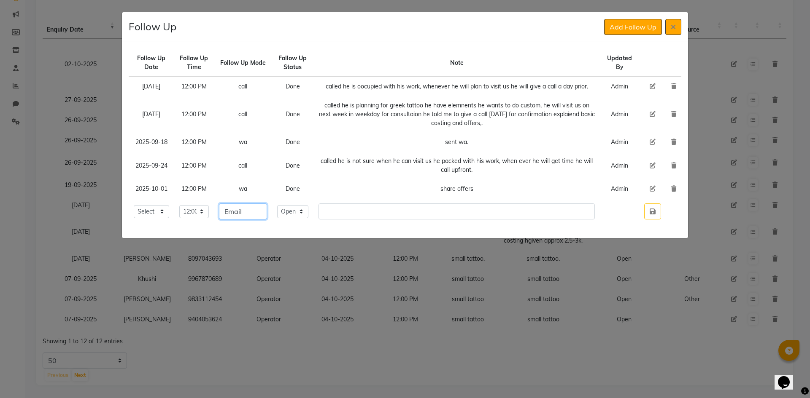
click at [263, 209] on input "Email" at bounding box center [243, 212] width 48 height 16
drag, startPoint x: 263, startPoint y: 209, endPoint x: 266, endPoint y: 212, distance: 4.5
click at [263, 210] on input "Email" at bounding box center [243, 212] width 48 height 16
drag, startPoint x: 314, startPoint y: 207, endPoint x: 317, endPoint y: 215, distance: 8.9
click at [308, 207] on select "Select Open Pending Done" at bounding box center [292, 211] width 31 height 13
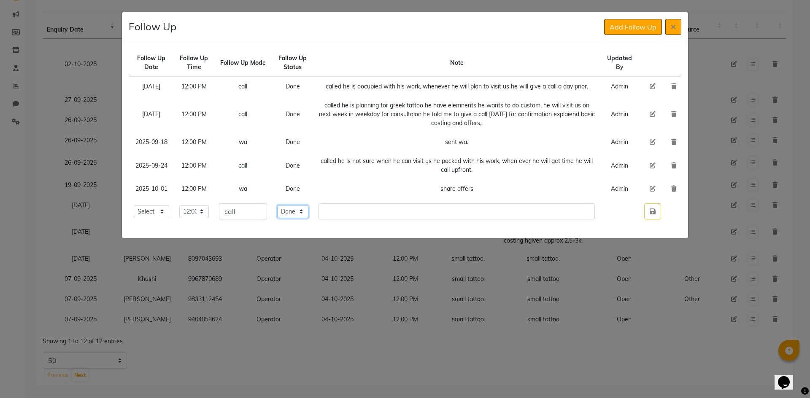
click at [288, 205] on select "Select Open Pending Done" at bounding box center [292, 211] width 31 height 13
click at [342, 219] on input "text" at bounding box center [456, 212] width 277 height 16
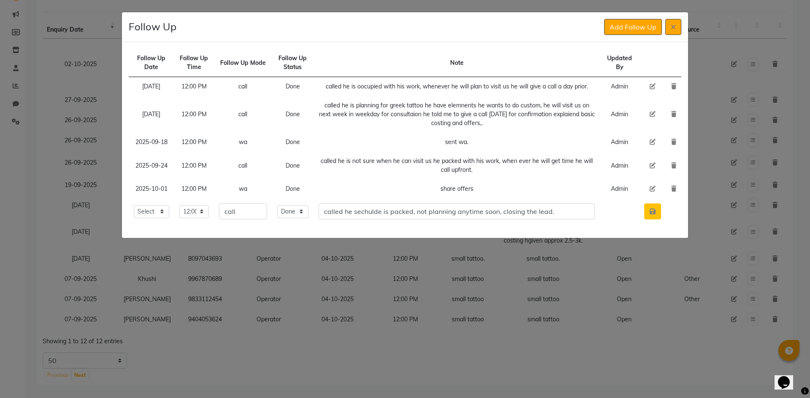
click at [657, 210] on button "button" at bounding box center [652, 212] width 17 height 16
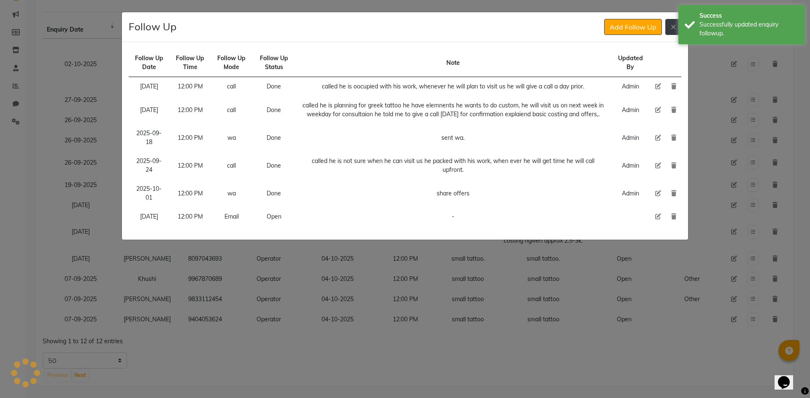
click at [668, 29] on button at bounding box center [673, 27] width 16 height 16
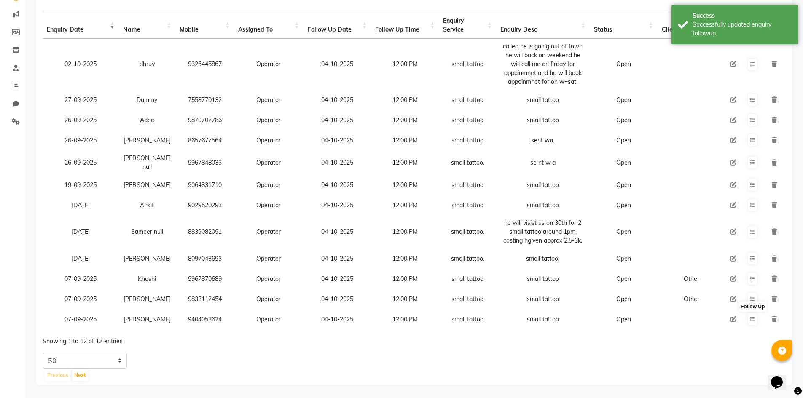
drag, startPoint x: 728, startPoint y: 315, endPoint x: 732, endPoint y: 312, distance: 5.1
click at [729, 313] on td at bounding box center [734, 319] width 17 height 20
click at [733, 317] on icon at bounding box center [734, 320] width 6 height 6
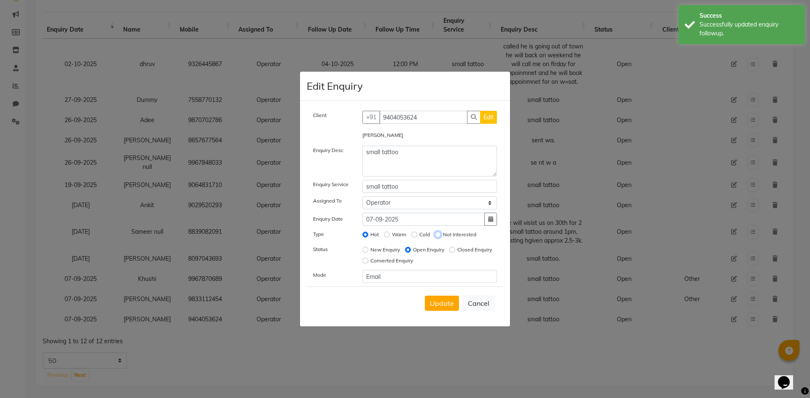
click at [437, 234] on input "Not Interested" at bounding box center [438, 235] width 6 height 6
click at [449, 253] on input "Closed Enquiry" at bounding box center [452, 250] width 6 height 6
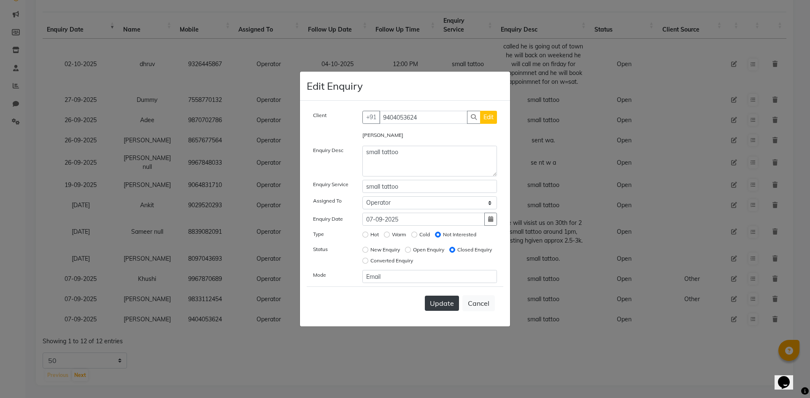
click at [436, 305] on span "Update" at bounding box center [442, 303] width 24 height 8
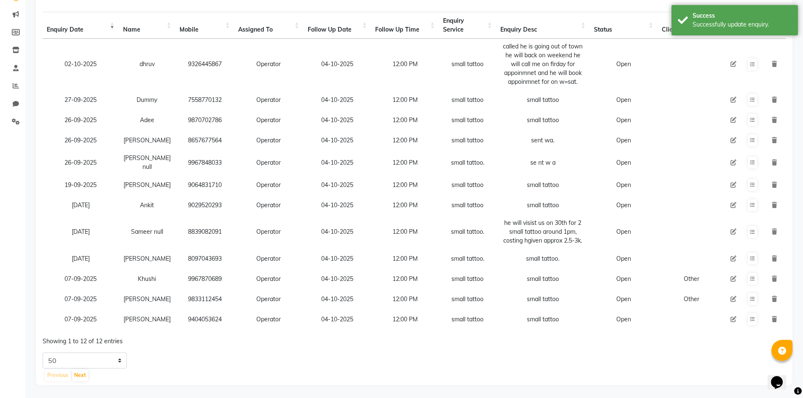
scroll to position [91, 0]
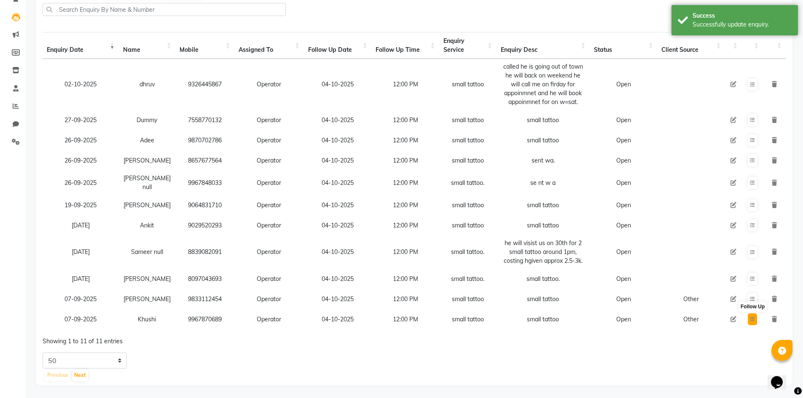
click at [756, 314] on button at bounding box center [752, 320] width 9 height 12
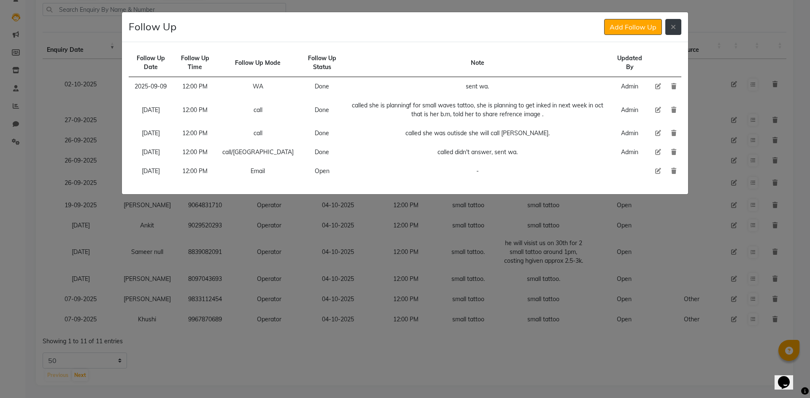
click at [669, 29] on button at bounding box center [673, 27] width 16 height 16
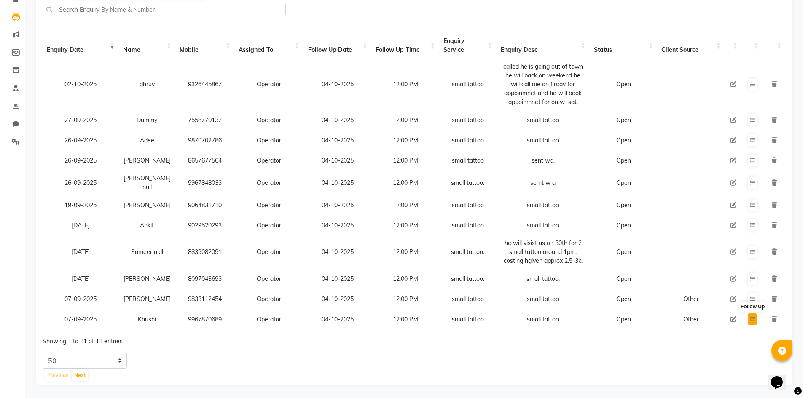
click at [753, 317] on icon at bounding box center [752, 319] width 5 height 5
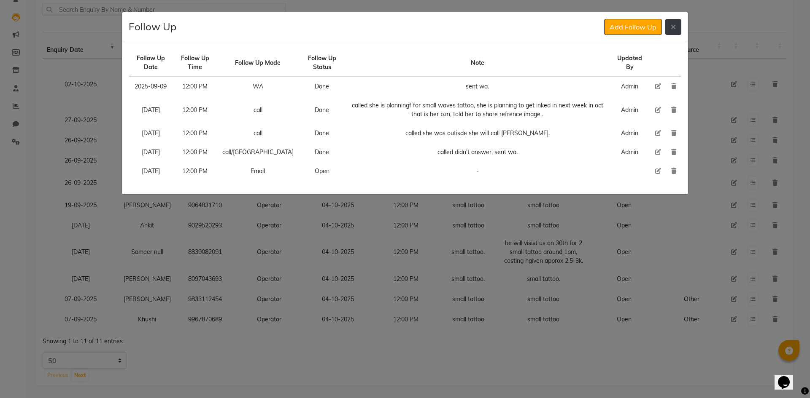
click at [667, 26] on button at bounding box center [673, 27] width 16 height 16
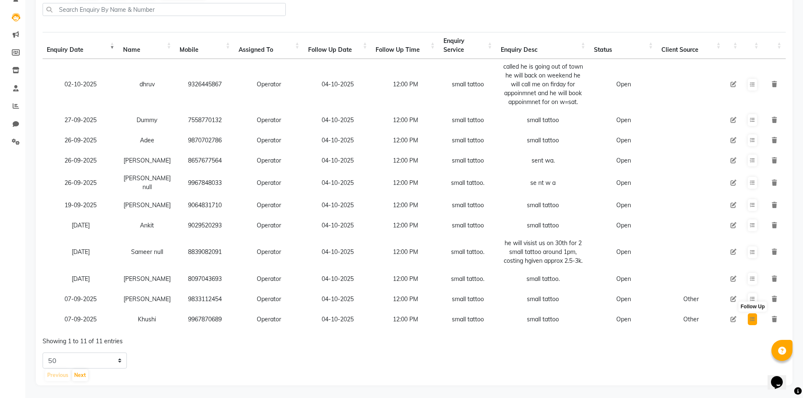
click at [750, 317] on icon at bounding box center [752, 319] width 5 height 5
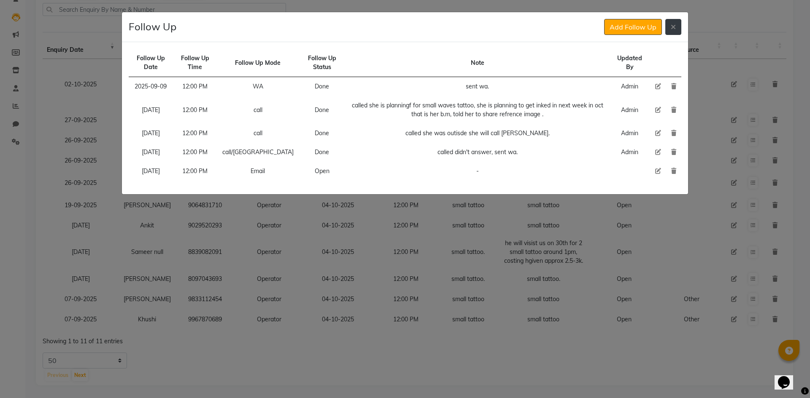
click at [669, 30] on button at bounding box center [673, 27] width 16 height 16
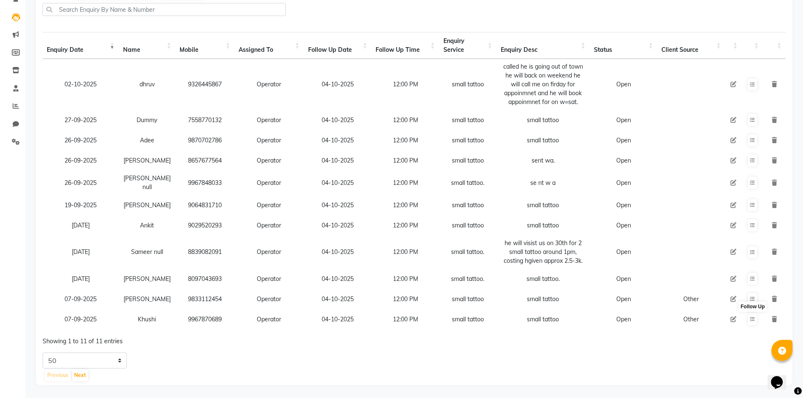
click at [757, 314] on td "Follow Up" at bounding box center [752, 319] width 21 height 20
click at [748, 314] on button at bounding box center [752, 320] width 9 height 12
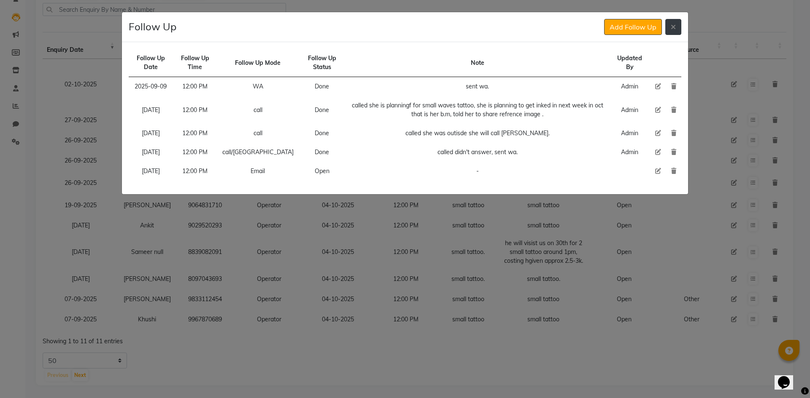
click at [671, 30] on icon at bounding box center [672, 27] width 5 height 7
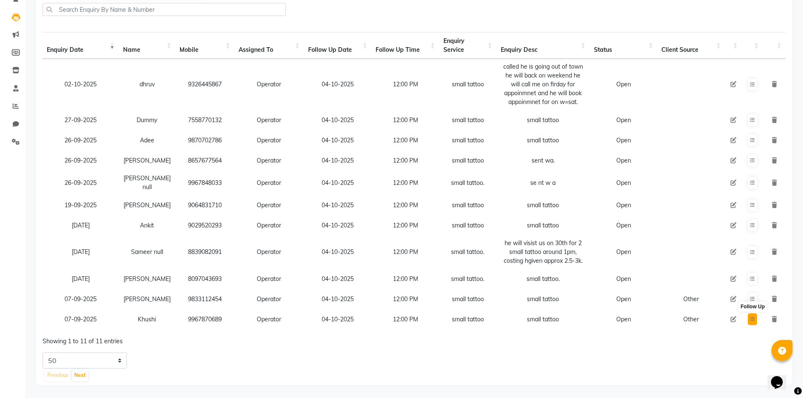
click at [750, 315] on button at bounding box center [752, 320] width 9 height 12
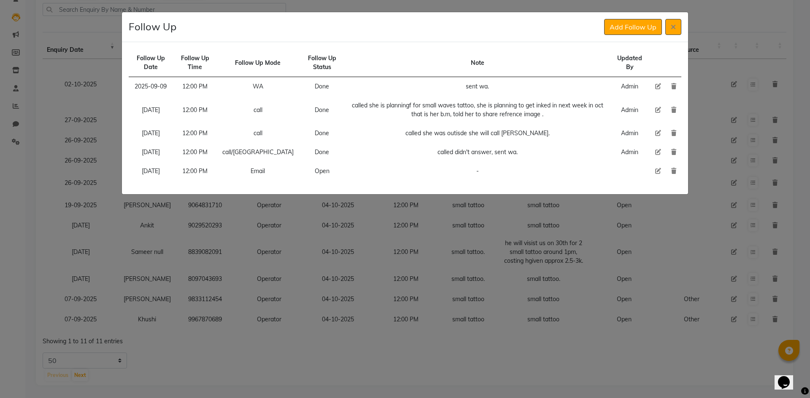
click at [656, 172] on icon at bounding box center [658, 171] width 6 height 6
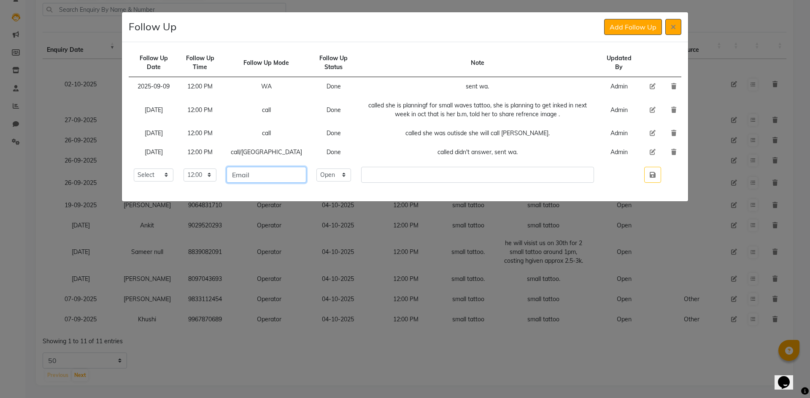
click at [266, 178] on input "Email" at bounding box center [266, 175] width 80 height 16
click at [341, 175] on select "Select Open Pending Done" at bounding box center [333, 175] width 35 height 13
click at [316, 169] on select "Select Open Pending Done" at bounding box center [333, 175] width 35 height 13
click at [435, 151] on td "called didn't answer, sent wa." at bounding box center [477, 152] width 243 height 19
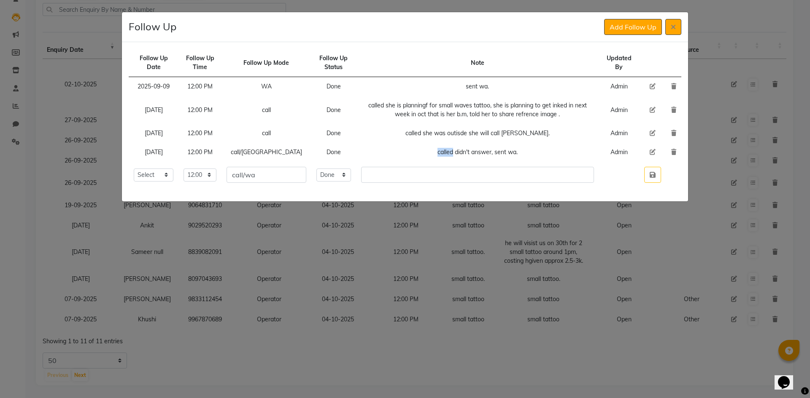
click at [436, 152] on td "called didn't answer, sent wa." at bounding box center [477, 152] width 243 height 19
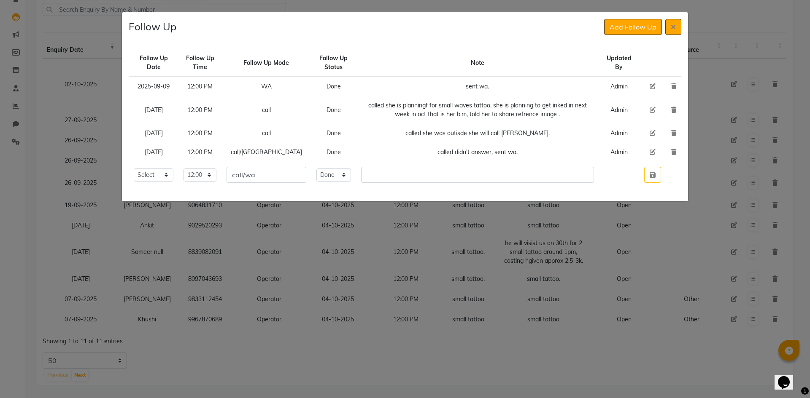
click at [447, 63] on td "Note" at bounding box center [477, 63] width 243 height 28
click at [394, 173] on input "text" at bounding box center [477, 175] width 233 height 16
paste input "Shruti"
click at [395, 171] on input "Shruti" at bounding box center [477, 175] width 233 height 16
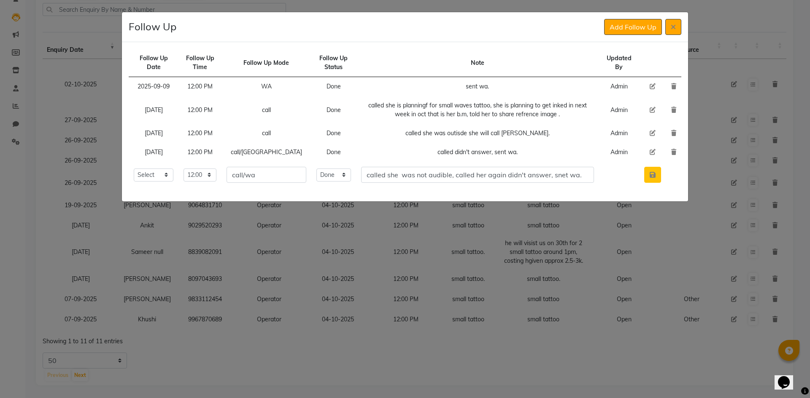
click at [649, 172] on button "button" at bounding box center [652, 175] width 17 height 16
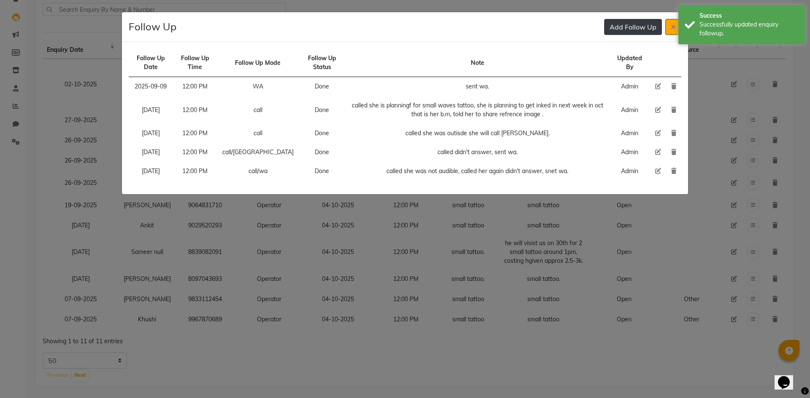
click at [632, 28] on button "Add Follow Up" at bounding box center [633, 27] width 58 height 16
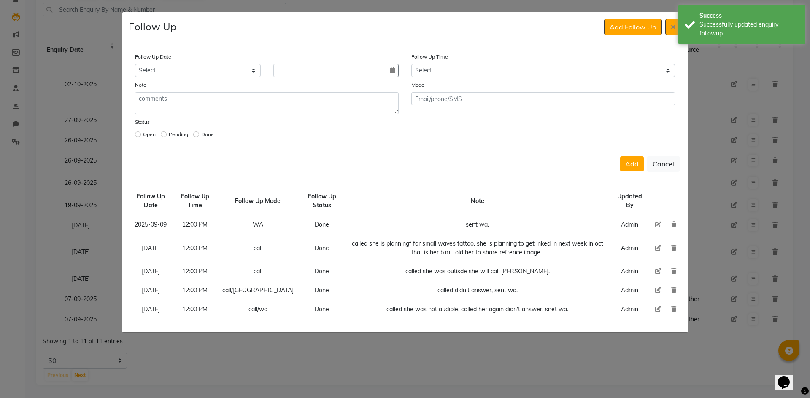
drag, startPoint x: 497, startPoint y: 62, endPoint x: 495, endPoint y: 67, distance: 5.2
click at [497, 63] on div "Follow Up Time Select 07:00 AM 07:15 AM 07:30 AM 07:45 AM 08:00 AM 08:15 AM 08:…" at bounding box center [543, 64] width 276 height 25
click at [495, 67] on select "Select 07:00 AM 07:15 AM 07:30 AM 07:45 AM 08:00 AM 08:15 AM 08:30 AM 08:45 AM …" at bounding box center [543, 70] width 264 height 13
click at [495, 68] on select "Select 07:00 AM 07:15 AM 07:30 AM 07:45 AM 08:00 AM 08:15 AM 08:30 AM 08:45 AM …" at bounding box center [543, 70] width 264 height 13
click at [394, 70] on icon "button" at bounding box center [392, 70] width 5 height 6
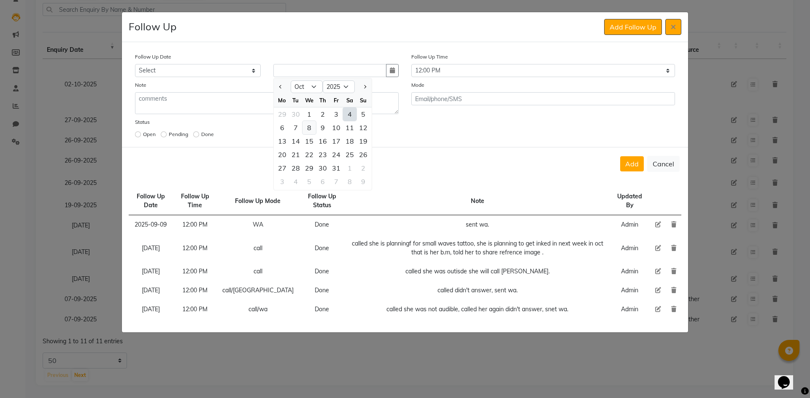
click at [313, 131] on div "8" at bounding box center [308, 127] width 13 height 13
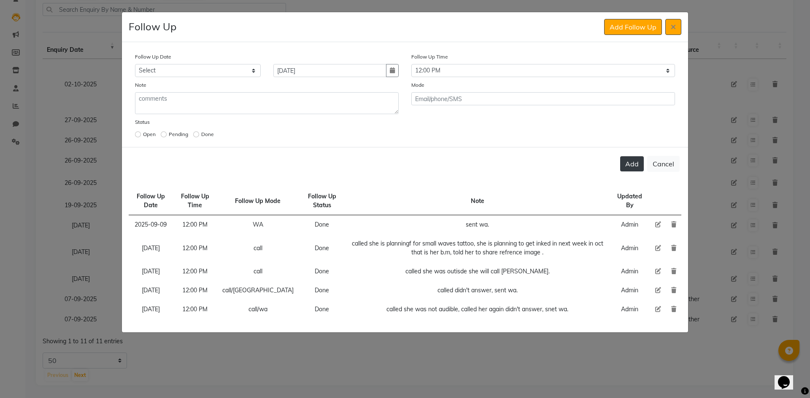
click at [631, 167] on button "Add" at bounding box center [632, 163] width 24 height 15
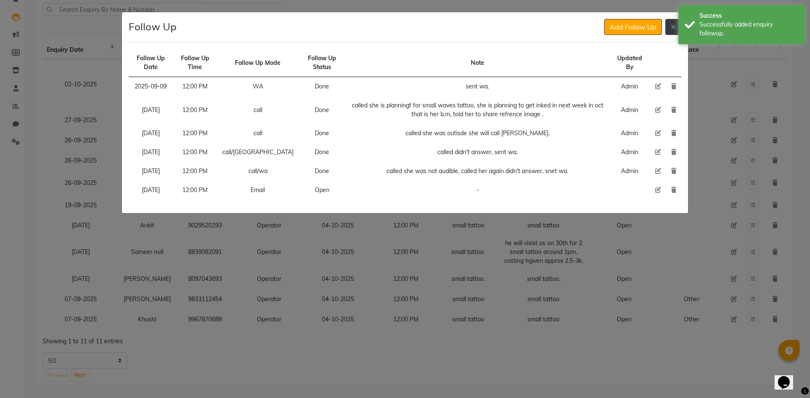
click at [667, 23] on button at bounding box center [673, 27] width 16 height 16
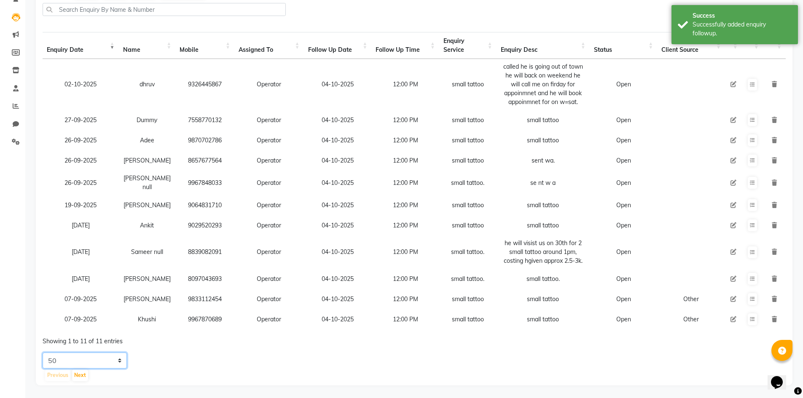
click at [121, 361] on select "5 10 20 50" at bounding box center [85, 361] width 84 height 16
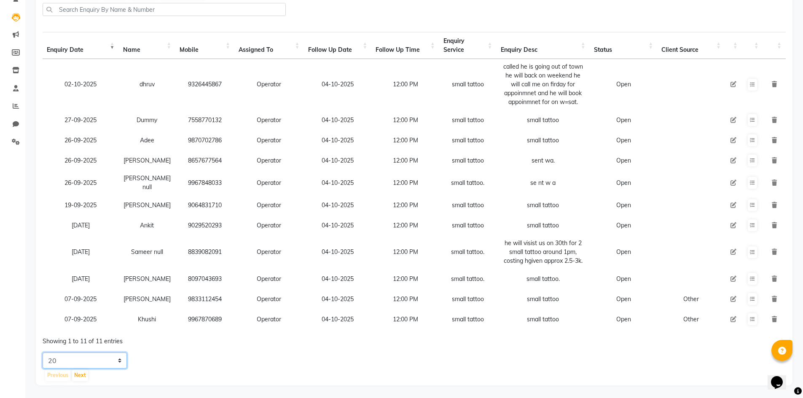
click at [43, 353] on select "5 10 20 50" at bounding box center [85, 361] width 84 height 16
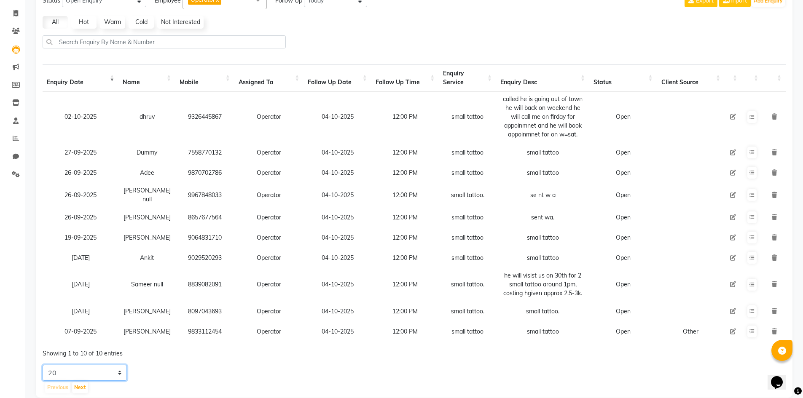
scroll to position [29, 0]
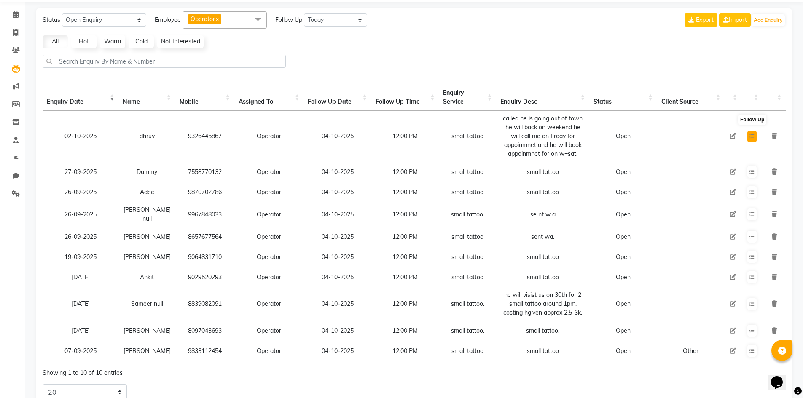
click at [750, 137] on icon at bounding box center [752, 136] width 5 height 5
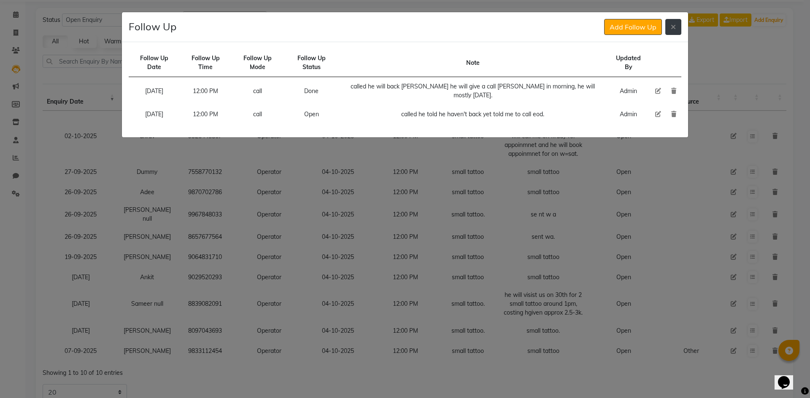
click at [669, 28] on button at bounding box center [673, 27] width 16 height 16
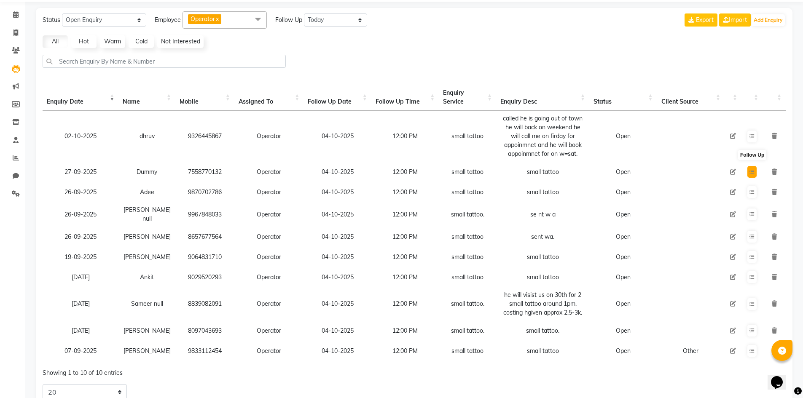
click at [750, 176] on button at bounding box center [752, 172] width 9 height 12
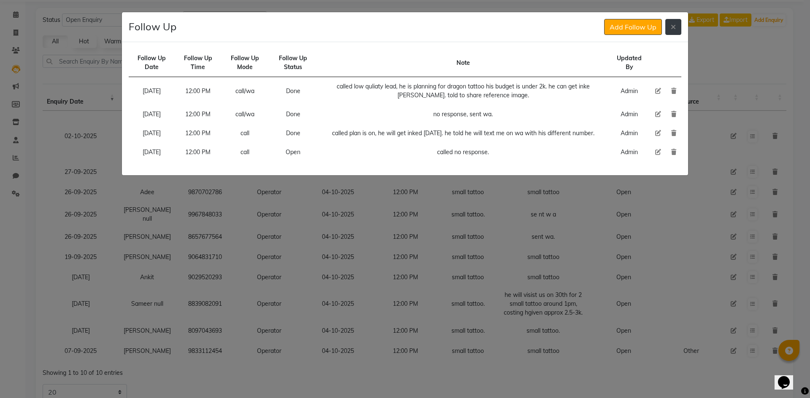
click at [665, 32] on button at bounding box center [673, 27] width 16 height 16
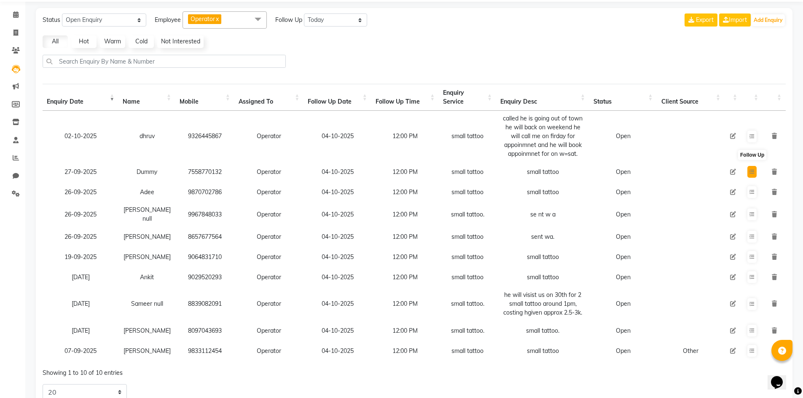
click at [754, 173] on icon at bounding box center [752, 171] width 5 height 5
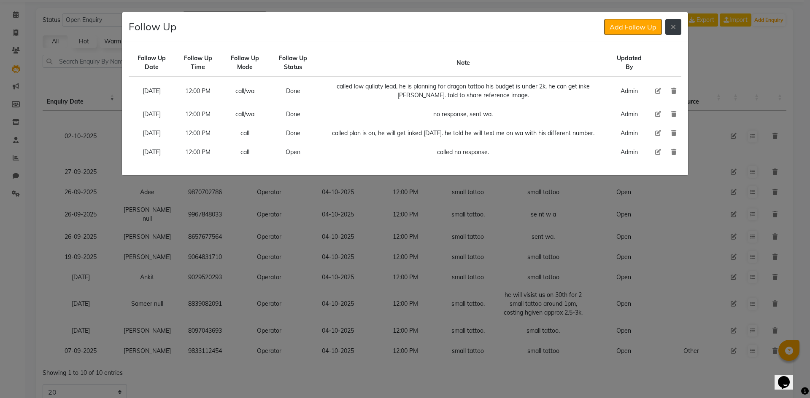
drag, startPoint x: 667, startPoint y: 32, endPoint x: 620, endPoint y: 67, distance: 59.1
click at [667, 32] on button at bounding box center [673, 27] width 16 height 16
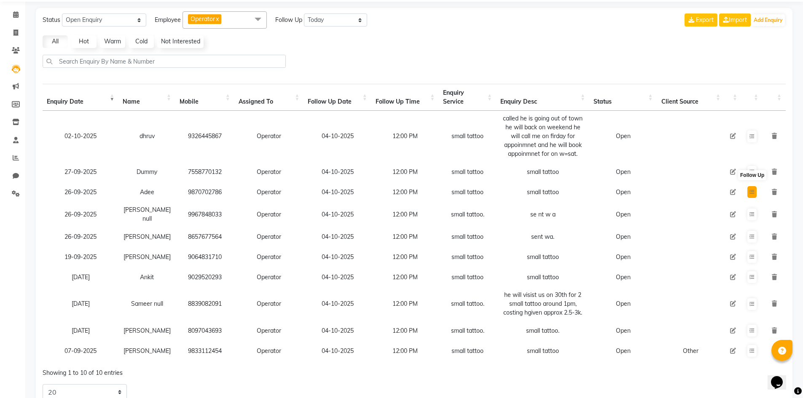
click at [750, 191] on icon at bounding box center [752, 192] width 5 height 5
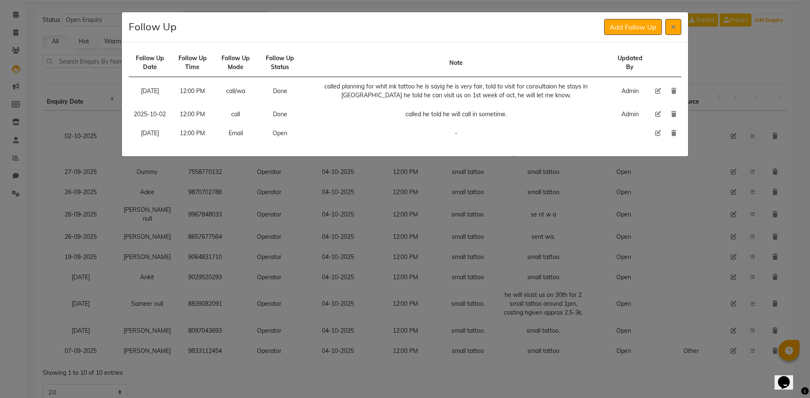
drag, startPoint x: 671, startPoint y: 28, endPoint x: 662, endPoint y: 44, distance: 18.7
click at [671, 29] on icon at bounding box center [672, 27] width 5 height 7
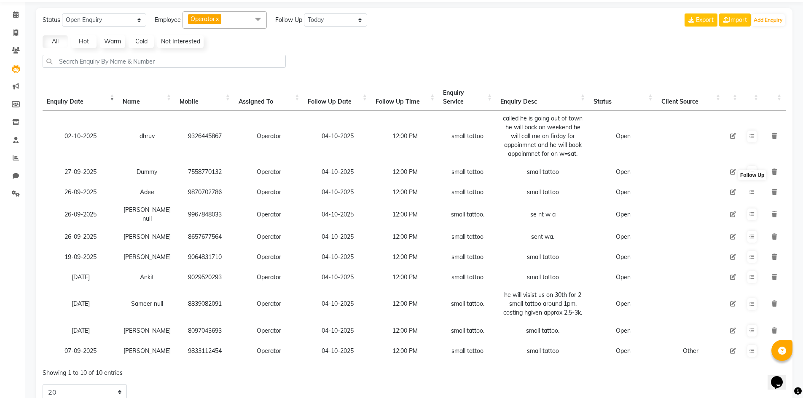
click at [748, 186] on button at bounding box center [752, 192] width 9 height 12
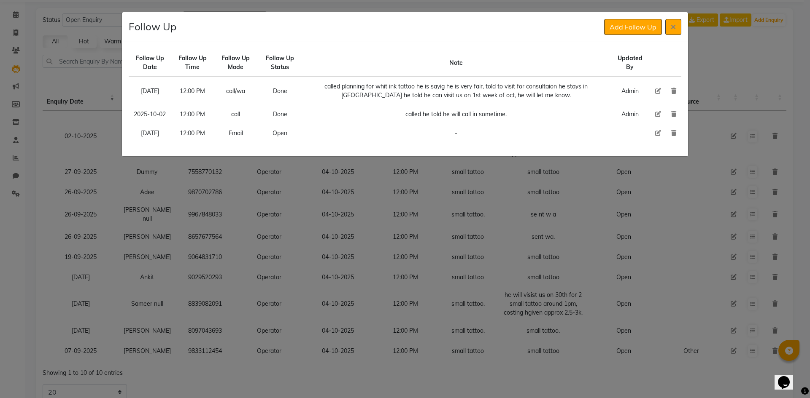
click at [655, 134] on icon at bounding box center [658, 133] width 6 height 6
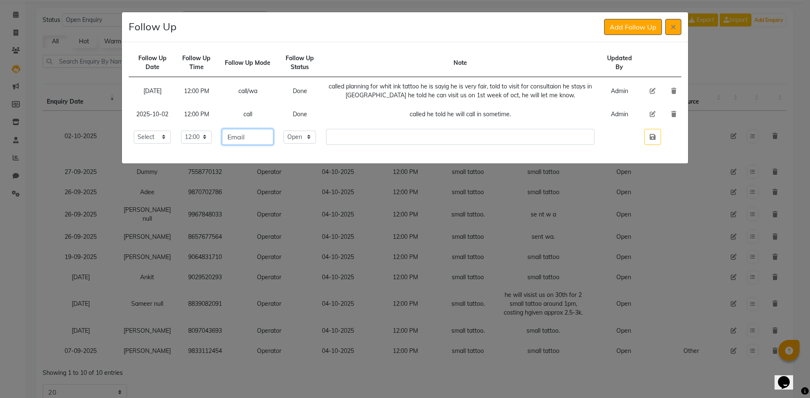
click at [273, 143] on input "Email" at bounding box center [247, 137] width 51 height 16
click at [316, 141] on select "Select Open Pending Done" at bounding box center [299, 137] width 33 height 13
click at [305, 131] on select "Select Open Pending Done" at bounding box center [299, 137] width 33 height 13
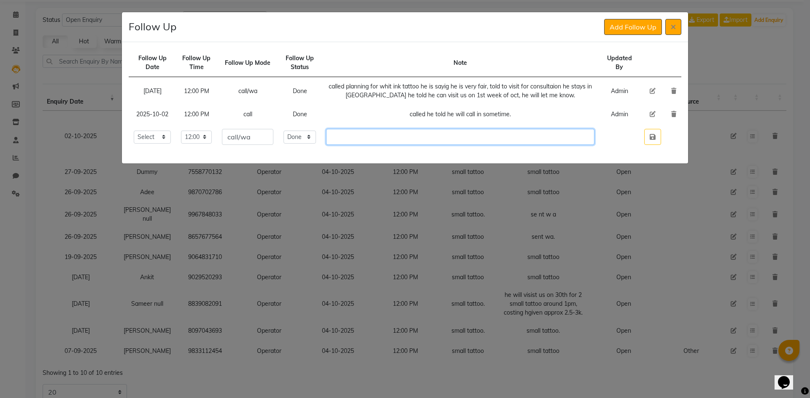
click at [352, 142] on input "text" at bounding box center [460, 137] width 268 height 16
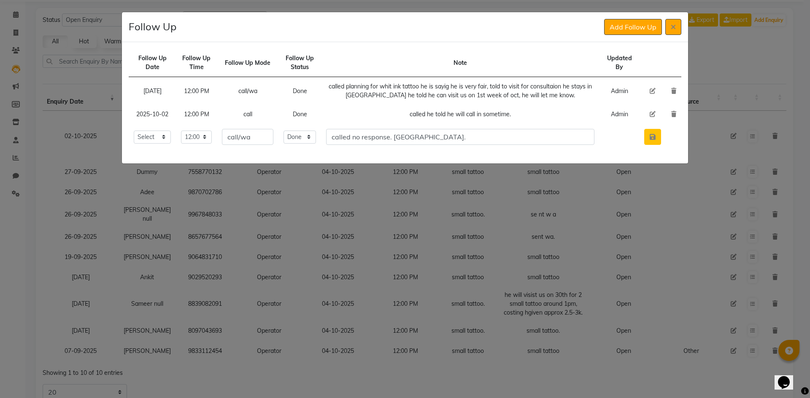
click at [652, 138] on icon "button" at bounding box center [652, 137] width 6 height 7
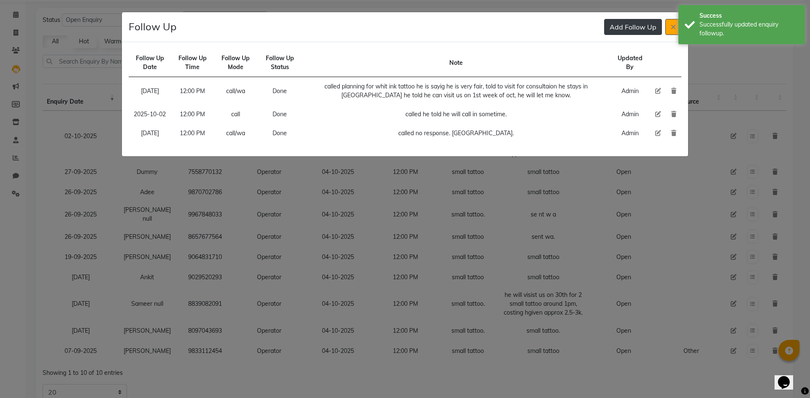
click at [631, 33] on button "Add Follow Up" at bounding box center [633, 27] width 58 height 16
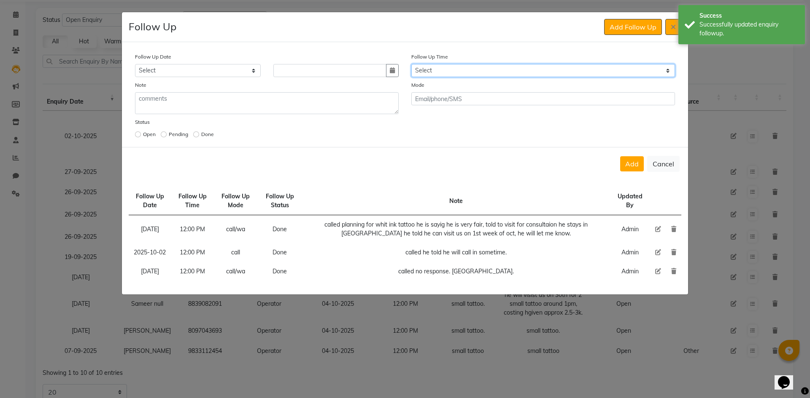
click at [496, 71] on select "Select 07:00 AM 07:15 AM 07:30 AM 07:45 AM 08:00 AM 08:15 AM 08:30 AM 08:45 AM …" at bounding box center [543, 70] width 264 height 13
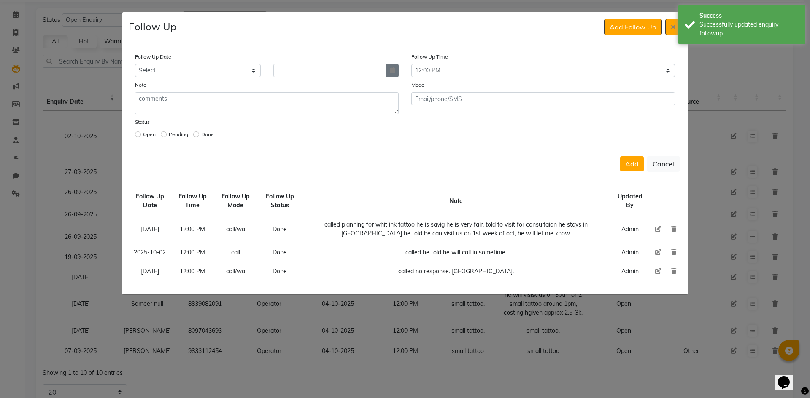
click at [392, 73] on icon "button" at bounding box center [392, 70] width 5 height 6
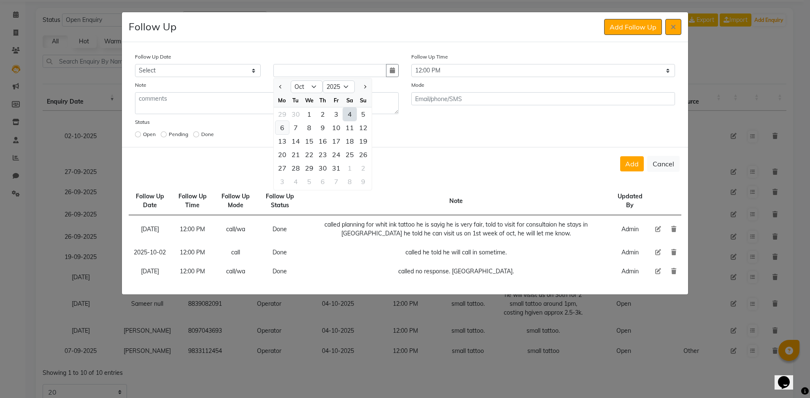
click at [281, 128] on div "6" at bounding box center [281, 127] width 13 height 13
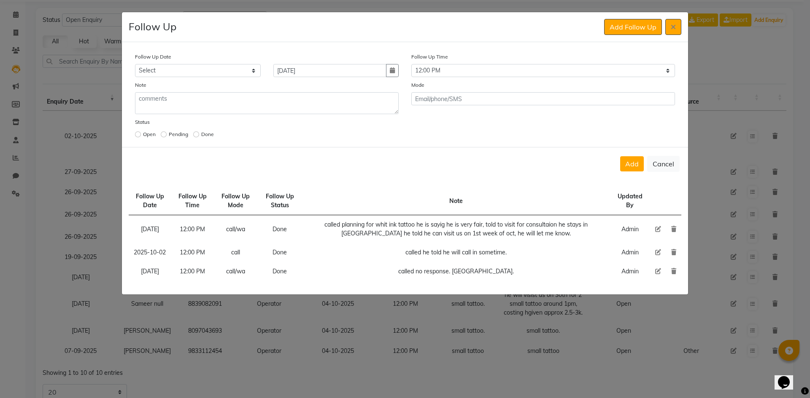
drag, startPoint x: 635, startPoint y: 166, endPoint x: 635, endPoint y: 119, distance: 46.4
click at [635, 163] on button "Add" at bounding box center [632, 163] width 24 height 15
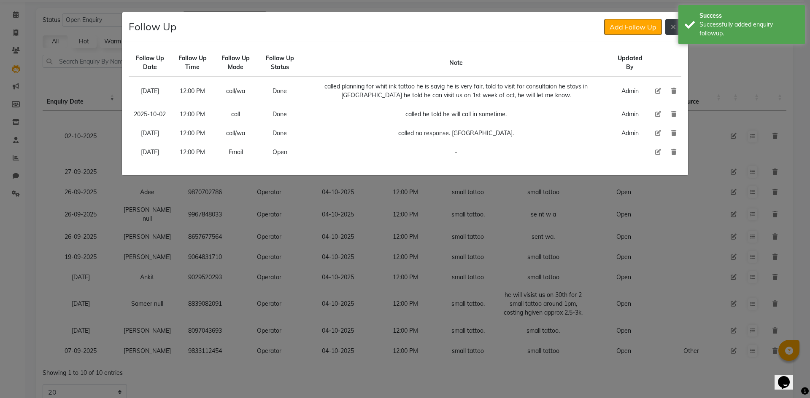
click at [676, 26] on button at bounding box center [673, 27] width 16 height 16
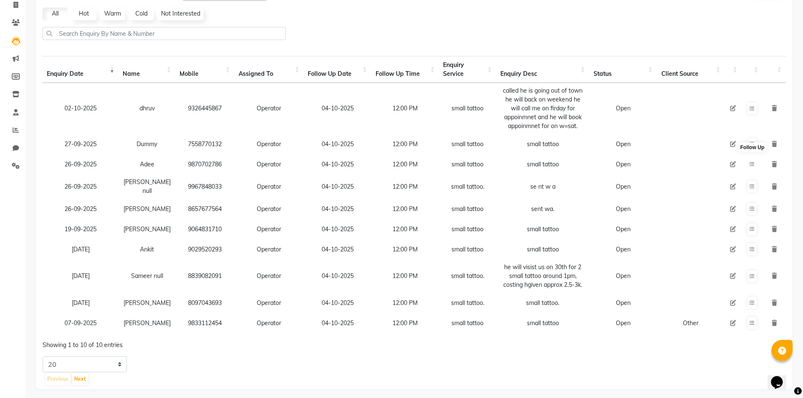
scroll to position [71, 0]
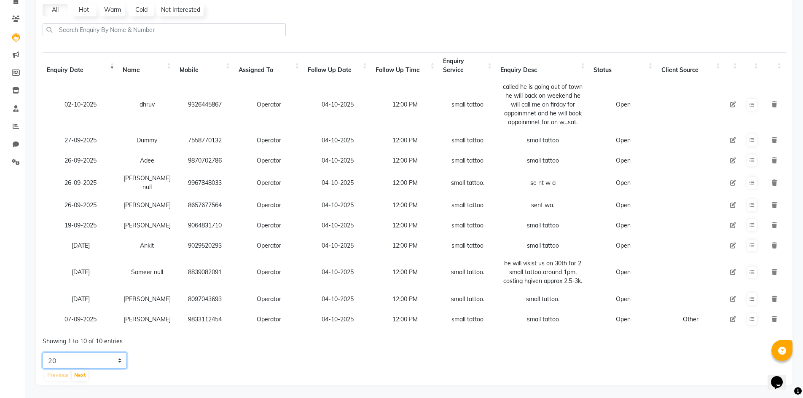
click at [110, 359] on select "5 10 20 50" at bounding box center [85, 361] width 84 height 16
click at [43, 353] on select "5 10 20 50" at bounding box center [85, 361] width 84 height 16
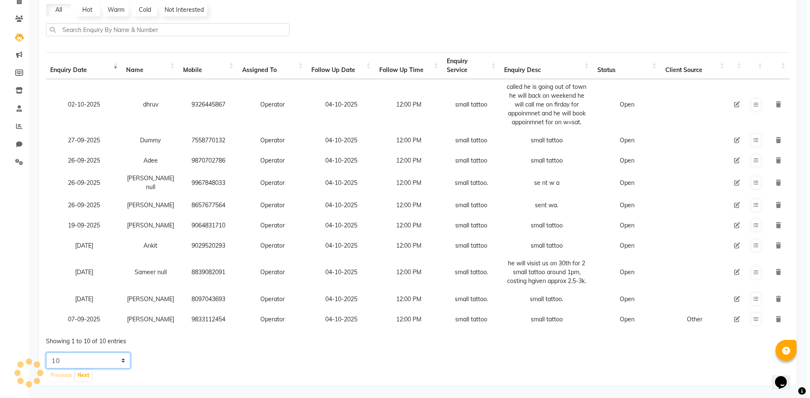
scroll to position [51, 0]
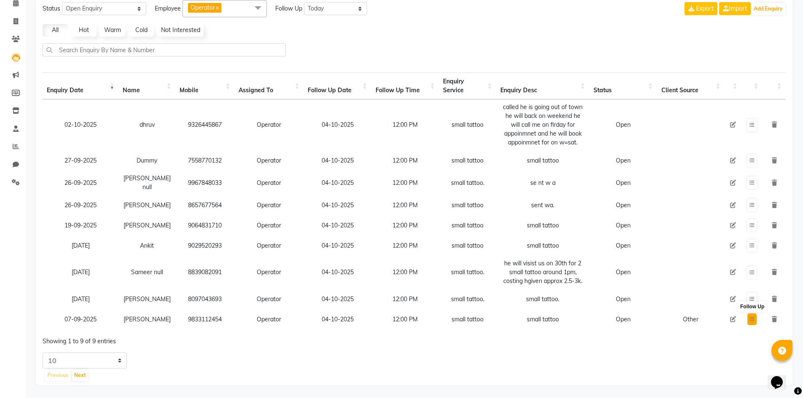
click at [753, 317] on icon at bounding box center [752, 319] width 5 height 5
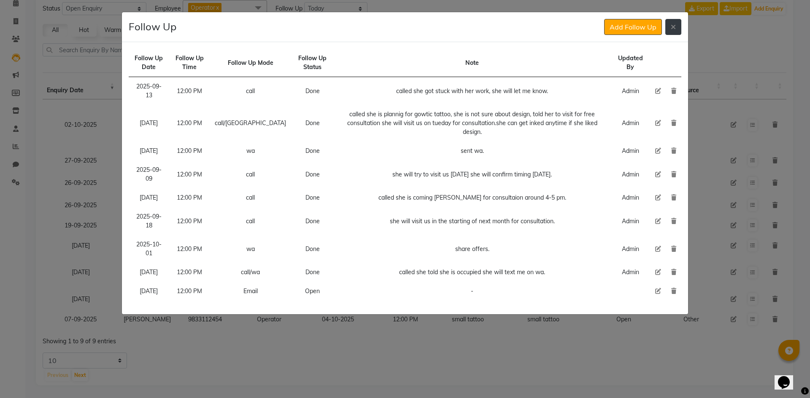
click at [676, 26] on button at bounding box center [673, 27] width 16 height 16
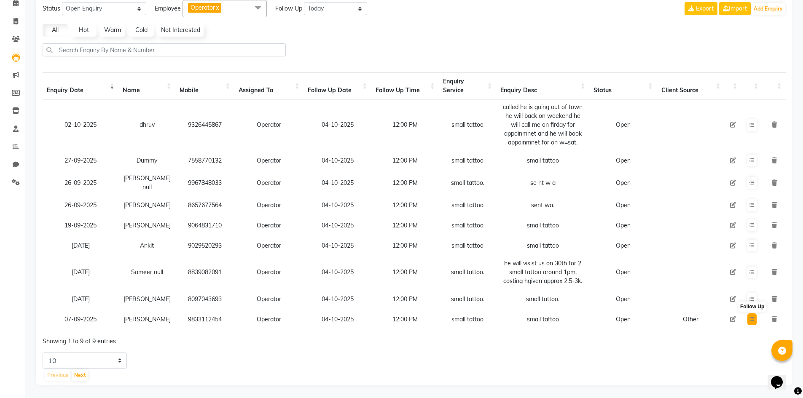
click at [753, 317] on icon at bounding box center [752, 319] width 5 height 5
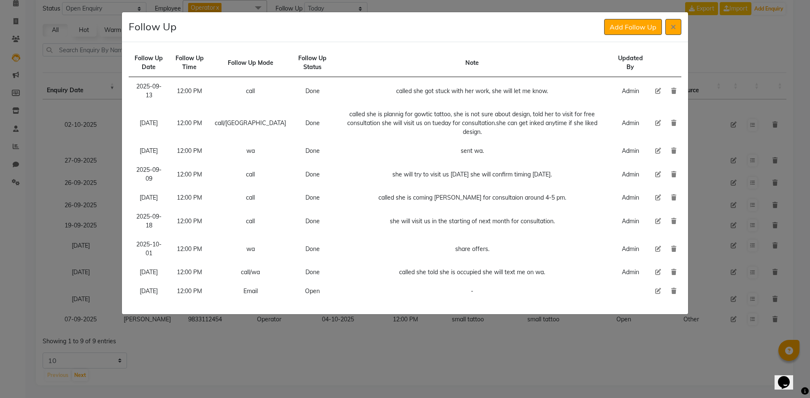
drag, startPoint x: 659, startPoint y: 315, endPoint x: 638, endPoint y: 314, distance: 20.7
click at [659, 294] on icon at bounding box center [658, 291] width 6 height 6
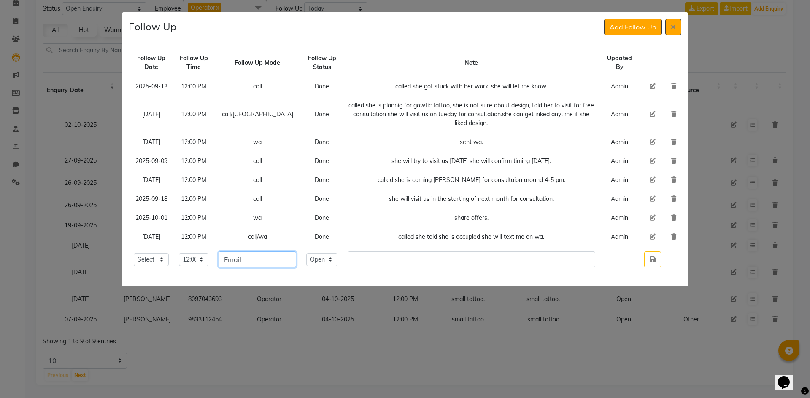
click at [272, 258] on input "Email" at bounding box center [257, 260] width 78 height 16
click at [307, 264] on select "Select Open Pending Done" at bounding box center [321, 259] width 31 height 13
click at [306, 253] on select "Select Open Pending Done" at bounding box center [321, 259] width 31 height 13
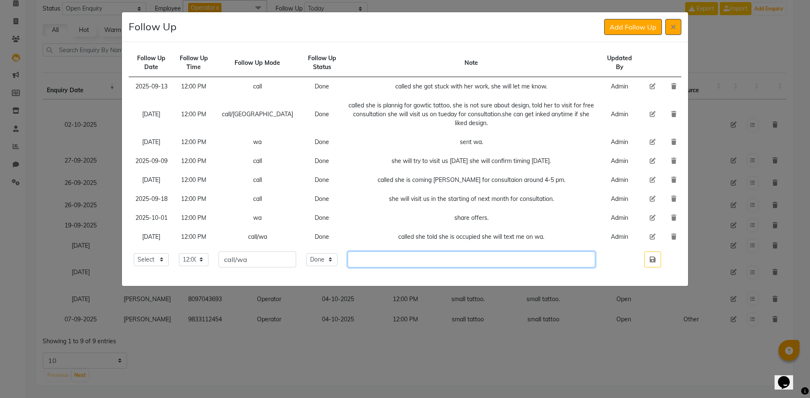
click at [364, 264] on input "text" at bounding box center [470, 260] width 247 height 16
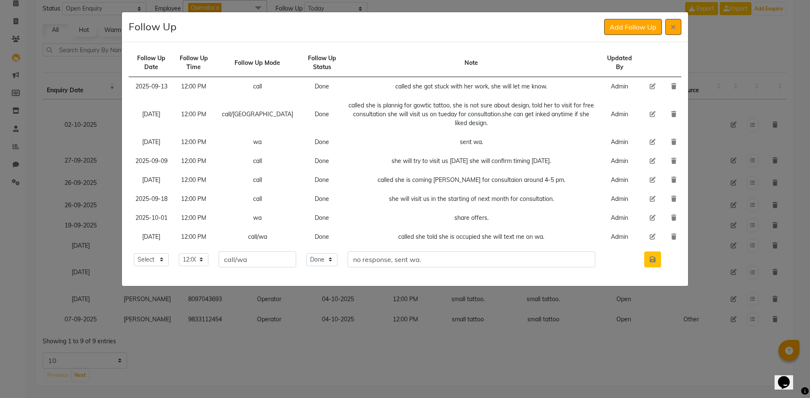
click at [655, 269] on td at bounding box center [652, 260] width 27 height 26
click at [654, 260] on icon "button" at bounding box center [652, 259] width 6 height 7
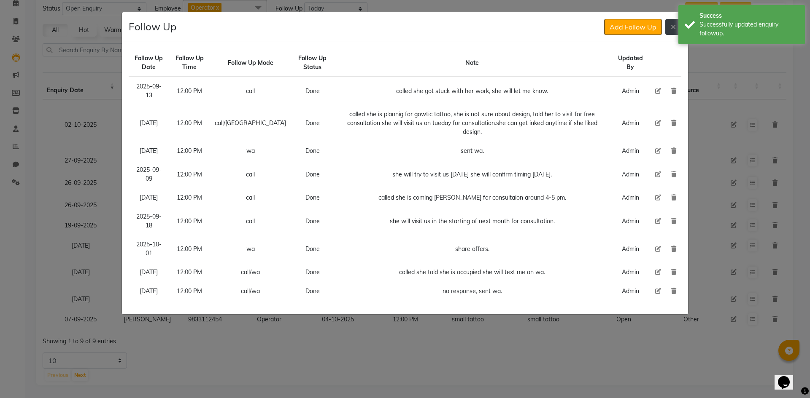
click at [670, 30] on button at bounding box center [673, 27] width 16 height 16
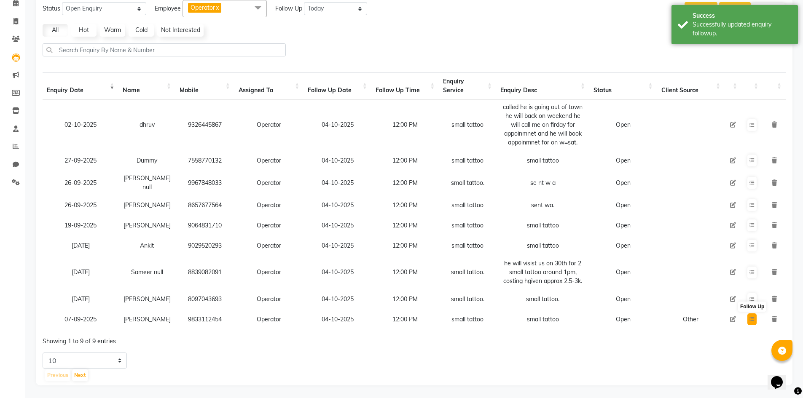
click at [754, 317] on icon at bounding box center [752, 319] width 5 height 5
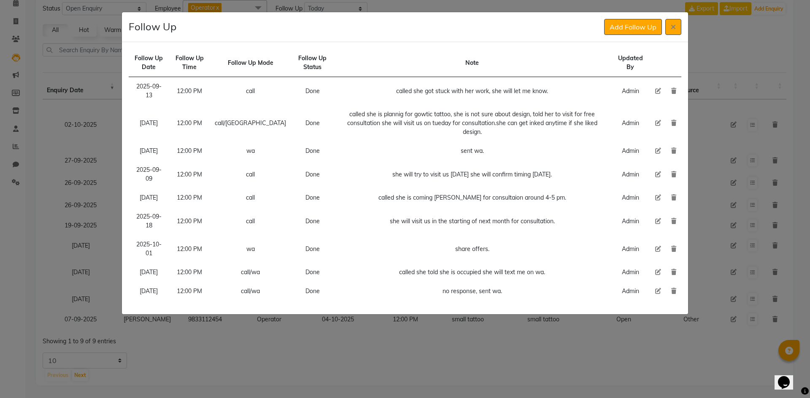
click at [660, 294] on icon at bounding box center [658, 291] width 6 height 6
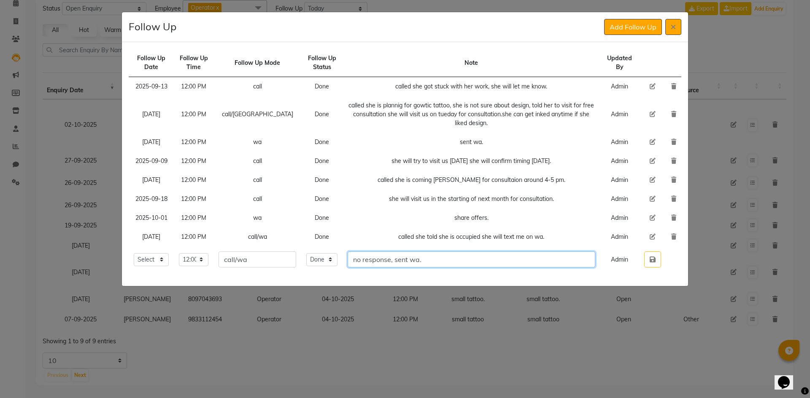
click at [438, 263] on input "no response, sent wa." at bounding box center [470, 260] width 247 height 16
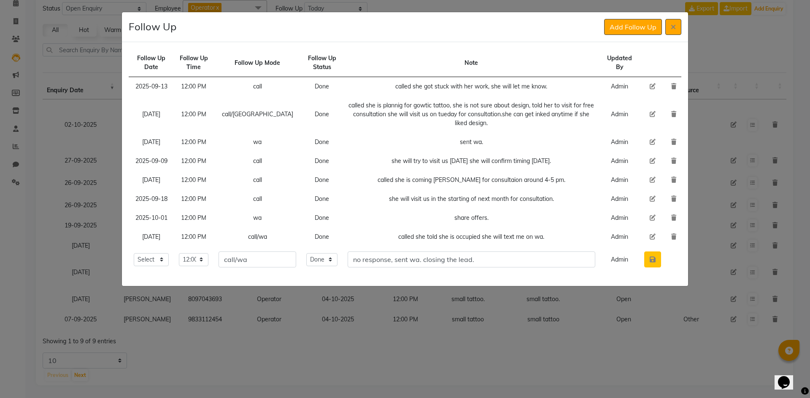
click at [655, 260] on button "button" at bounding box center [652, 260] width 17 height 16
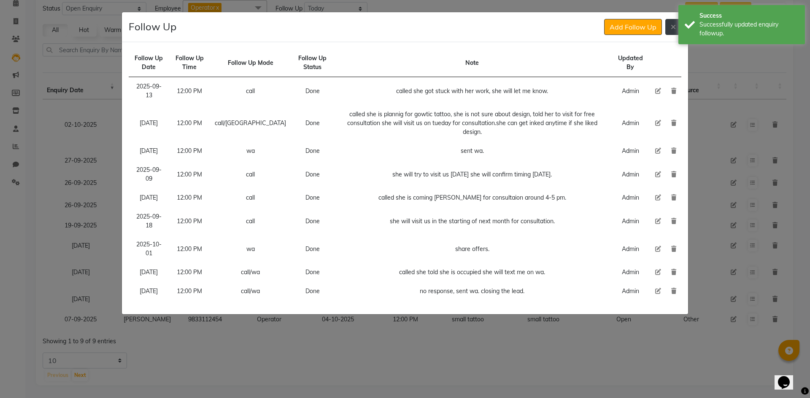
click at [671, 34] on button at bounding box center [673, 27] width 16 height 16
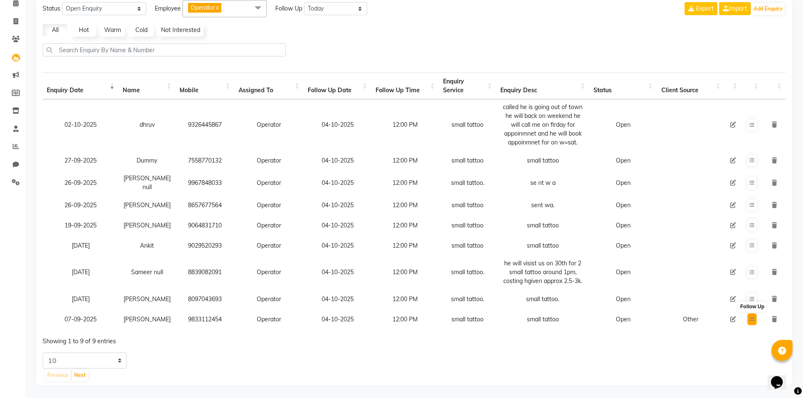
click at [752, 314] on button at bounding box center [752, 320] width 9 height 12
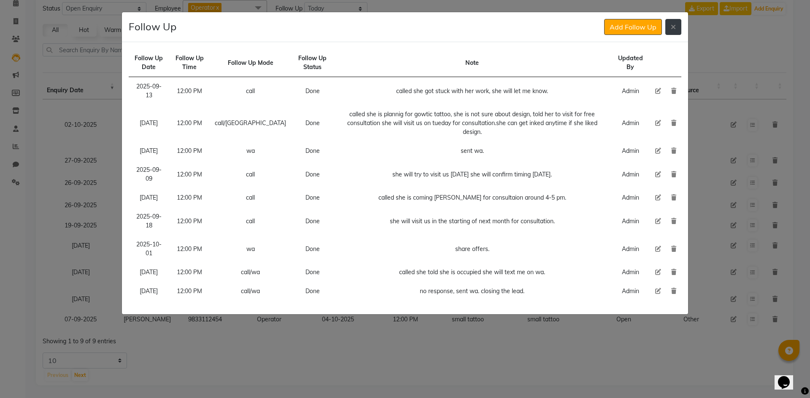
click at [676, 31] on button at bounding box center [673, 27] width 16 height 16
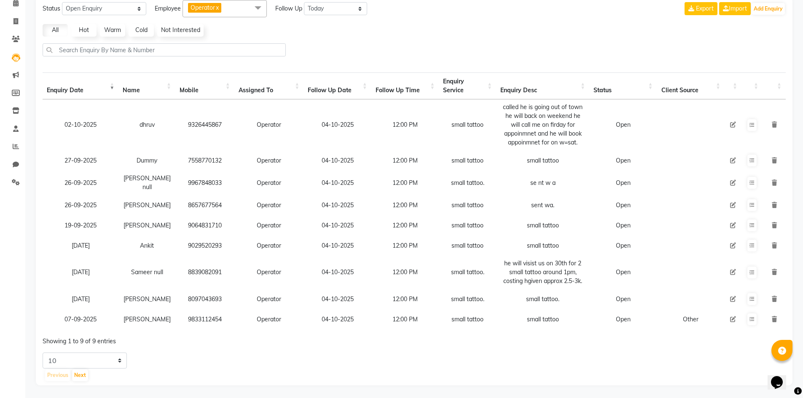
click at [733, 310] on td at bounding box center [733, 319] width 17 height 20
click at [732, 317] on icon at bounding box center [733, 320] width 6 height 6
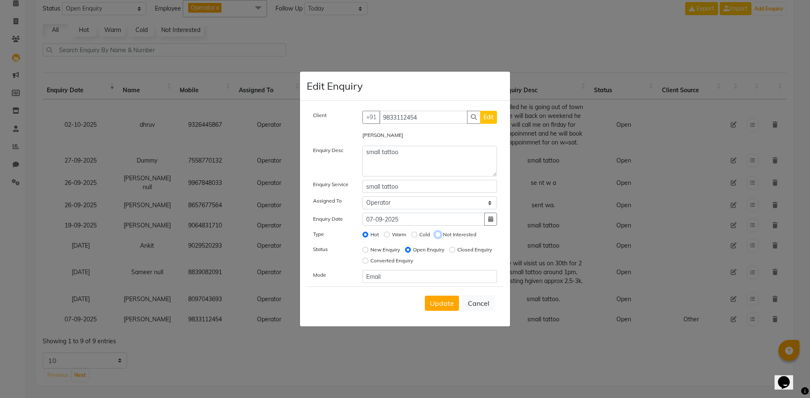
click at [436, 234] on input "Not Interested" at bounding box center [438, 235] width 6 height 6
click at [449, 255] on div "Closed Enquiry" at bounding box center [470, 250] width 43 height 10
click at [449, 253] on input "Closed Enquiry" at bounding box center [452, 250] width 6 height 6
click at [447, 299] on button "Update" at bounding box center [442, 303] width 34 height 15
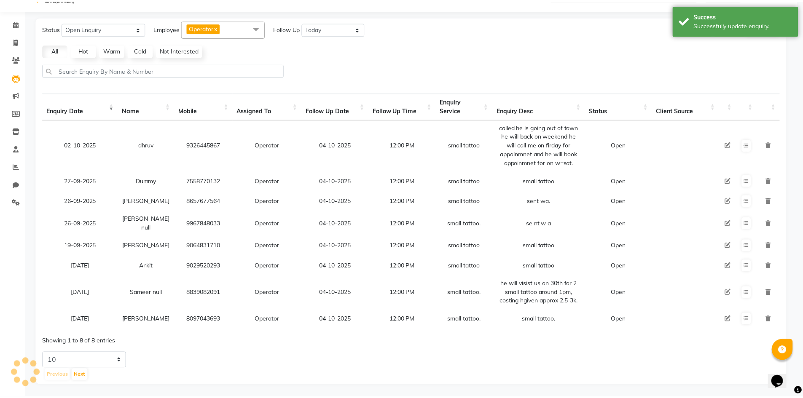
scroll to position [22, 0]
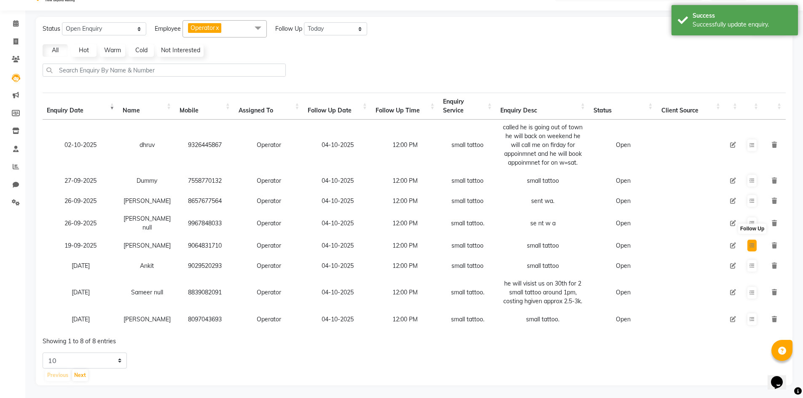
click at [750, 245] on icon at bounding box center [752, 245] width 5 height 5
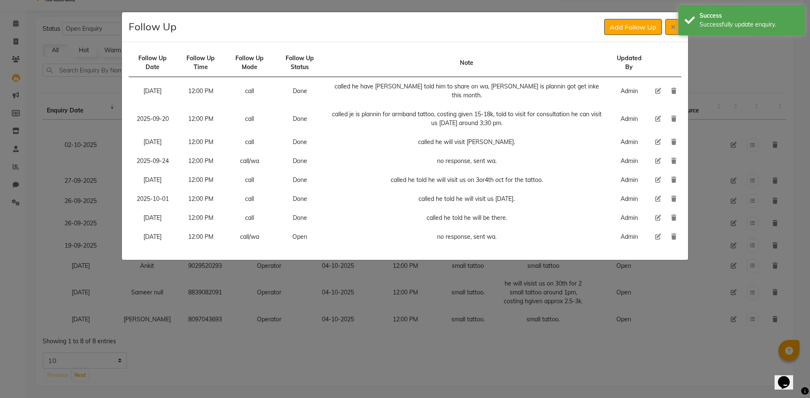
click at [658, 234] on icon at bounding box center [658, 237] width 6 height 6
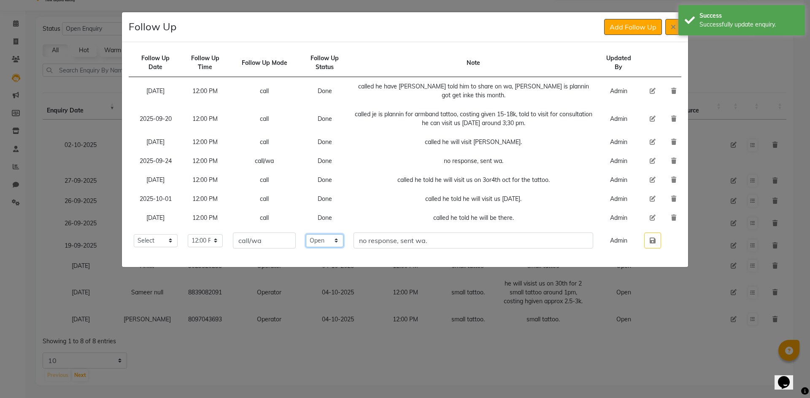
click at [339, 247] on select "Select Open Pending Done" at bounding box center [325, 240] width 38 height 13
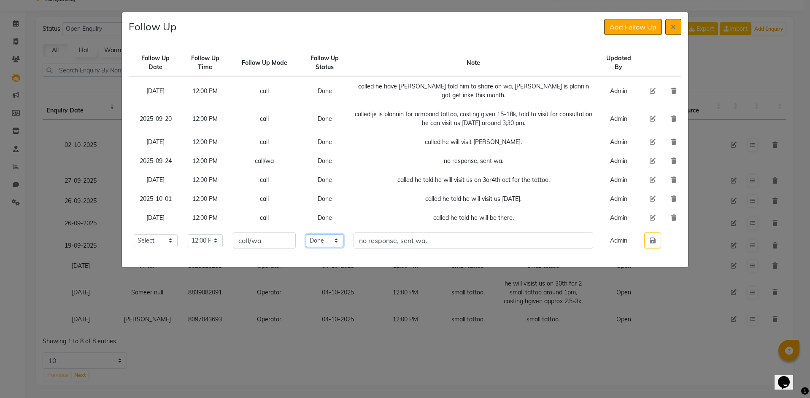
click at [319, 234] on select "Select Open Pending Done" at bounding box center [325, 240] width 38 height 13
click at [652, 238] on icon "button" at bounding box center [652, 240] width 6 height 7
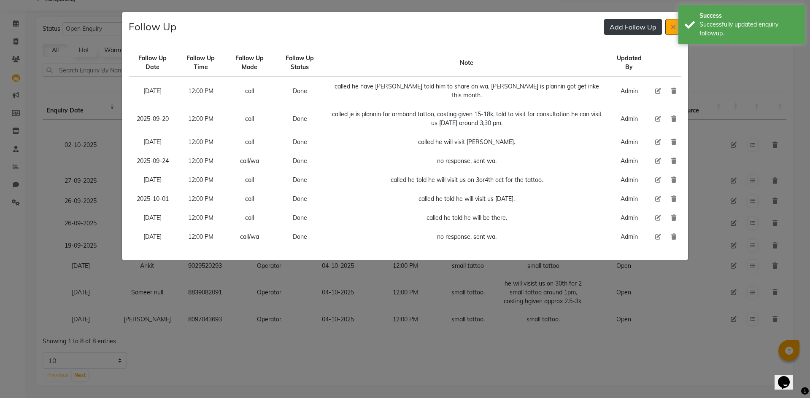
click at [621, 32] on button "Add Follow Up" at bounding box center [633, 27] width 58 height 16
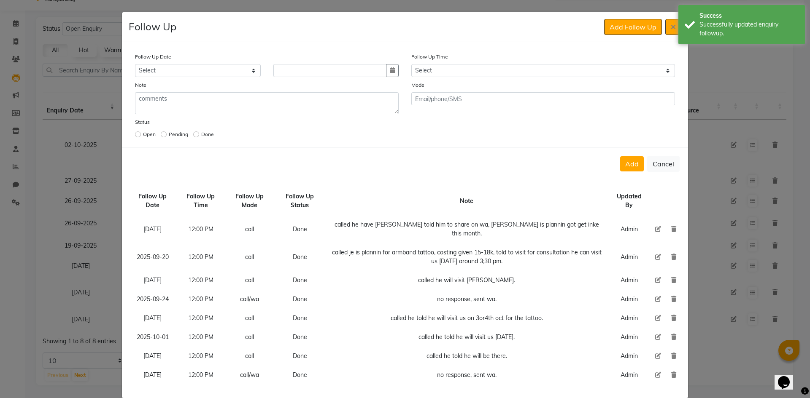
click at [485, 78] on div "Follow Up Date Select [DATE] [DATE] [DATE] ([DATE]) [DATE] ([DATE]) [DATE] ([DA…" at bounding box center [405, 96] width 552 height 88
click at [487, 71] on select "Select 07:00 AM 07:15 AM 07:30 AM 07:45 AM 08:00 AM 08:15 AM 08:30 AM 08:45 AM …" at bounding box center [543, 70] width 264 height 13
click at [488, 72] on select "Select 07:00 AM 07:15 AM 07:30 AM 07:45 AM 08:00 AM 08:15 AM 08:30 AM 08:45 AM …" at bounding box center [543, 70] width 264 height 13
click at [391, 75] on button "button" at bounding box center [392, 70] width 13 height 13
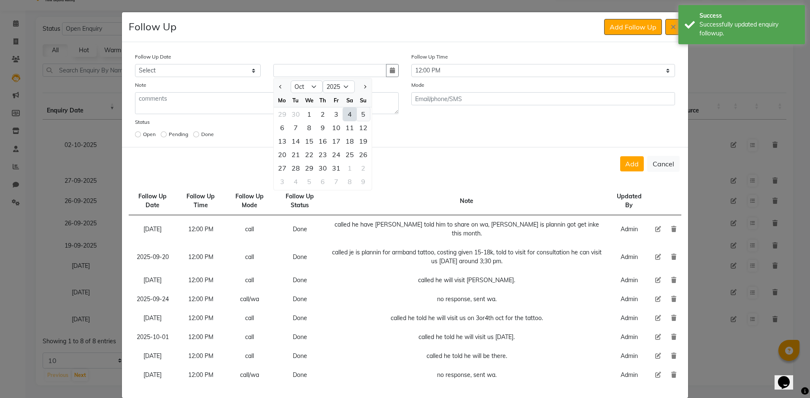
click at [362, 113] on div "5" at bounding box center [362, 114] width 13 height 13
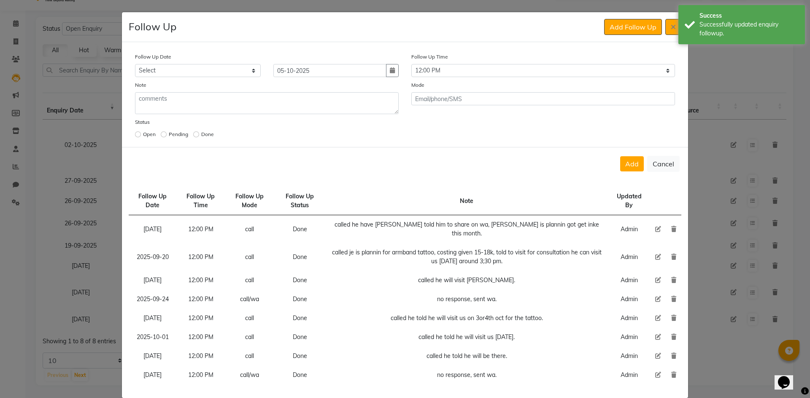
drag, startPoint x: 621, startPoint y: 161, endPoint x: 641, endPoint y: 83, distance: 81.1
click at [621, 161] on button "Add" at bounding box center [632, 163] width 24 height 15
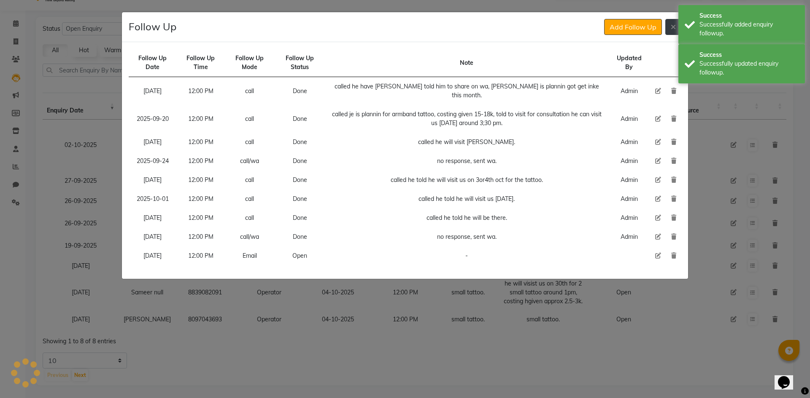
click at [666, 26] on button at bounding box center [673, 27] width 16 height 16
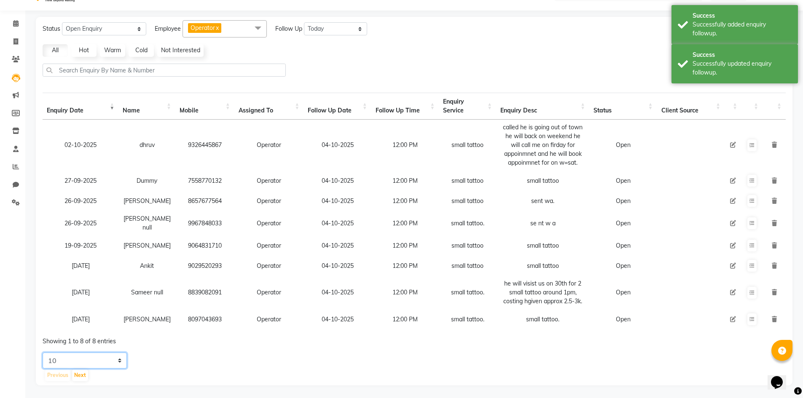
click at [100, 366] on select "5 10 20 50" at bounding box center [85, 361] width 84 height 16
click at [43, 362] on select "5 10 20 50" at bounding box center [85, 361] width 84 height 16
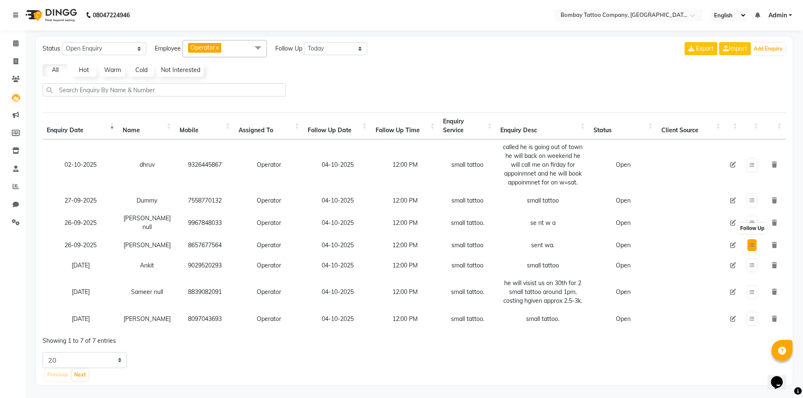
click at [751, 243] on icon at bounding box center [752, 245] width 5 height 5
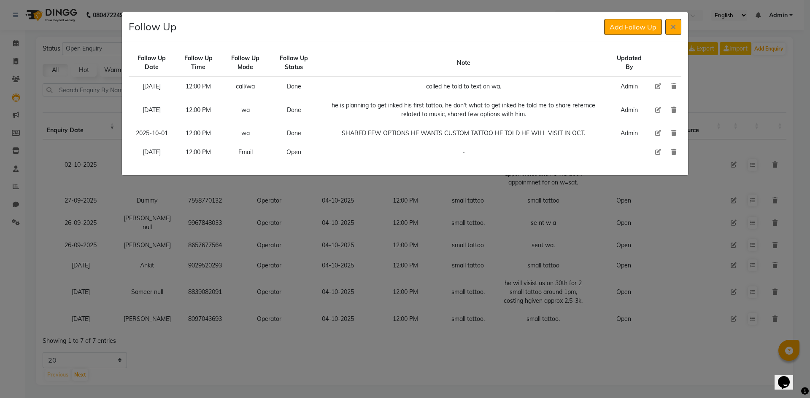
click at [658, 155] on icon at bounding box center [658, 152] width 6 height 6
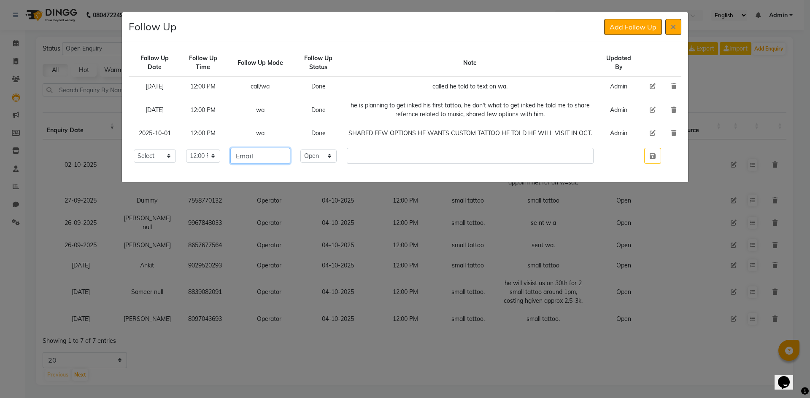
click at [290, 159] on input "Email" at bounding box center [260, 156] width 60 height 16
click at [334, 163] on select "Select Open Pending Done" at bounding box center [318, 156] width 36 height 13
click at [314, 158] on select "Select Open Pending Done" at bounding box center [318, 156] width 36 height 13
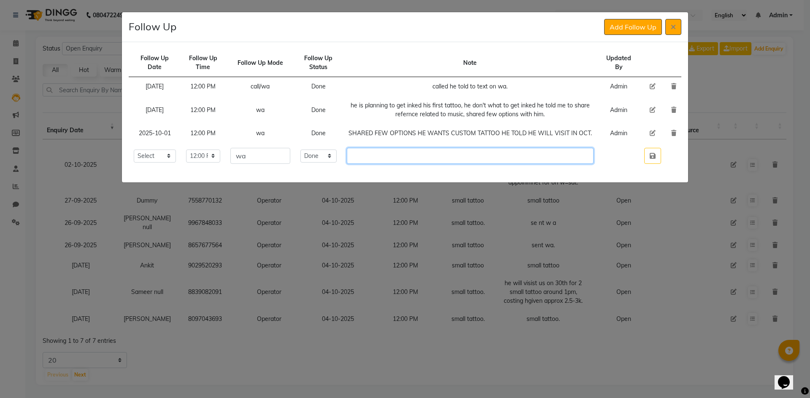
click at [367, 164] on input "text" at bounding box center [470, 156] width 247 height 16
click at [653, 159] on icon "button" at bounding box center [652, 156] width 6 height 7
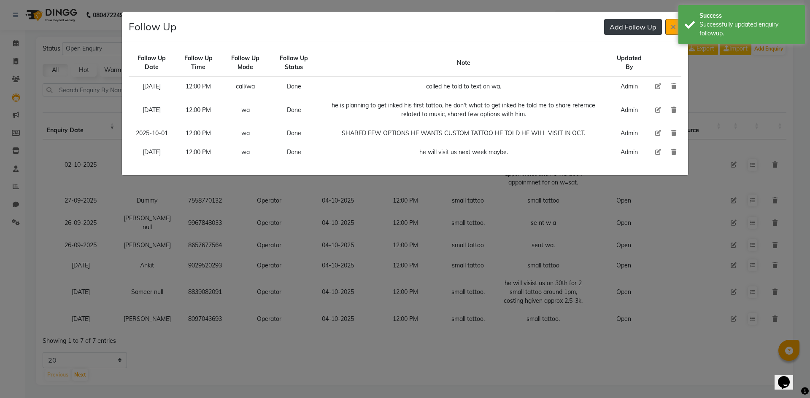
click at [633, 30] on button "Add Follow Up" at bounding box center [633, 27] width 58 height 16
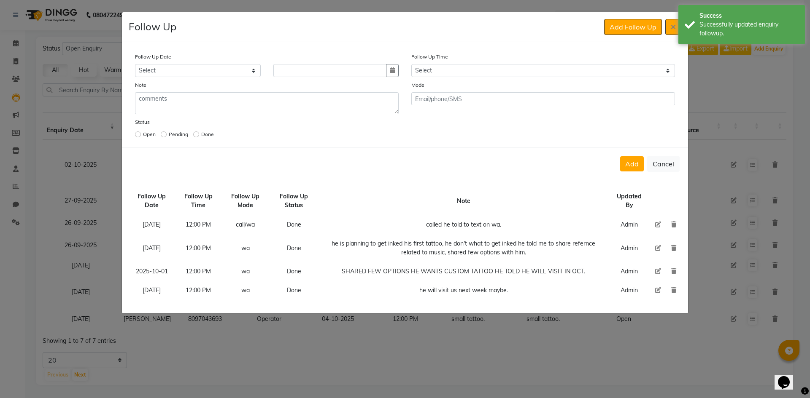
click at [502, 79] on div "Follow Up Date Select [DATE] [DATE] [DATE] ([DATE]) [DATE] ([DATE]) [DATE] ([DA…" at bounding box center [405, 96] width 552 height 88
click at [504, 71] on select "Select 07:00 AM 07:15 AM 07:30 AM 07:45 AM 08:00 AM 08:15 AM 08:30 AM 08:45 AM …" at bounding box center [543, 70] width 264 height 13
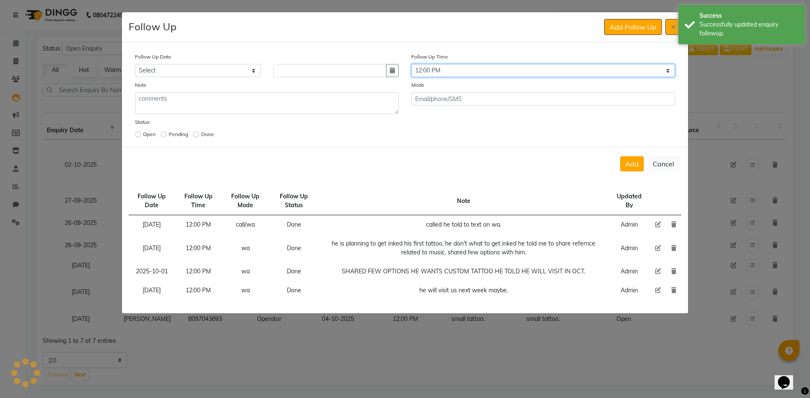
click at [504, 71] on select "Select 07:00 AM 07:15 AM 07:30 AM 07:45 AM 08:00 AM 08:15 AM 08:30 AM 08:45 AM …" at bounding box center [543, 70] width 264 height 13
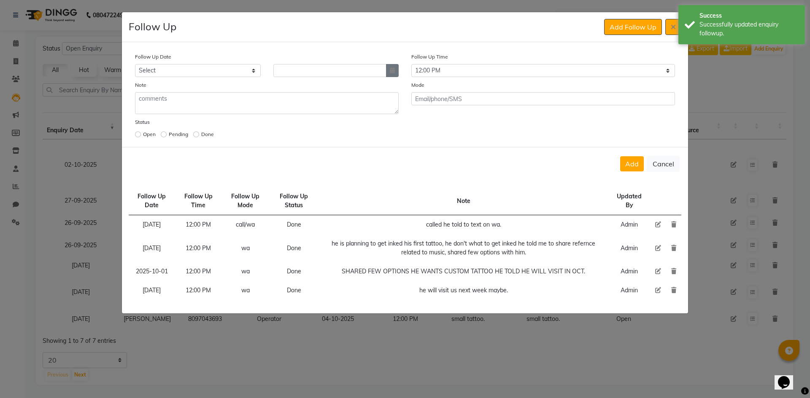
click at [390, 74] on button "button" at bounding box center [392, 70] width 13 height 13
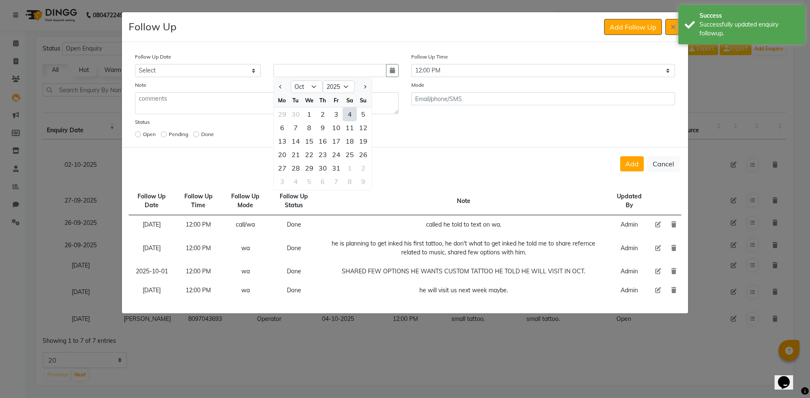
drag, startPoint x: 274, startPoint y: 134, endPoint x: 283, endPoint y: 129, distance: 9.8
click at [274, 134] on div "6 7 8 9 10 11 12" at bounding box center [323, 127] width 98 height 13
click at [283, 129] on div "6" at bounding box center [281, 127] width 13 height 13
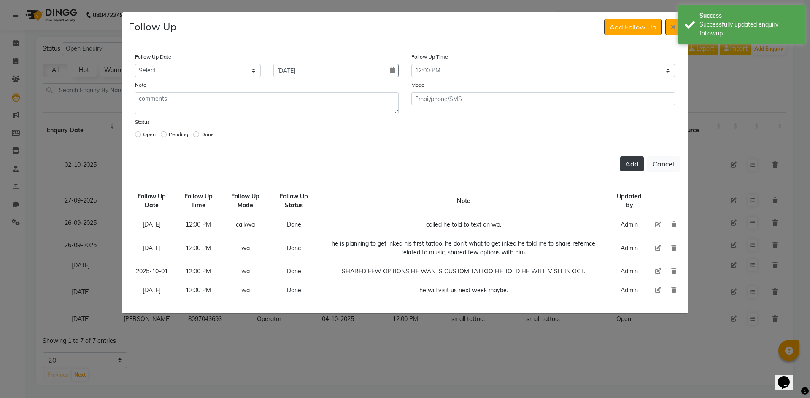
click at [634, 161] on button "Add" at bounding box center [632, 163] width 24 height 15
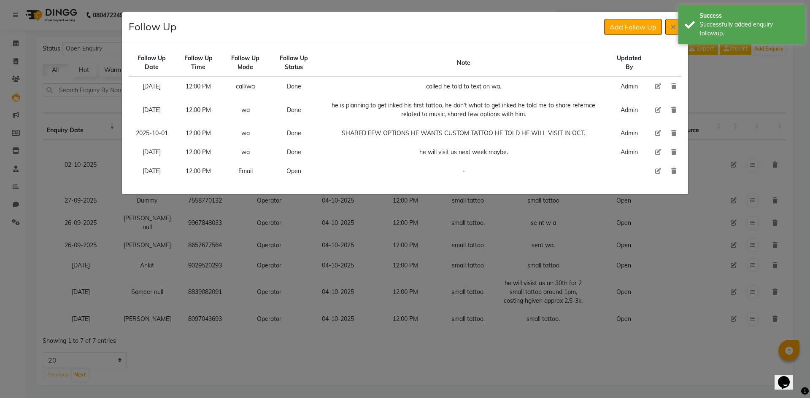
click at [658, 171] on icon at bounding box center [658, 171] width 6 height 6
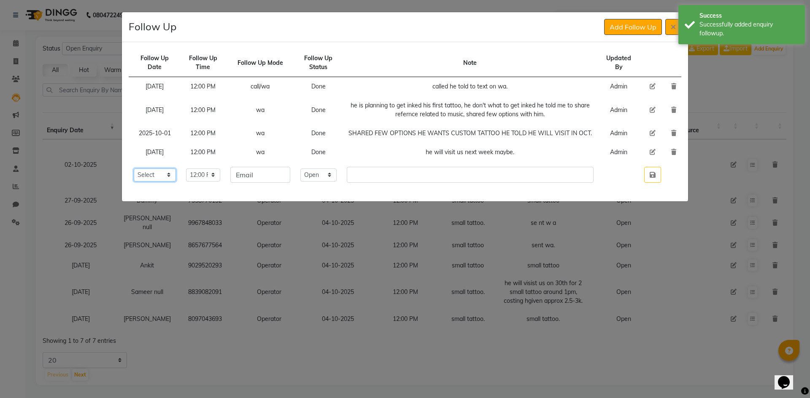
click at [149, 182] on select "Select [DATE] [DATE] [DATE] ([DATE]) [DATE] ([DATE]) [DATE] ([DATE]) [DATE] ([D…" at bounding box center [155, 175] width 42 height 13
click at [134, 177] on select "Select [DATE] [DATE] [DATE] ([DATE]) [DATE] ([DATE]) [DATE] ([DATE]) [DATE] ([D…" at bounding box center [155, 175] width 42 height 13
click at [650, 178] on icon "button" at bounding box center [652, 175] width 6 height 7
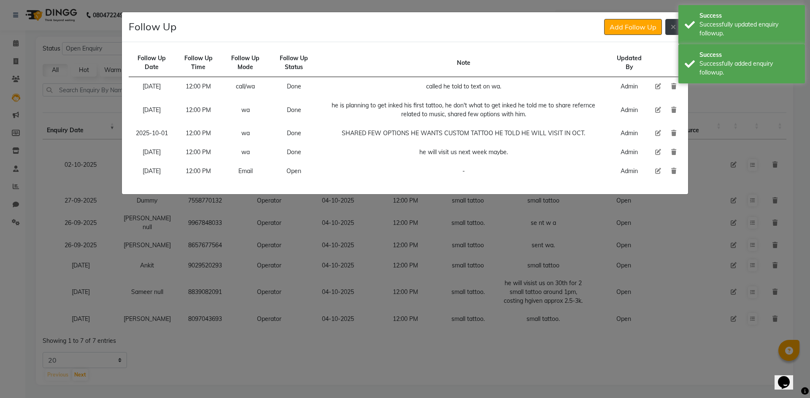
click at [675, 28] on icon at bounding box center [672, 27] width 5 height 7
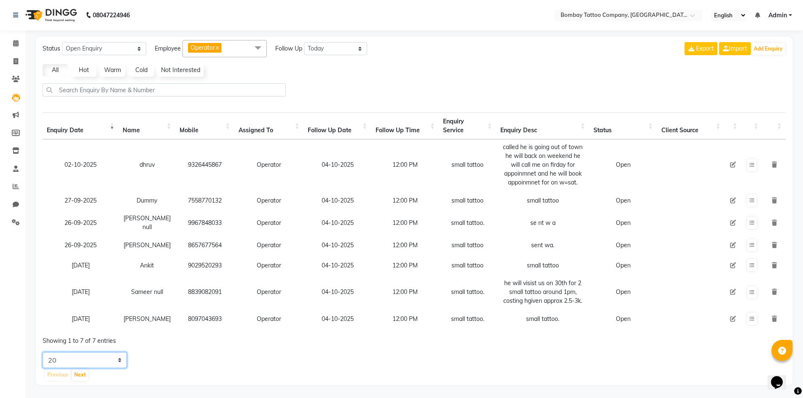
click at [118, 361] on select "5 10 20 50" at bounding box center [85, 360] width 84 height 16
click at [43, 353] on select "5 10 20 50" at bounding box center [85, 360] width 84 height 16
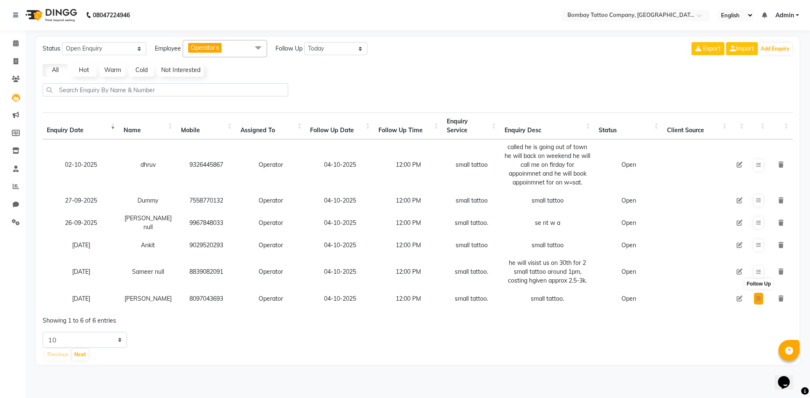
click at [757, 299] on icon at bounding box center [758, 298] width 5 height 5
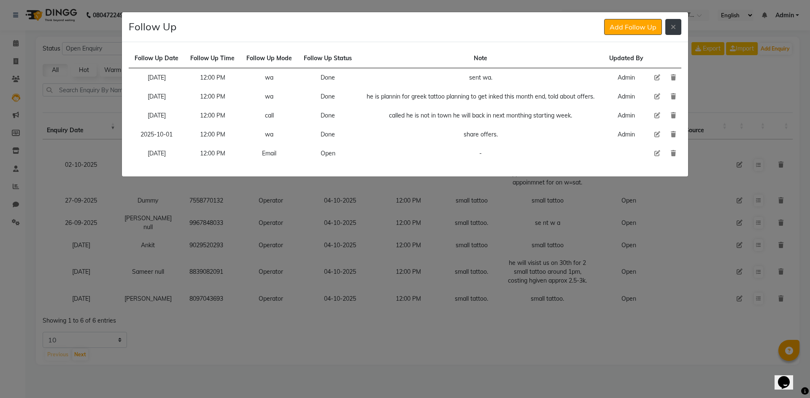
click at [674, 29] on icon at bounding box center [672, 27] width 5 height 7
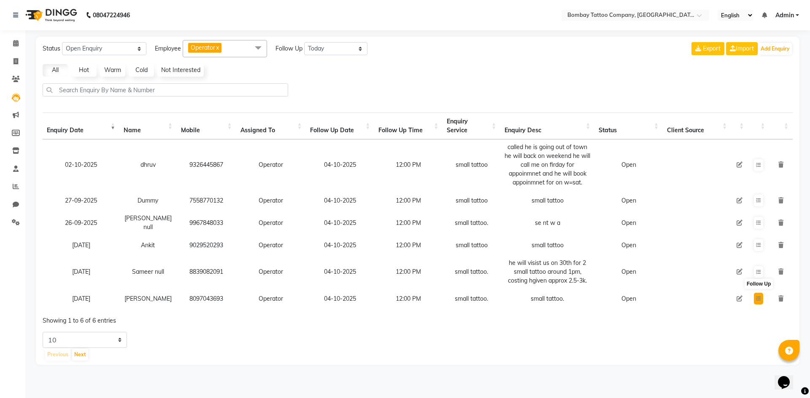
click at [753, 303] on button at bounding box center [757, 299] width 9 height 12
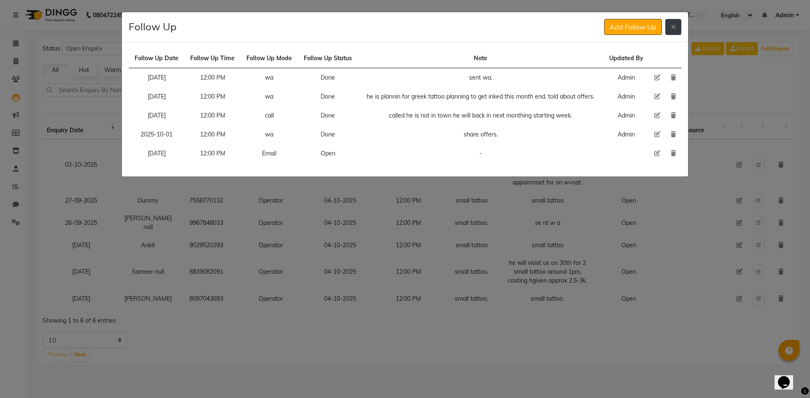
click at [673, 30] on icon at bounding box center [672, 27] width 5 height 7
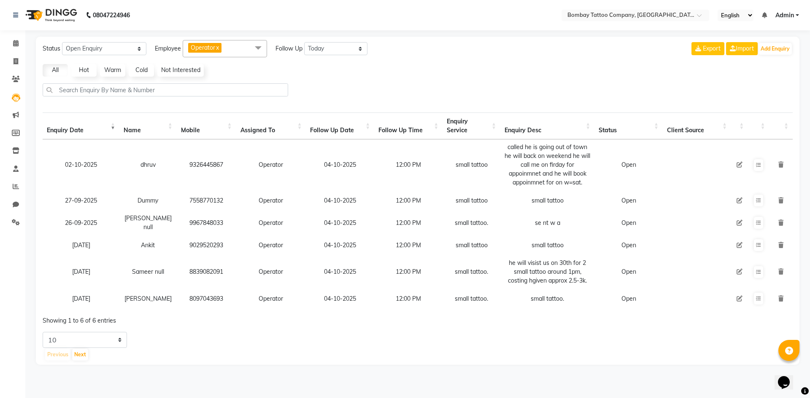
drag, startPoint x: 695, startPoint y: 24, endPoint x: 422, endPoint y: 68, distance: 277.3
click at [424, 66] on div "All Hot Warm Cold Not Interested" at bounding box center [417, 70] width 756 height 13
click at [121, 348] on select "5 10 20 50" at bounding box center [85, 340] width 84 height 16
click at [43, 343] on select "5 10 20 50" at bounding box center [85, 340] width 84 height 16
click at [758, 245] on icon at bounding box center [758, 245] width 5 height 5
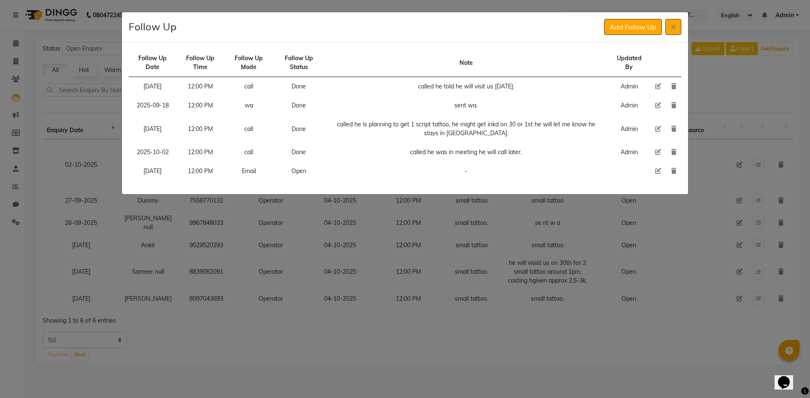
click at [661, 172] on td at bounding box center [658, 171] width 16 height 19
click at [660, 172] on icon at bounding box center [658, 171] width 6 height 6
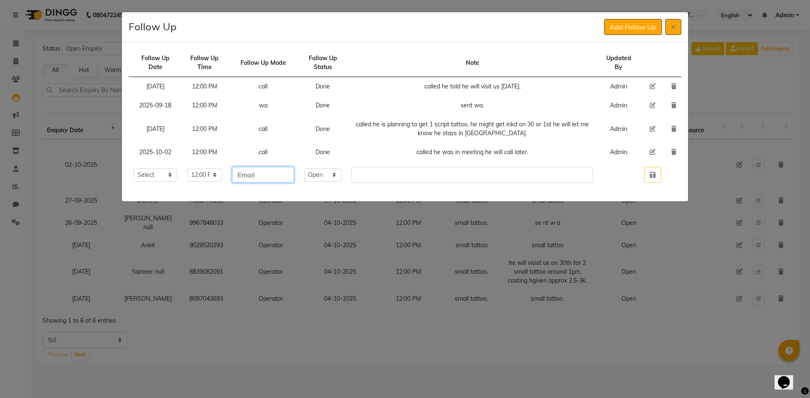
click at [280, 178] on input "Email" at bounding box center [263, 175] width 62 height 16
click at [337, 178] on select "Select Open Pending Done" at bounding box center [323, 175] width 38 height 13
click at [331, 169] on select "Select Open Pending Done" at bounding box center [323, 175] width 38 height 13
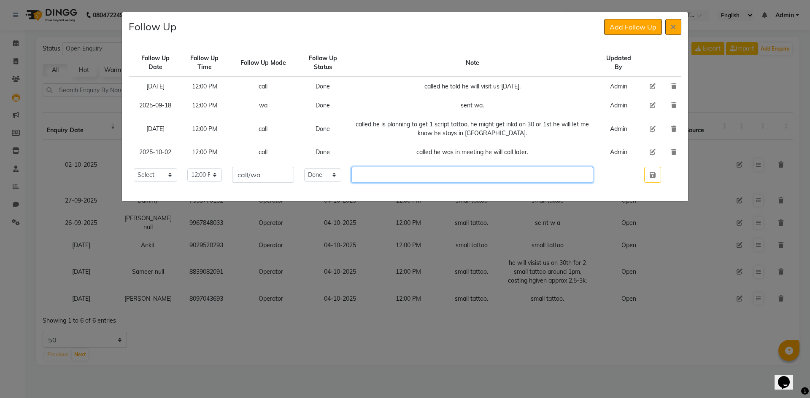
click at [405, 170] on input "text" at bounding box center [472, 175] width 242 height 16
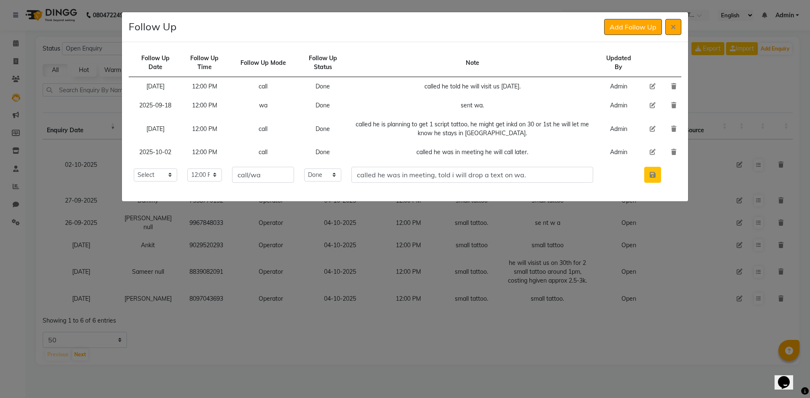
click at [648, 178] on button "button" at bounding box center [652, 175] width 17 height 16
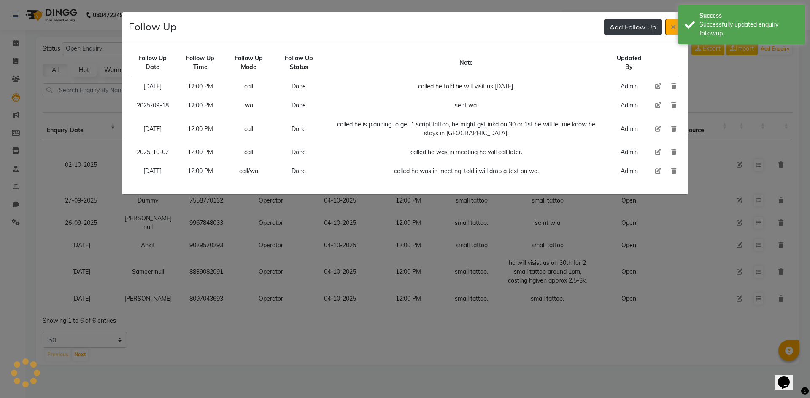
click at [621, 32] on button "Add Follow Up" at bounding box center [633, 27] width 58 height 16
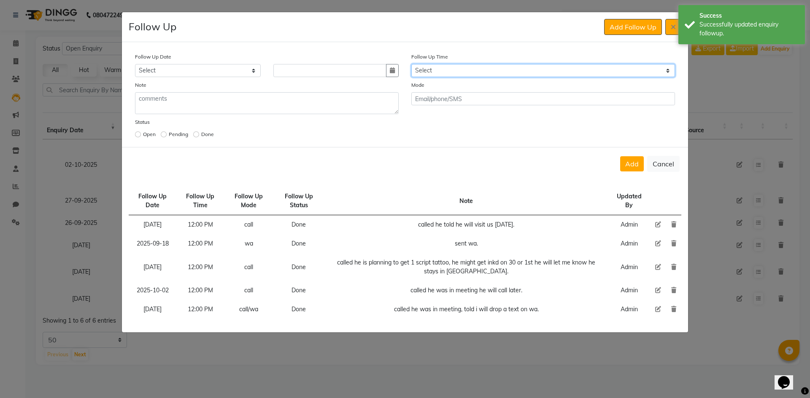
click at [475, 69] on select "Select 07:00 AM 07:15 AM 07:30 AM 07:45 AM 08:00 AM 08:15 AM 08:30 AM 08:45 AM …" at bounding box center [543, 70] width 264 height 13
click at [474, 70] on select "Select 07:00 AM 07:15 AM 07:30 AM 07:45 AM 08:00 AM 08:15 AM 08:30 AM 08:45 AM …" at bounding box center [543, 70] width 264 height 13
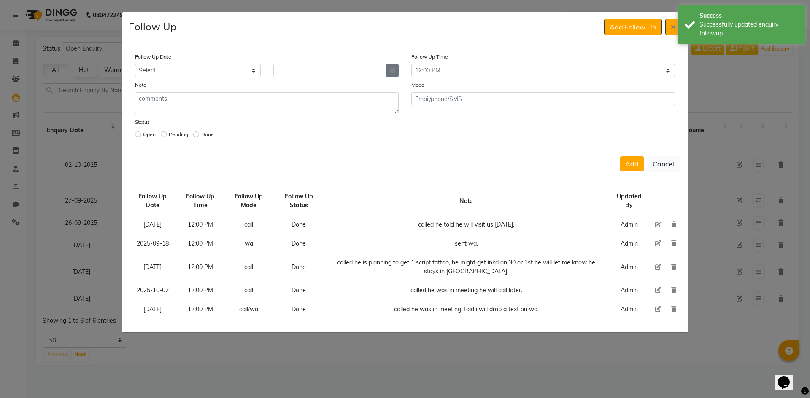
click at [388, 71] on button "button" at bounding box center [392, 70] width 13 height 13
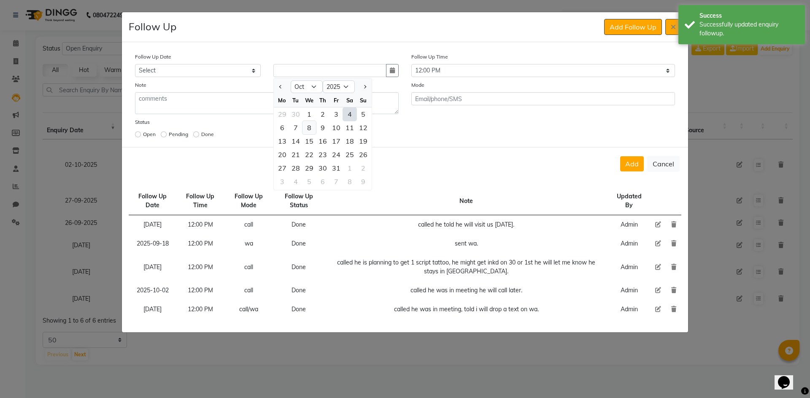
click at [303, 128] on div "8" at bounding box center [308, 127] width 13 height 13
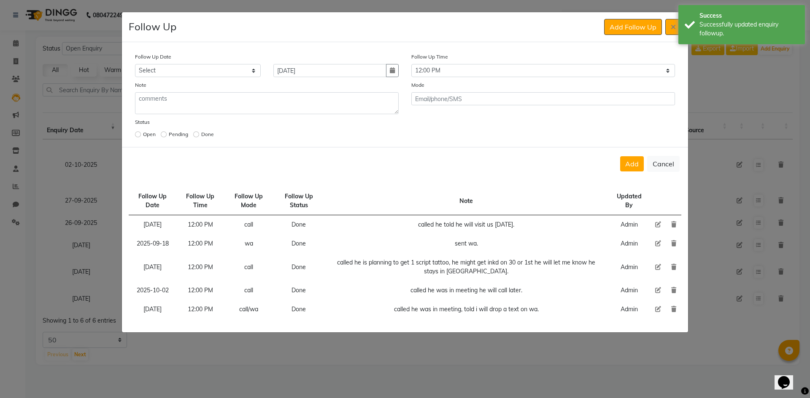
click at [624, 155] on div "Add Cancel" at bounding box center [405, 163] width 566 height 33
click at [629, 169] on button "Add" at bounding box center [632, 163] width 24 height 15
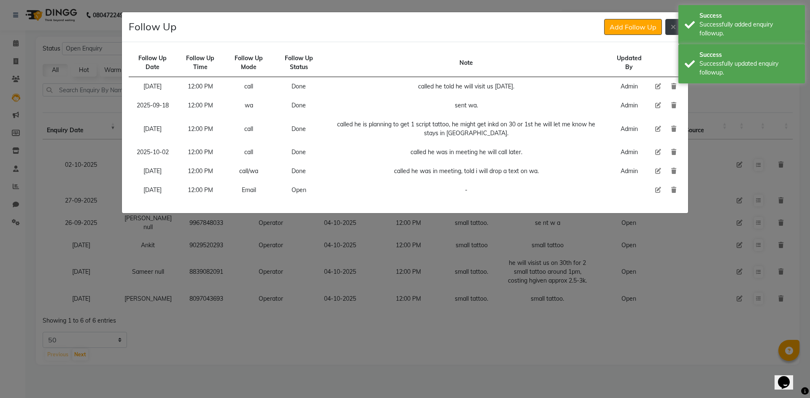
click at [678, 28] on button at bounding box center [673, 27] width 16 height 16
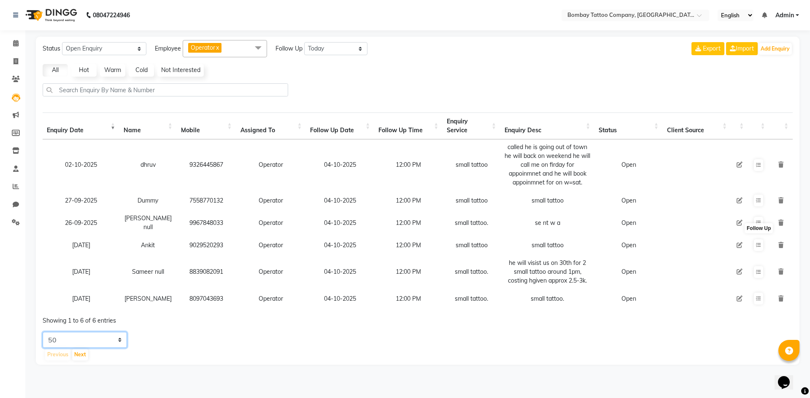
click at [112, 347] on select "5 10 20 50" at bounding box center [85, 340] width 84 height 16
click at [43, 343] on select "5 10 20 50" at bounding box center [85, 340] width 84 height 16
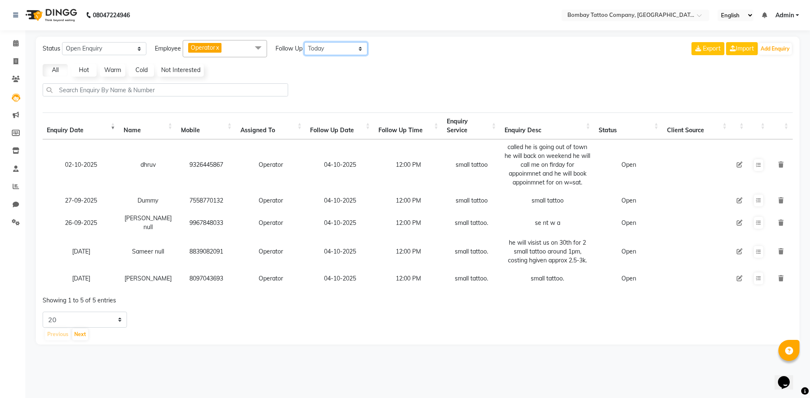
click at [336, 48] on select "All [DATE] [DATE] This Week This Month Custom" at bounding box center [335, 48] width 63 height 13
click at [304, 42] on select "All [DATE] [DATE] This Week This Month Custom" at bounding box center [335, 48] width 63 height 13
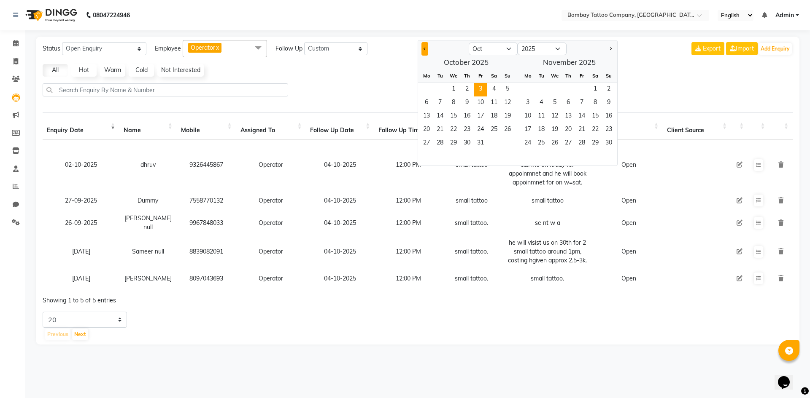
click at [424, 47] on button "Previous month" at bounding box center [424, 48] width 7 height 13
click at [427, 90] on span "1" at bounding box center [426, 89] width 13 height 13
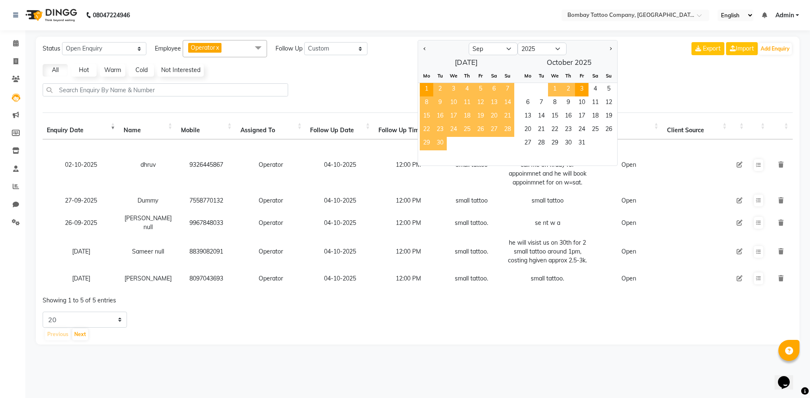
click at [577, 85] on span "3" at bounding box center [581, 89] width 13 height 13
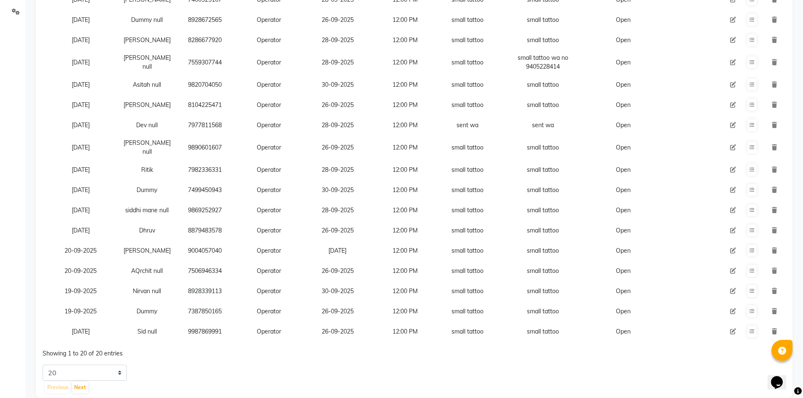
scroll to position [225, 0]
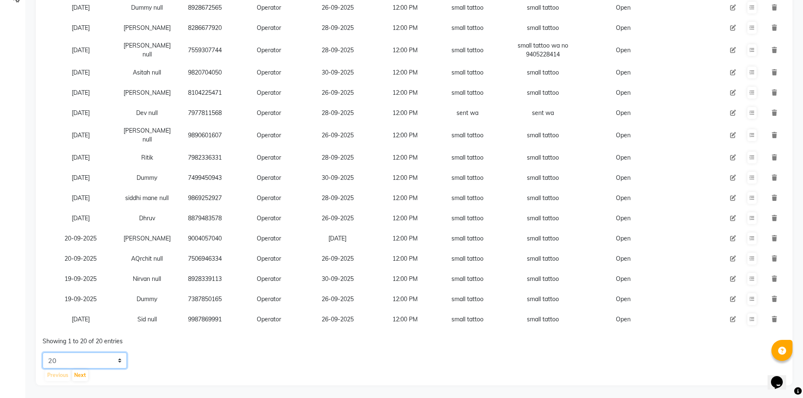
click at [117, 353] on select "5 10 20 50" at bounding box center [85, 361] width 84 height 16
click at [43, 353] on select "5 10 20 50" at bounding box center [85, 361] width 84 height 16
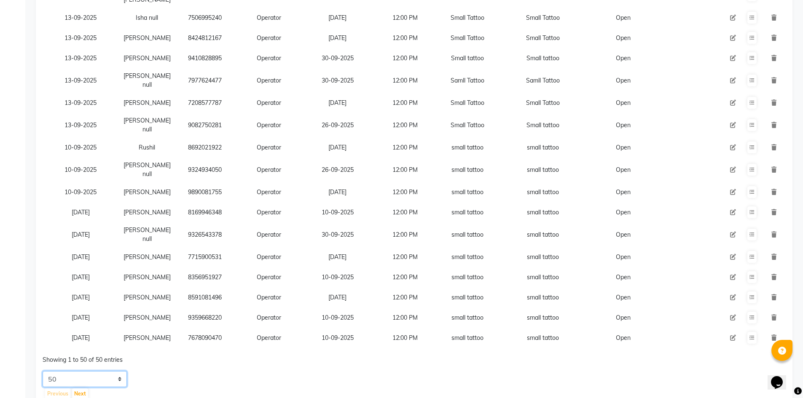
scroll to position [845, 0]
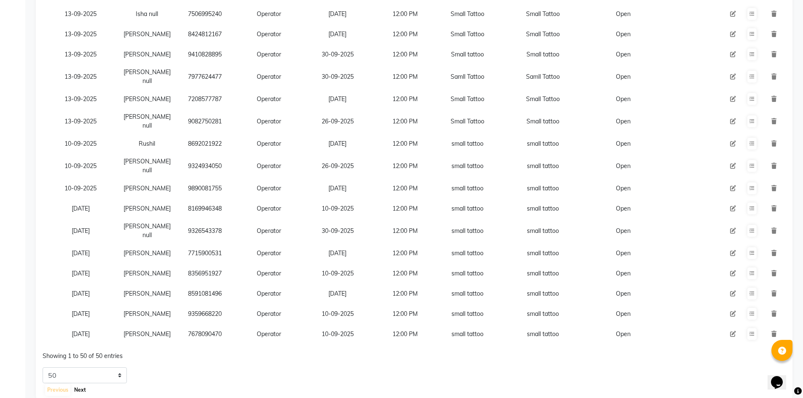
click at [79, 385] on button "Next" at bounding box center [80, 391] width 16 height 12
